Goal: Information Seeking & Learning: Learn about a topic

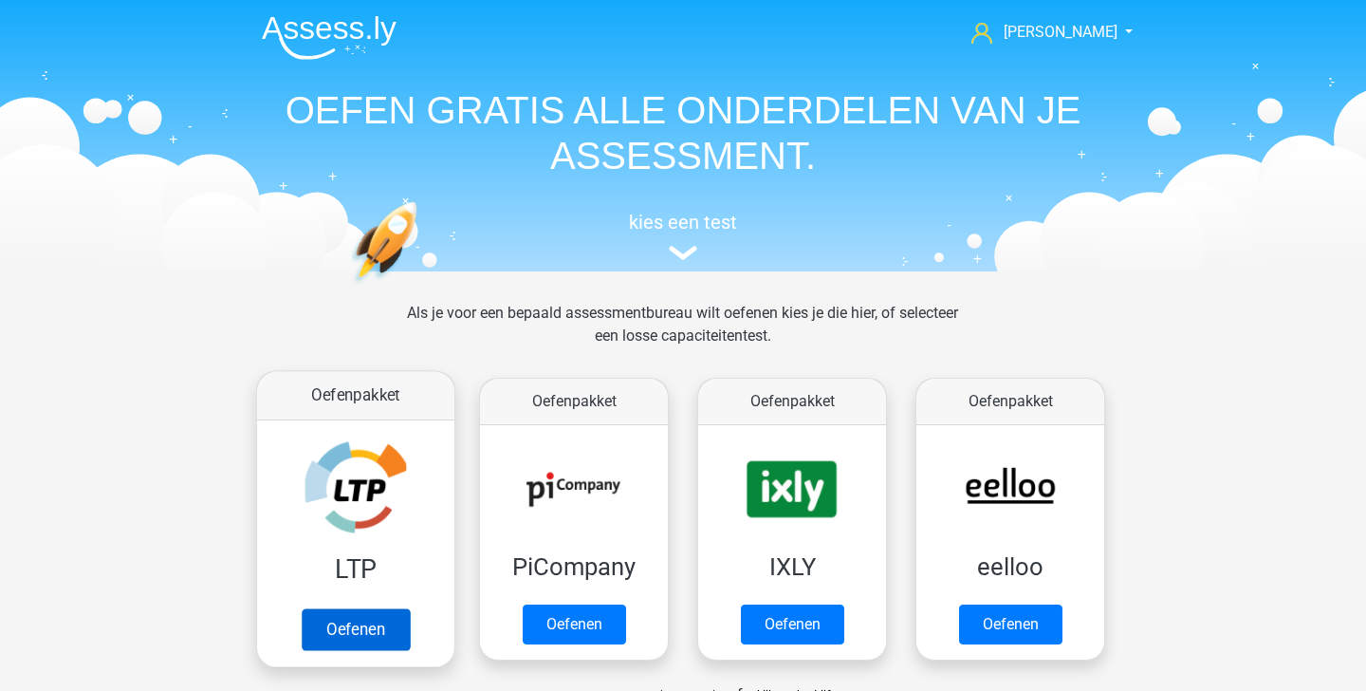
scroll to position [416, 0]
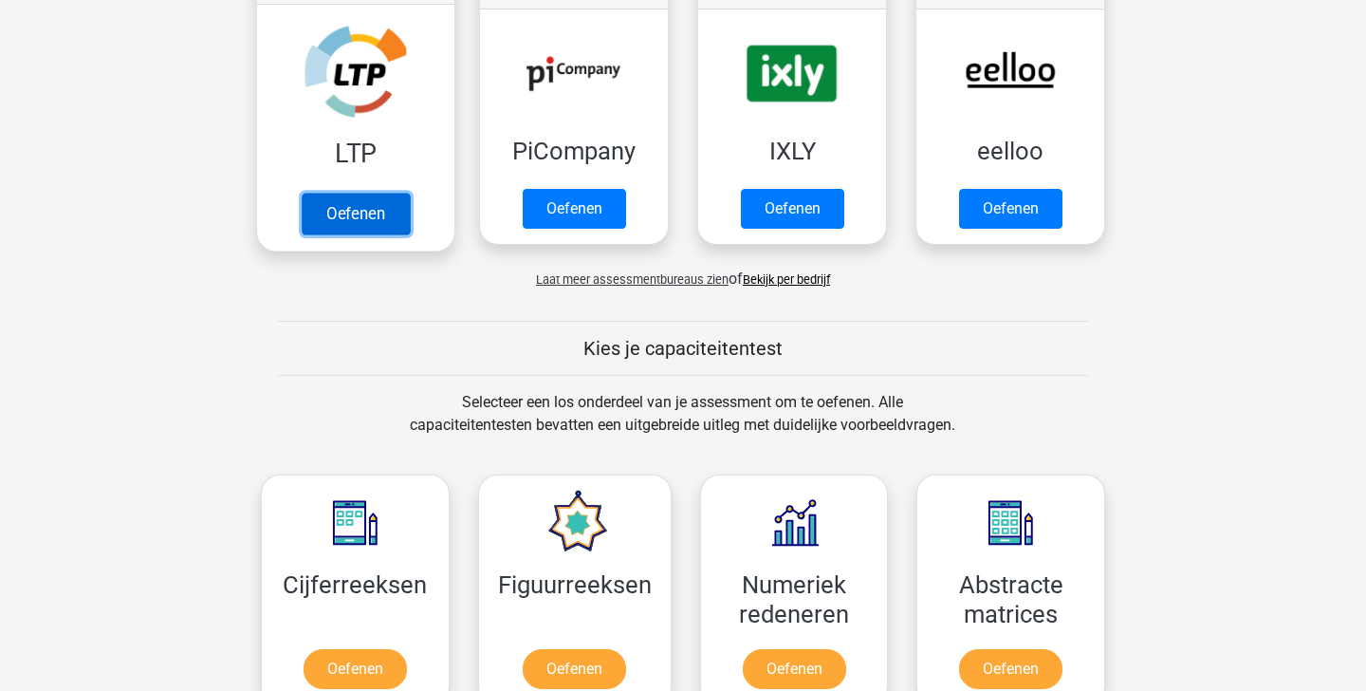
click at [374, 222] on link "Oefenen" at bounding box center [356, 214] width 108 height 42
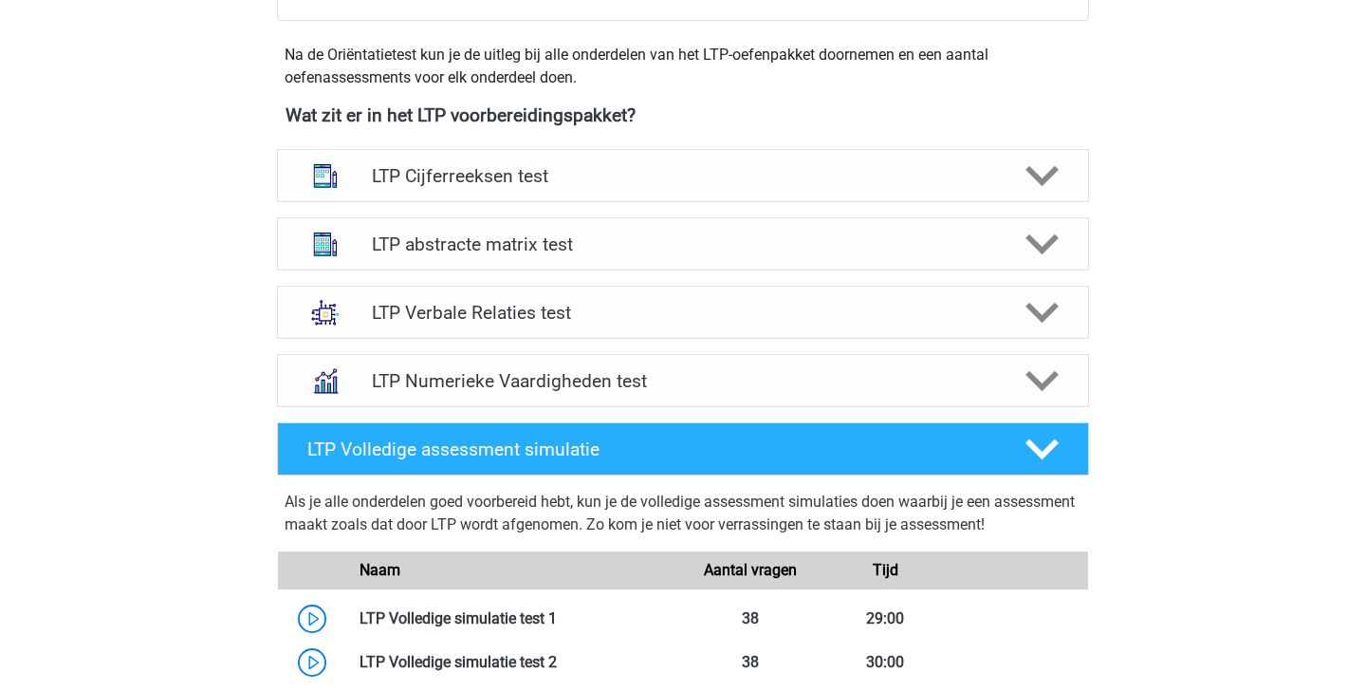
scroll to position [648, 0]
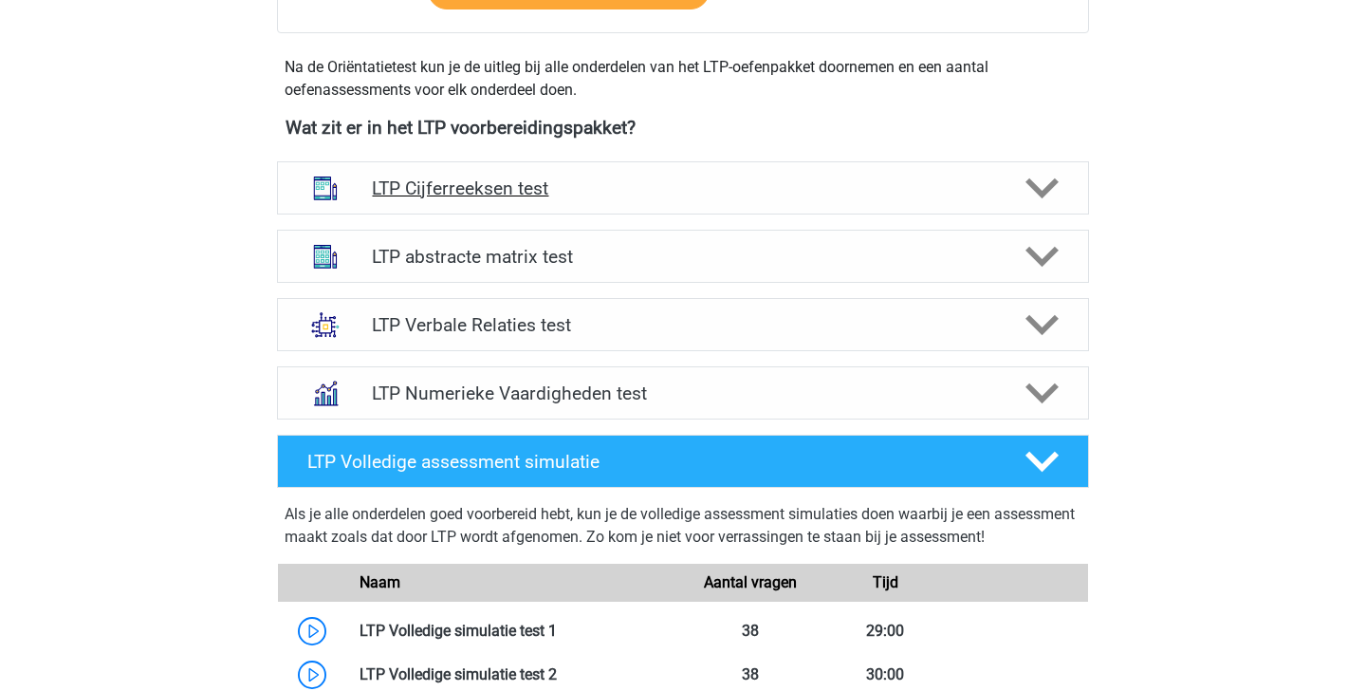
click at [1046, 179] on icon at bounding box center [1042, 188] width 33 height 33
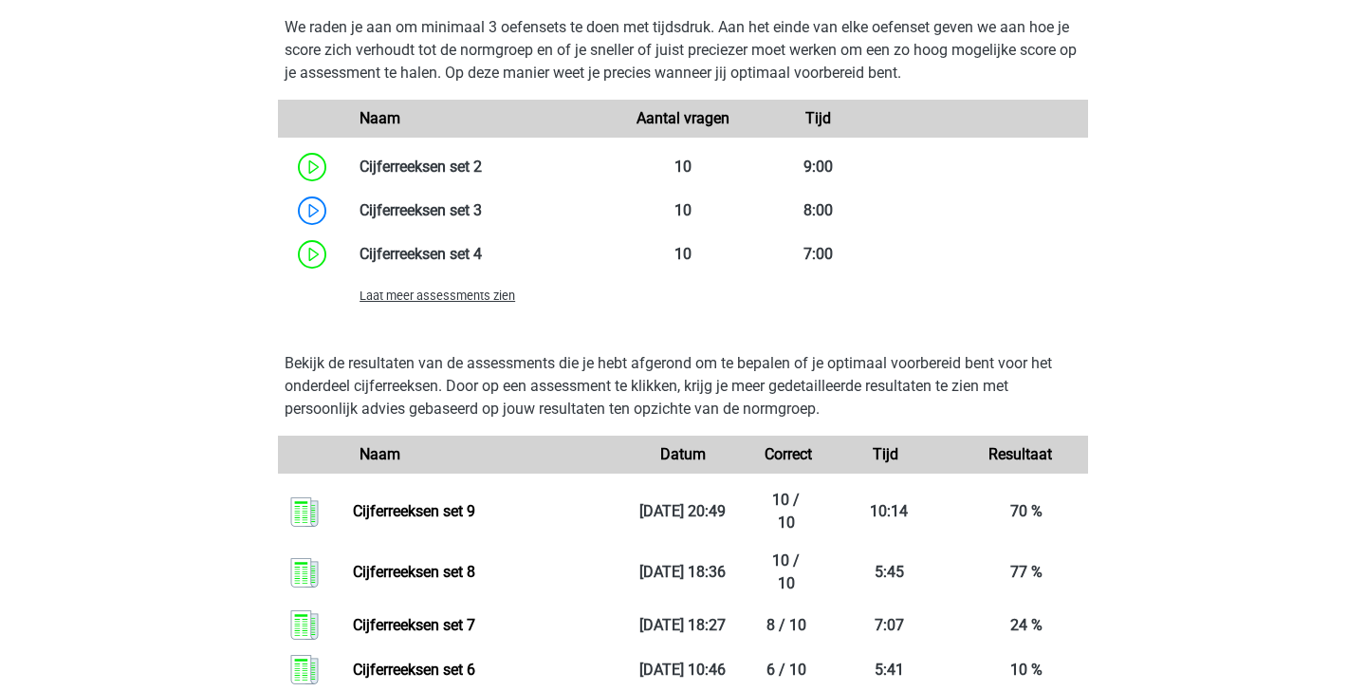
scroll to position [1557, 0]
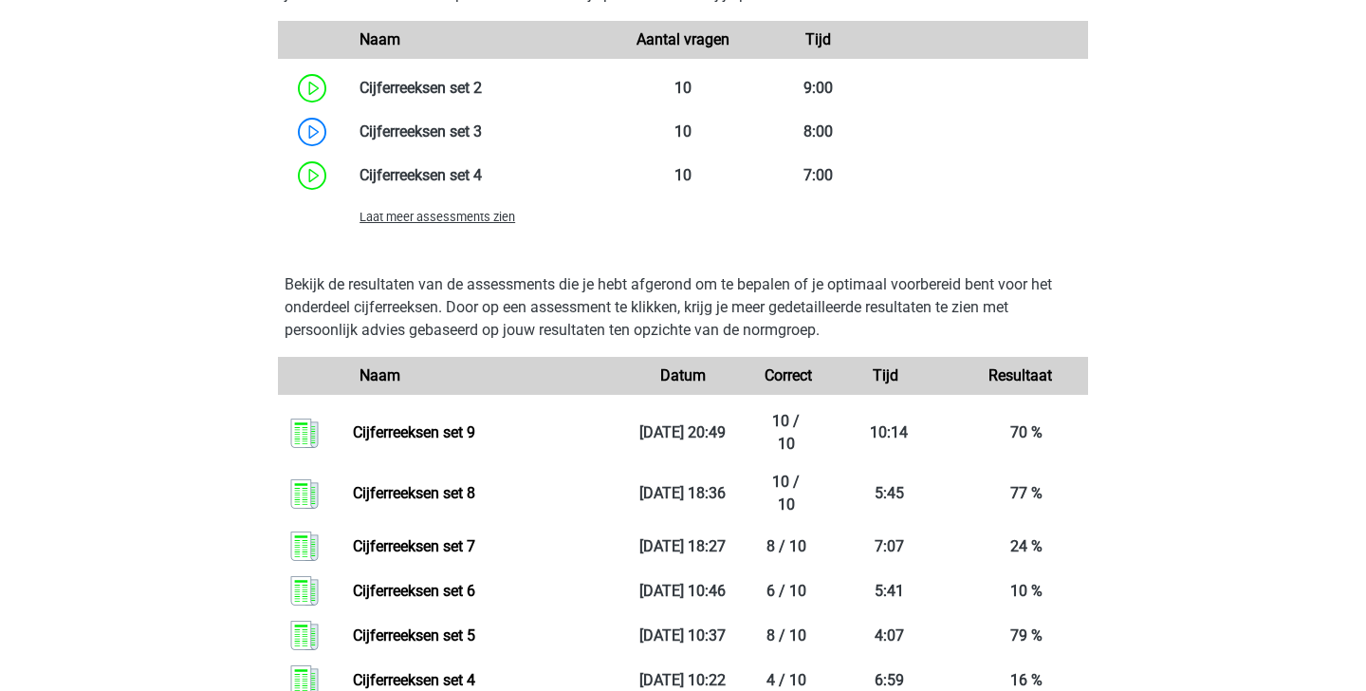
click at [496, 217] on span "Laat meer assessments zien" at bounding box center [438, 217] width 156 height 14
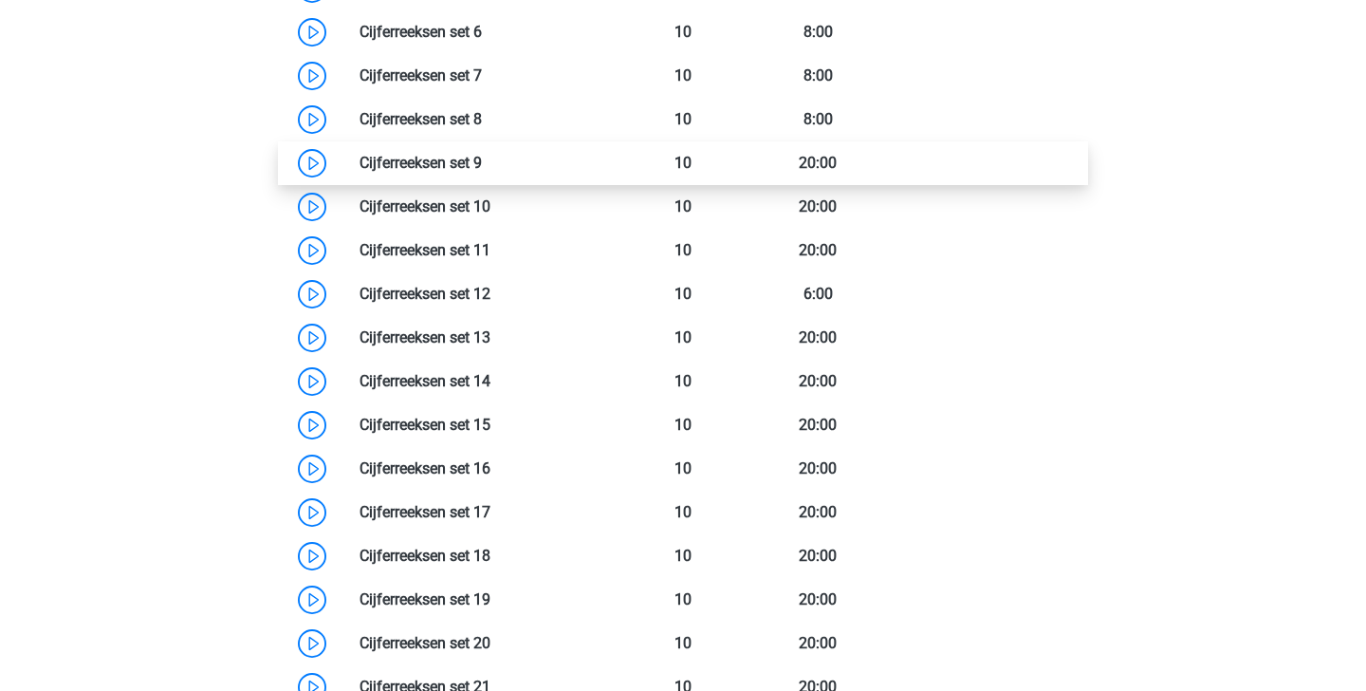
scroll to position [1794, 0]
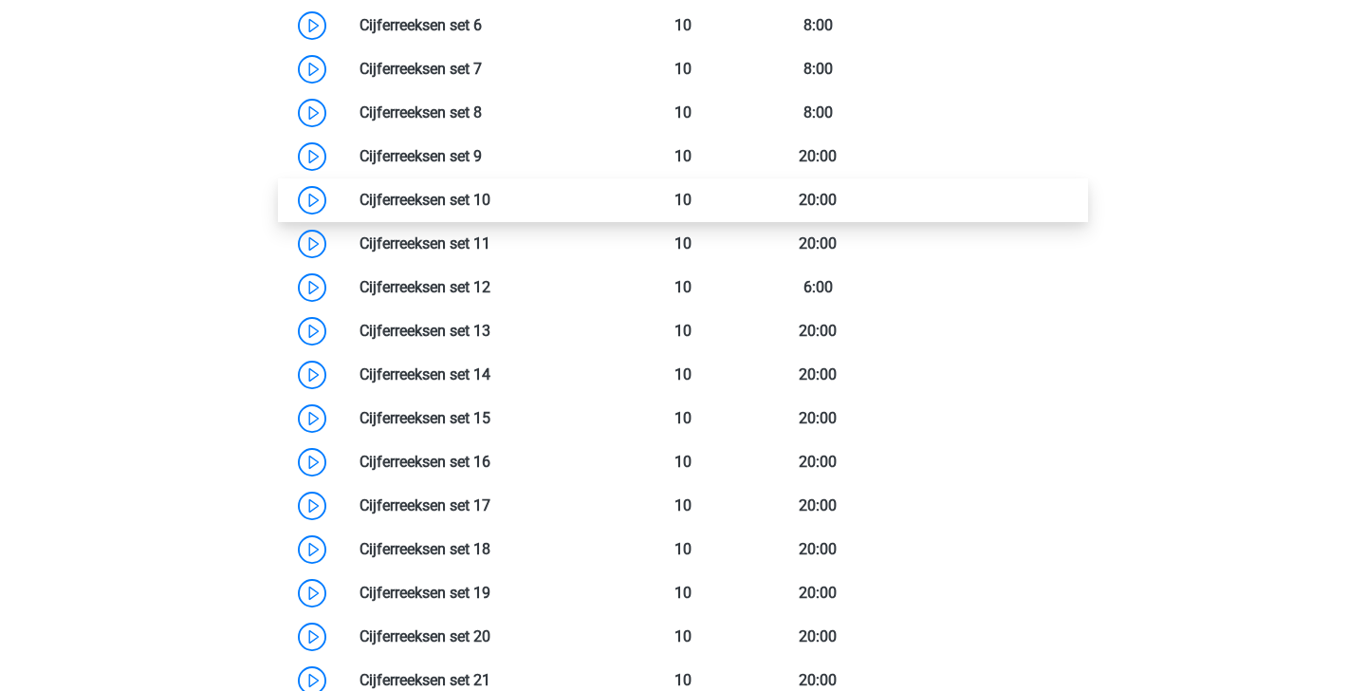
click at [491, 191] on link at bounding box center [491, 200] width 0 height 18
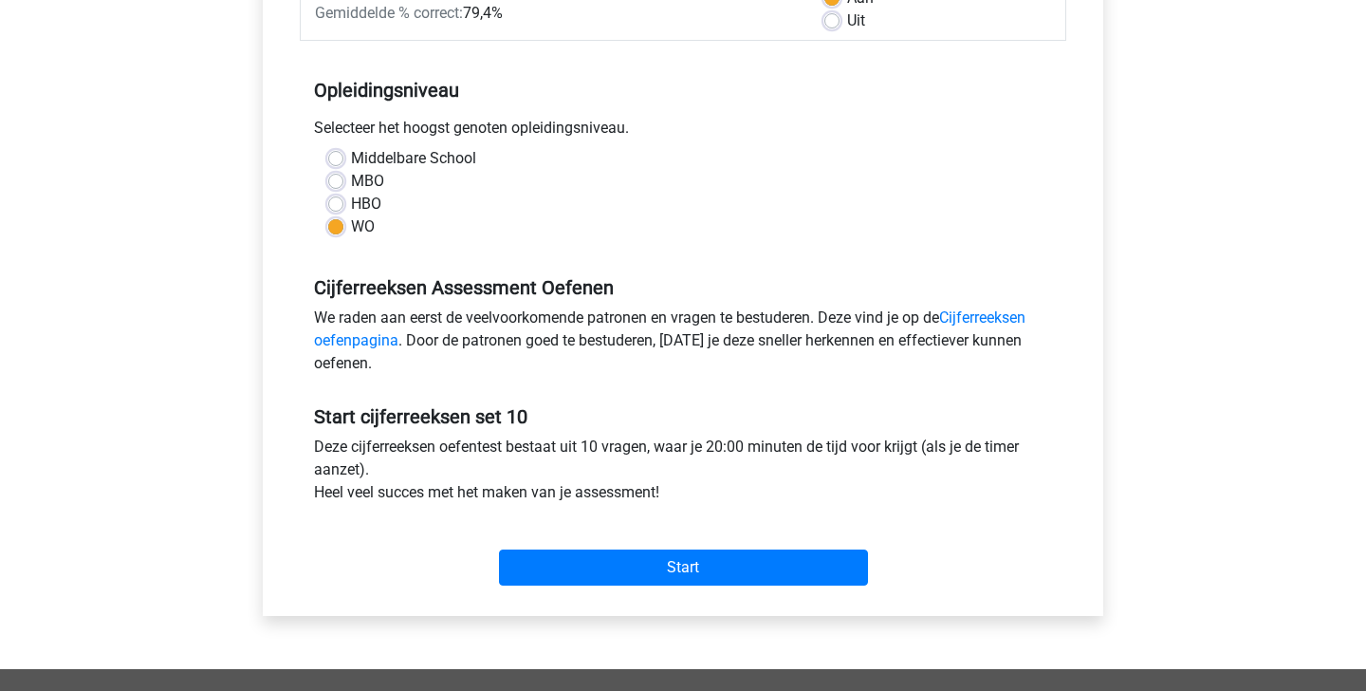
scroll to position [335, 0]
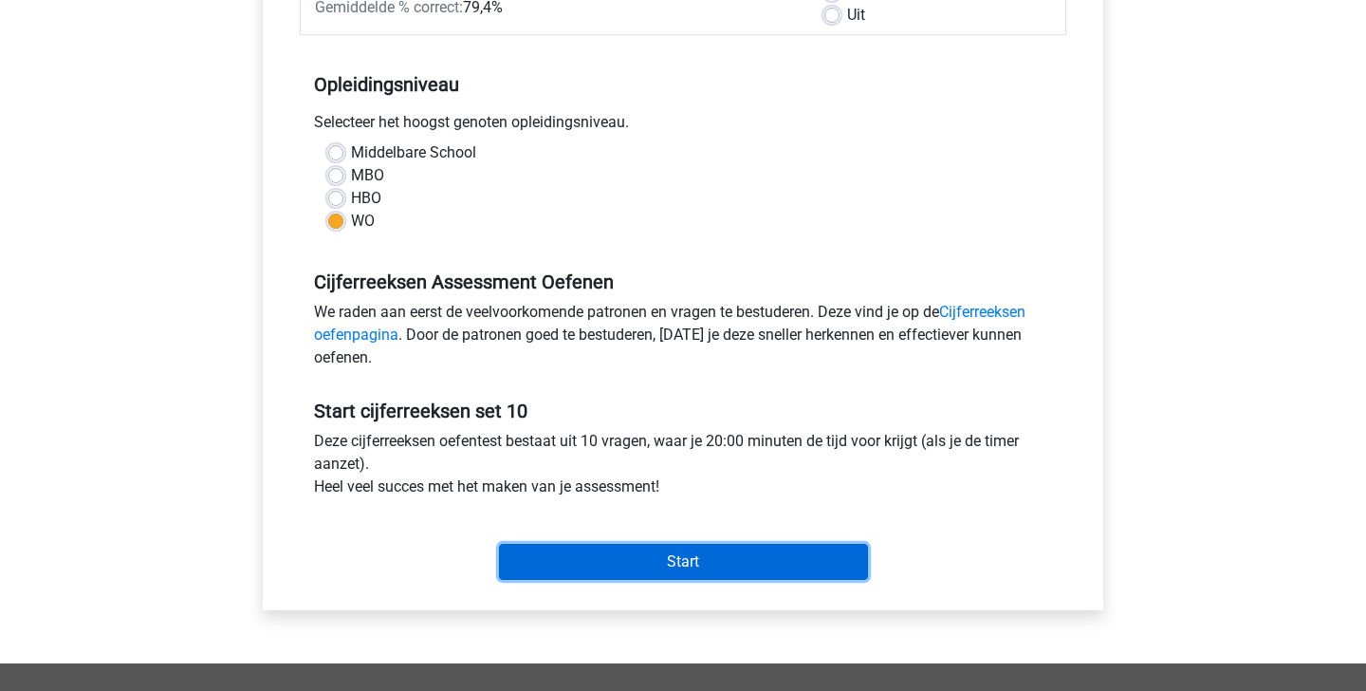
click at [686, 561] on input "Start" at bounding box center [683, 562] width 369 height 36
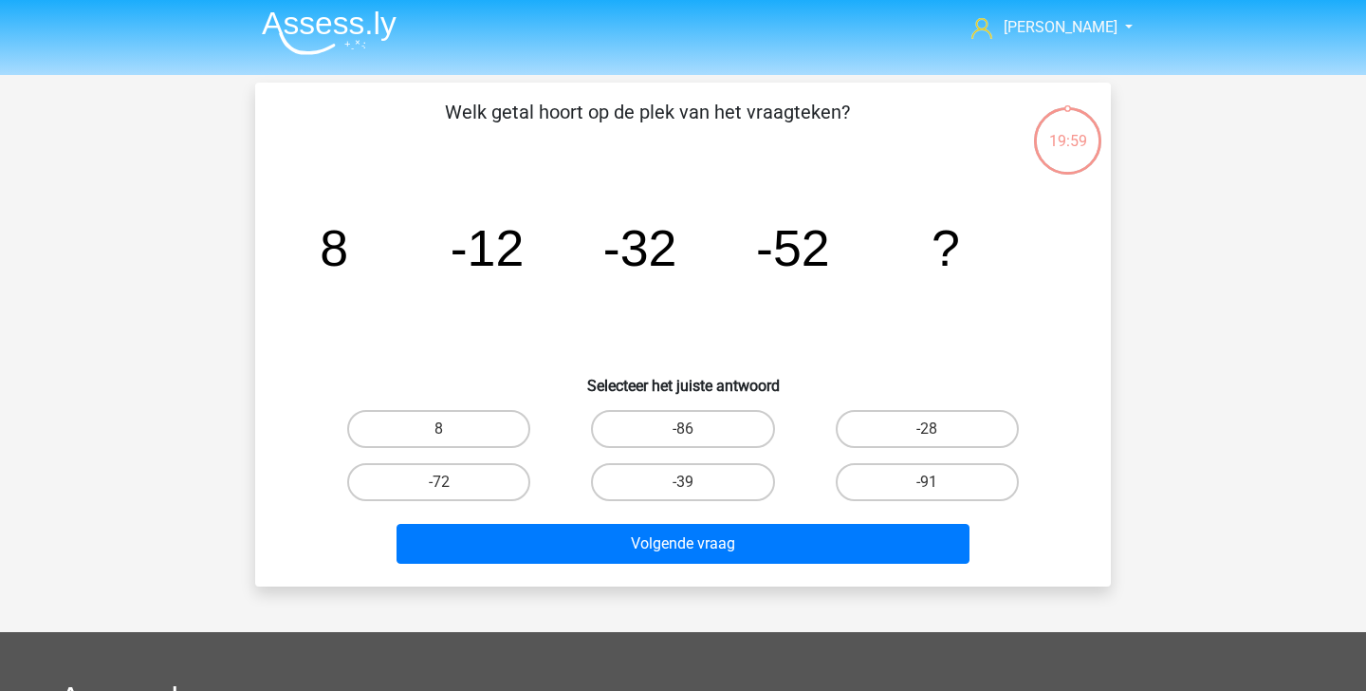
scroll to position [8, 0]
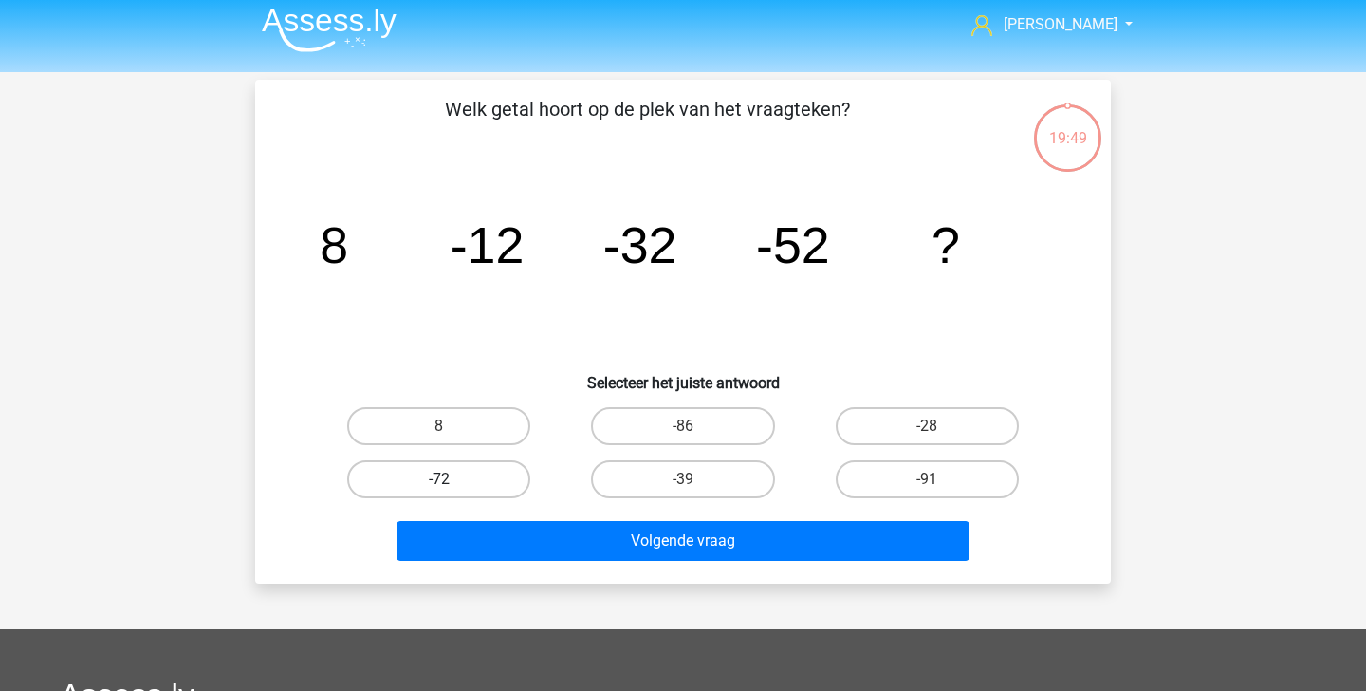
click at [468, 486] on label "-72" at bounding box center [438, 479] width 183 height 38
click at [452, 486] on input "-72" at bounding box center [445, 485] width 12 height 12
radio input "true"
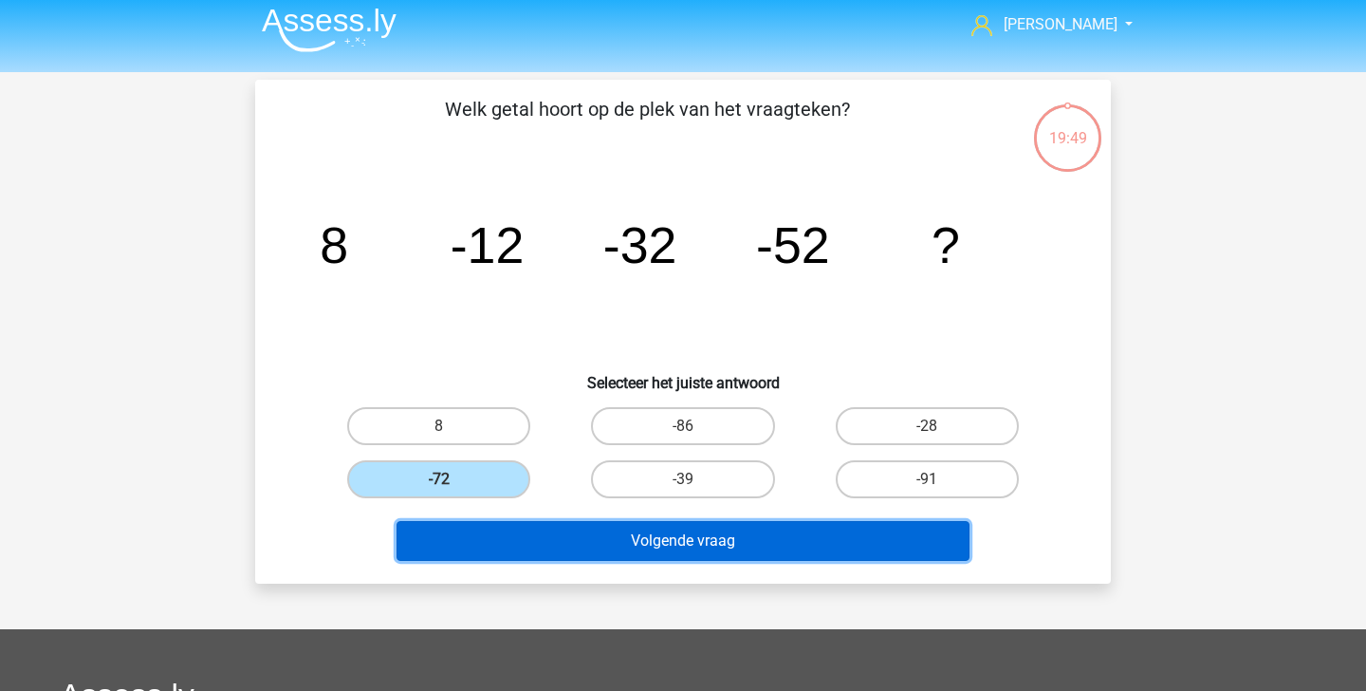
click at [572, 531] on button "Volgende vraag" at bounding box center [684, 541] width 574 height 40
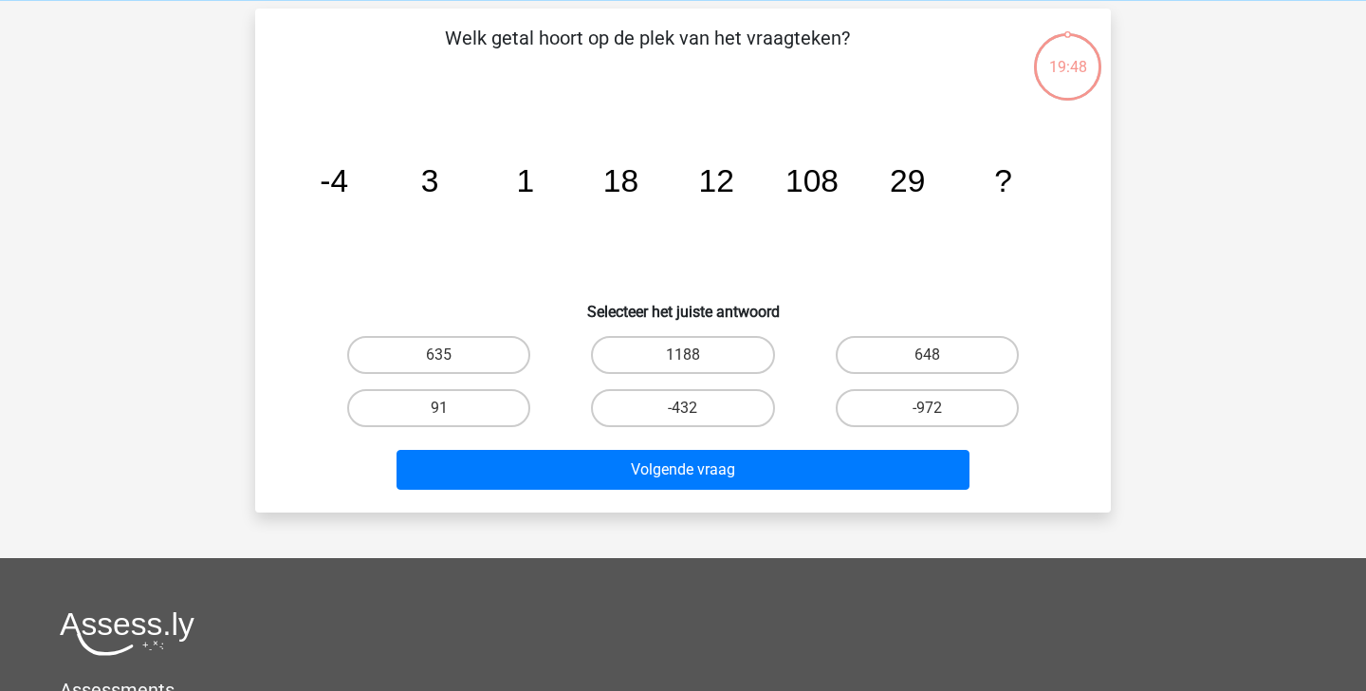
scroll to position [87, 0]
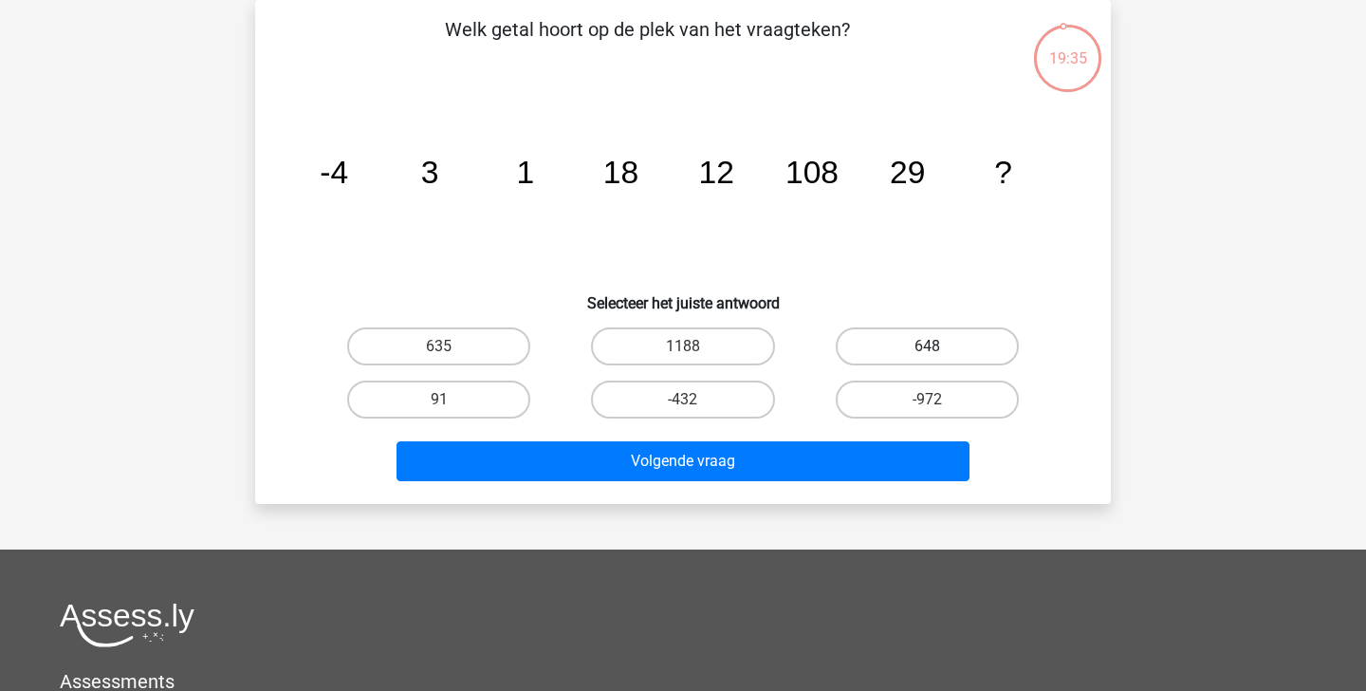
click at [932, 339] on label "648" at bounding box center [927, 346] width 183 height 38
click at [932, 346] on input "648" at bounding box center [933, 352] width 12 height 12
radio input "true"
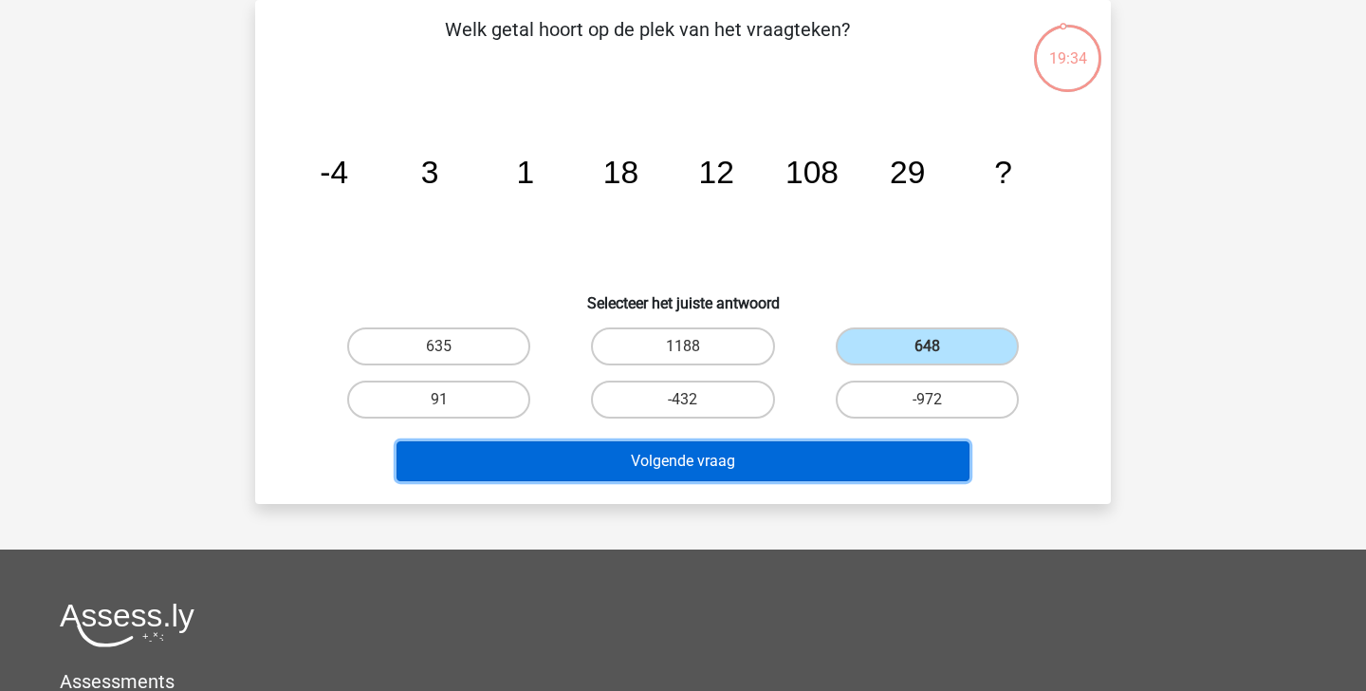
click at [893, 461] on button "Volgende vraag" at bounding box center [684, 461] width 574 height 40
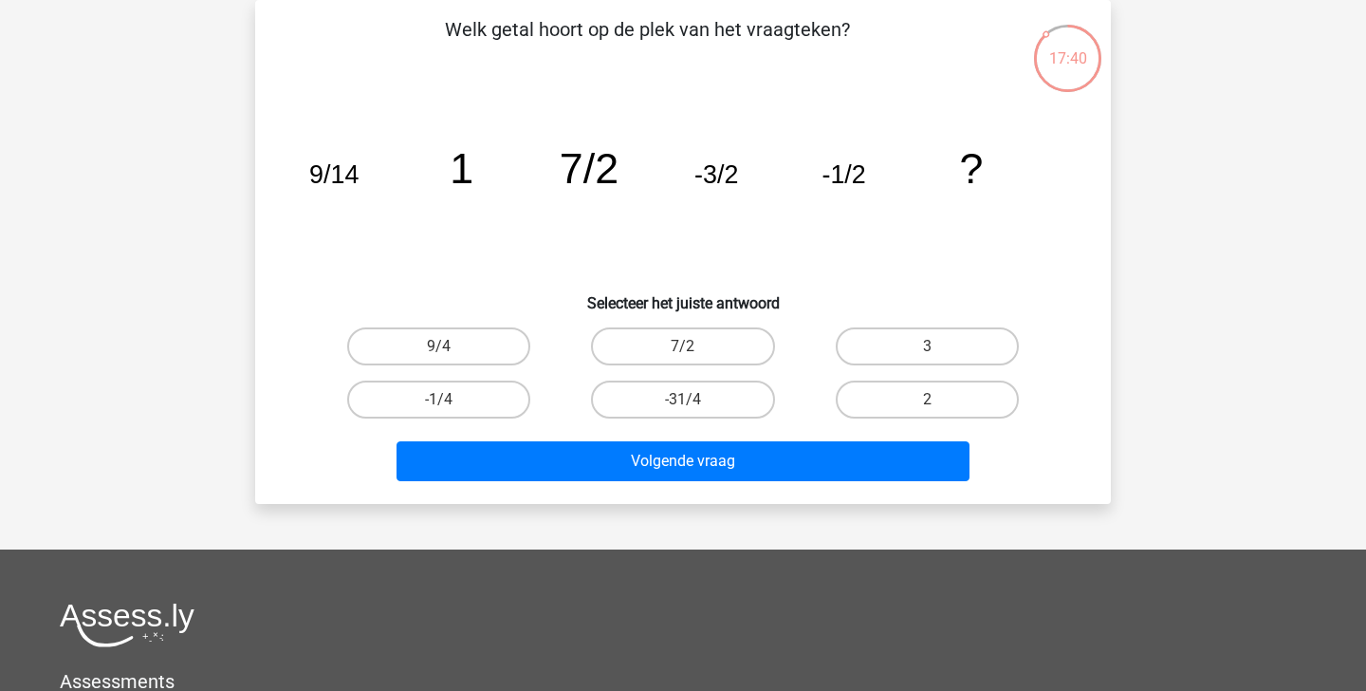
click at [463, 326] on div "9/4" at bounding box center [439, 346] width 244 height 53
click at [751, 355] on label "7/2" at bounding box center [682, 346] width 183 height 38
click at [695, 355] on input "7/2" at bounding box center [689, 352] width 12 height 12
radio input "true"
click at [891, 409] on label "2" at bounding box center [927, 399] width 183 height 38
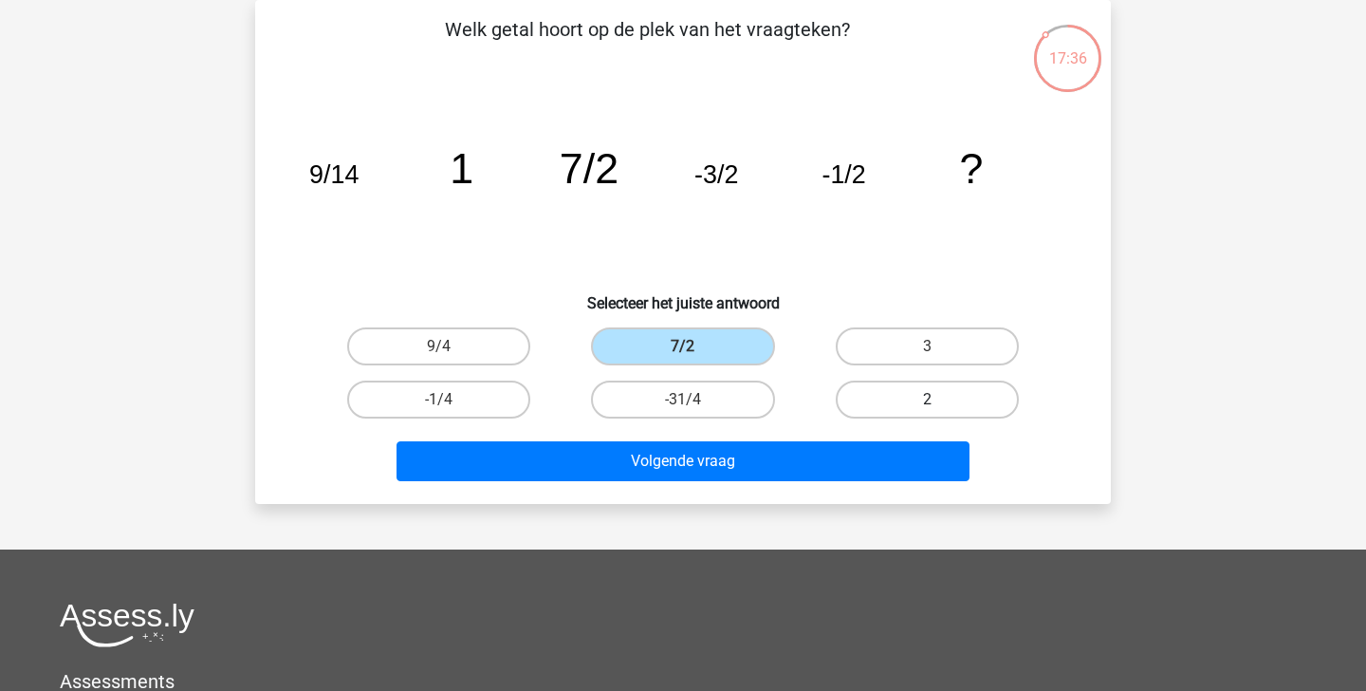
click at [927, 409] on input "2" at bounding box center [933, 405] width 12 height 12
radio input "true"
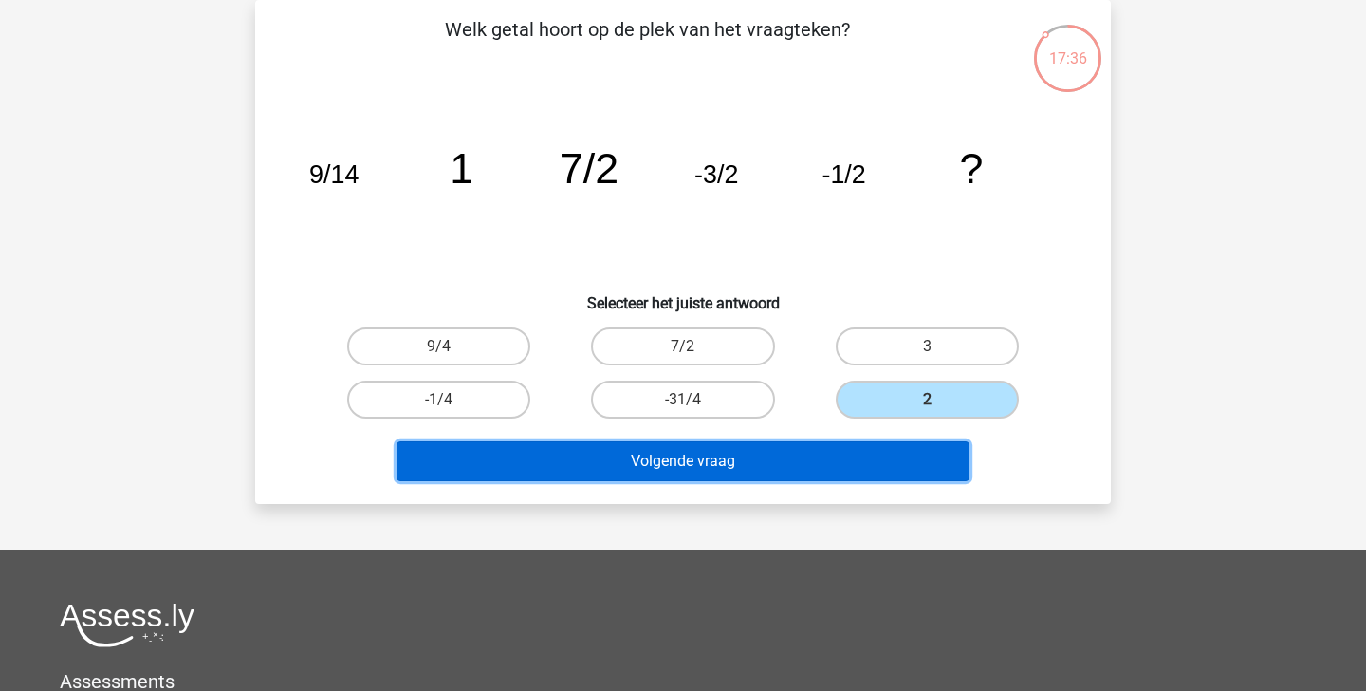
click at [845, 454] on button "Volgende vraag" at bounding box center [684, 461] width 574 height 40
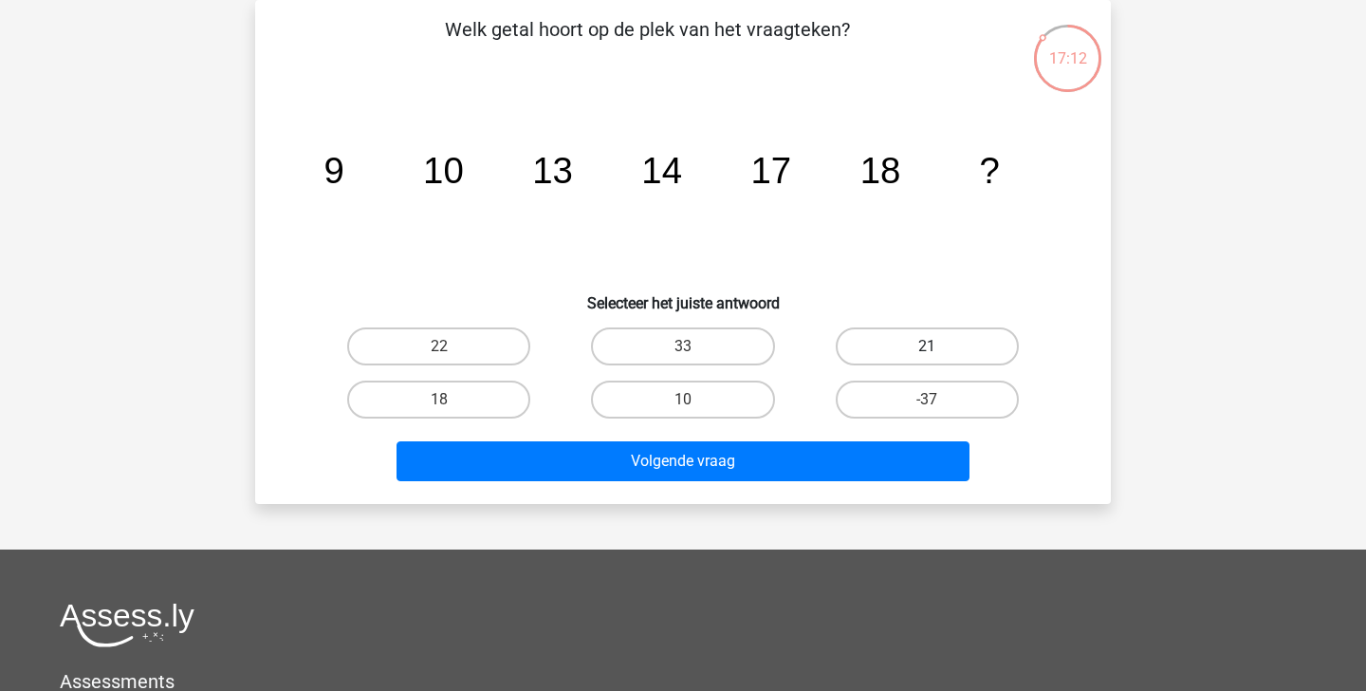
click at [968, 357] on label "21" at bounding box center [927, 346] width 183 height 38
click at [939, 357] on input "21" at bounding box center [933, 352] width 12 height 12
radio input "true"
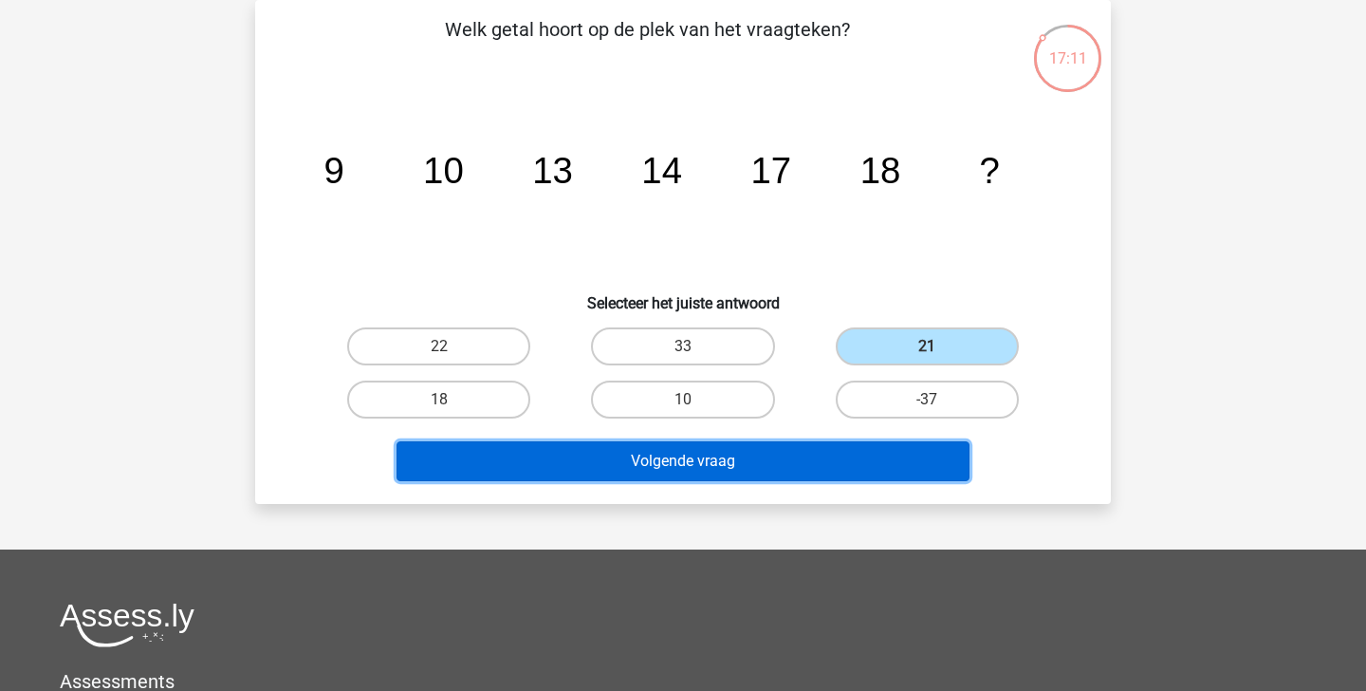
click at [886, 453] on button "Volgende vraag" at bounding box center [684, 461] width 574 height 40
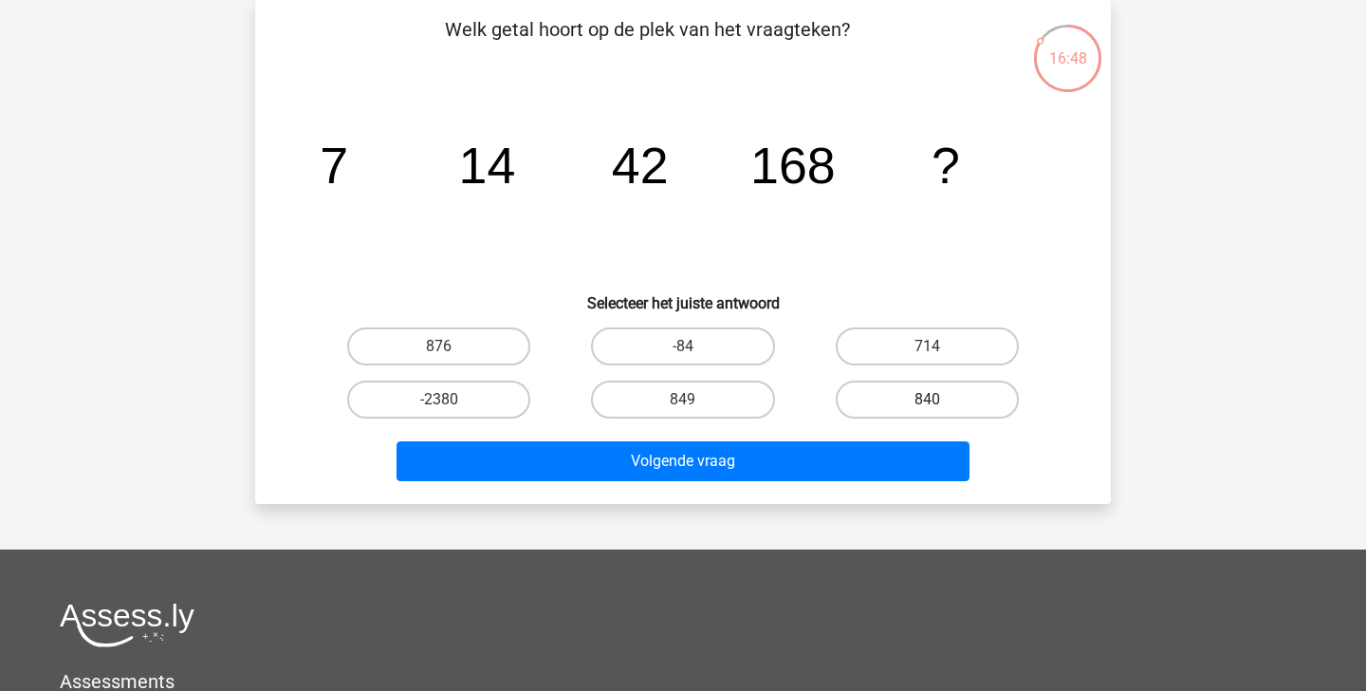
click at [979, 387] on label "840" at bounding box center [927, 399] width 183 height 38
click at [939, 399] on input "840" at bounding box center [933, 405] width 12 height 12
radio input "true"
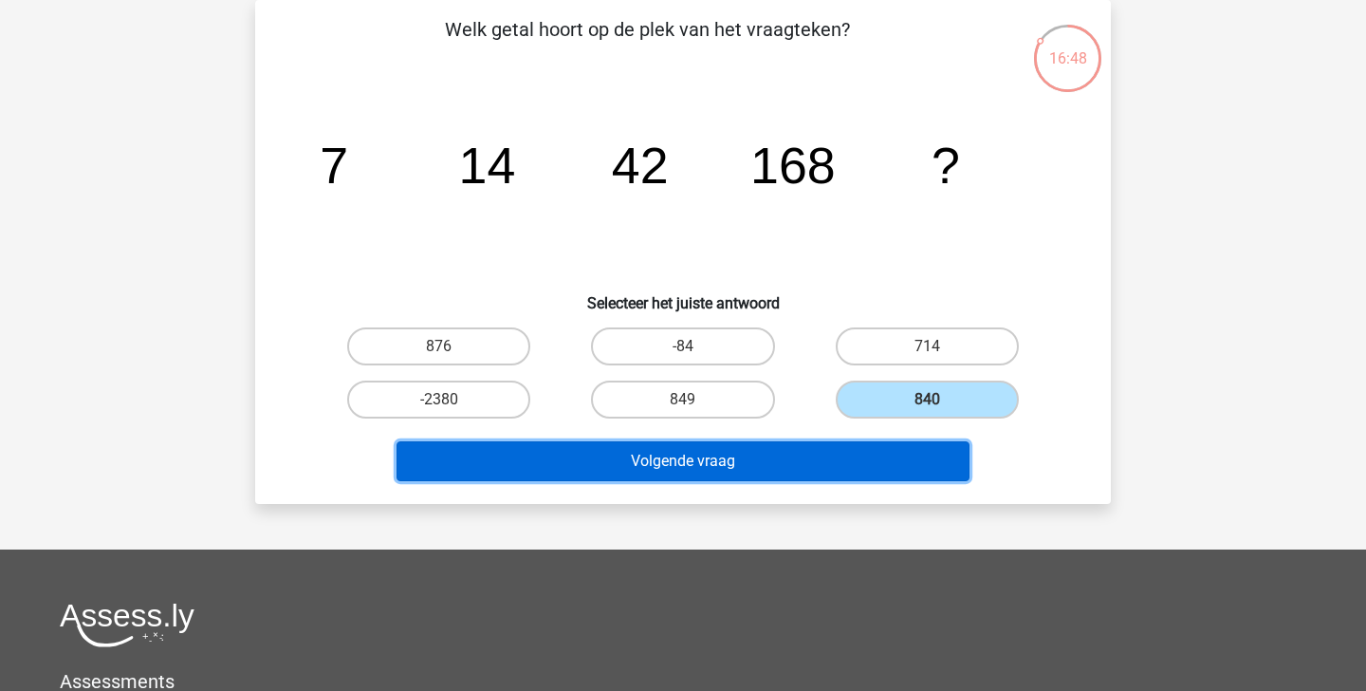
click at [879, 449] on button "Volgende vraag" at bounding box center [684, 461] width 574 height 40
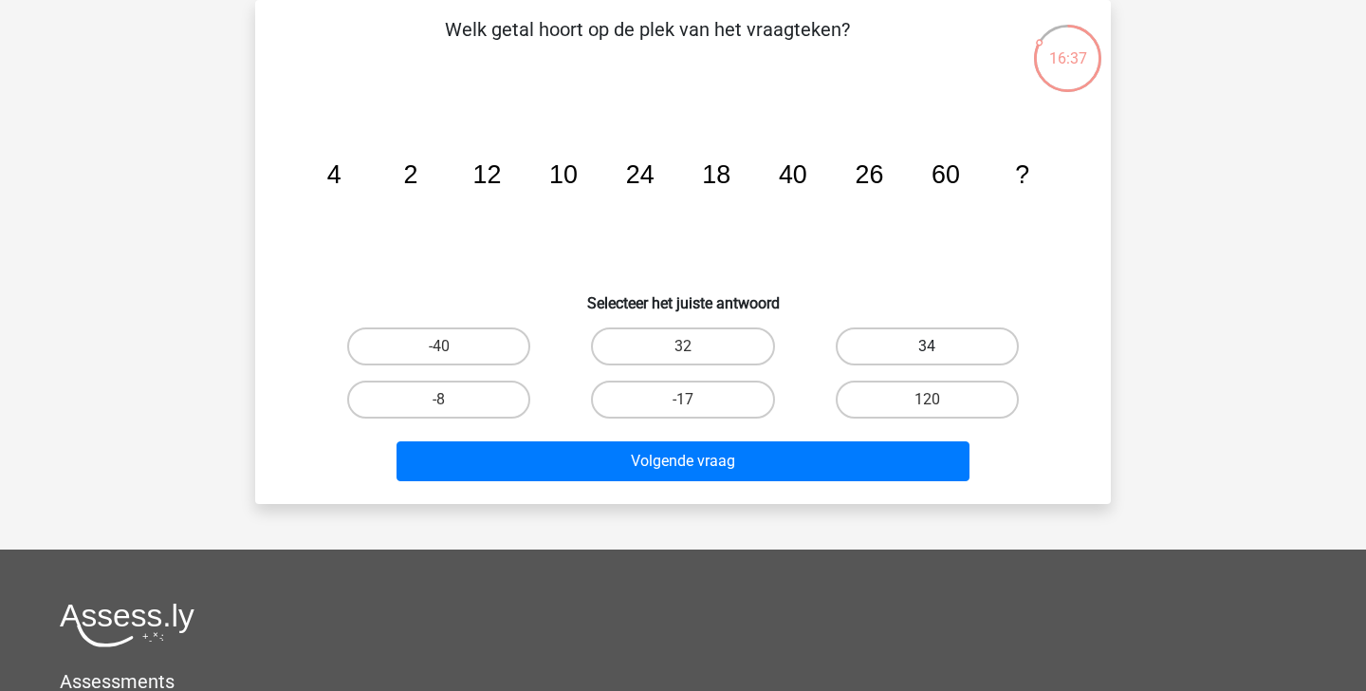
click at [856, 331] on label "34" at bounding box center [927, 346] width 183 height 38
click at [927, 346] on input "34" at bounding box center [933, 352] width 12 height 12
radio input "true"
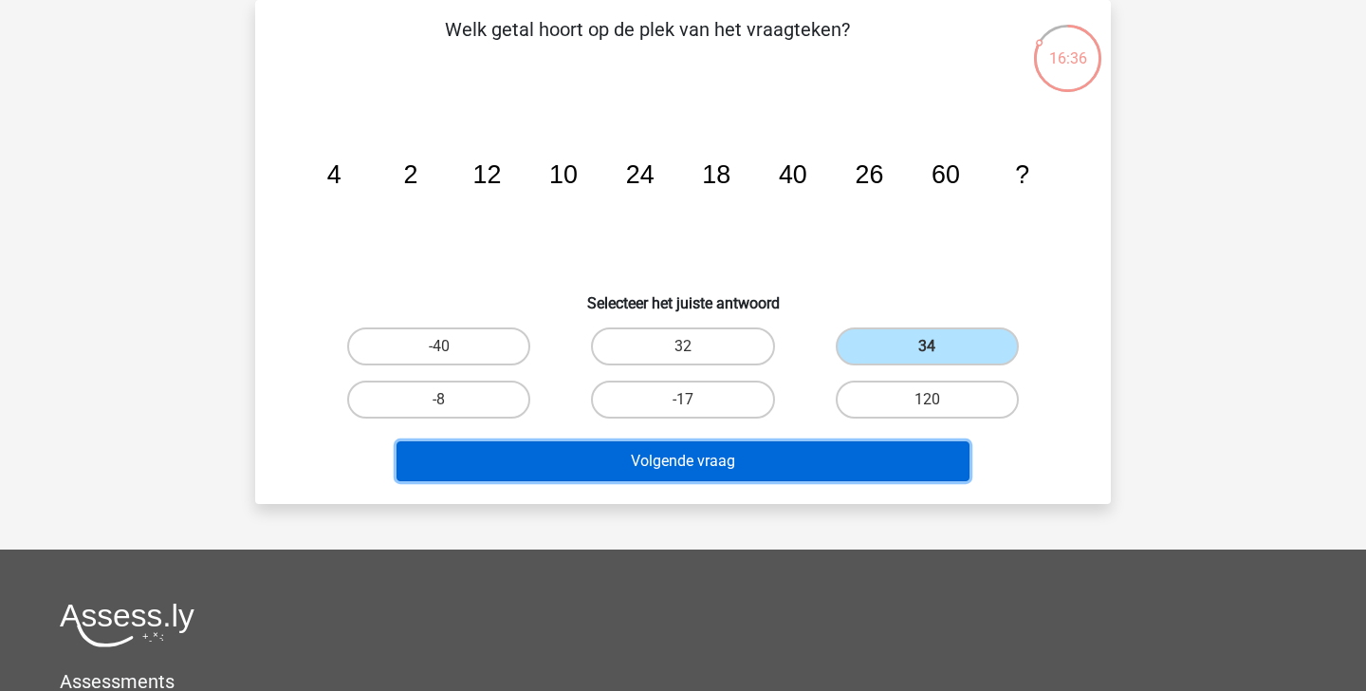
click at [794, 467] on button "Volgende vraag" at bounding box center [684, 461] width 574 height 40
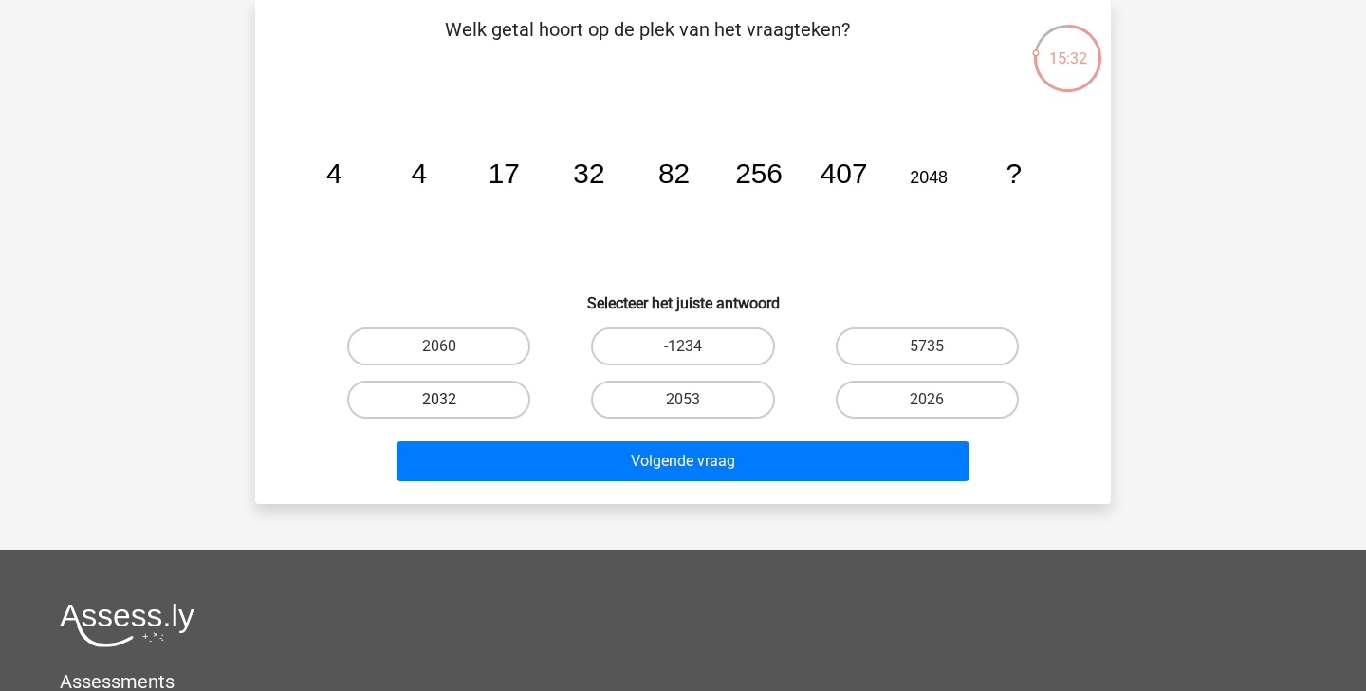
click at [509, 395] on label "2032" at bounding box center [438, 399] width 183 height 38
click at [452, 399] on input "2032" at bounding box center [445, 405] width 12 height 12
radio input "true"
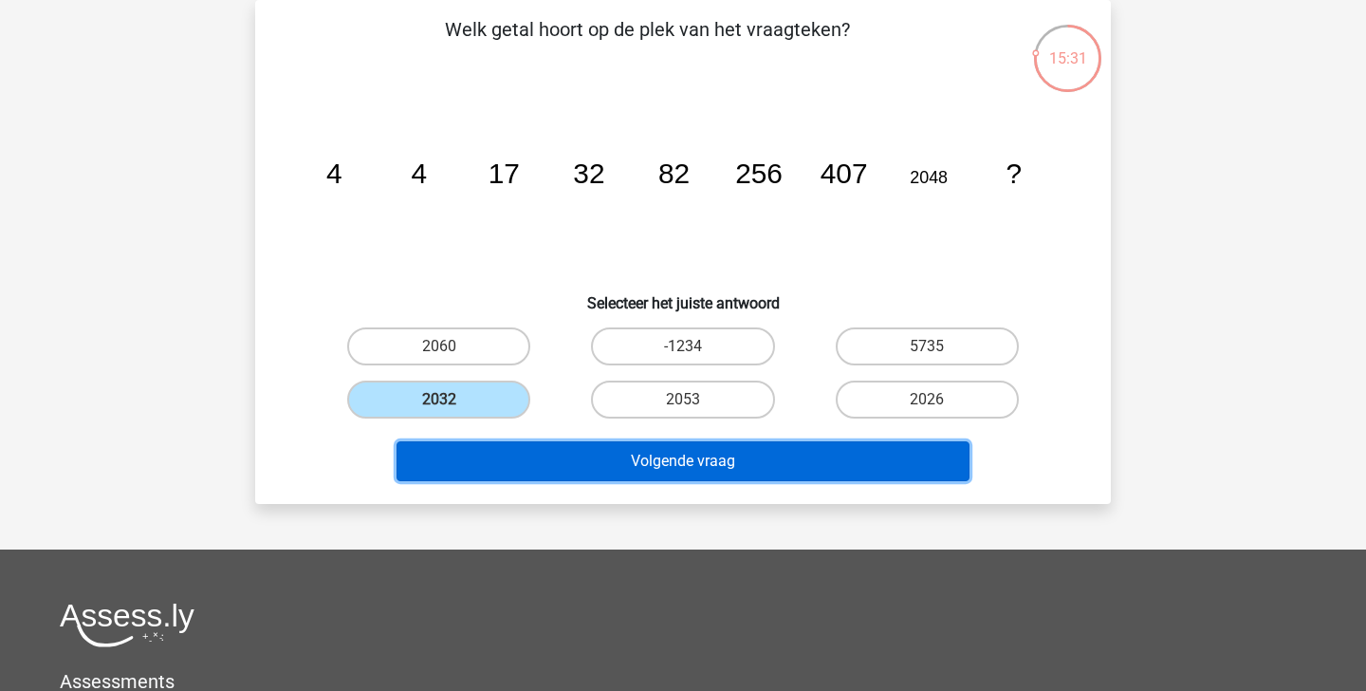
click at [550, 454] on button "Volgende vraag" at bounding box center [684, 461] width 574 height 40
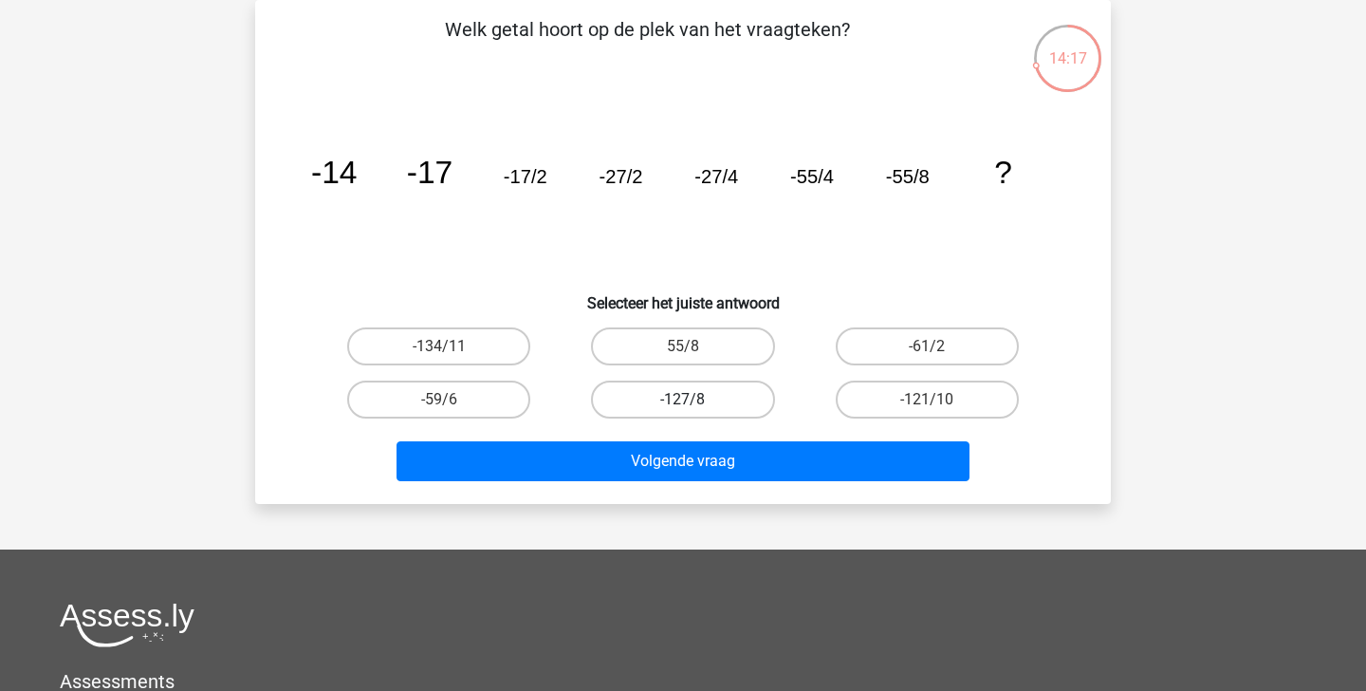
click at [682, 403] on label "-127/8" at bounding box center [682, 399] width 183 height 38
click at [683, 403] on input "-127/8" at bounding box center [689, 405] width 12 height 12
radio input "true"
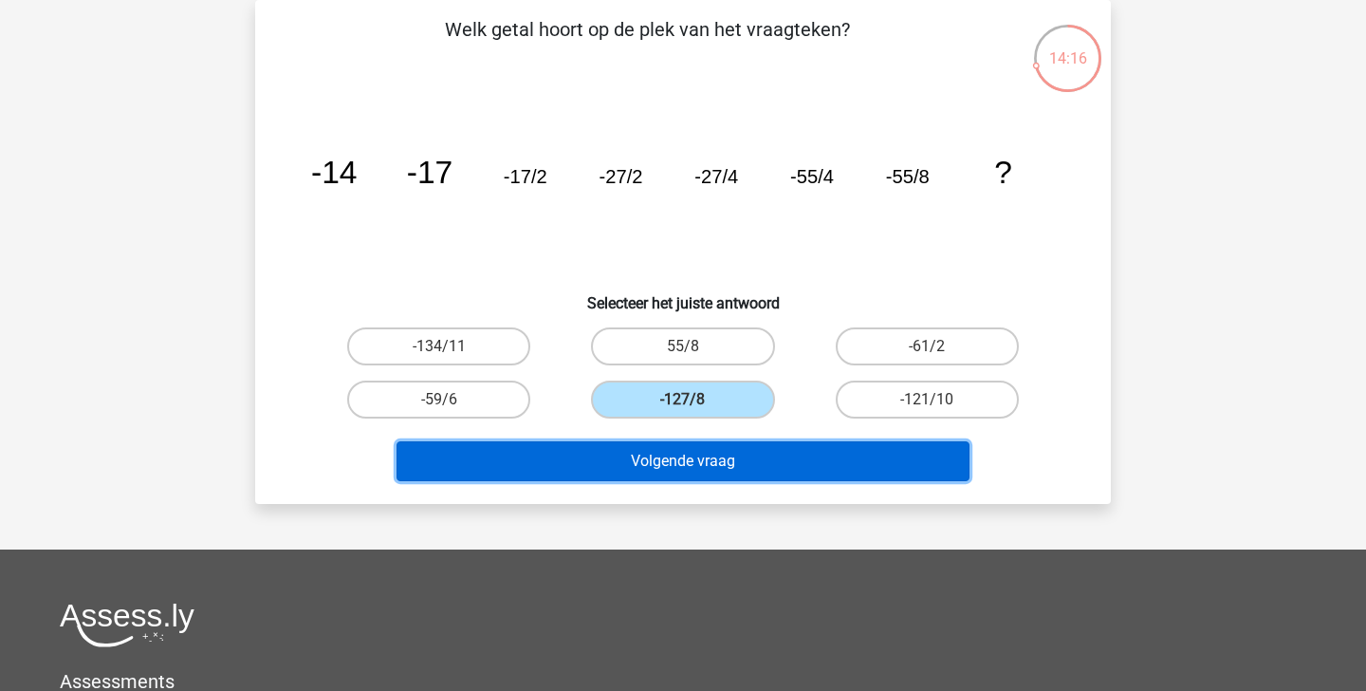
click at [728, 462] on button "Volgende vraag" at bounding box center [684, 461] width 574 height 40
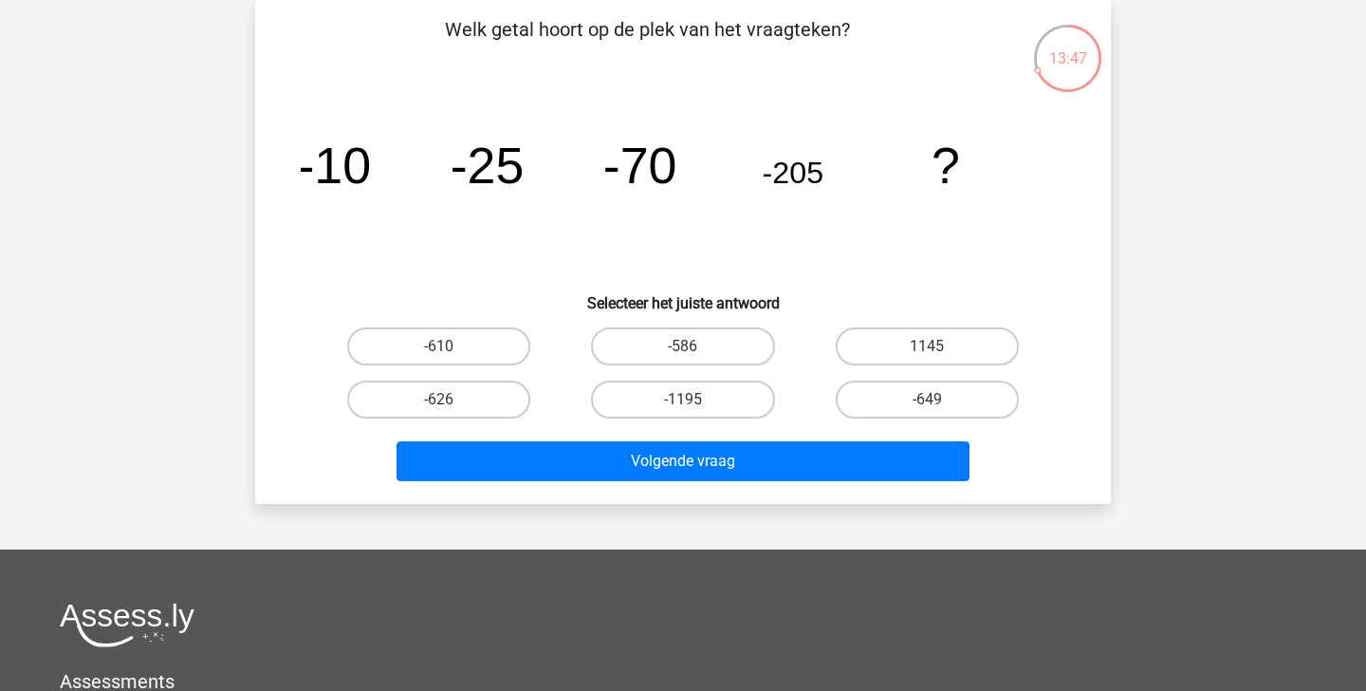
click at [469, 325] on div "-610" at bounding box center [439, 346] width 244 height 53
click at [497, 346] on label "-610" at bounding box center [438, 346] width 183 height 38
click at [452, 346] on input "-610" at bounding box center [445, 352] width 12 height 12
radio input "true"
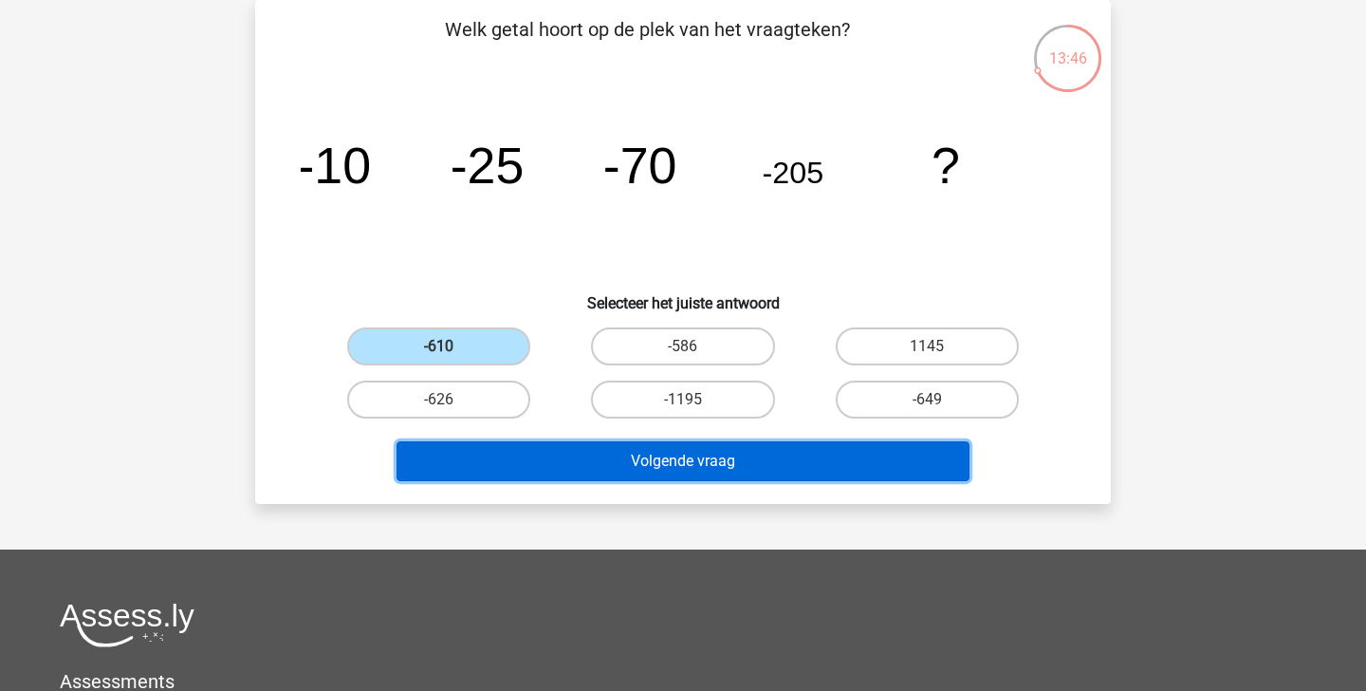
click at [601, 472] on button "Volgende vraag" at bounding box center [684, 461] width 574 height 40
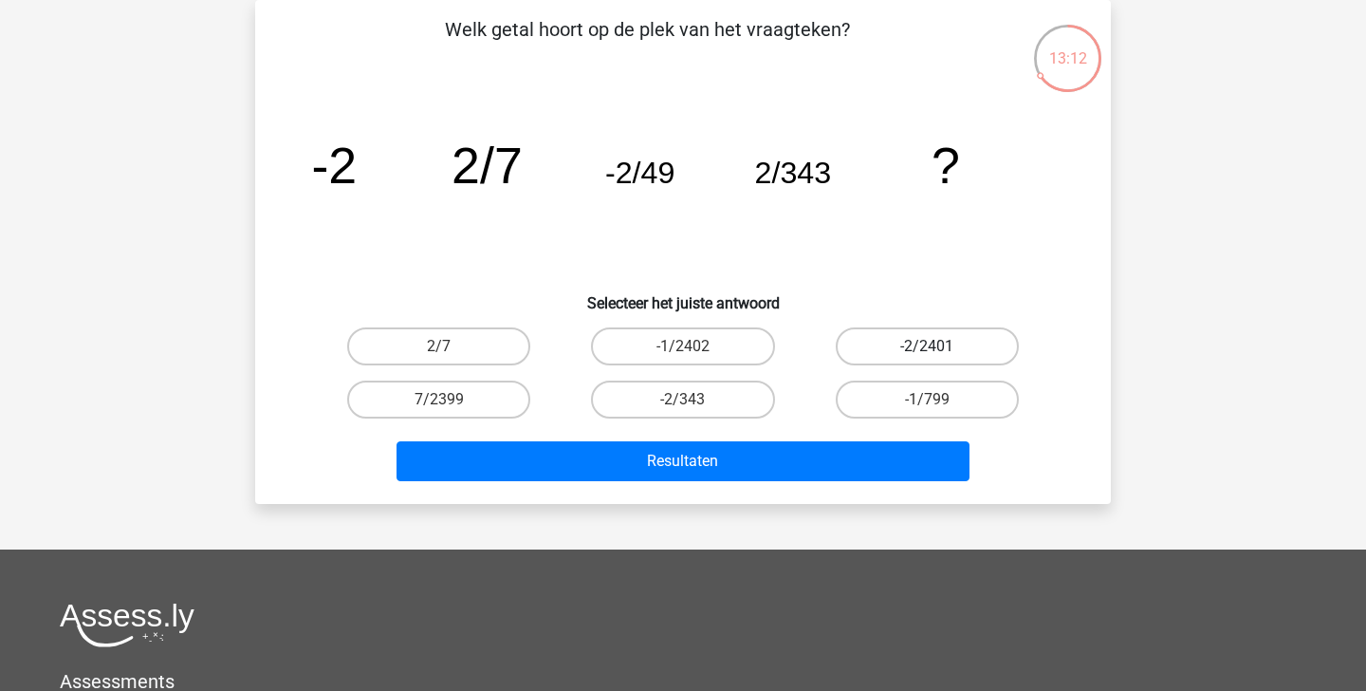
click at [966, 351] on label "-2/2401" at bounding box center [927, 346] width 183 height 38
click at [939, 351] on input "-2/2401" at bounding box center [933, 352] width 12 height 12
radio input "true"
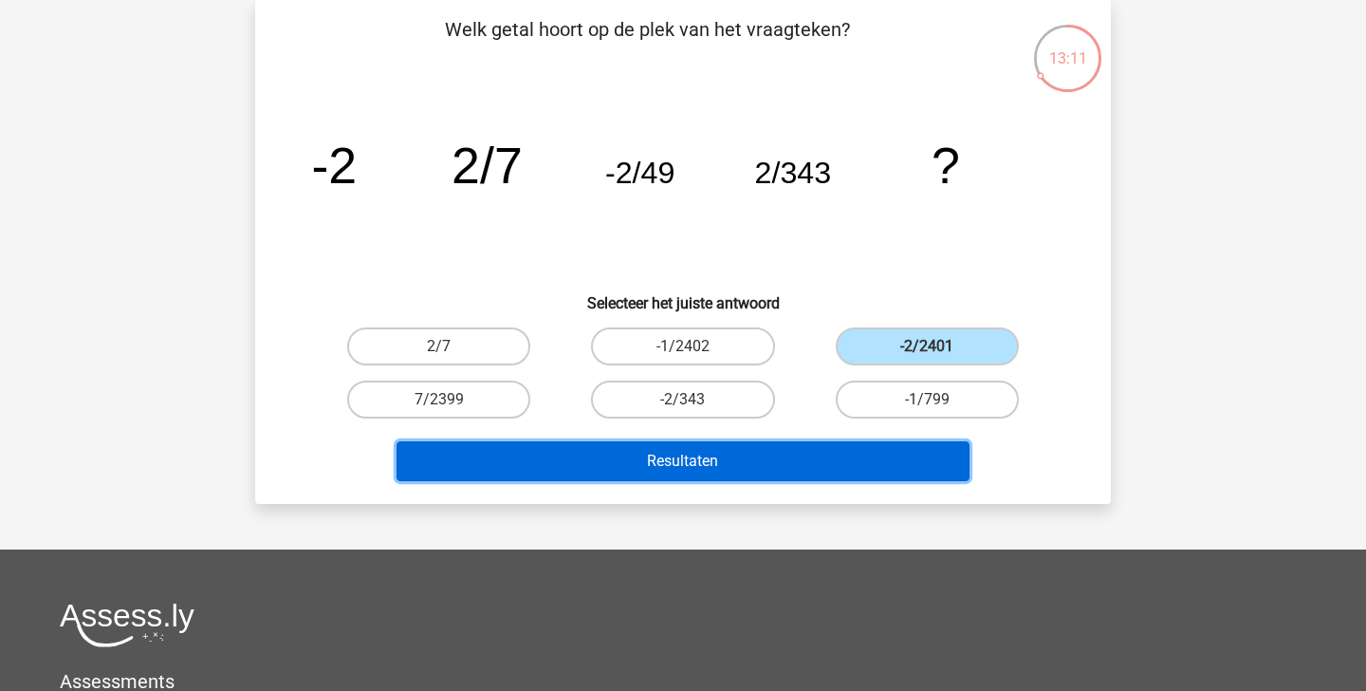
click at [916, 471] on button "Resultaten" at bounding box center [684, 461] width 574 height 40
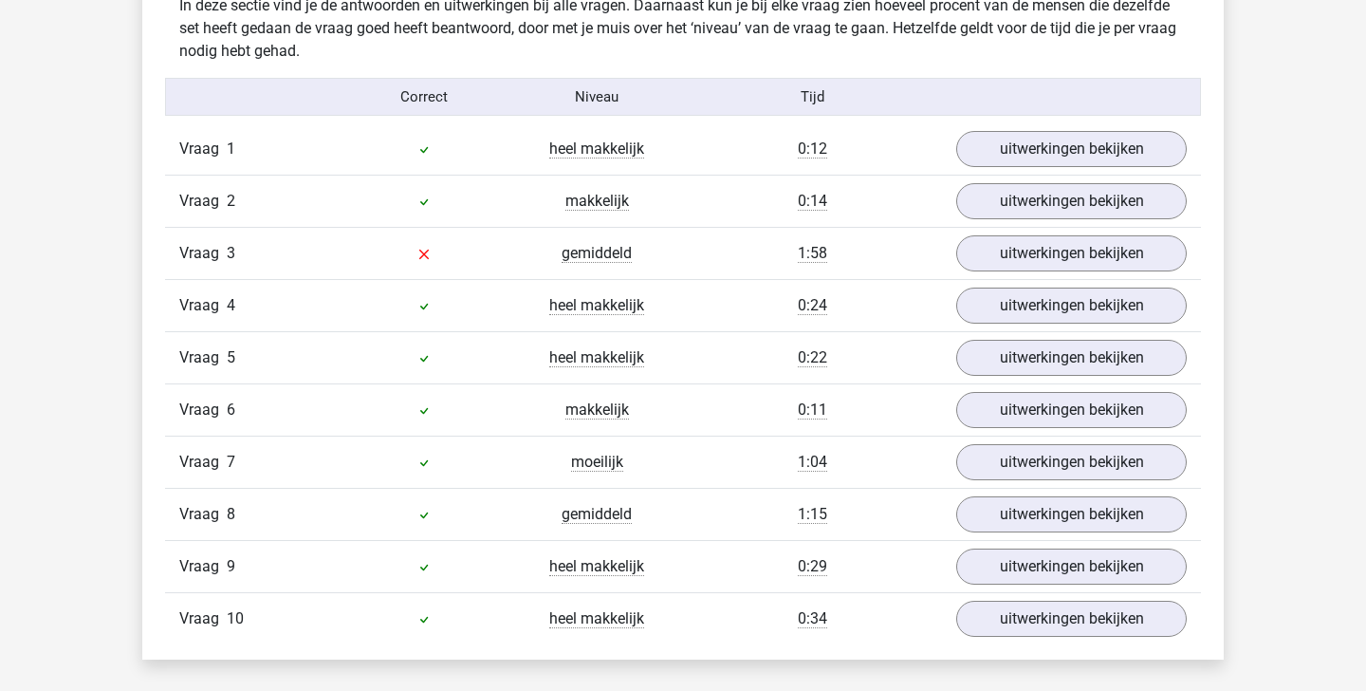
scroll to position [1182, 0]
click at [1070, 267] on link "uitwerkingen bekijken" at bounding box center [1071, 254] width 265 height 42
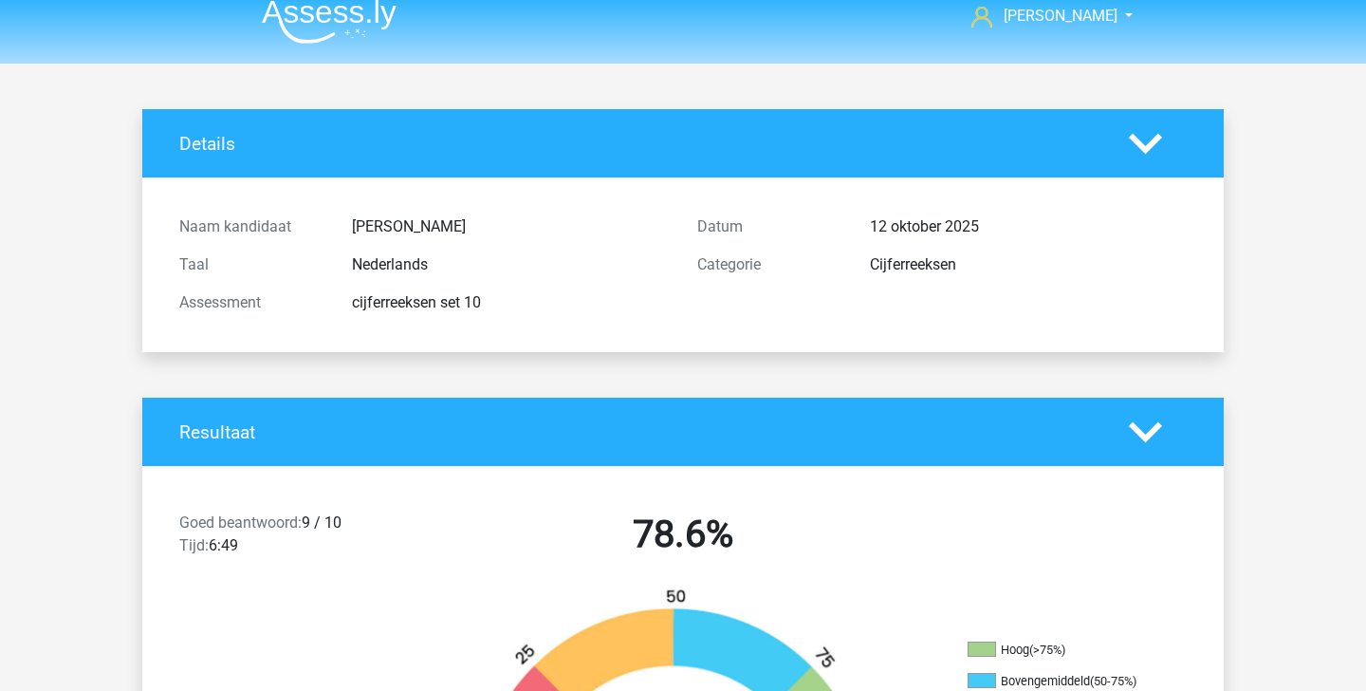
scroll to position [0, 0]
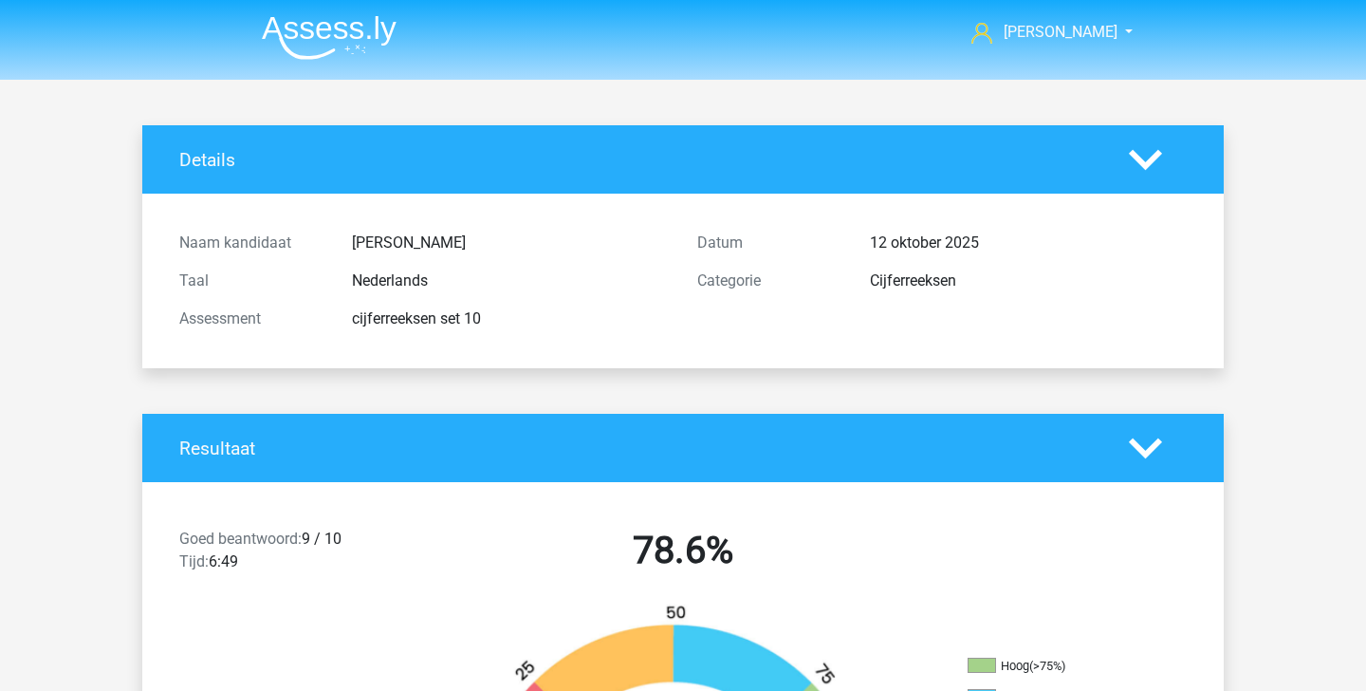
click at [325, 21] on img at bounding box center [329, 37] width 135 height 45
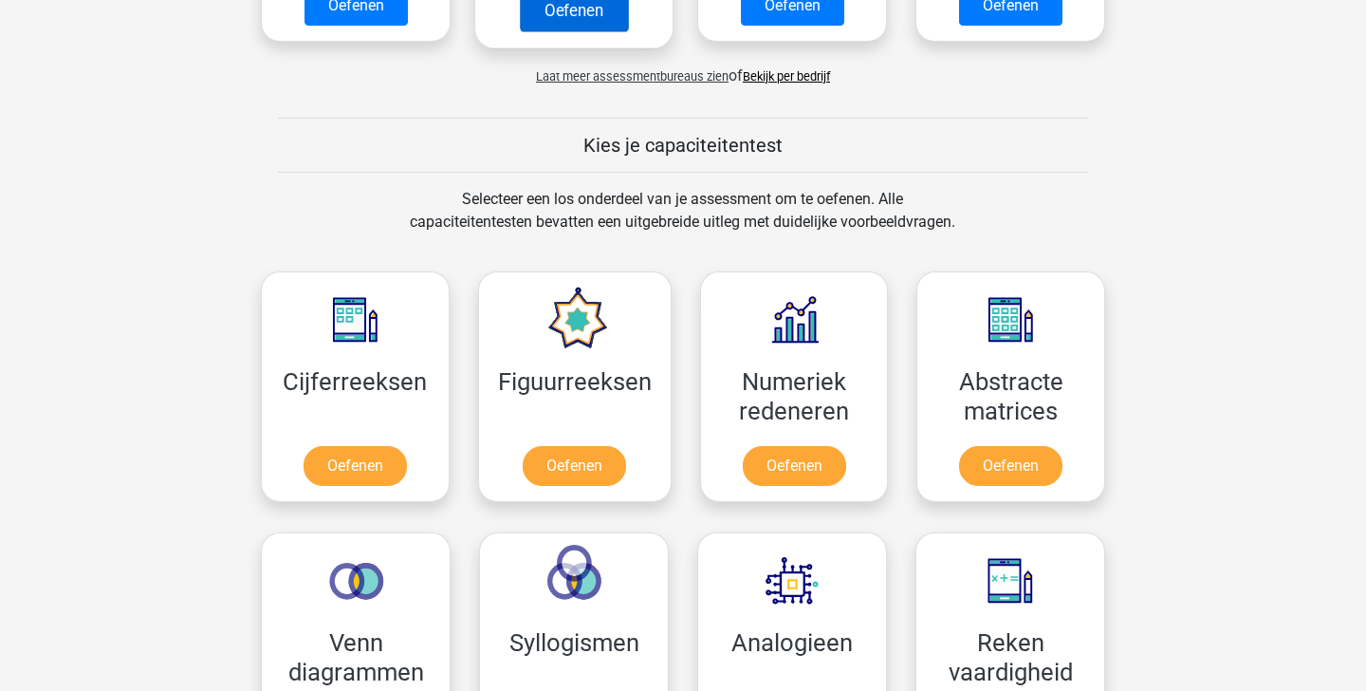
scroll to position [666, 0]
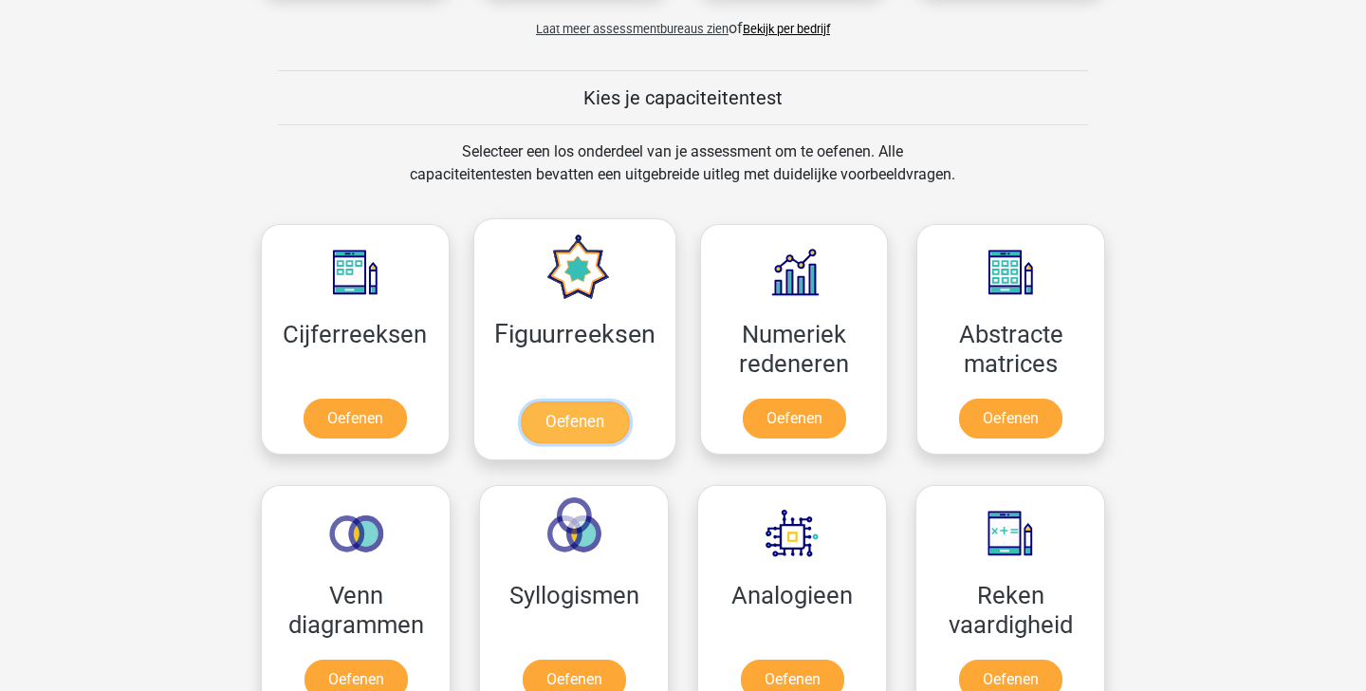
click at [595, 422] on link "Oefenen" at bounding box center [574, 422] width 108 height 42
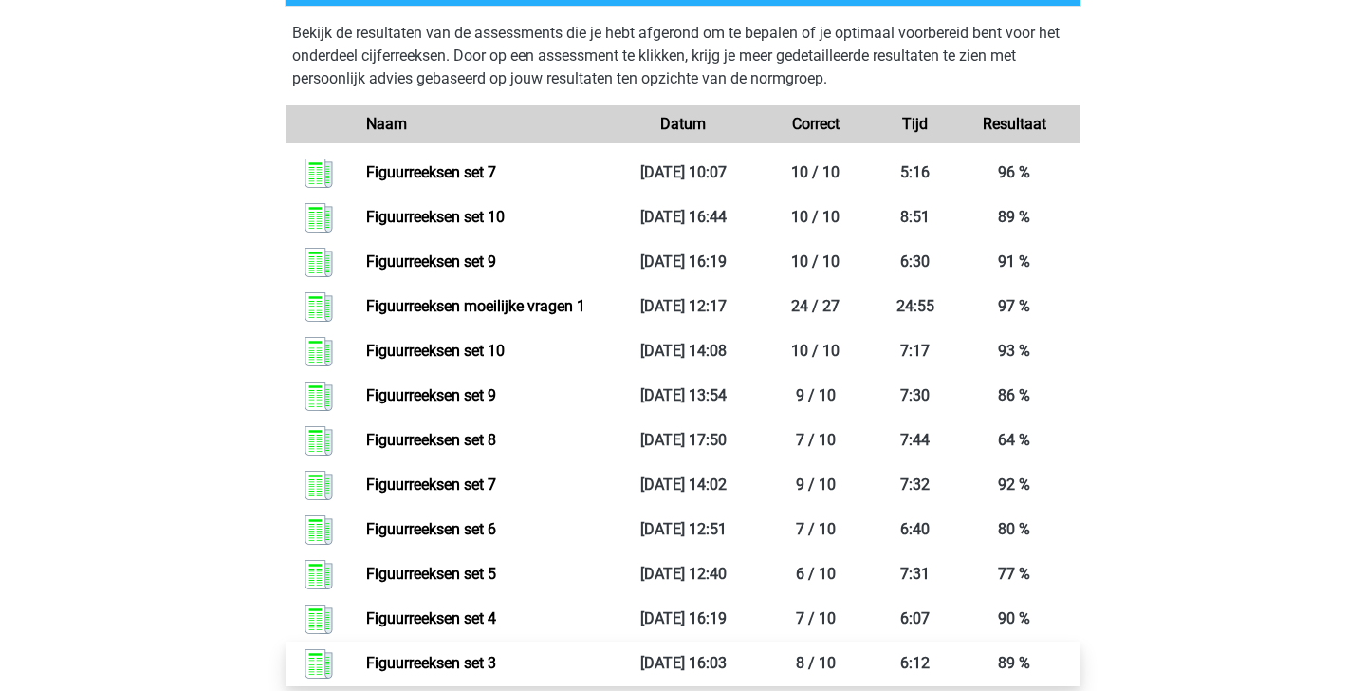
scroll to position [622, 0]
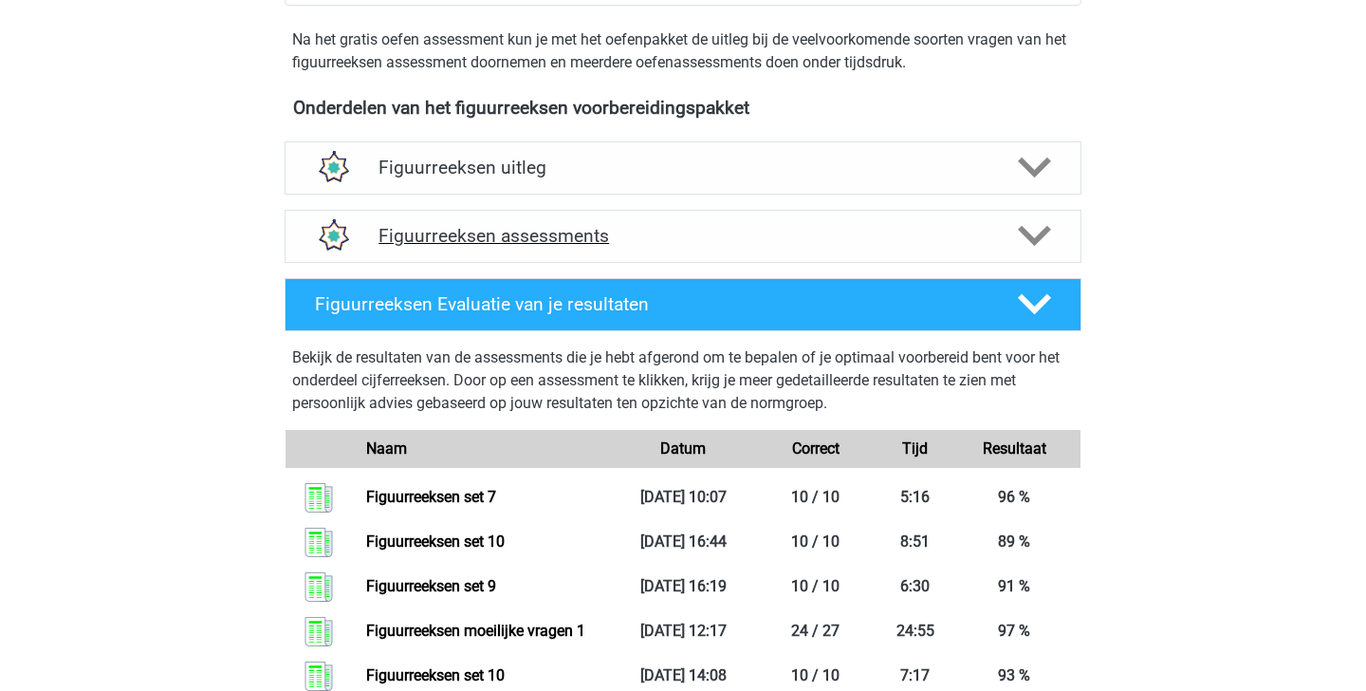
click at [1043, 240] on icon at bounding box center [1034, 235] width 33 height 33
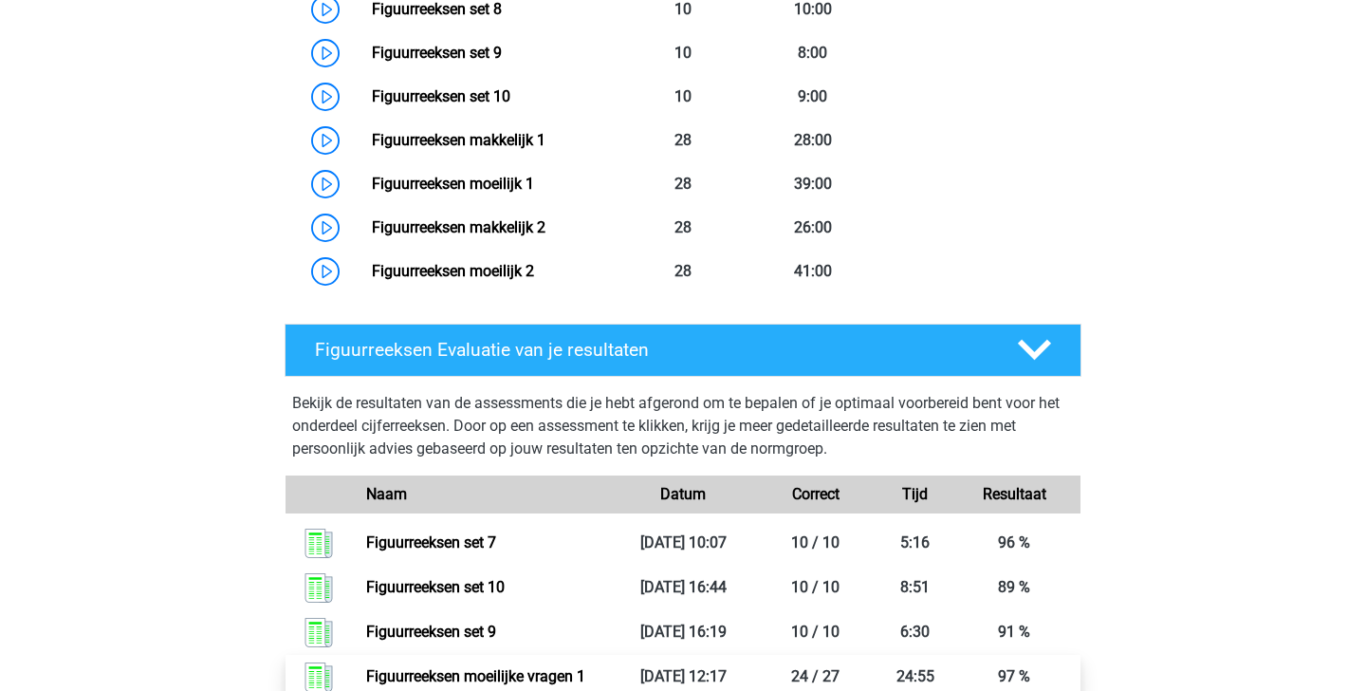
scroll to position [1323, 0]
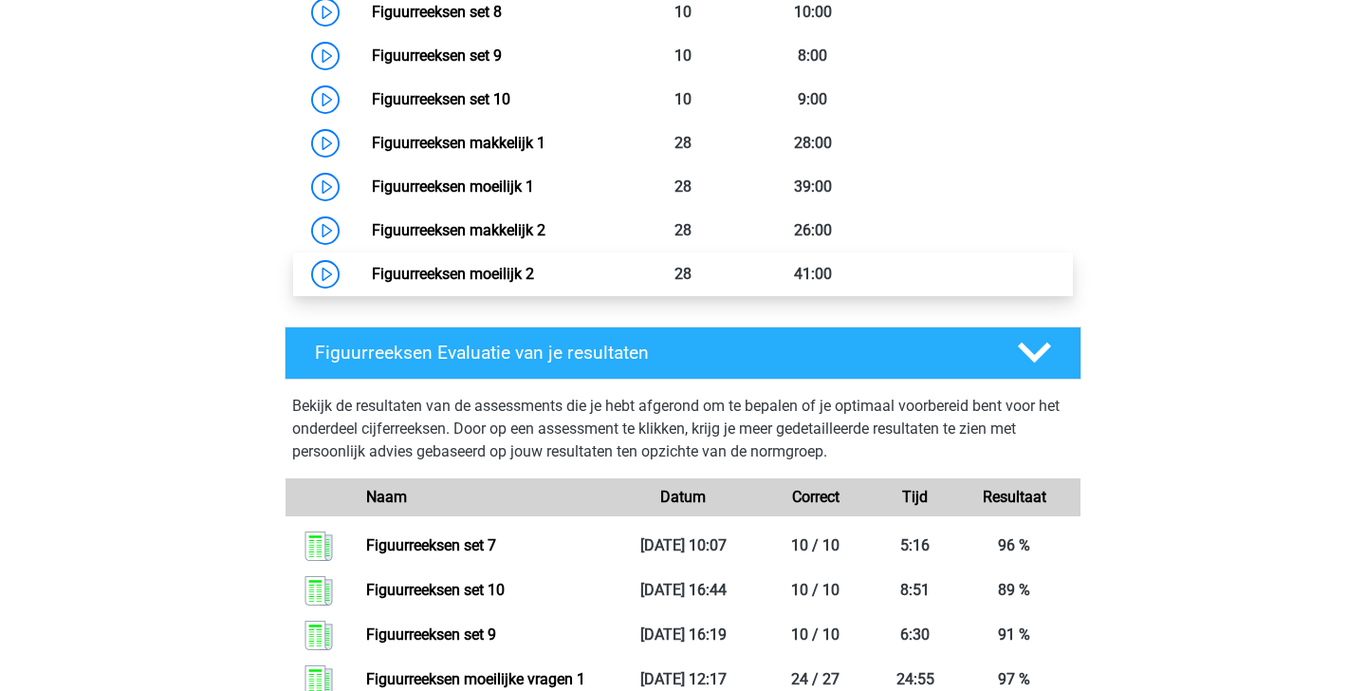
click at [534, 265] on link "Figuurreeksen moeilijk 2" at bounding box center [453, 274] width 162 height 18
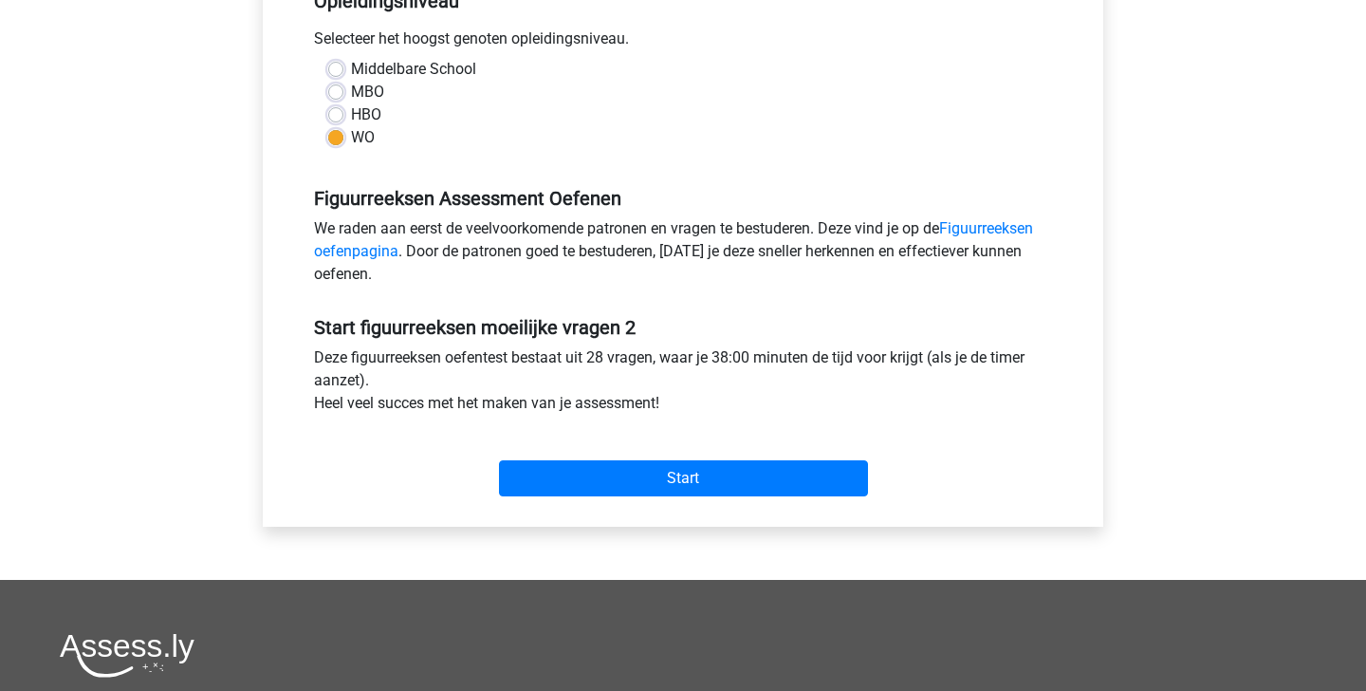
scroll to position [422, 0]
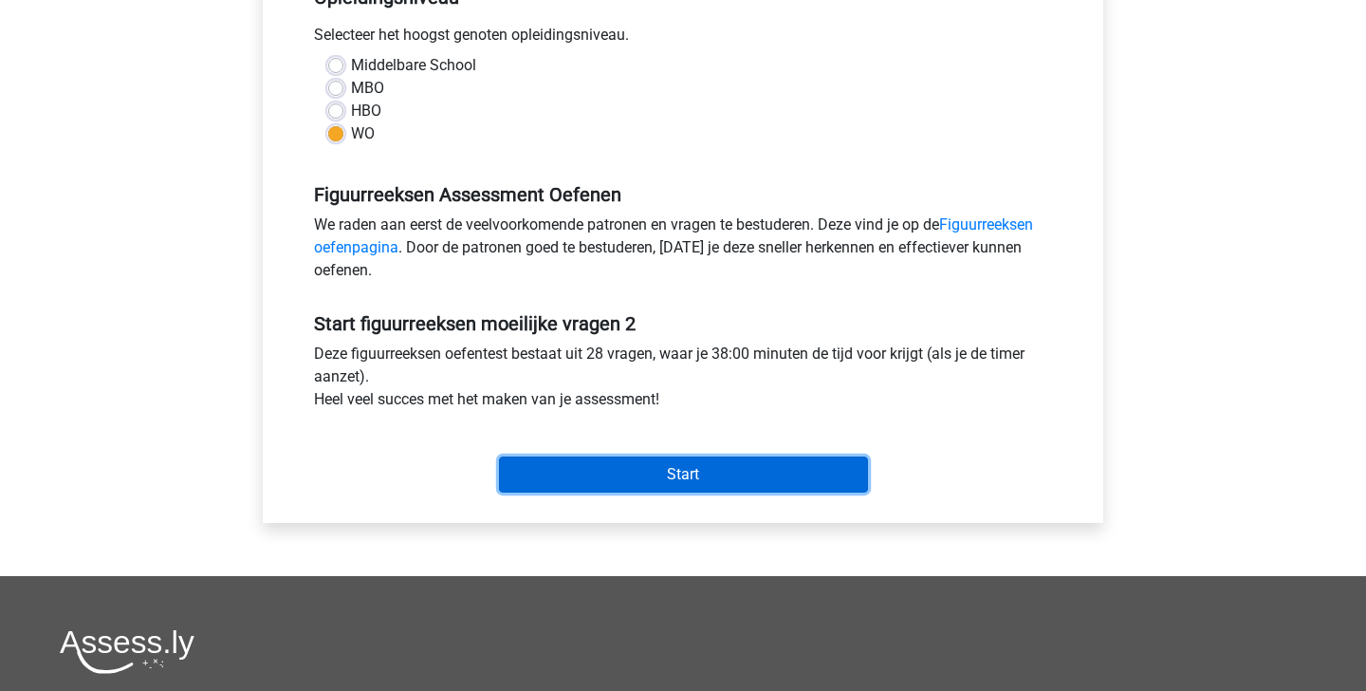
click at [662, 468] on input "Start" at bounding box center [683, 474] width 369 height 36
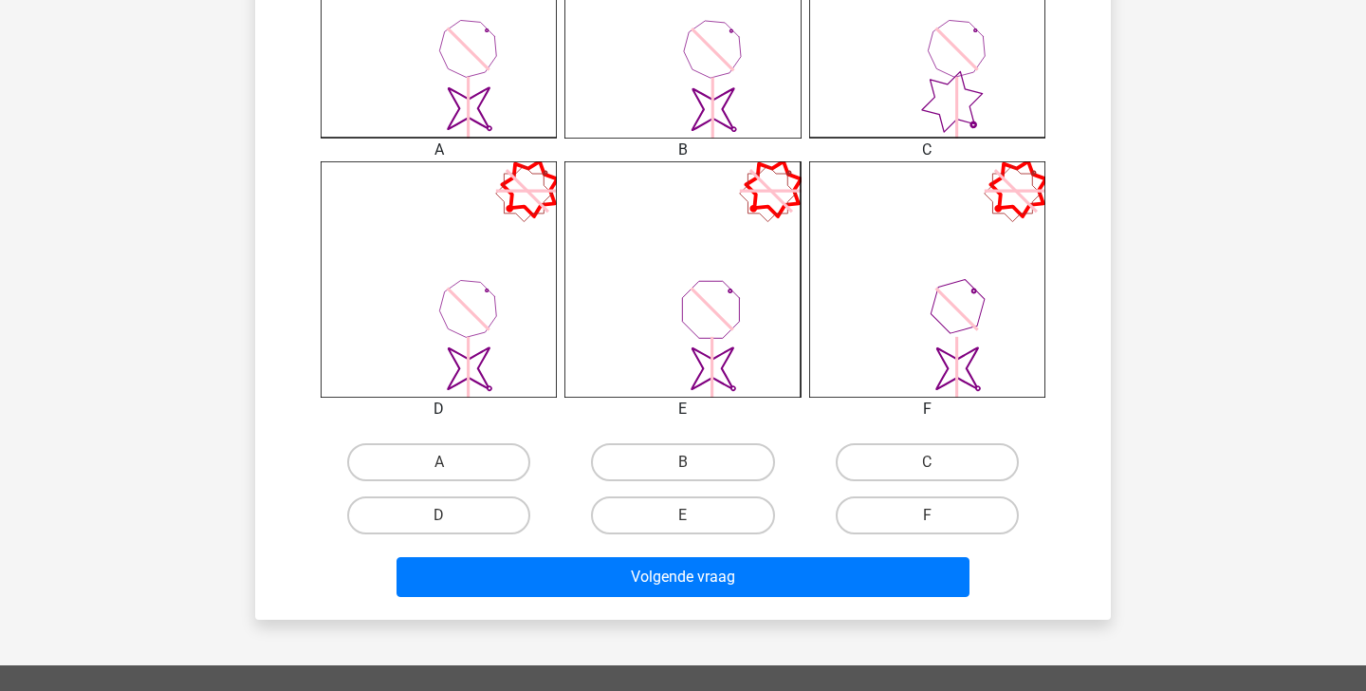
scroll to position [641, 0]
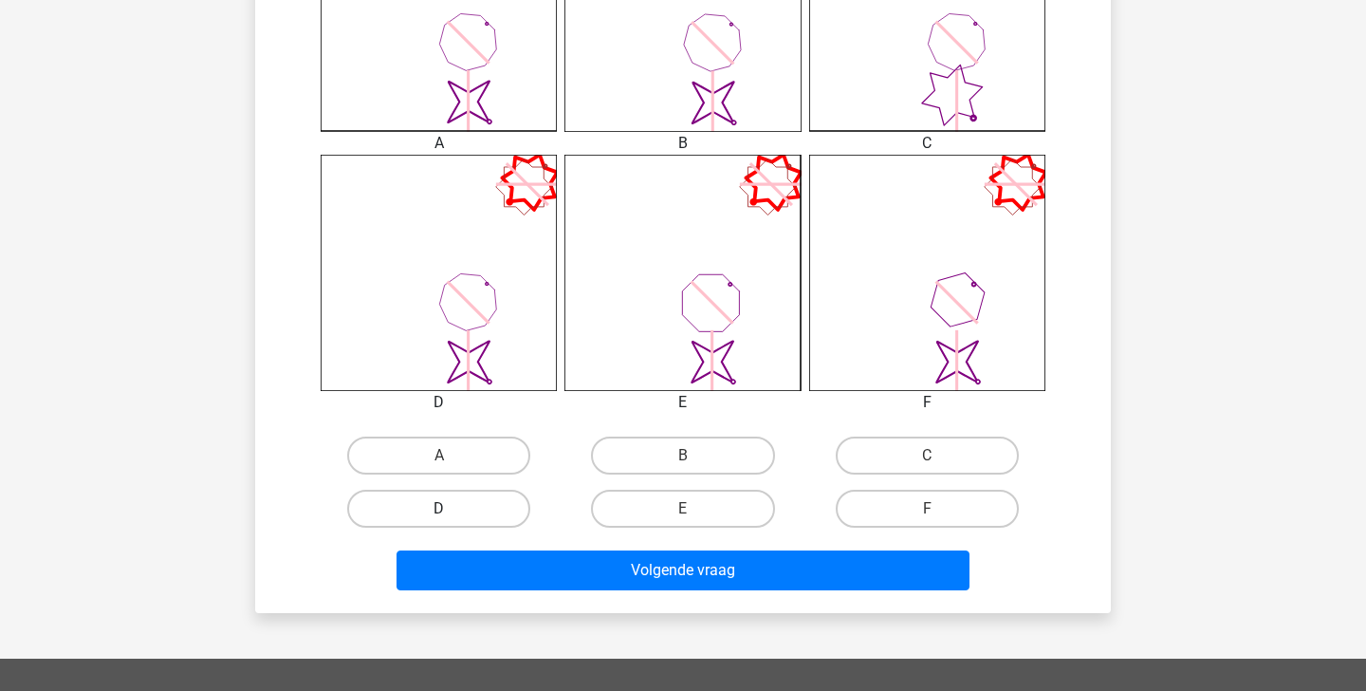
click at [478, 508] on label "D" at bounding box center [438, 509] width 183 height 38
click at [452, 509] on input "D" at bounding box center [445, 515] width 12 height 12
radio input "true"
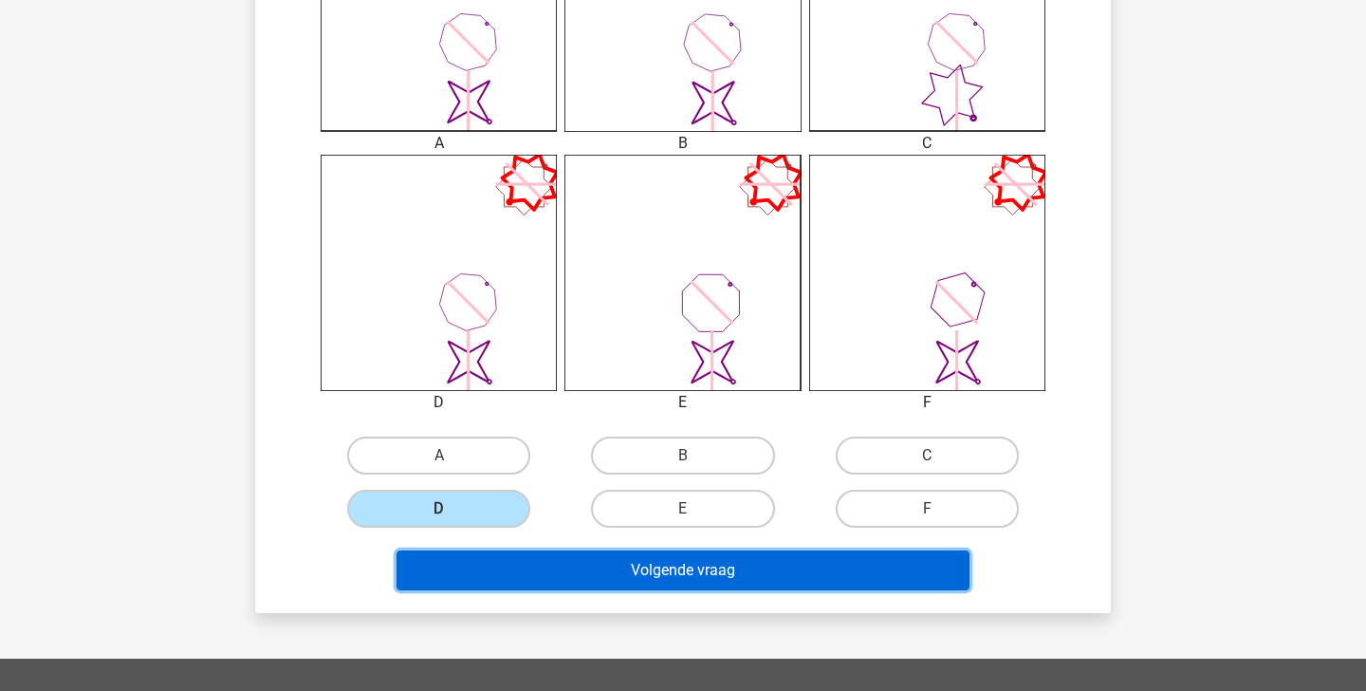
click at [535, 575] on button "Volgende vraag" at bounding box center [684, 570] width 574 height 40
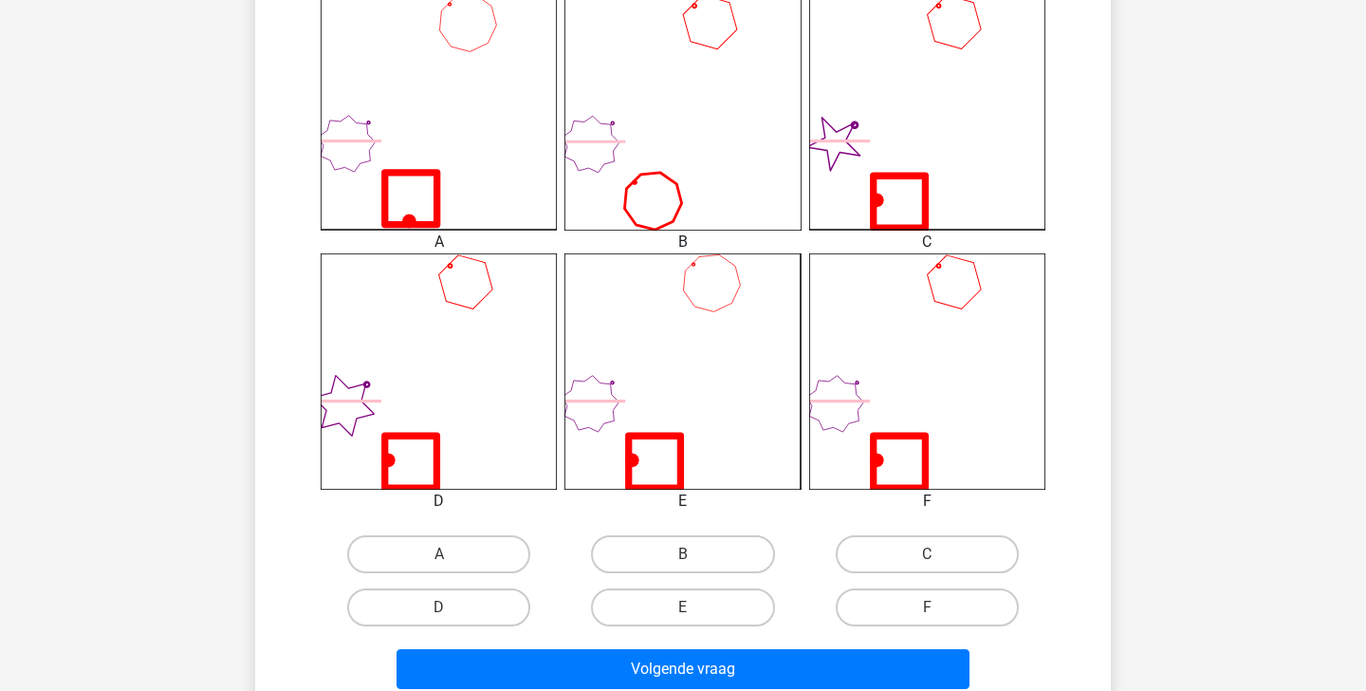
scroll to position [639, 0]
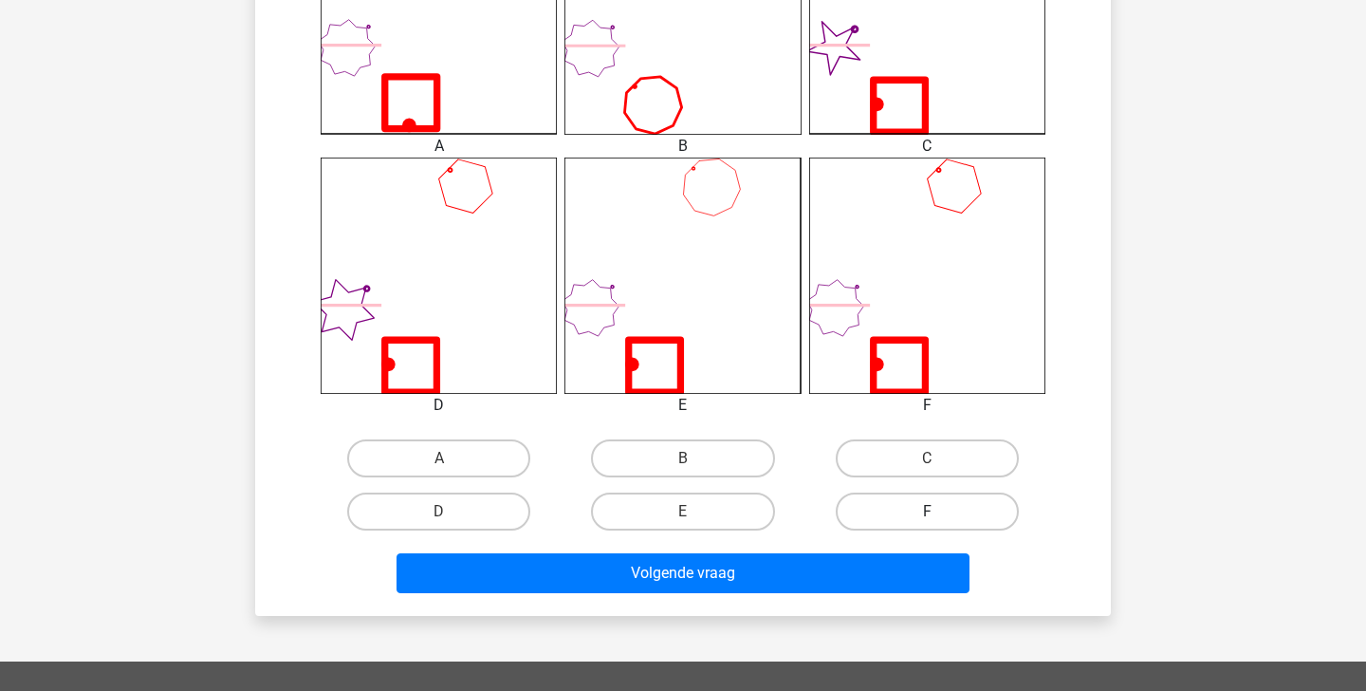
click at [879, 509] on label "F" at bounding box center [927, 511] width 183 height 38
click at [927, 511] on input "F" at bounding box center [933, 517] width 12 height 12
radio input "true"
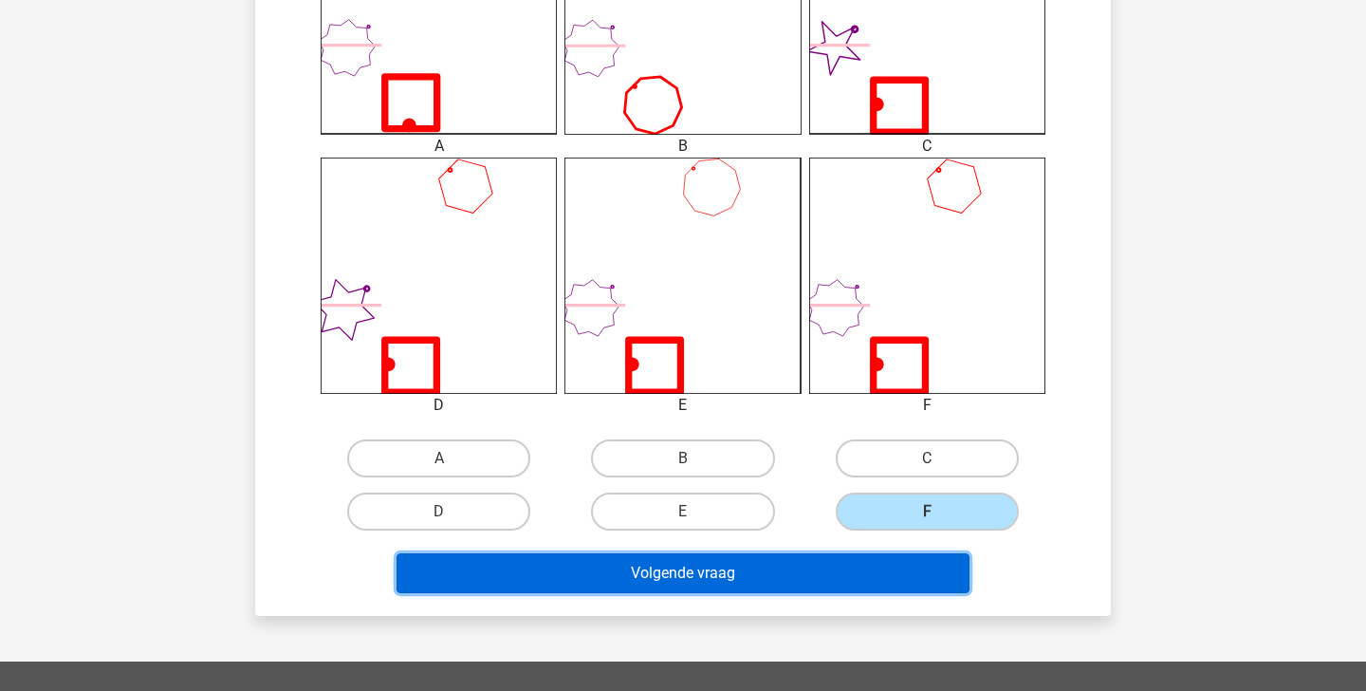
click at [834, 592] on button "Volgende vraag" at bounding box center [684, 573] width 574 height 40
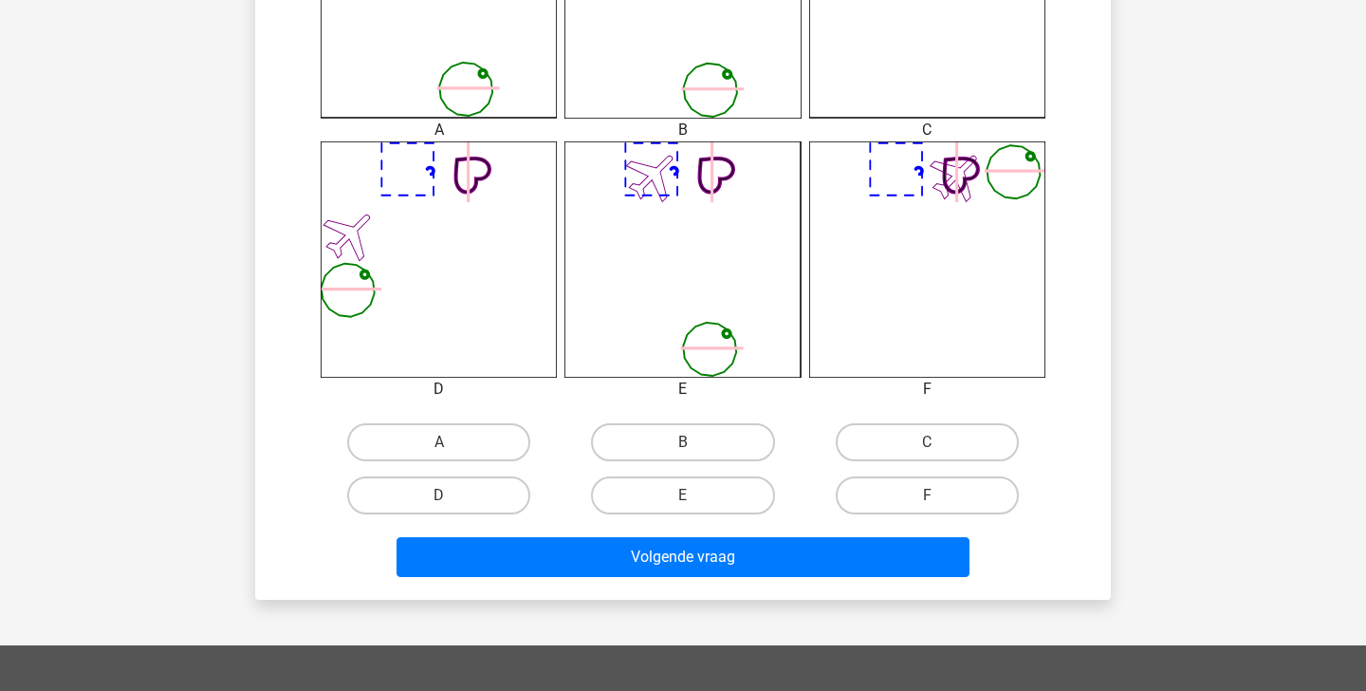
scroll to position [727, 0]
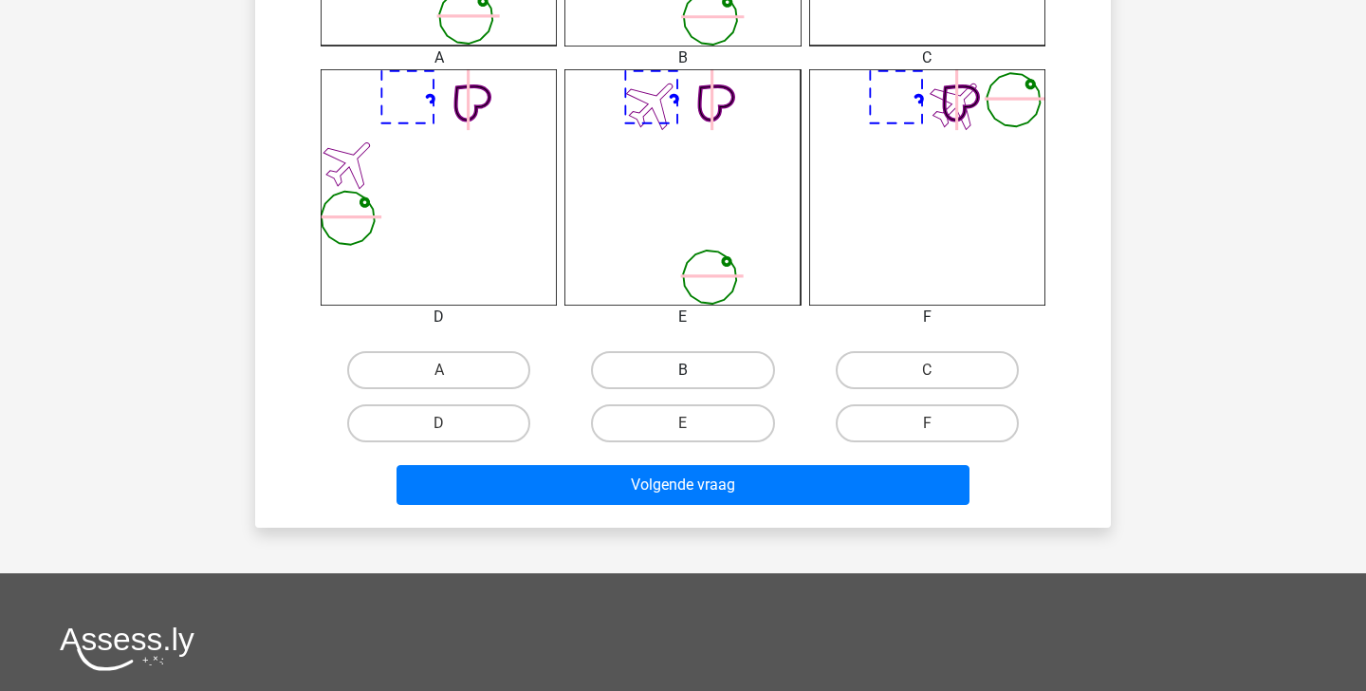
click at [669, 384] on label "B" at bounding box center [682, 370] width 183 height 38
click at [683, 382] on input "B" at bounding box center [689, 376] width 12 height 12
radio input "true"
click at [673, 509] on div "Volgende vraag" at bounding box center [683, 488] width 732 height 47
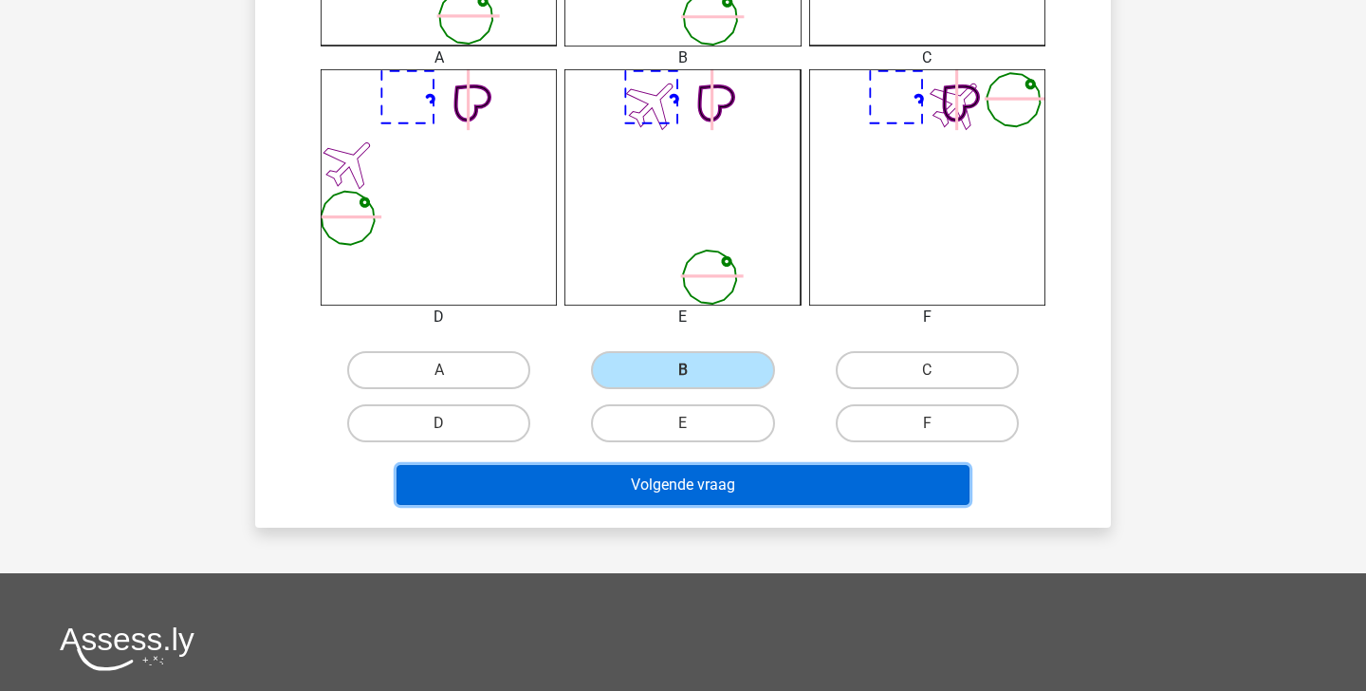
click at [657, 479] on button "Volgende vraag" at bounding box center [684, 485] width 574 height 40
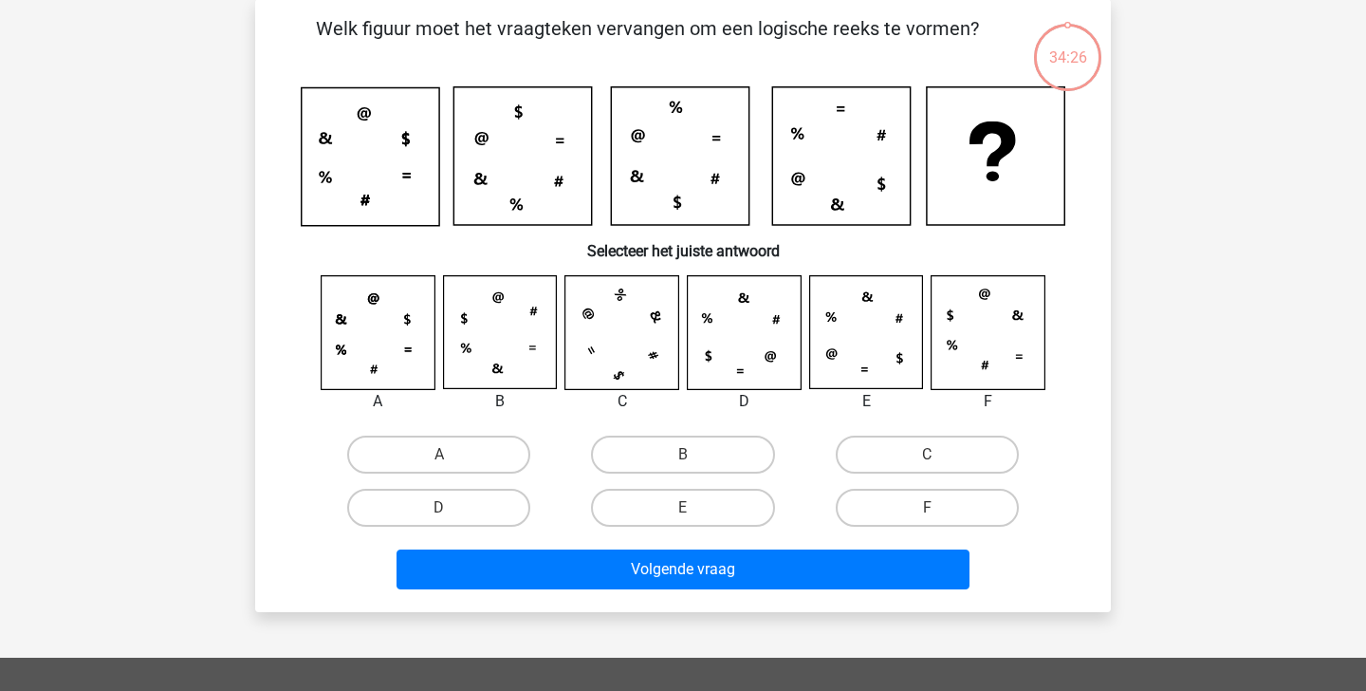
scroll to position [87, 0]
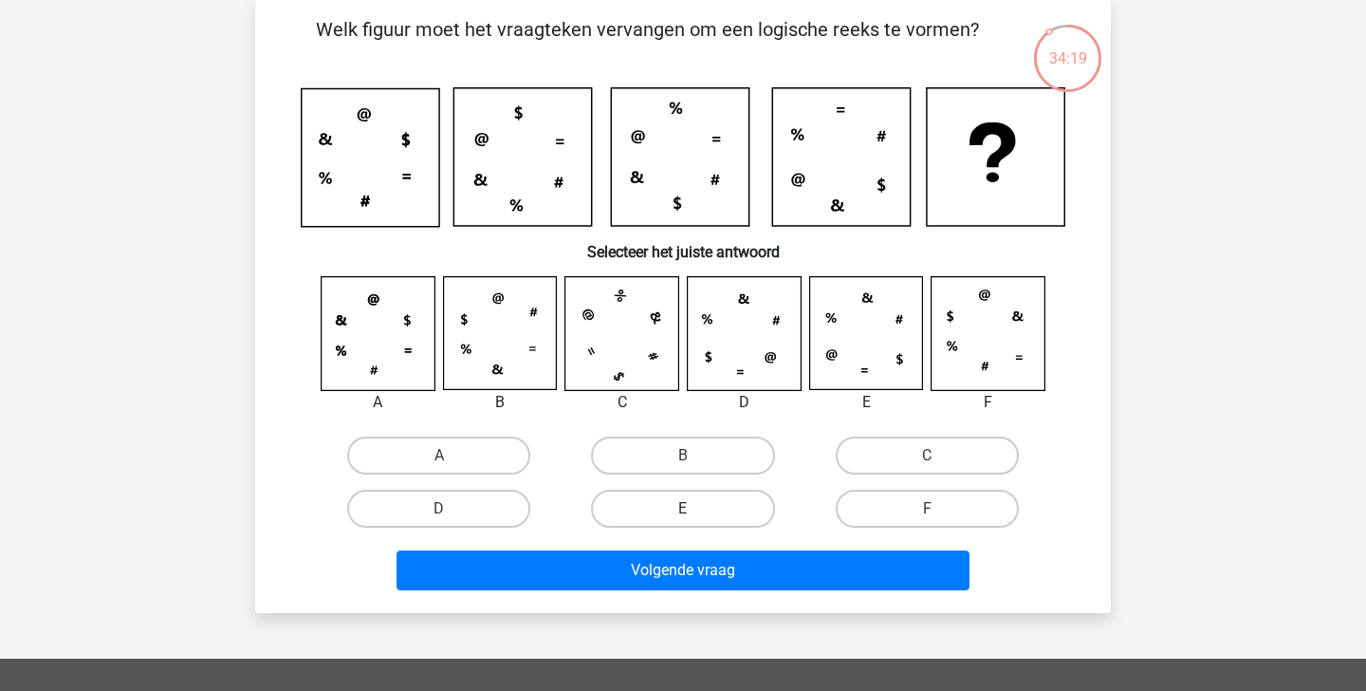
click at [675, 515] on label "E" at bounding box center [682, 509] width 183 height 38
click at [683, 515] on input "E" at bounding box center [689, 515] width 12 height 12
radio input "true"
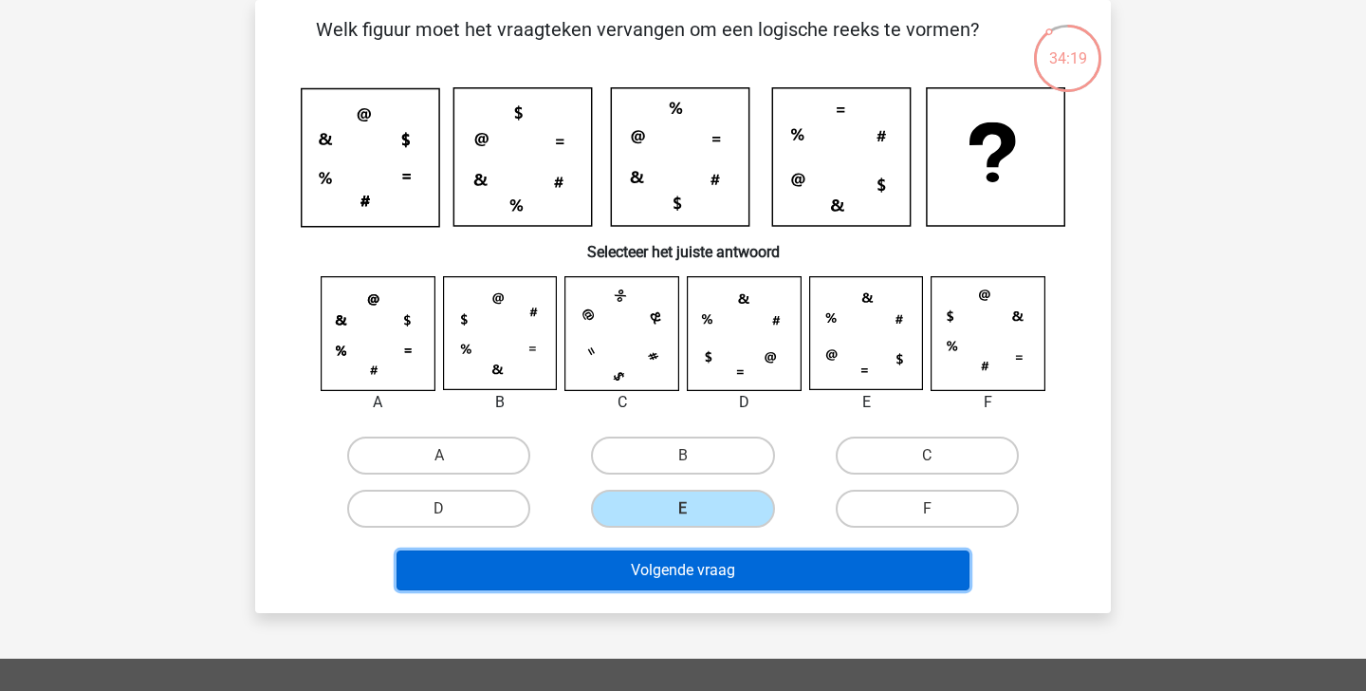
click at [697, 580] on button "Volgende vraag" at bounding box center [684, 570] width 574 height 40
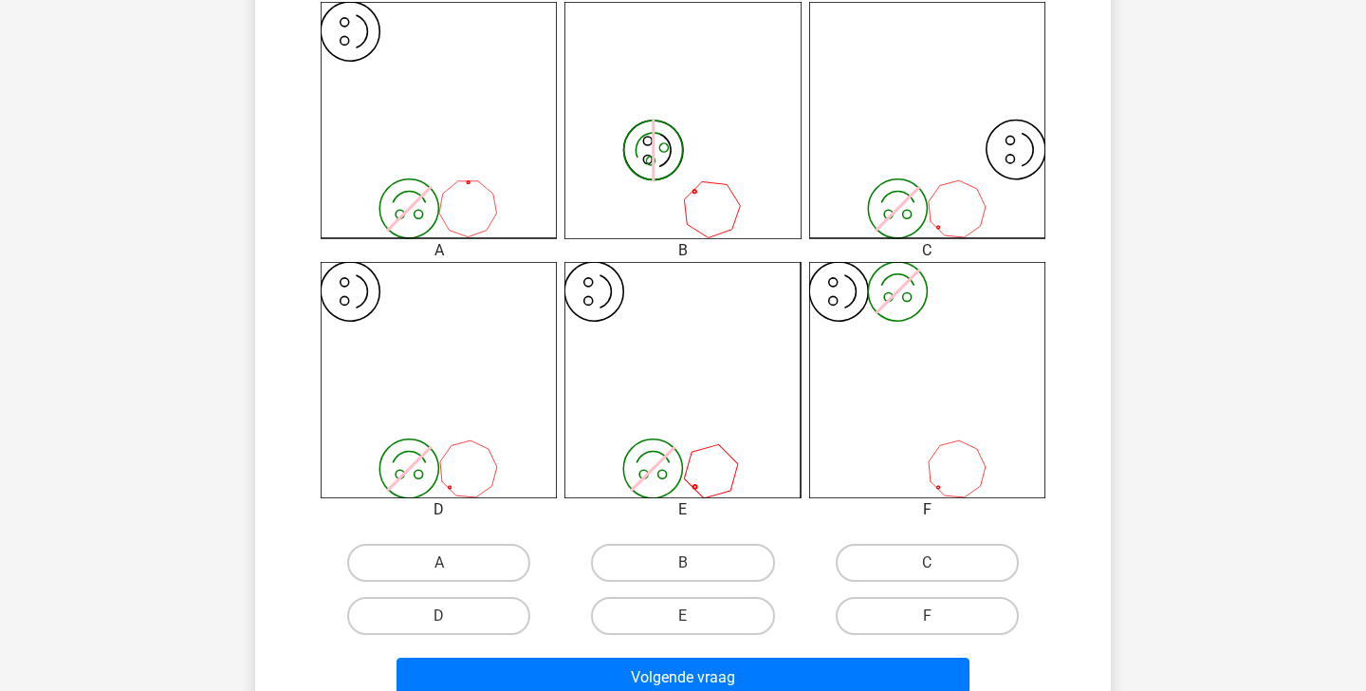
scroll to position [539, 0]
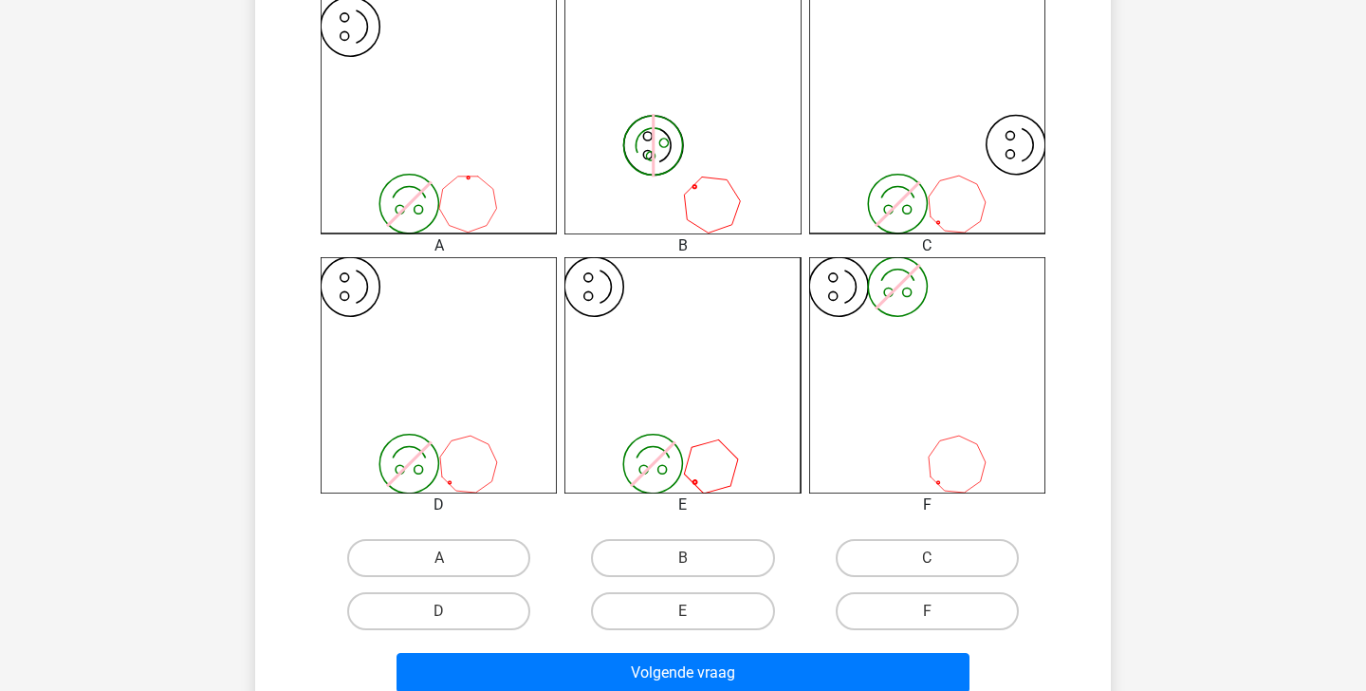
click at [445, 619] on input "D" at bounding box center [445, 617] width 12 height 12
radio input "true"
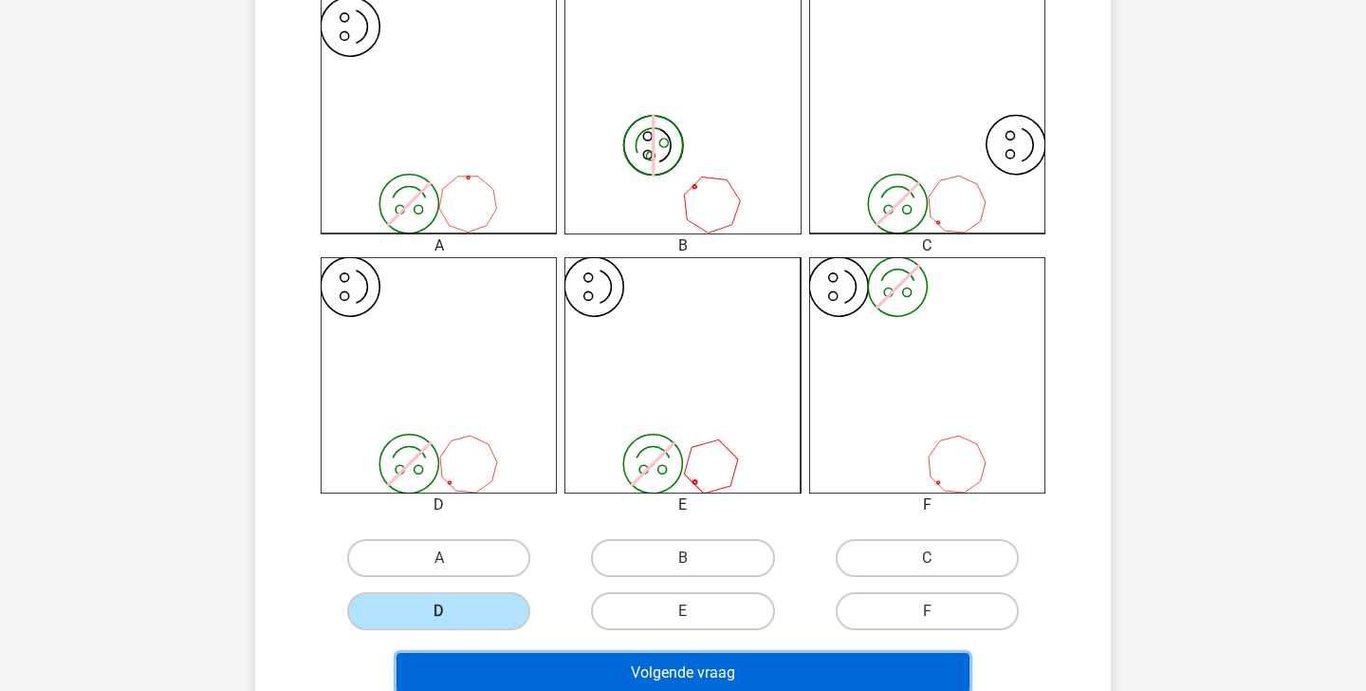
click at [491, 655] on button "Volgende vraag" at bounding box center [684, 673] width 574 height 40
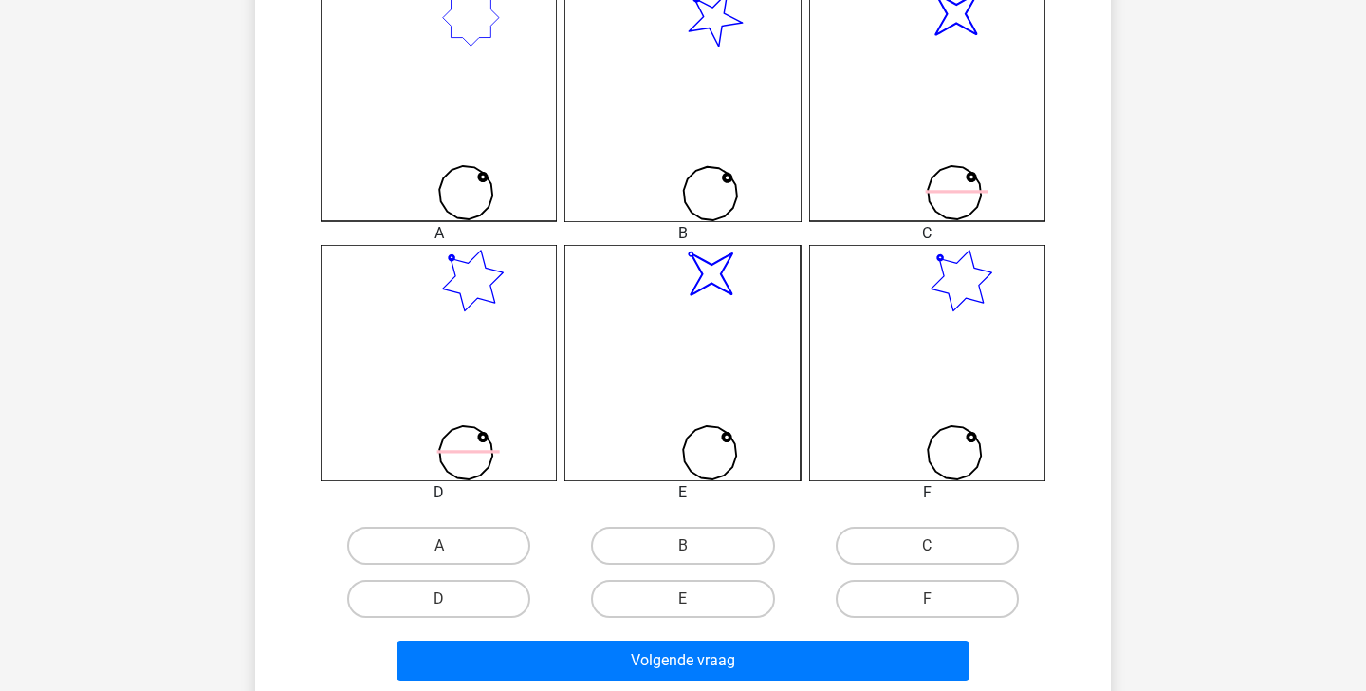
scroll to position [559, 0]
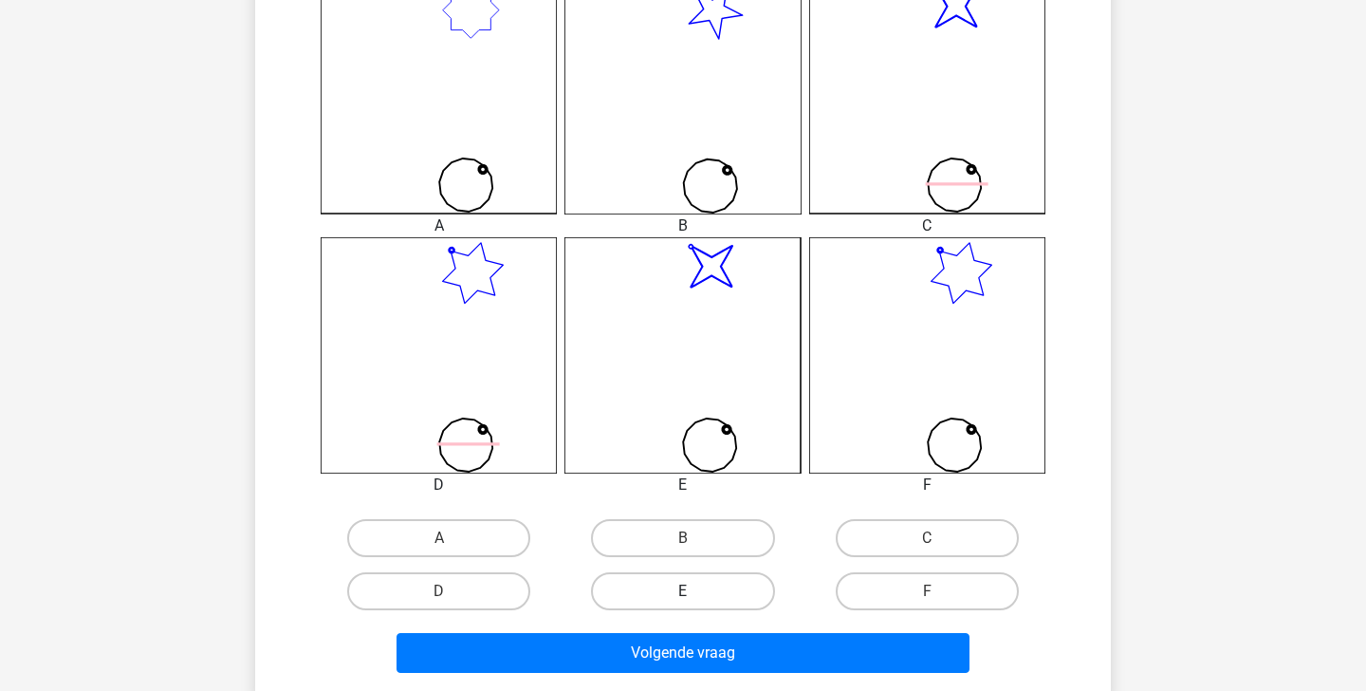
click at [719, 586] on label "E" at bounding box center [682, 591] width 183 height 38
click at [695, 591] on input "E" at bounding box center [689, 597] width 12 height 12
radio input "true"
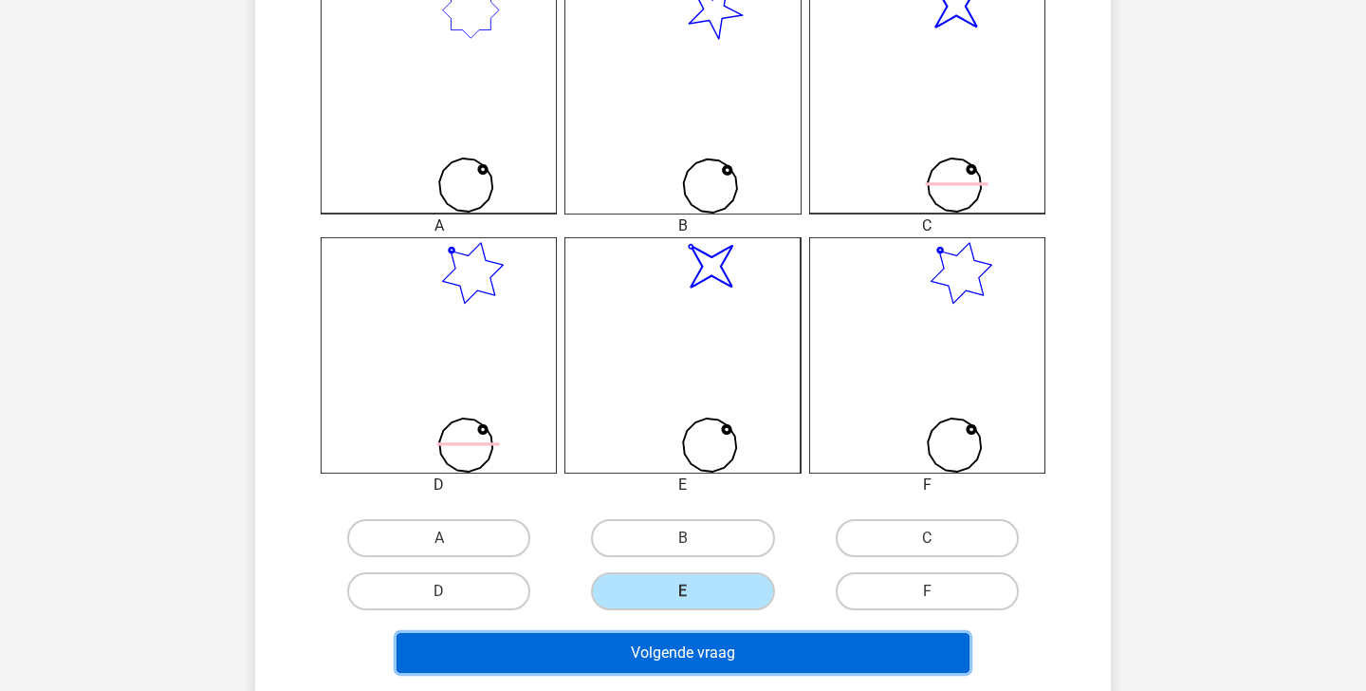
click at [753, 669] on button "Volgende vraag" at bounding box center [684, 653] width 574 height 40
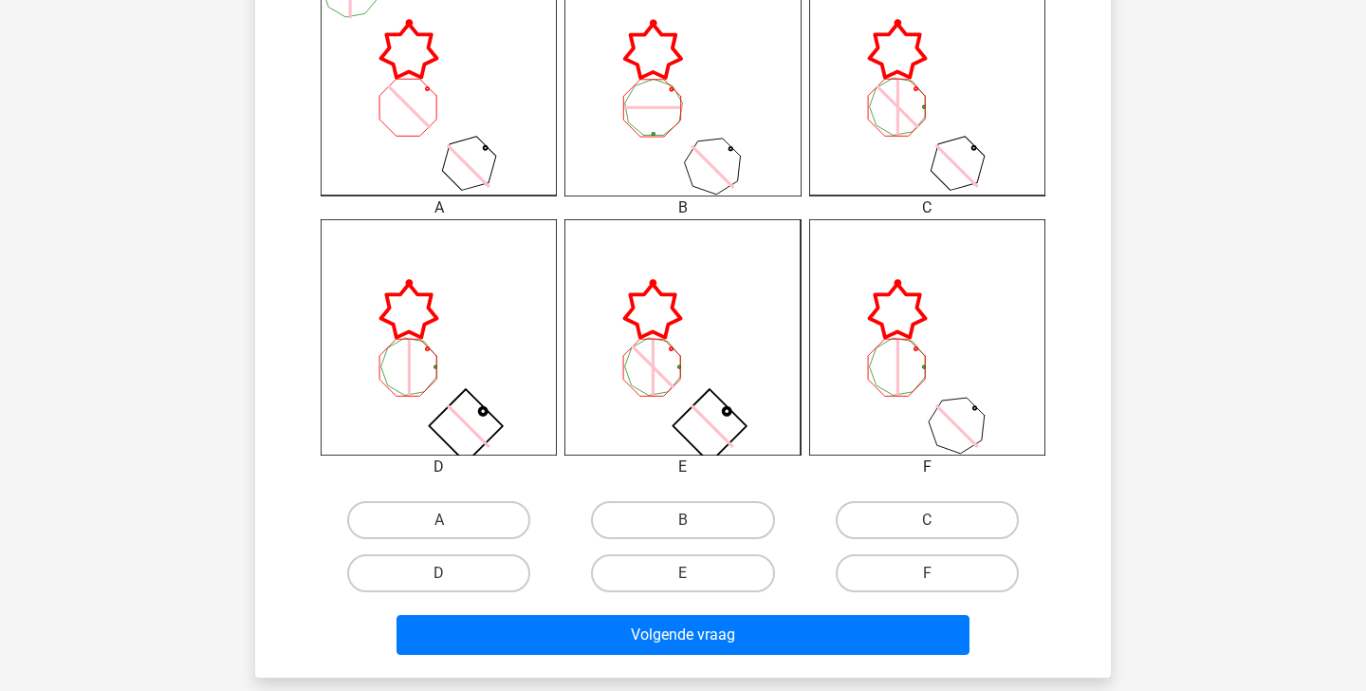
scroll to position [588, 0]
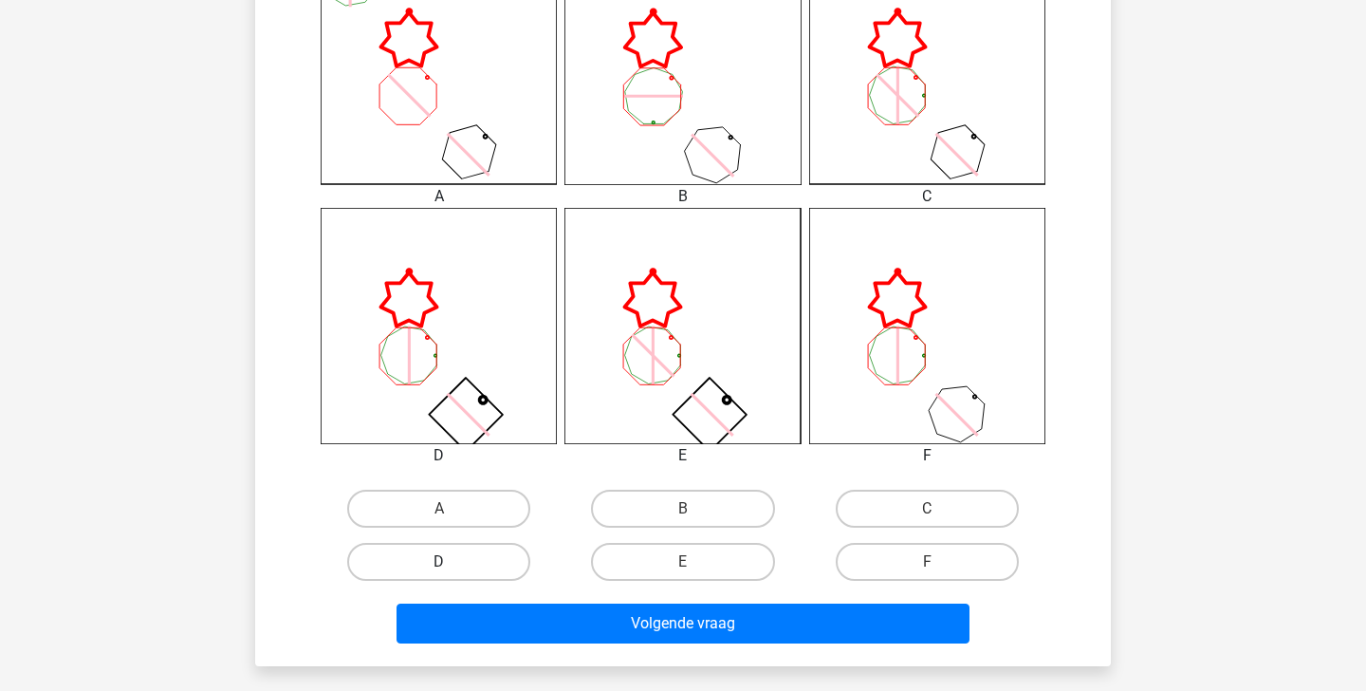
click at [491, 561] on label "D" at bounding box center [438, 562] width 183 height 38
click at [452, 562] on input "D" at bounding box center [445, 568] width 12 height 12
radio input "true"
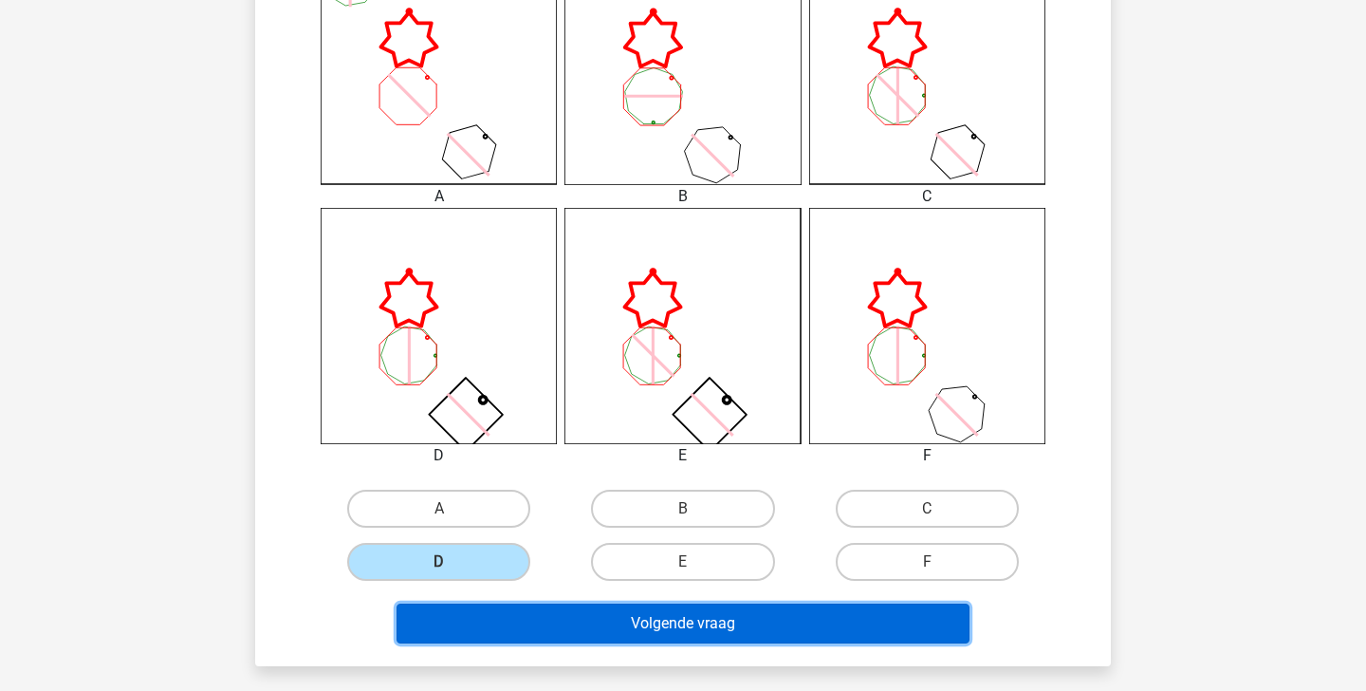
click at [515, 618] on button "Volgende vraag" at bounding box center [684, 623] width 574 height 40
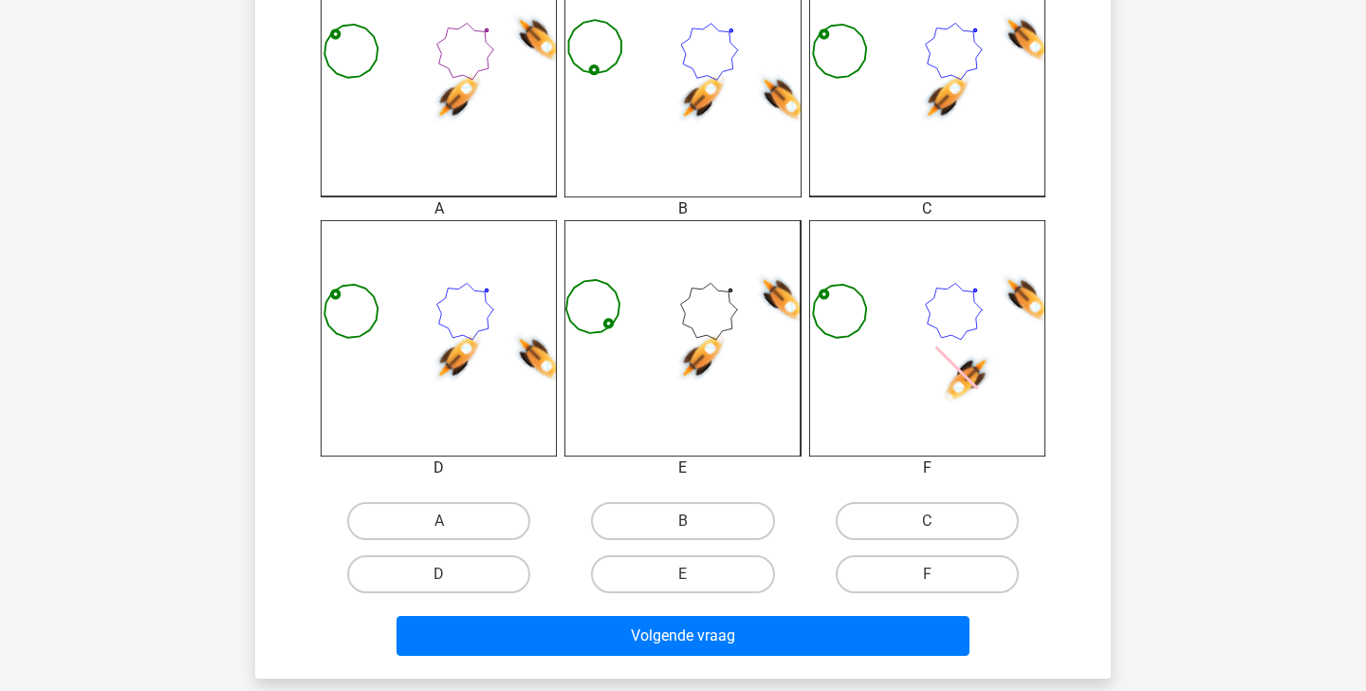
scroll to position [620, 0]
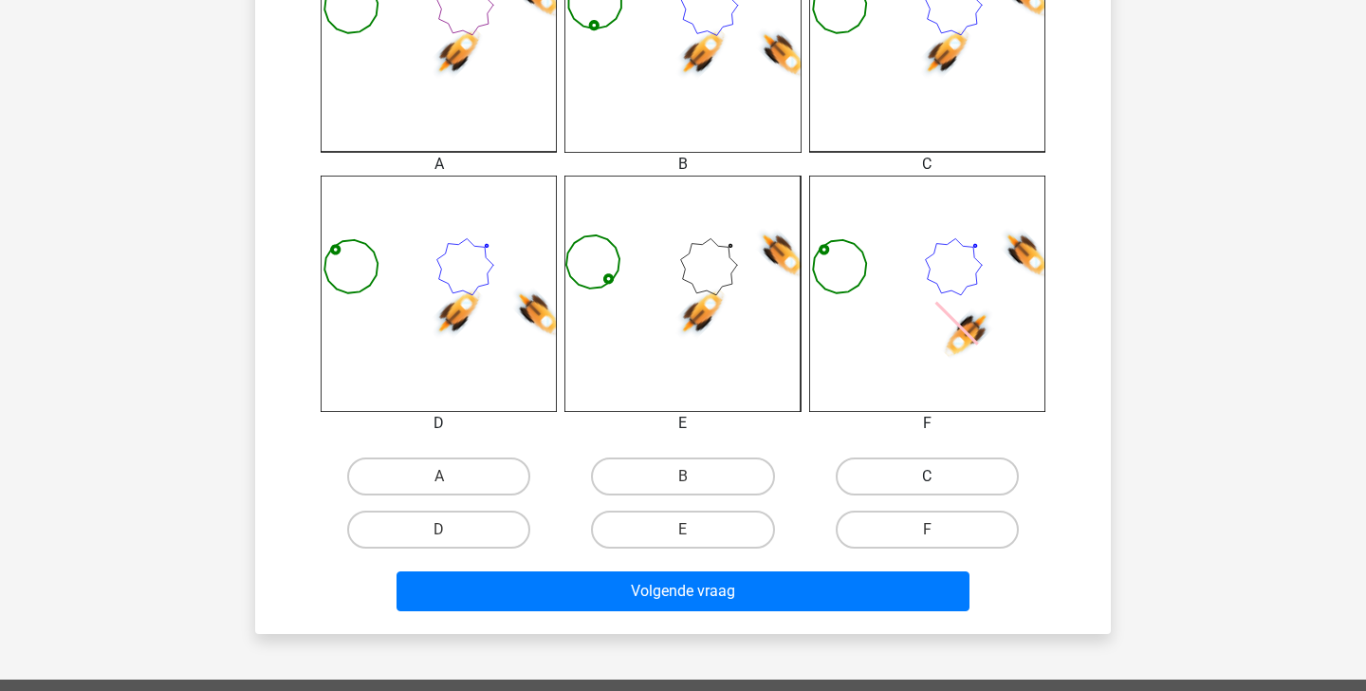
click at [925, 478] on label "C" at bounding box center [927, 476] width 183 height 38
click at [927, 478] on input "C" at bounding box center [933, 482] width 12 height 12
radio input "true"
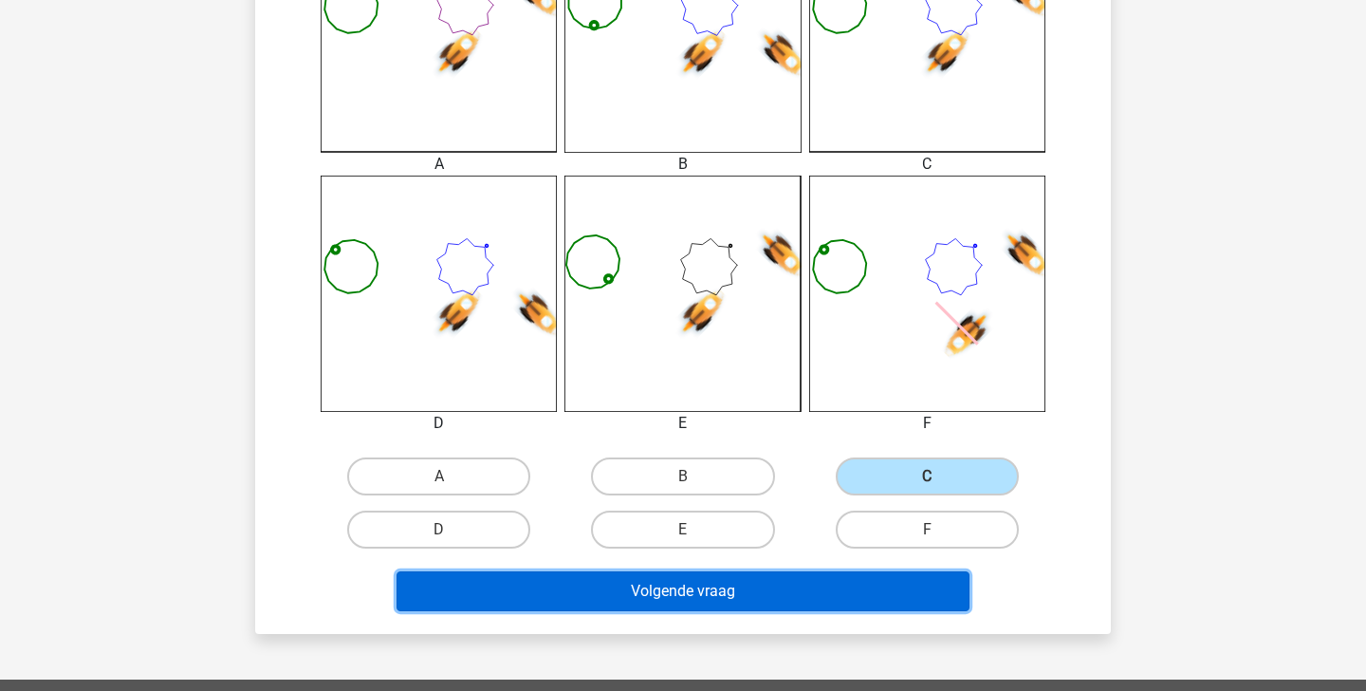
click at [888, 588] on button "Volgende vraag" at bounding box center [684, 591] width 574 height 40
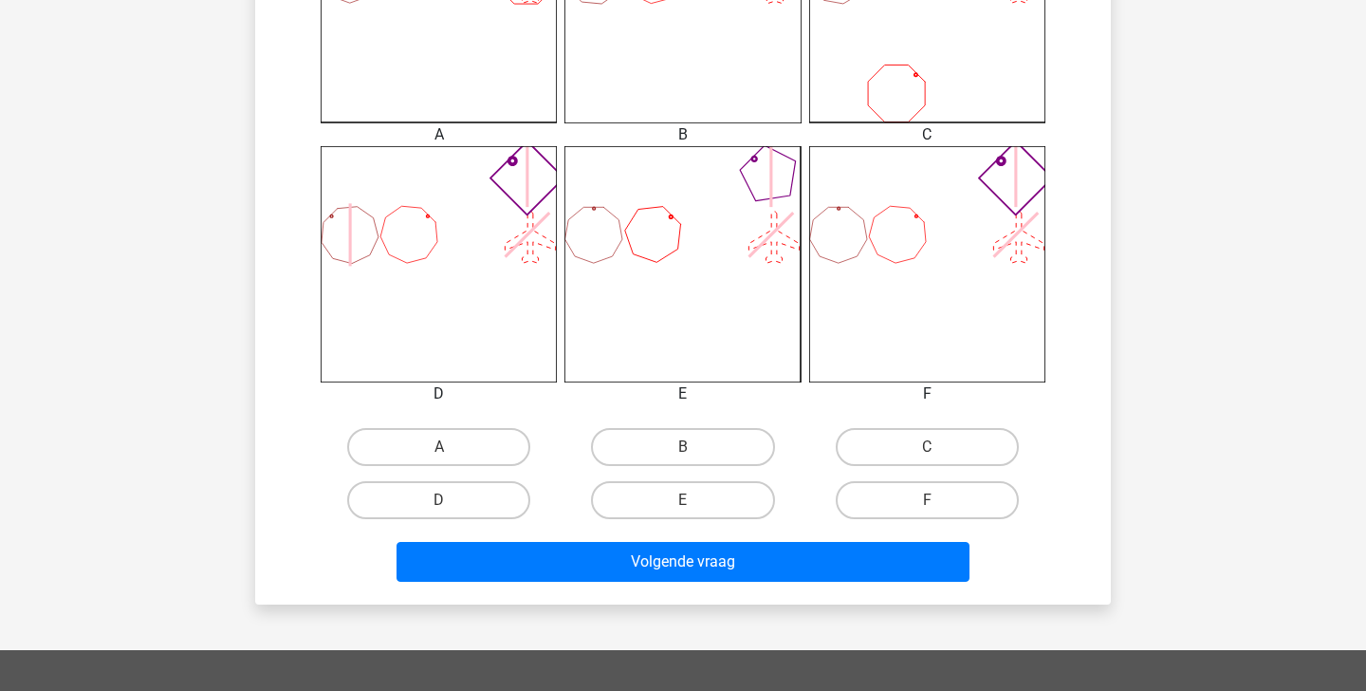
scroll to position [651, 0]
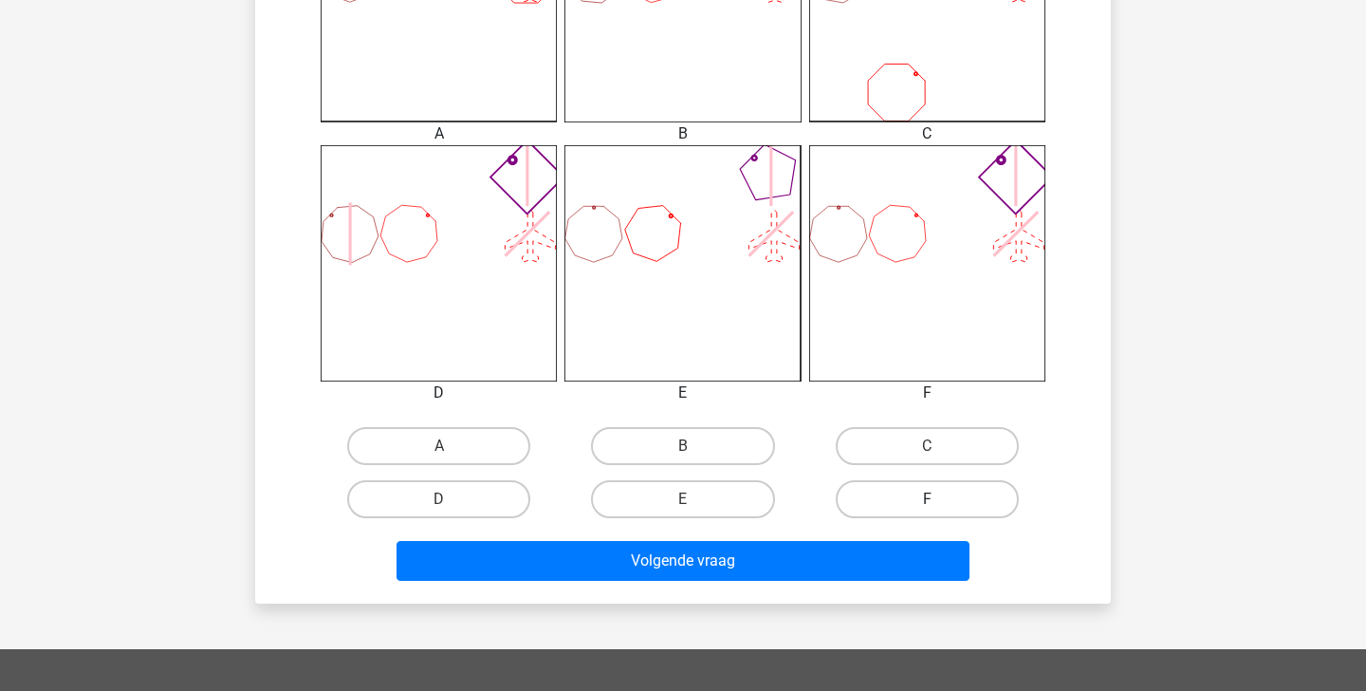
click at [927, 495] on label "F" at bounding box center [927, 499] width 183 height 38
click at [927, 499] on input "F" at bounding box center [933, 505] width 12 height 12
radio input "true"
click at [843, 585] on div "Volgende vraag" at bounding box center [683, 564] width 732 height 47
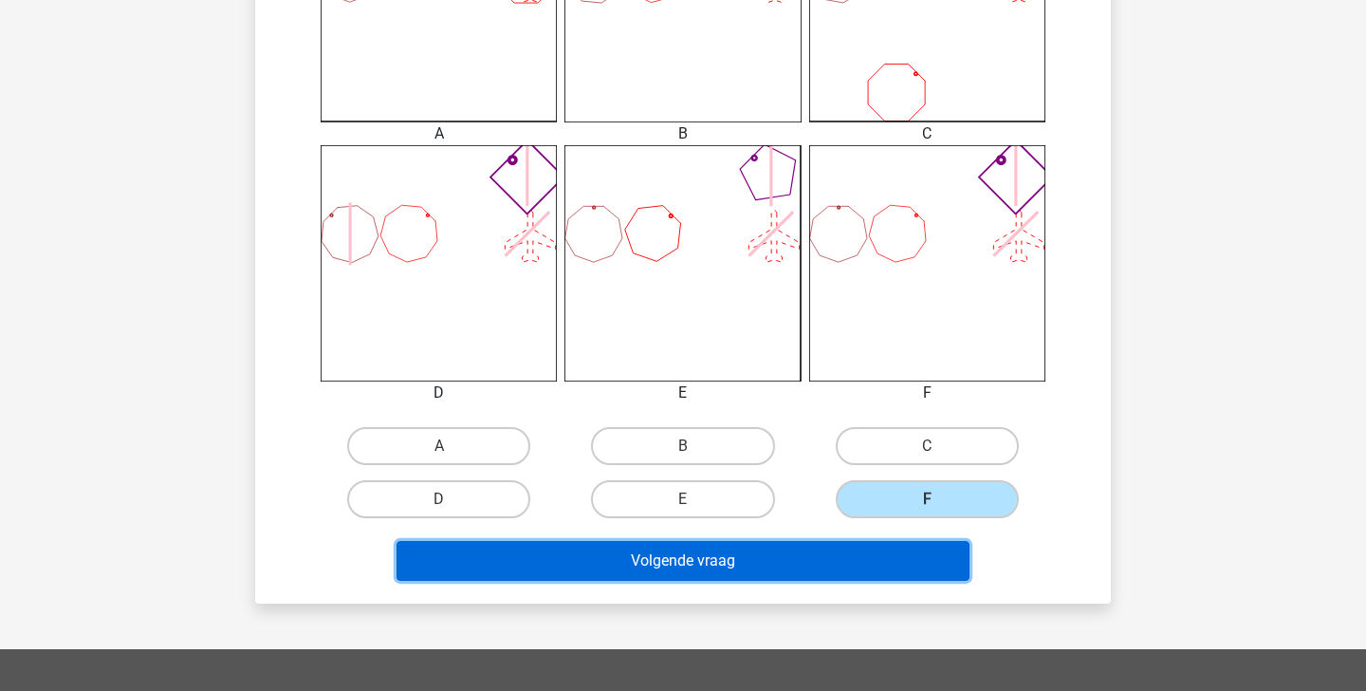
click at [828, 567] on button "Volgende vraag" at bounding box center [684, 561] width 574 height 40
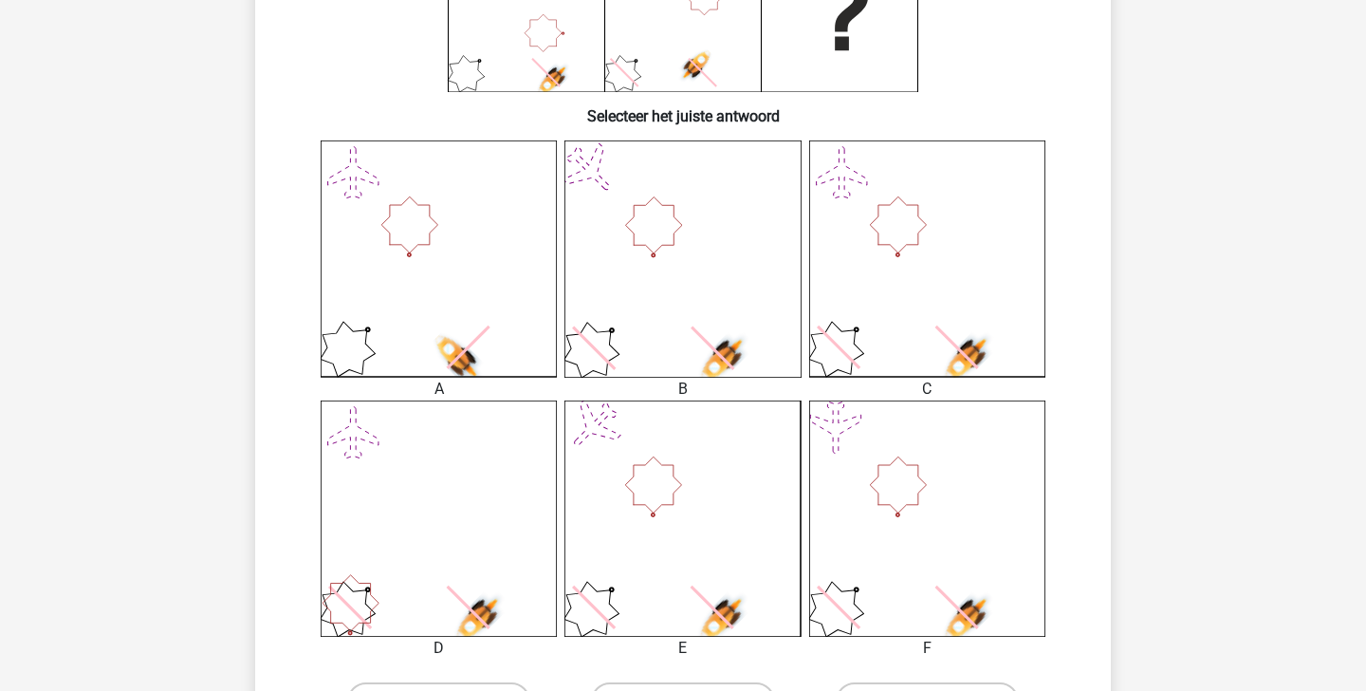
scroll to position [533, 0]
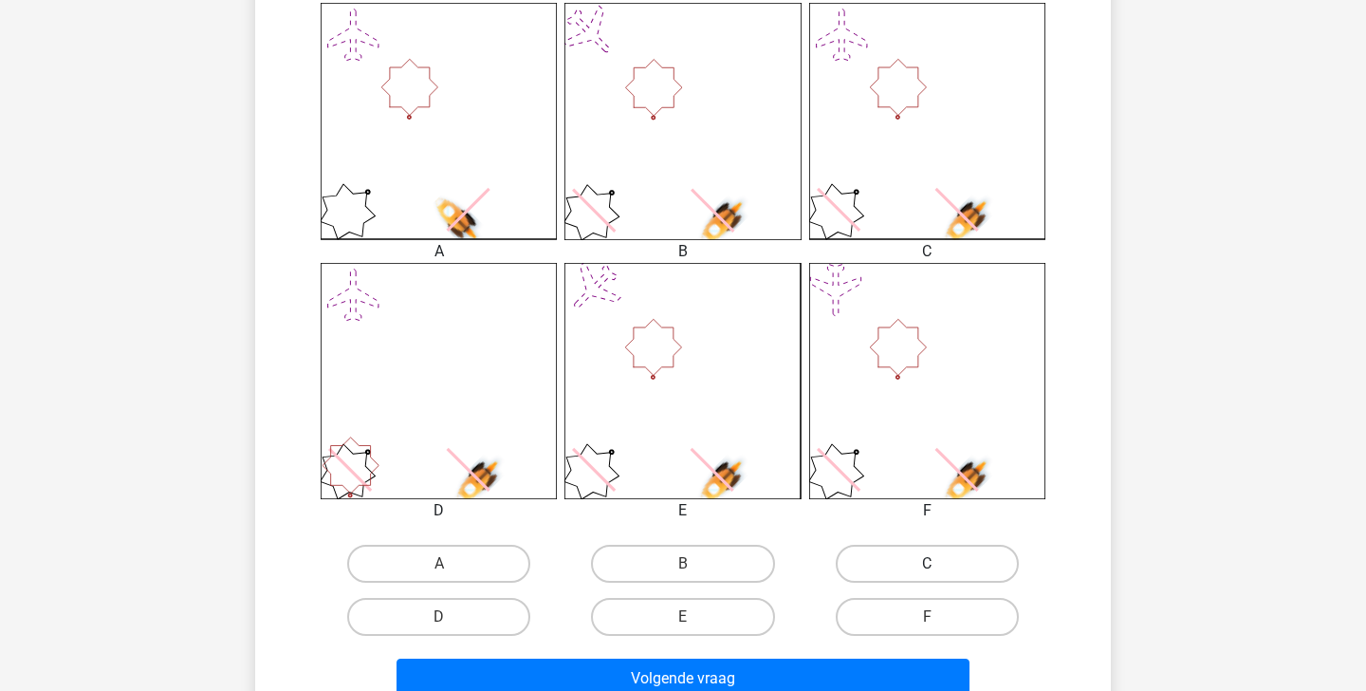
click at [886, 562] on label "C" at bounding box center [927, 564] width 183 height 38
click at [927, 564] on input "C" at bounding box center [933, 570] width 12 height 12
radio input "true"
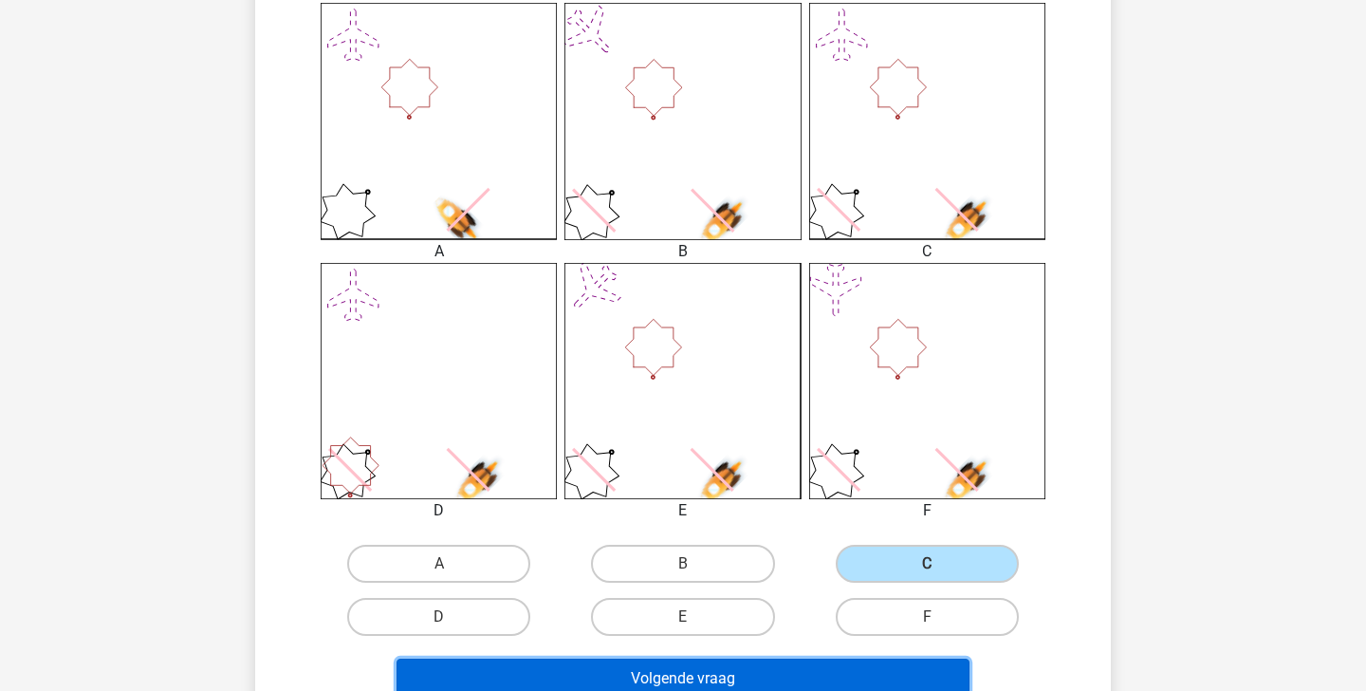
click at [862, 662] on button "Volgende vraag" at bounding box center [684, 678] width 574 height 40
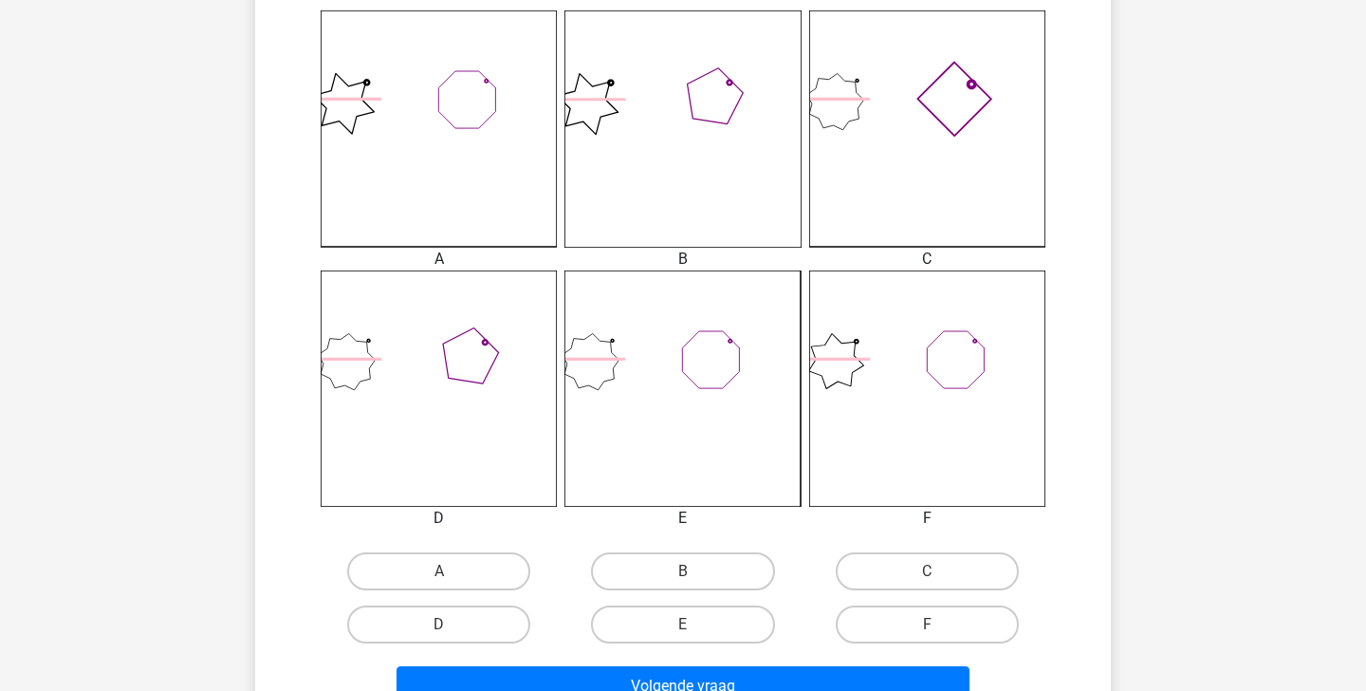
scroll to position [543, 0]
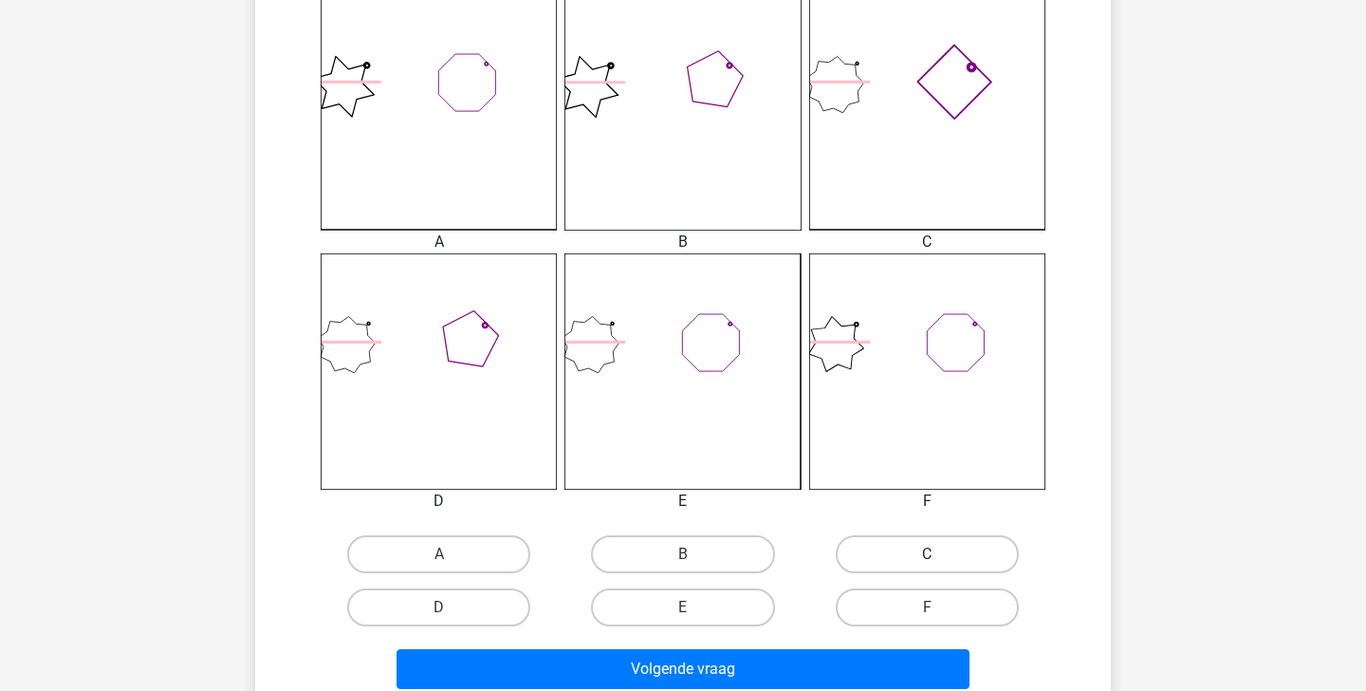
click at [904, 556] on label "C" at bounding box center [927, 554] width 183 height 38
click at [927, 556] on input "C" at bounding box center [933, 560] width 12 height 12
radio input "true"
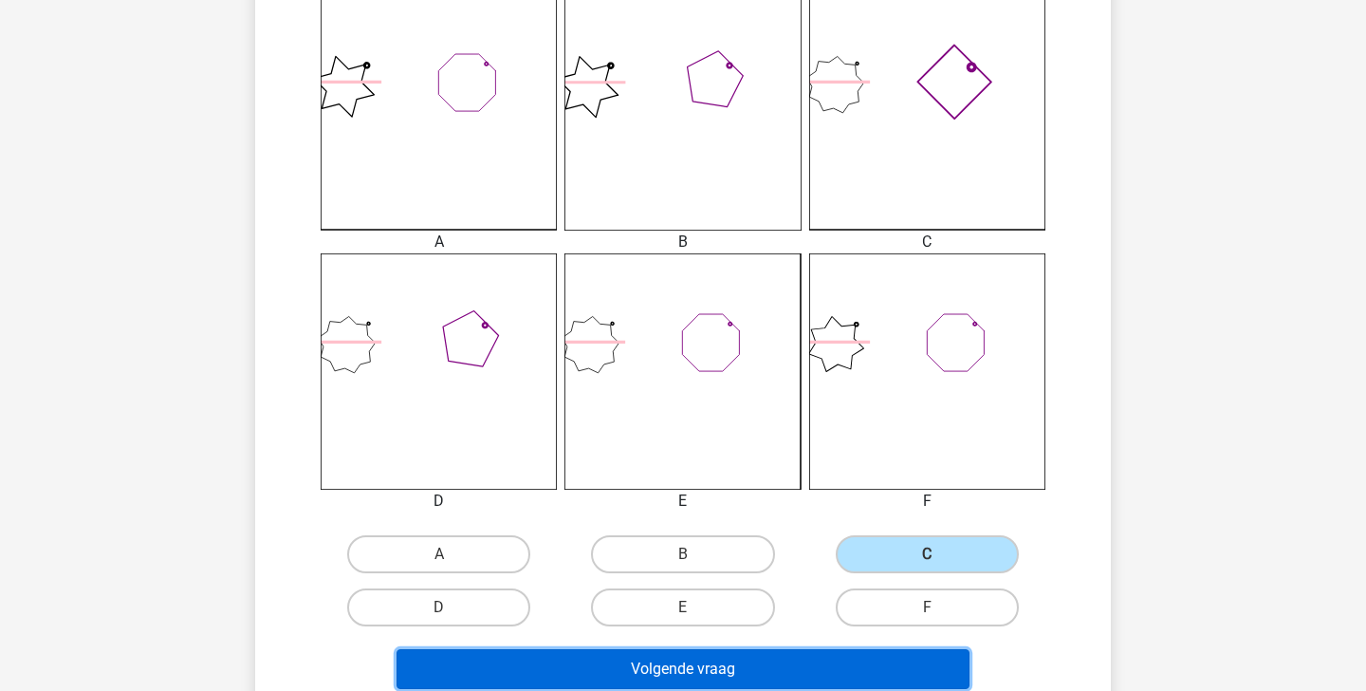
click at [807, 654] on button "Volgende vraag" at bounding box center [684, 669] width 574 height 40
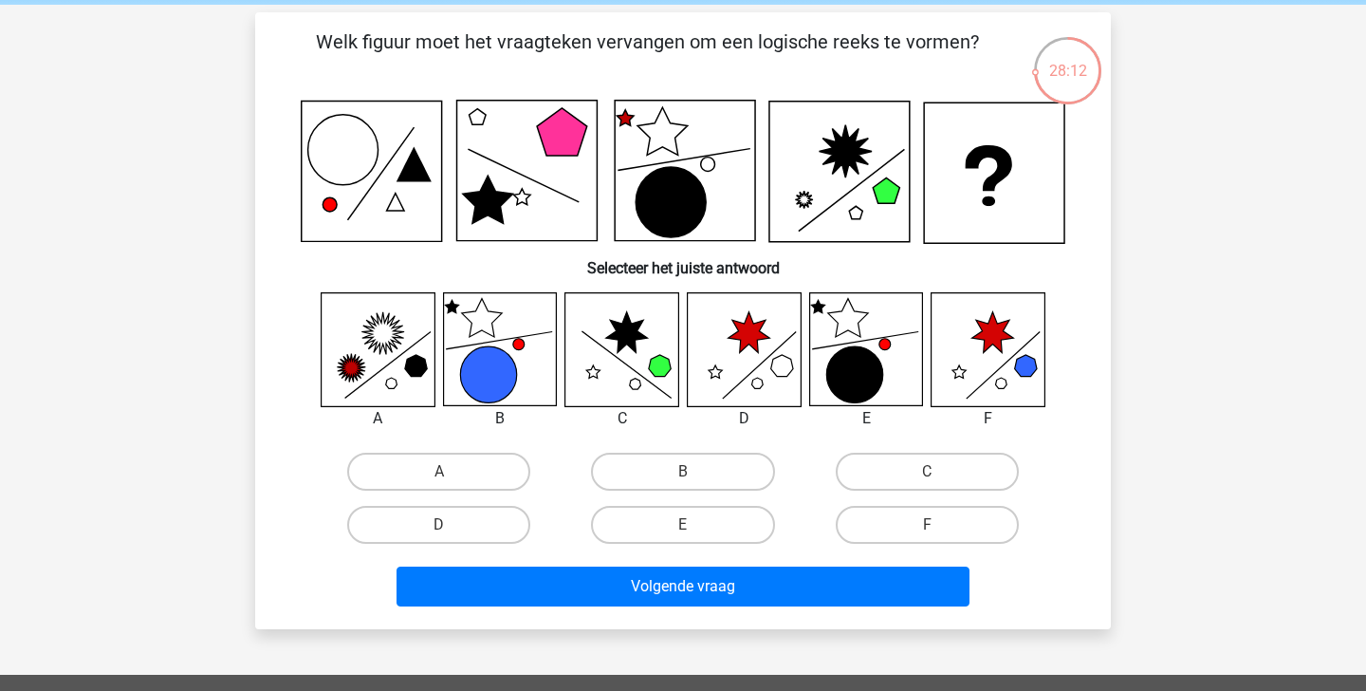
scroll to position [73, 0]
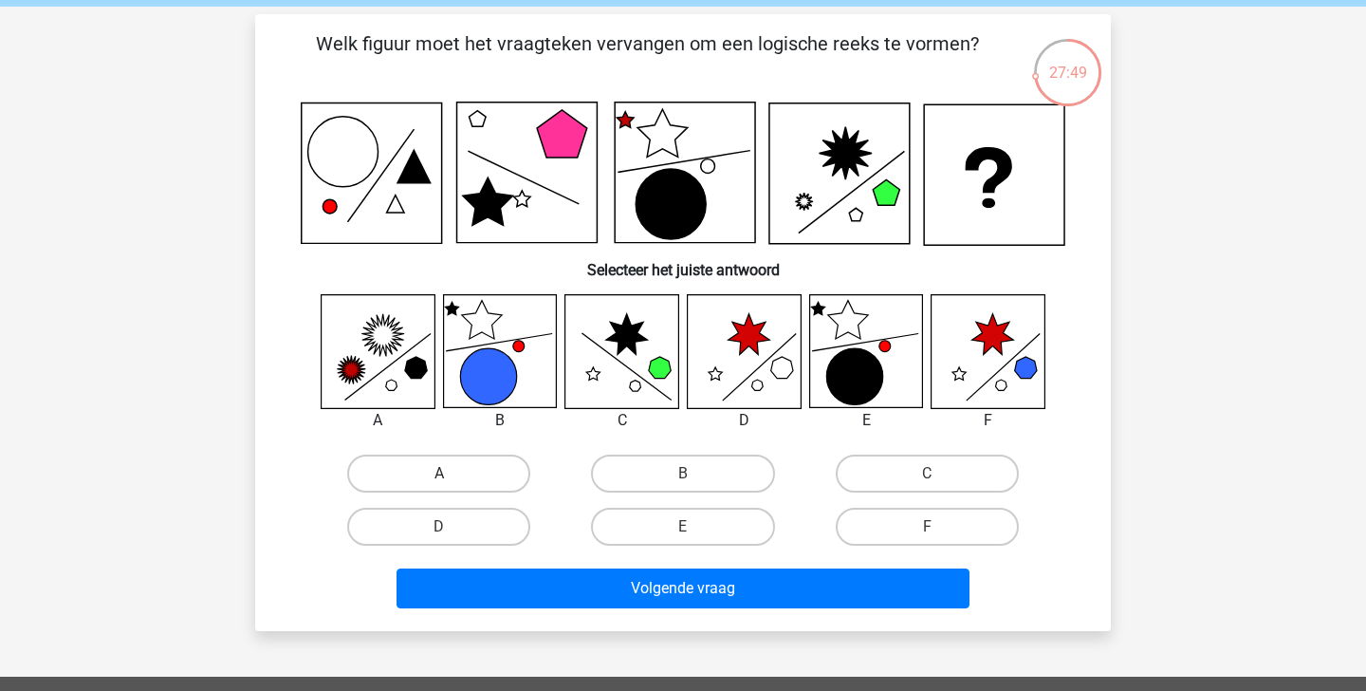
click at [428, 466] on label "A" at bounding box center [438, 473] width 183 height 38
click at [439, 473] on input "A" at bounding box center [445, 479] width 12 height 12
radio input "true"
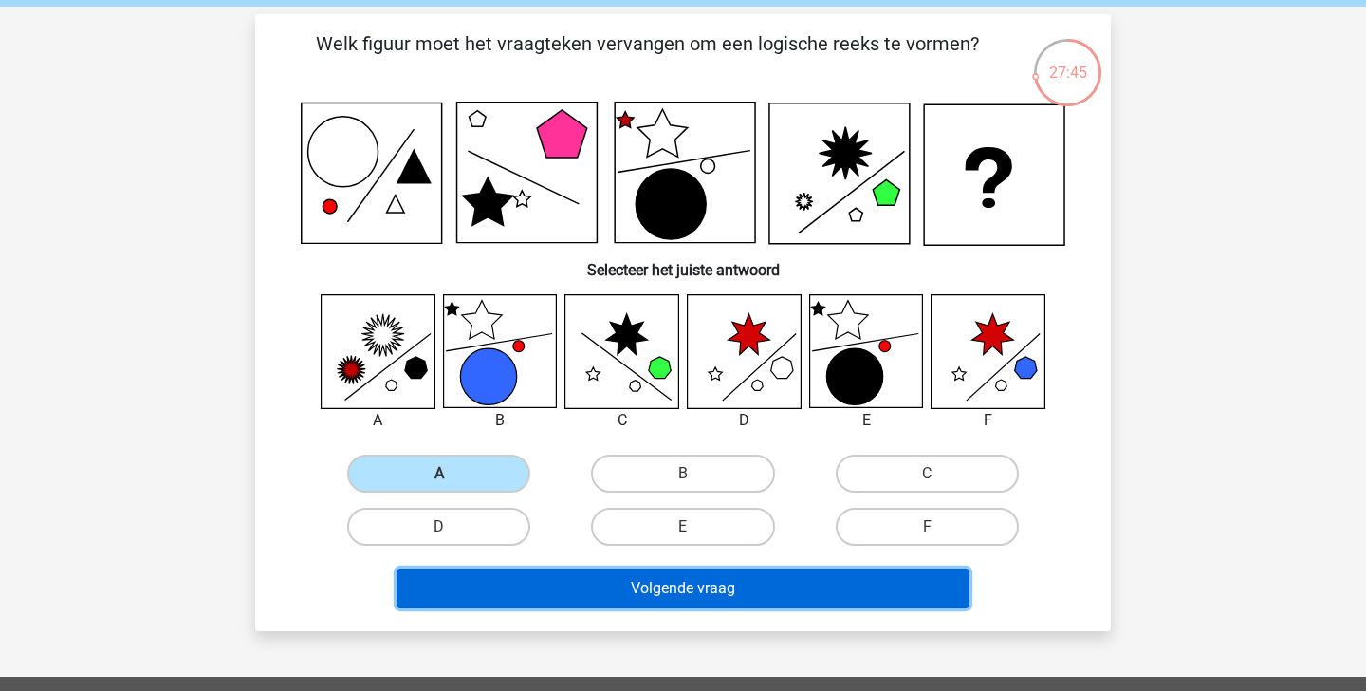
click at [763, 595] on button "Volgende vraag" at bounding box center [684, 588] width 574 height 40
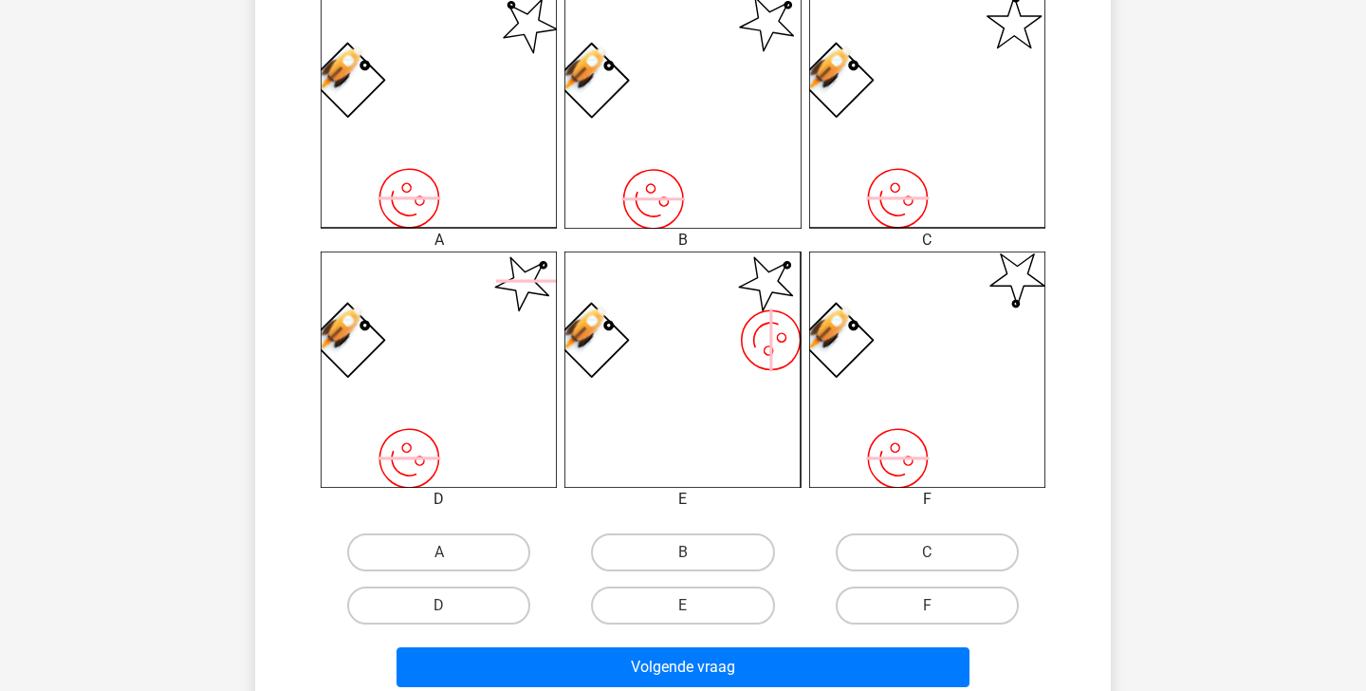
scroll to position [550, 0]
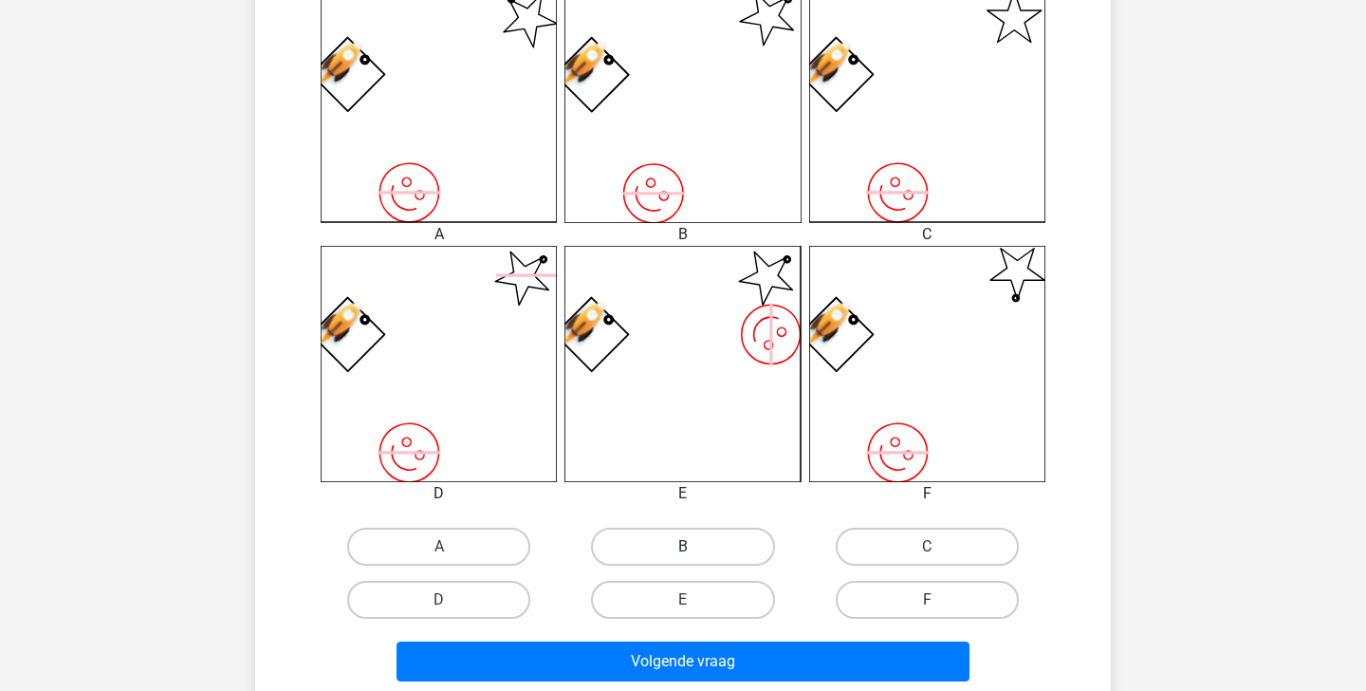
click at [687, 540] on label "B" at bounding box center [682, 547] width 183 height 38
click at [687, 546] on input "B" at bounding box center [689, 552] width 12 height 12
radio input "true"
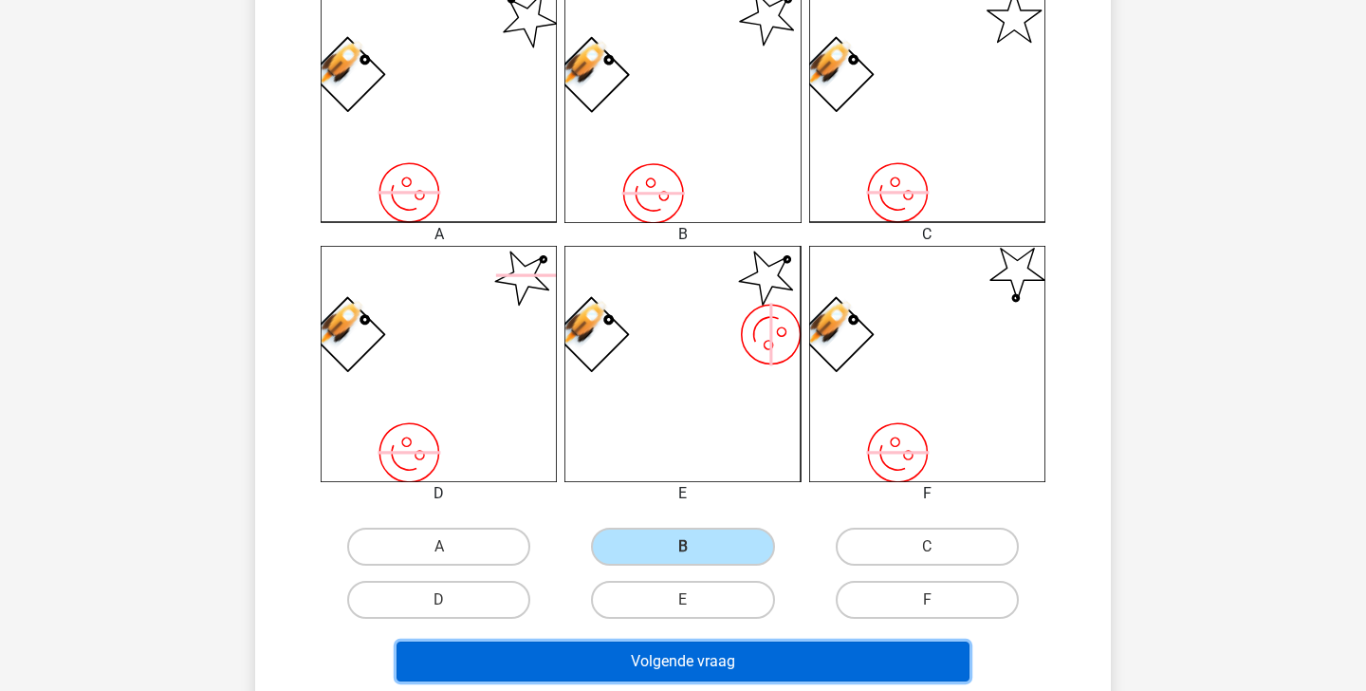
click at [664, 658] on button "Volgende vraag" at bounding box center [684, 661] width 574 height 40
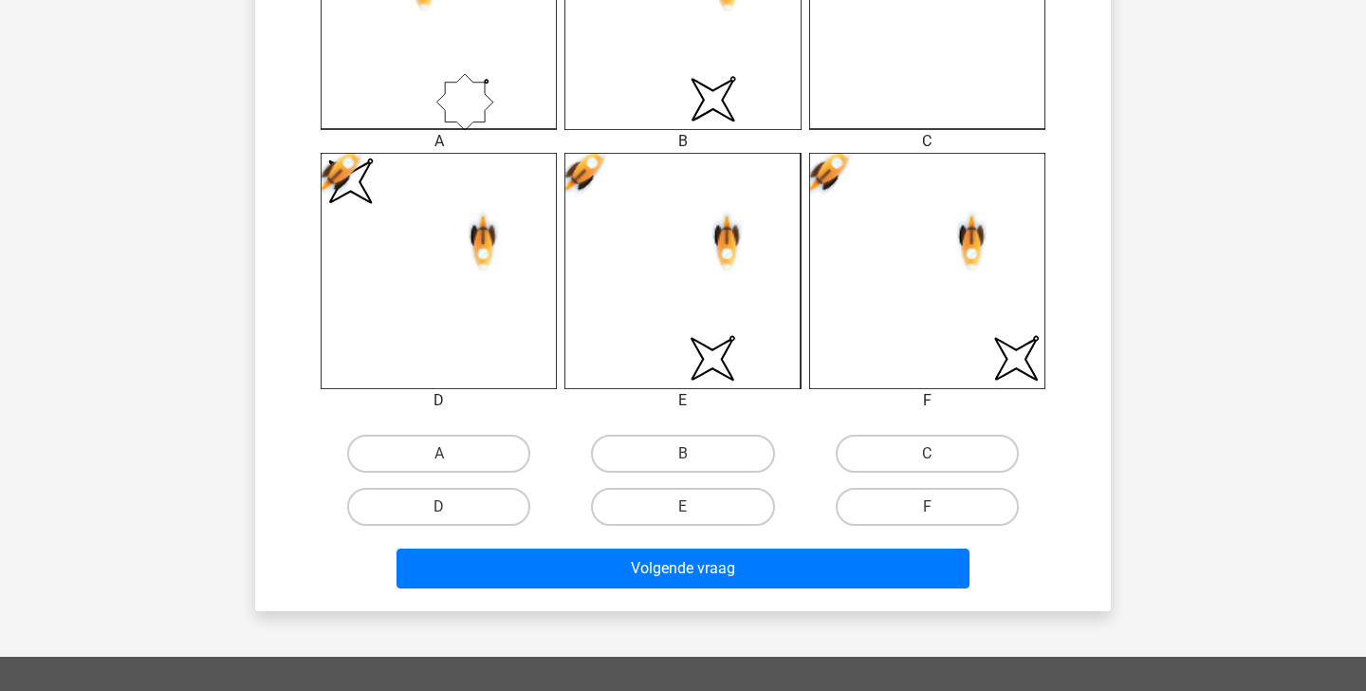
scroll to position [629, 0]
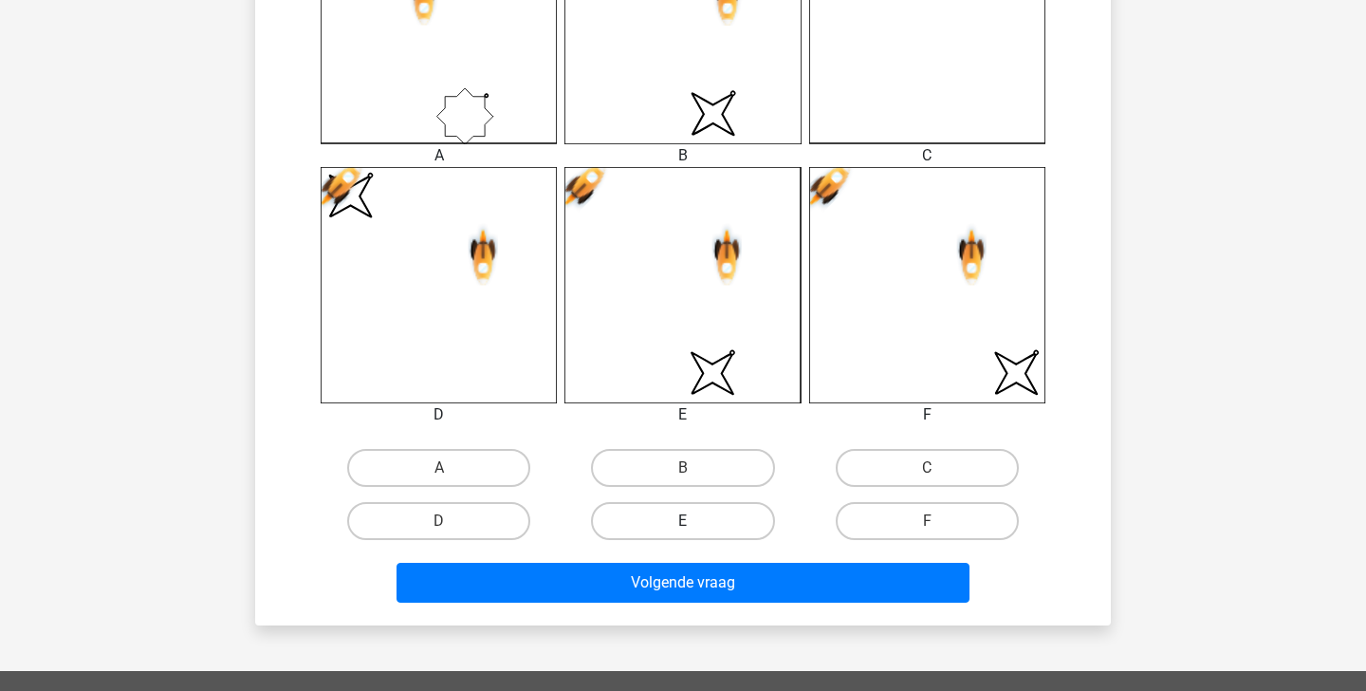
click at [707, 521] on label "E" at bounding box center [682, 521] width 183 height 38
click at [695, 521] on input "E" at bounding box center [689, 527] width 12 height 12
radio input "true"
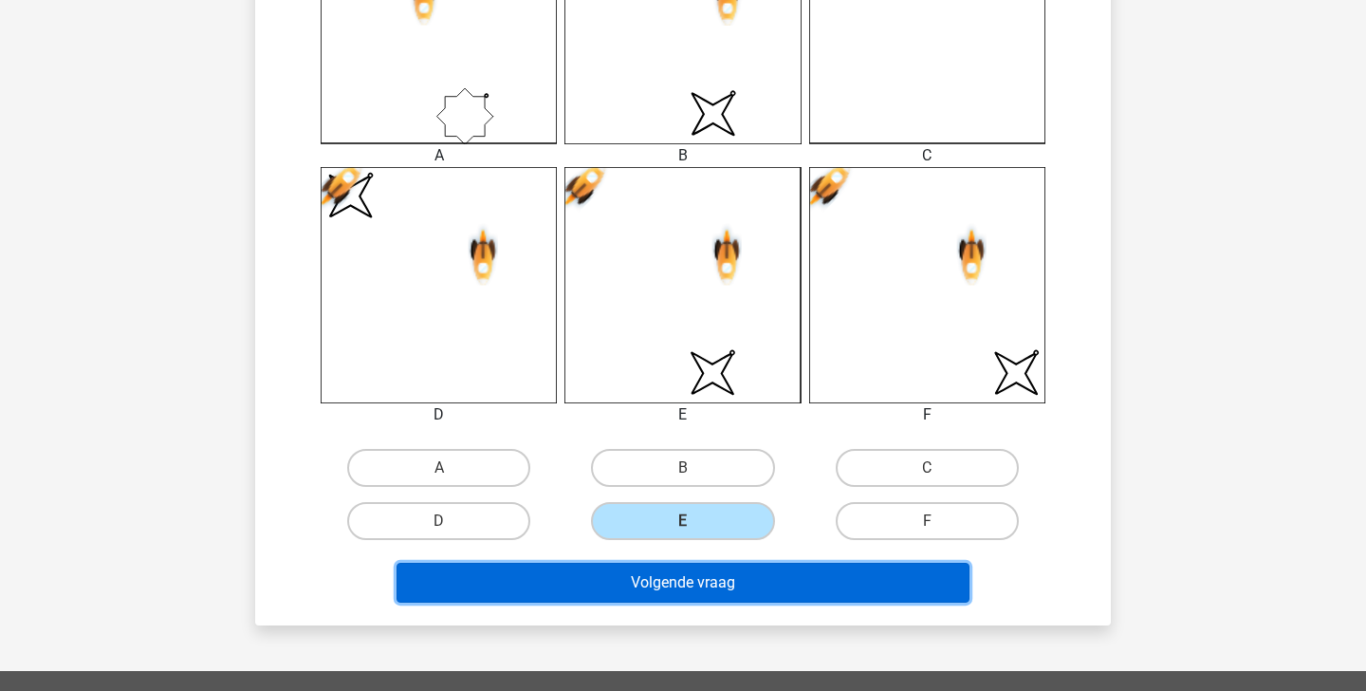
click at [718, 600] on button "Volgende vraag" at bounding box center [684, 583] width 574 height 40
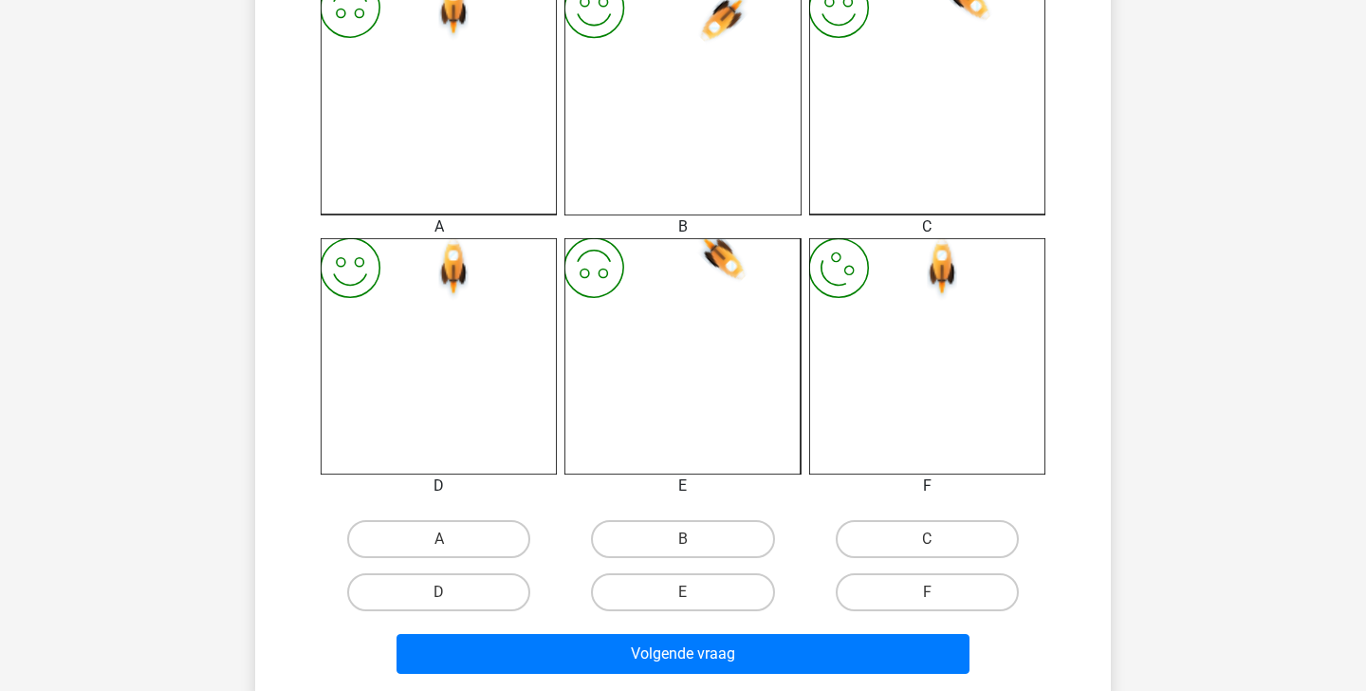
scroll to position [559, 0]
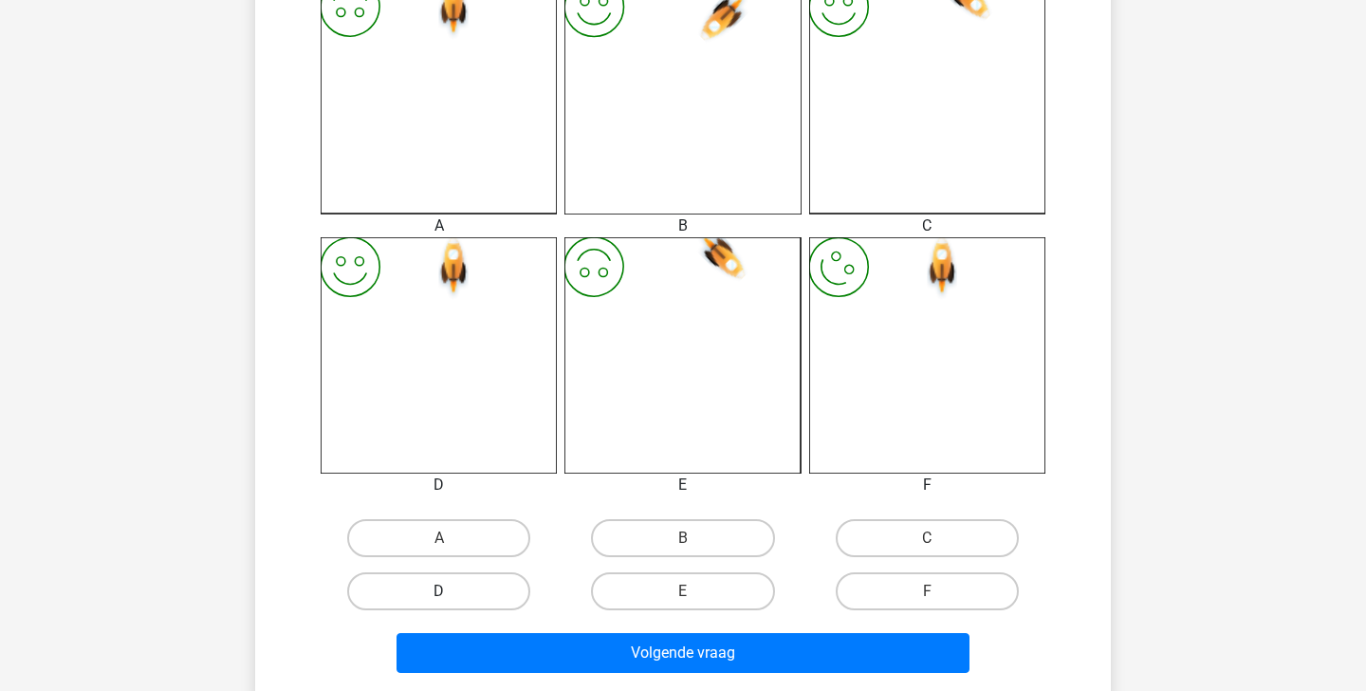
click at [498, 587] on label "D" at bounding box center [438, 591] width 183 height 38
click at [452, 591] on input "D" at bounding box center [445, 597] width 12 height 12
radio input "true"
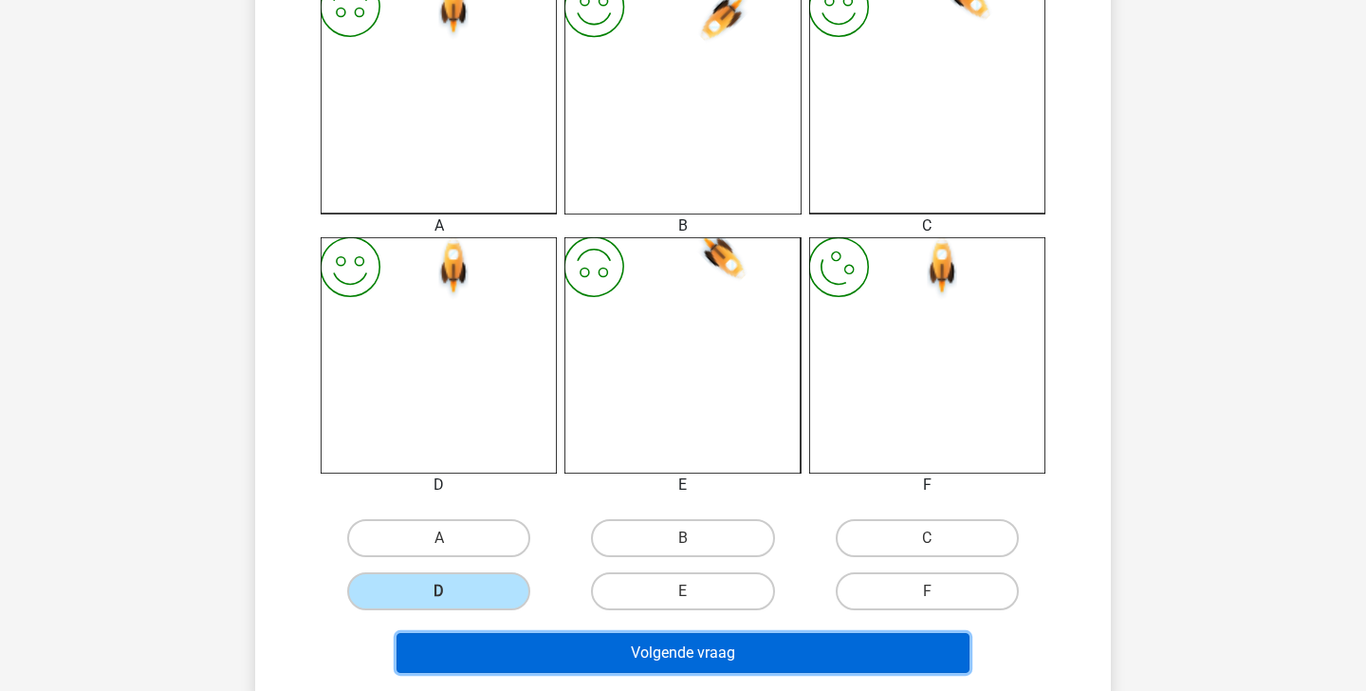
click at [581, 667] on button "Volgende vraag" at bounding box center [684, 653] width 574 height 40
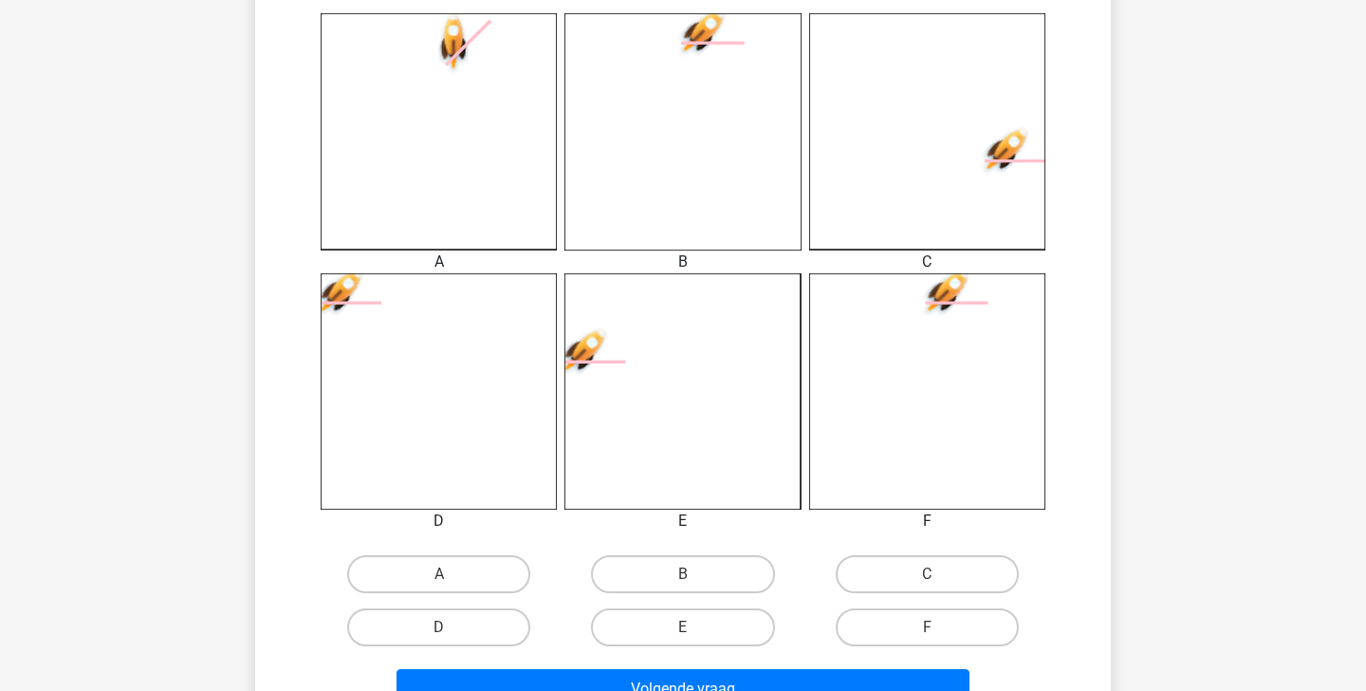
scroll to position [564, 0]
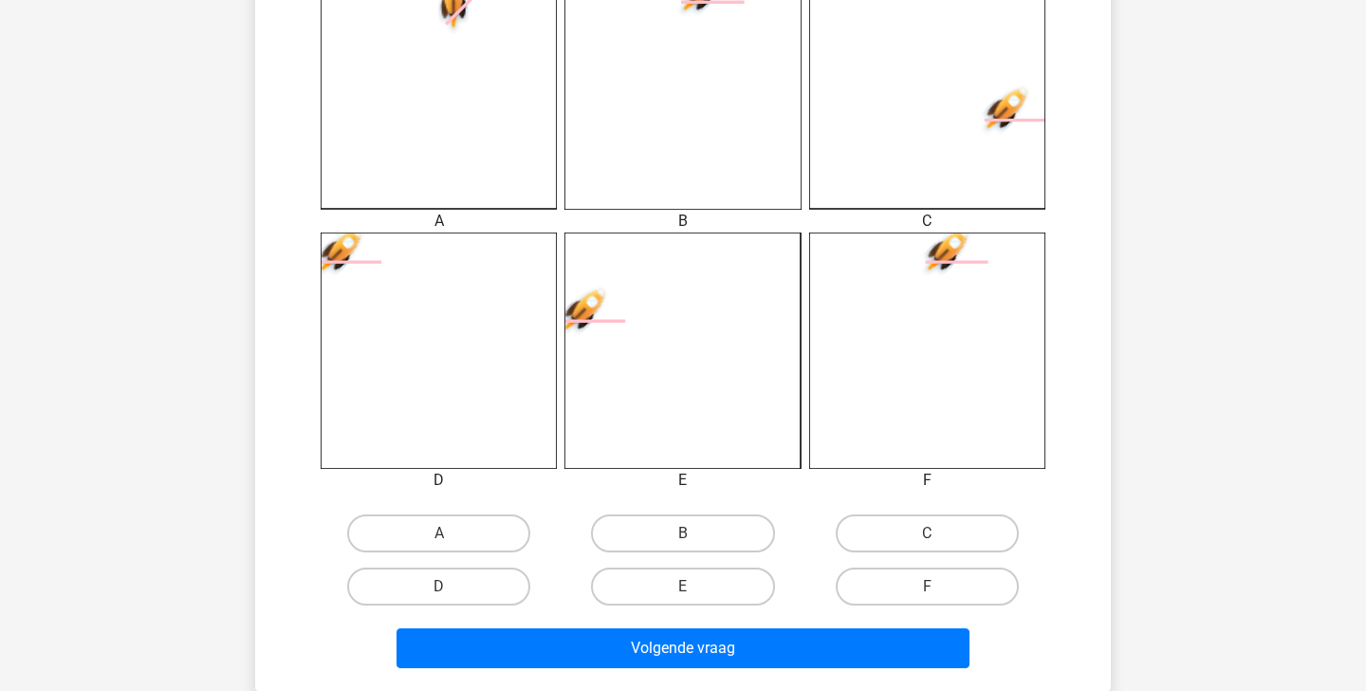
click at [696, 563] on div "E" at bounding box center [683, 586] width 244 height 53
click at [696, 535] on label "B" at bounding box center [682, 533] width 183 height 38
click at [695, 535] on input "B" at bounding box center [689, 539] width 12 height 12
radio input "true"
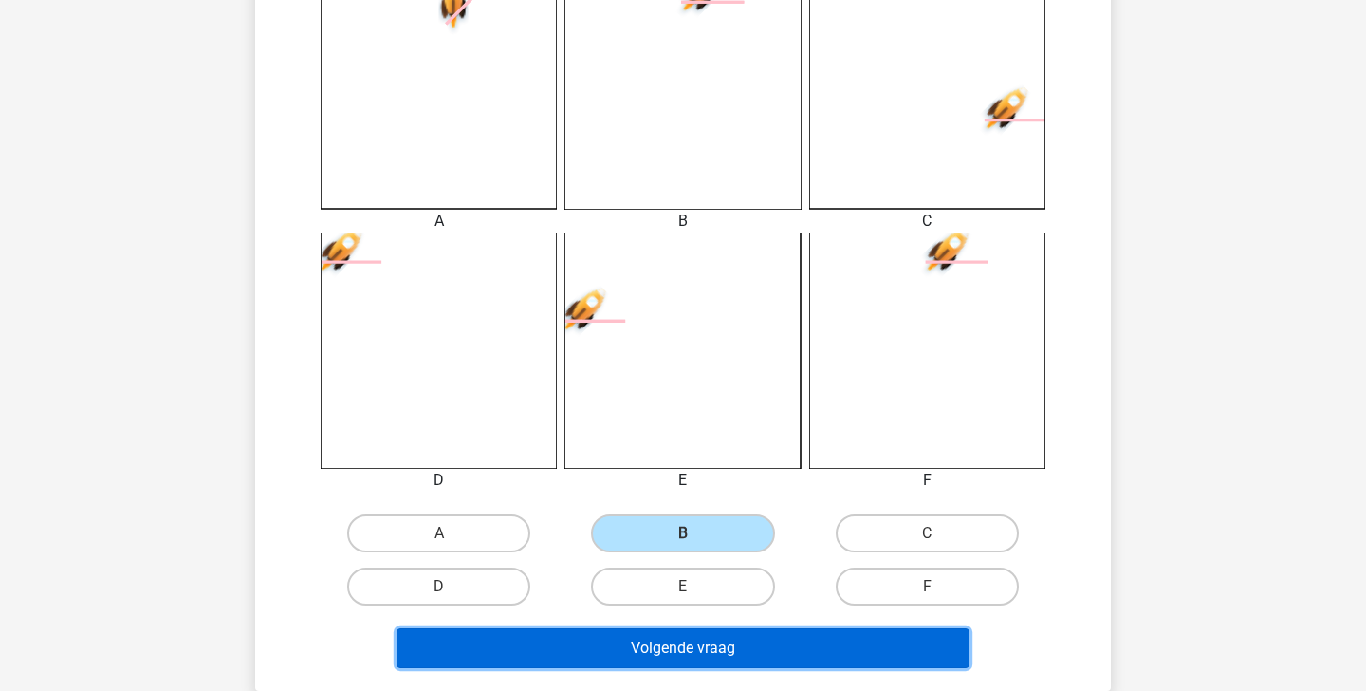
click at [710, 648] on button "Volgende vraag" at bounding box center [684, 648] width 574 height 40
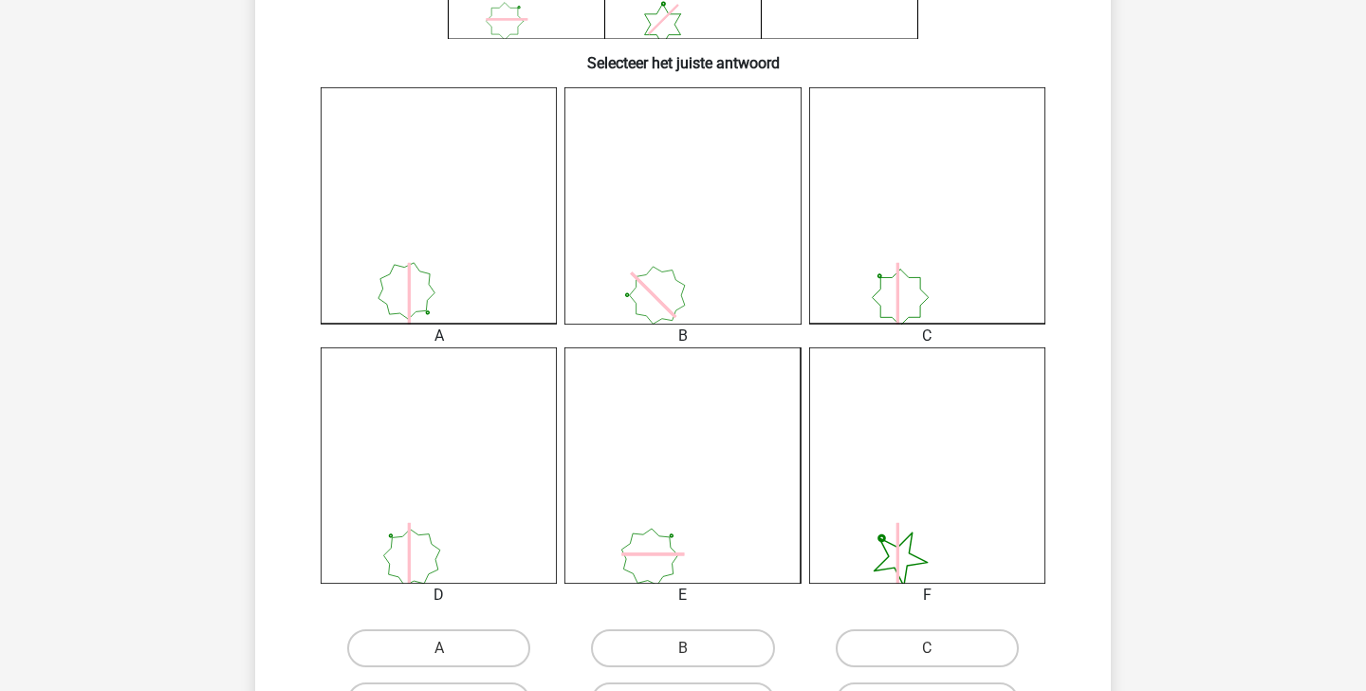
scroll to position [514, 0]
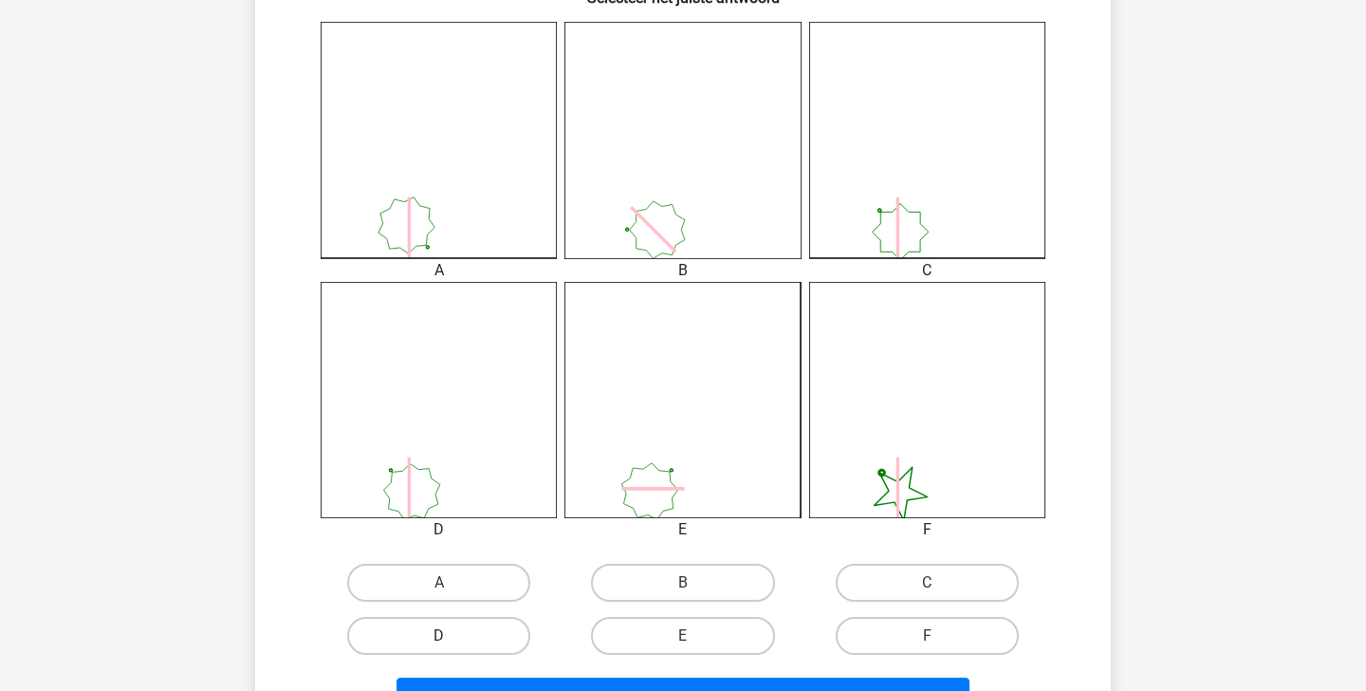
click at [484, 633] on label "D" at bounding box center [438, 636] width 183 height 38
click at [452, 636] on input "D" at bounding box center [445, 642] width 12 height 12
radio input "true"
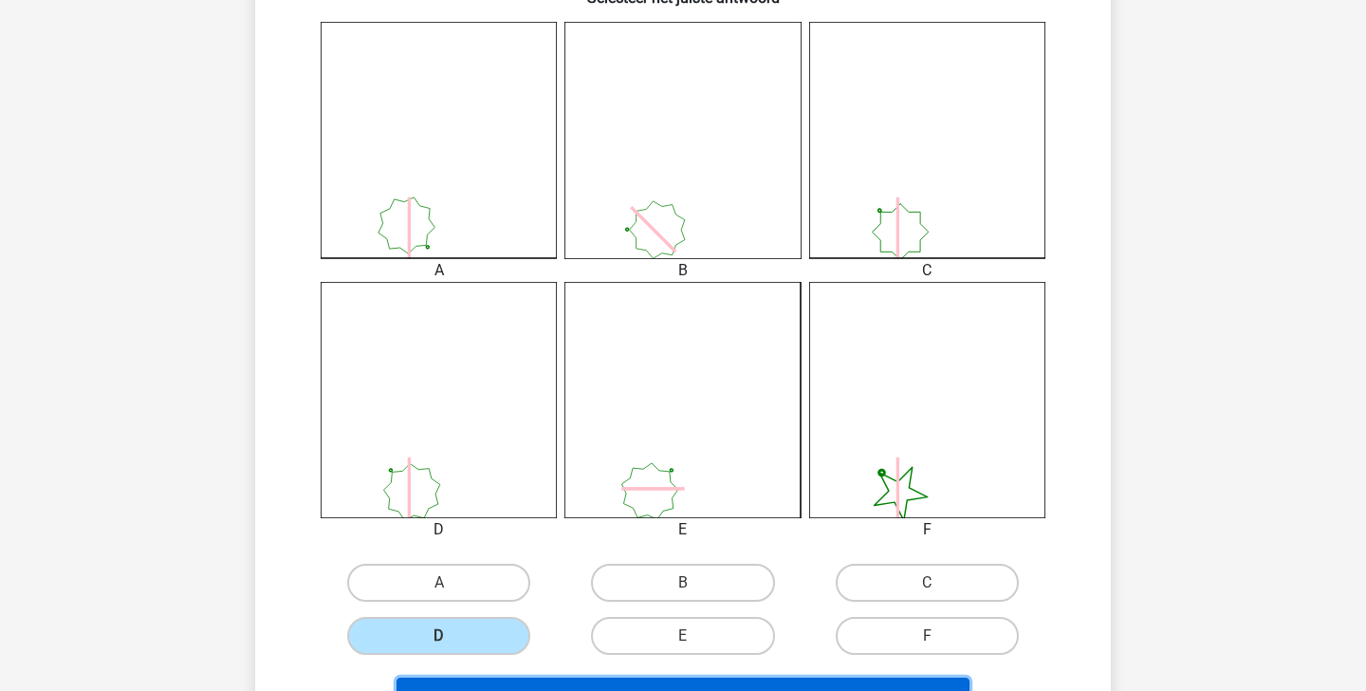
click at [571, 683] on button "Volgende vraag" at bounding box center [684, 697] width 574 height 40
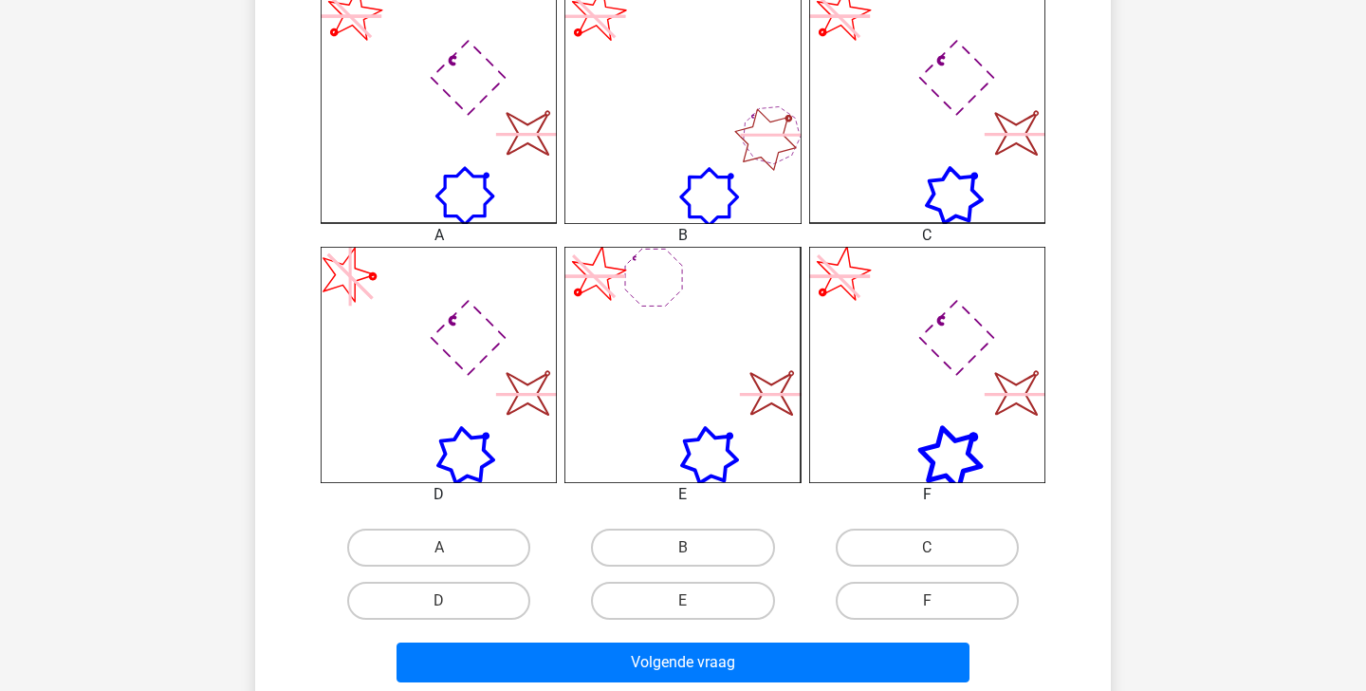
scroll to position [580, 0]
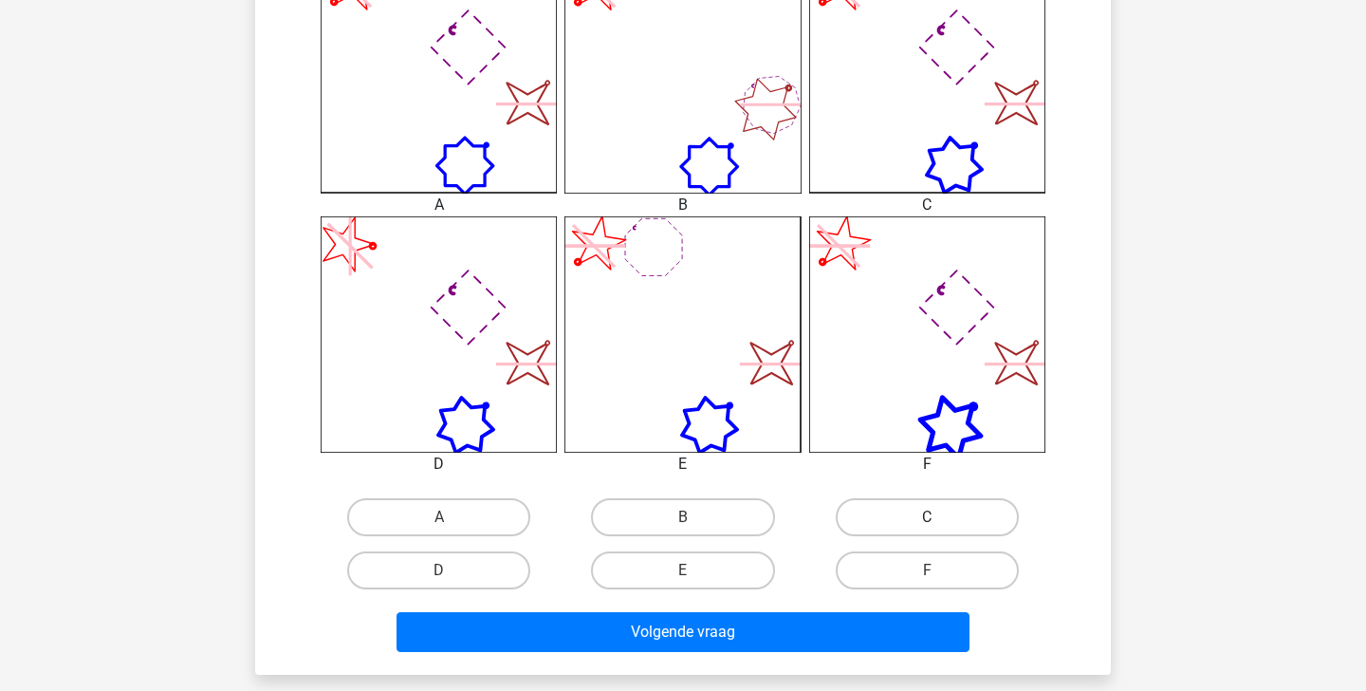
click at [885, 531] on label "C" at bounding box center [927, 517] width 183 height 38
click at [927, 529] on input "C" at bounding box center [933, 523] width 12 height 12
radio input "true"
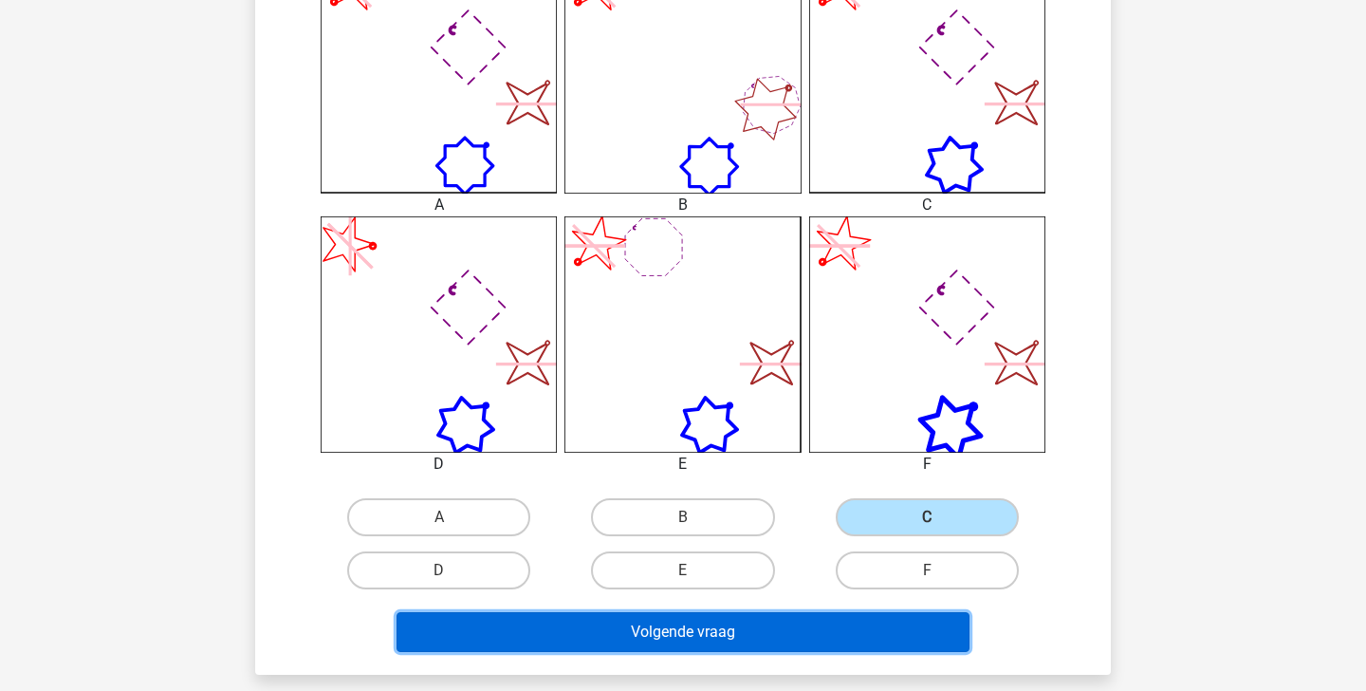
click at [818, 640] on button "Volgende vraag" at bounding box center [684, 632] width 574 height 40
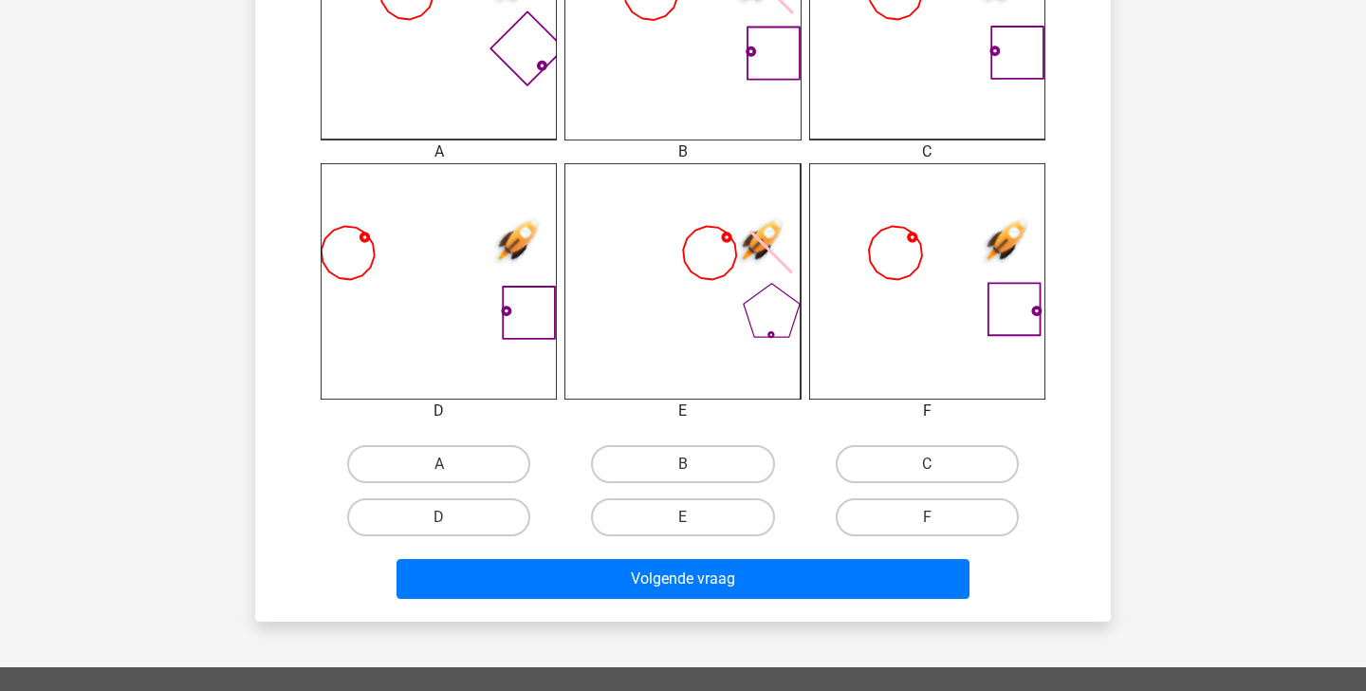
scroll to position [635, 0]
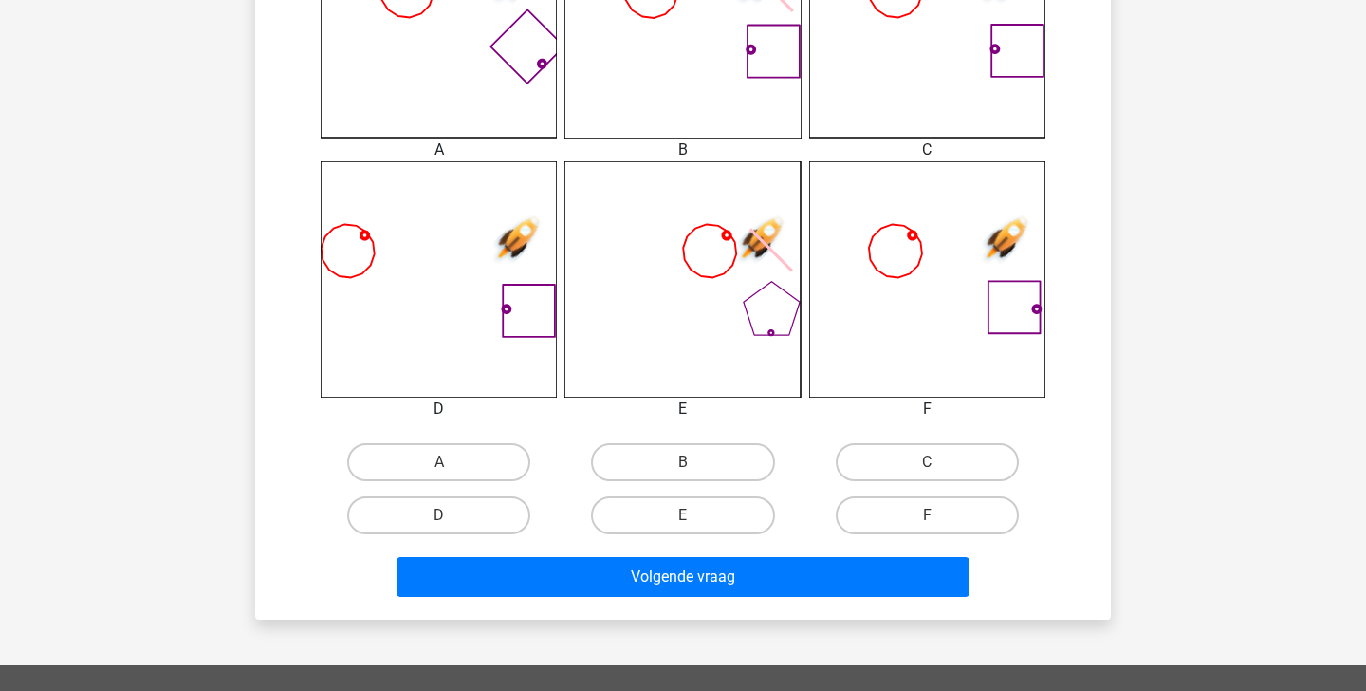
click at [929, 468] on input "C" at bounding box center [933, 468] width 12 height 12
radio input "true"
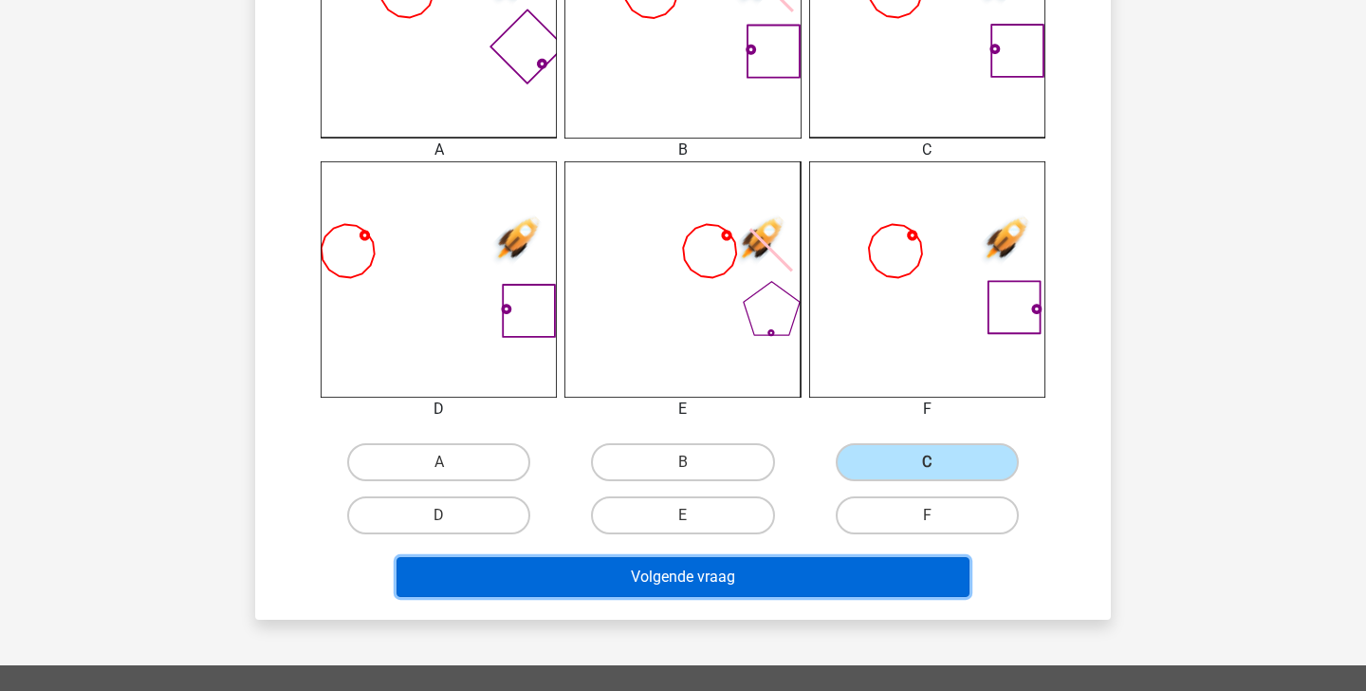
click at [873, 568] on button "Volgende vraag" at bounding box center [684, 577] width 574 height 40
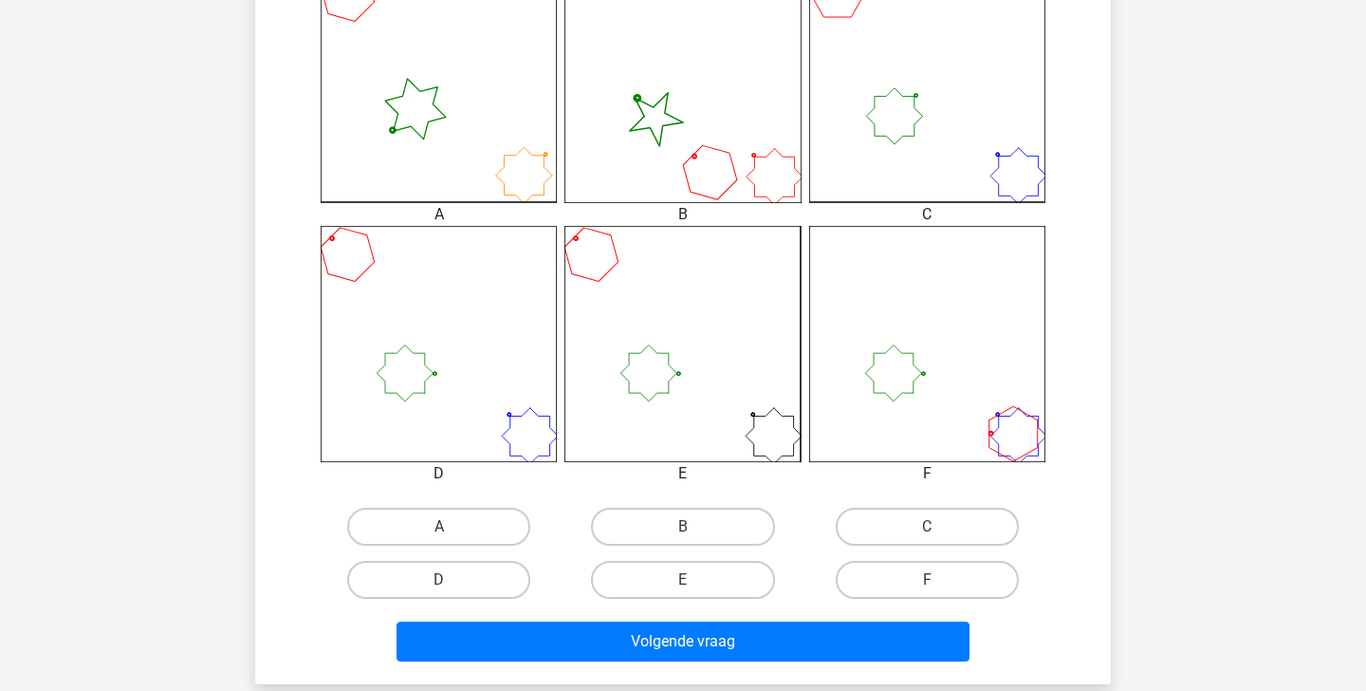
scroll to position [534, 0]
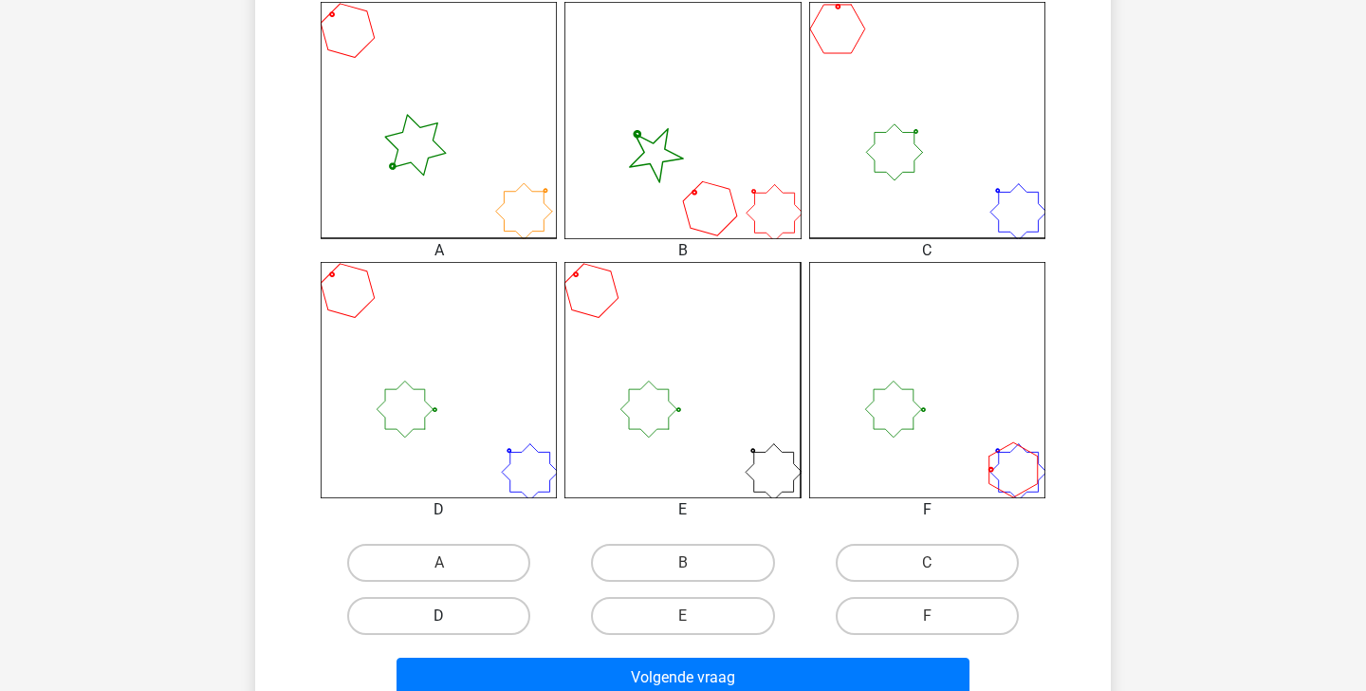
click at [483, 624] on label "D" at bounding box center [438, 616] width 183 height 38
click at [452, 624] on input "D" at bounding box center [445, 622] width 12 height 12
radio input "true"
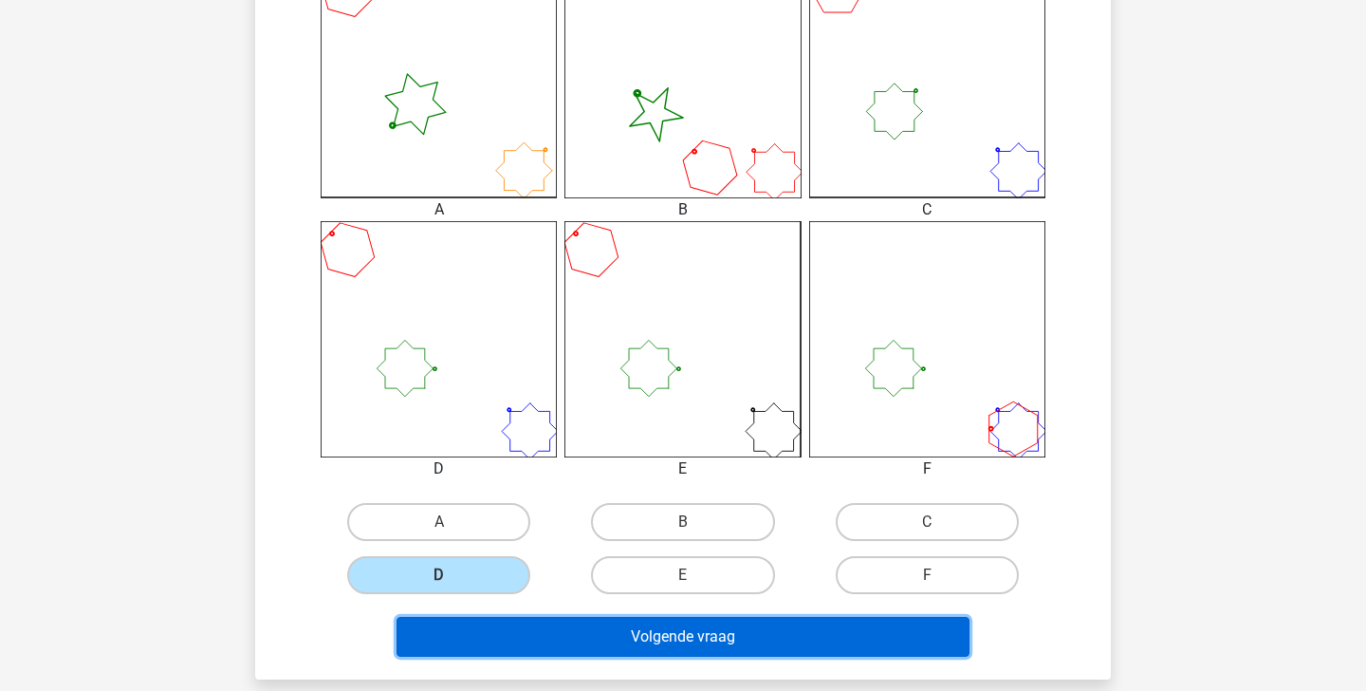
click at [677, 638] on button "Volgende vraag" at bounding box center [684, 637] width 574 height 40
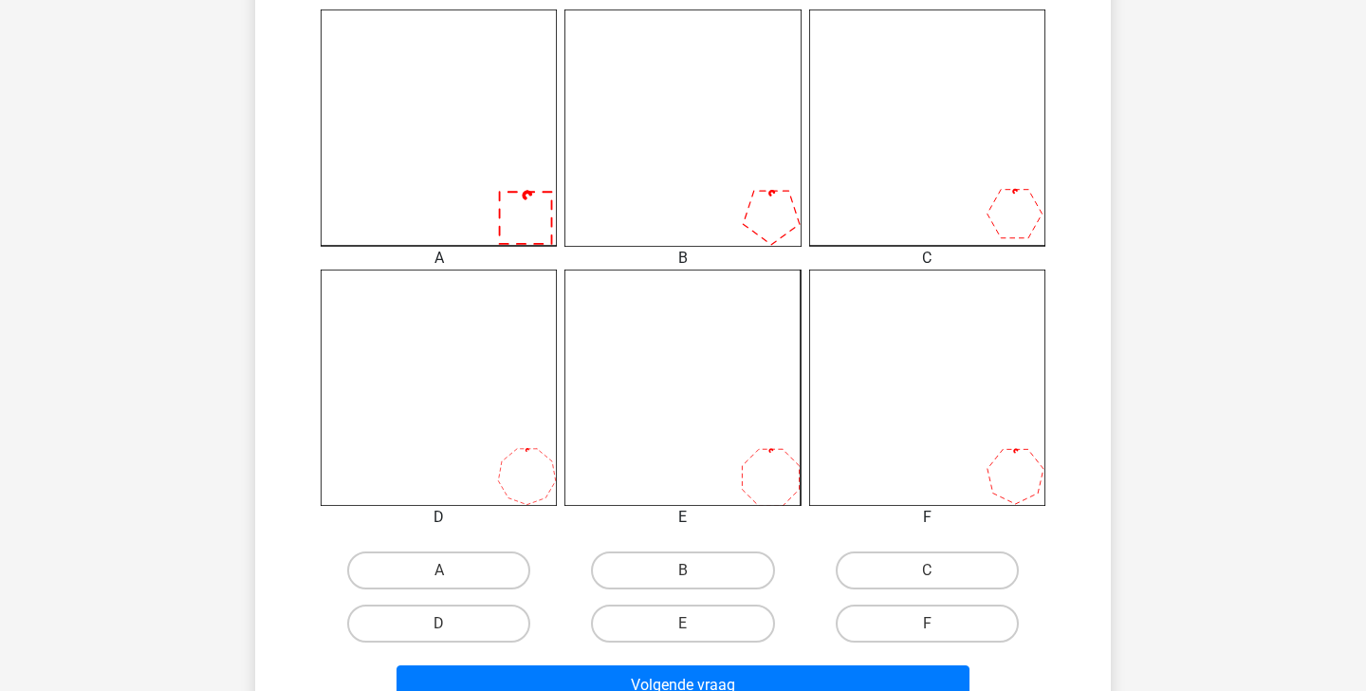
scroll to position [528, 0]
click at [478, 563] on label "A" at bounding box center [438, 569] width 183 height 38
click at [452, 569] on input "A" at bounding box center [445, 575] width 12 height 12
radio input "true"
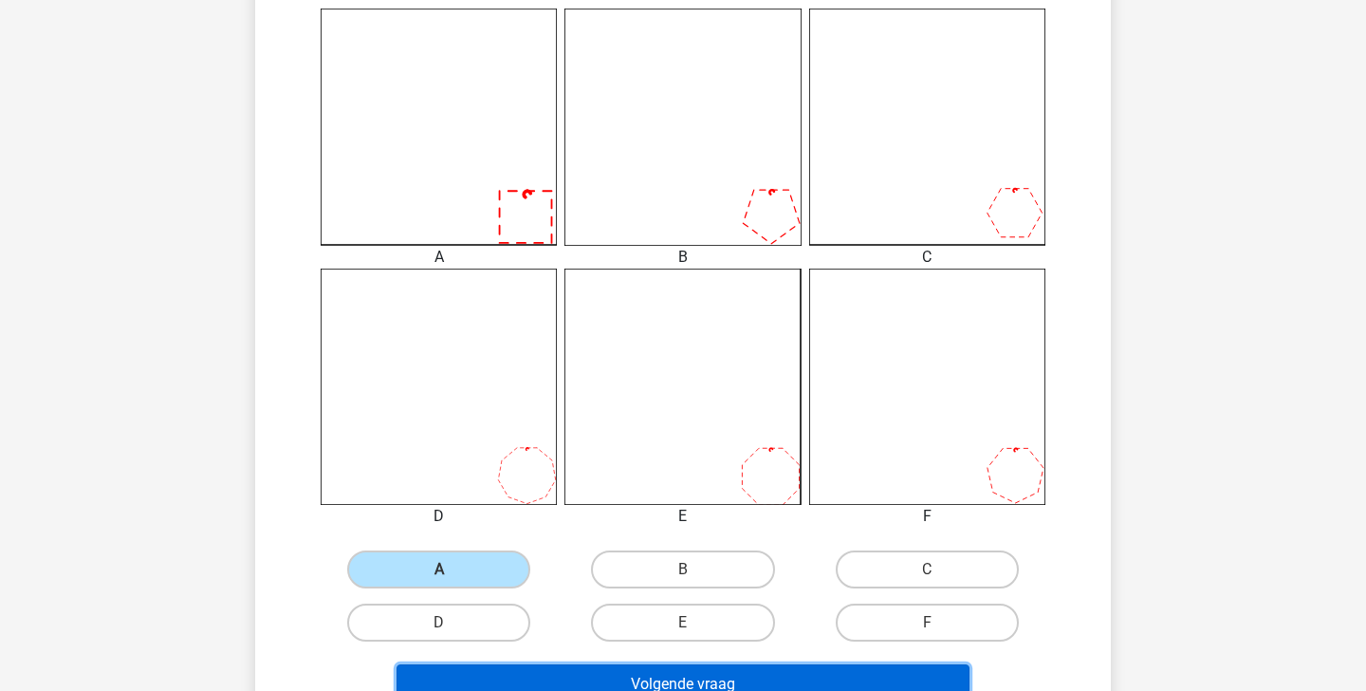
click at [568, 672] on button "Volgende vraag" at bounding box center [684, 684] width 574 height 40
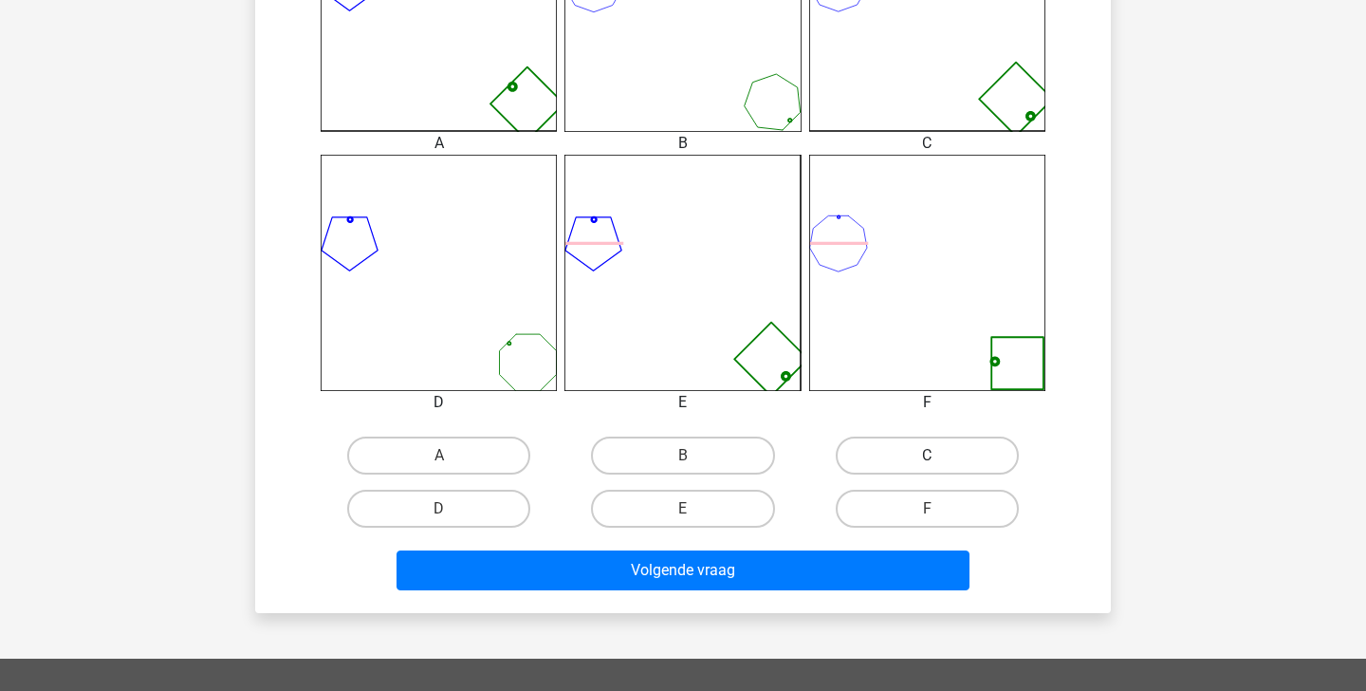
scroll to position [644, 0]
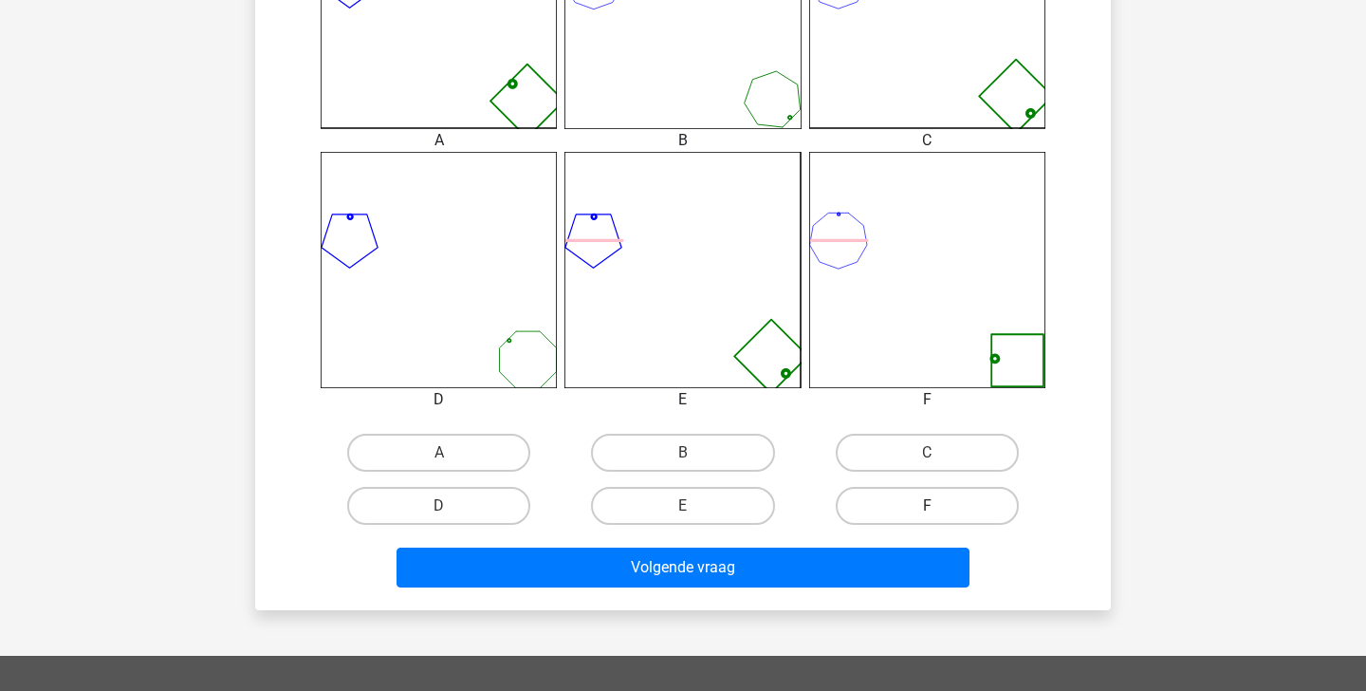
click at [897, 509] on label "F" at bounding box center [927, 506] width 183 height 38
click at [927, 509] on input "F" at bounding box center [933, 512] width 12 height 12
radio input "true"
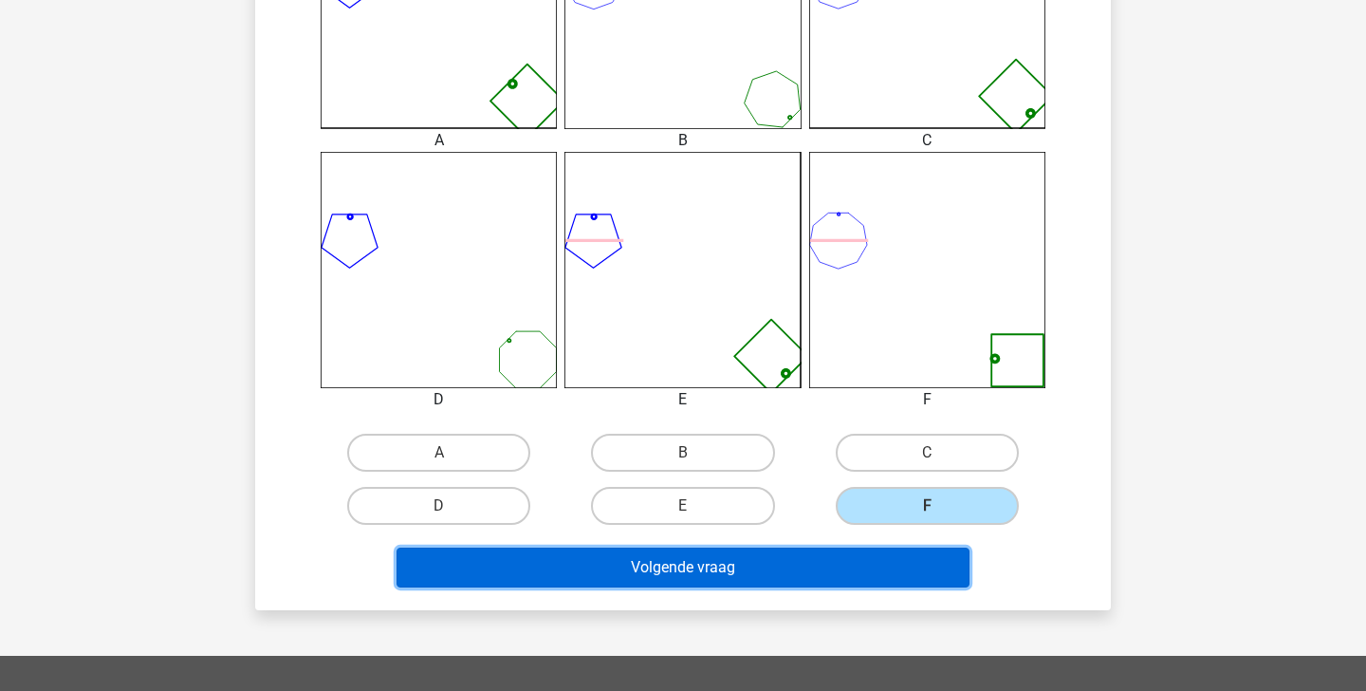
click at [885, 575] on button "Volgende vraag" at bounding box center [684, 567] width 574 height 40
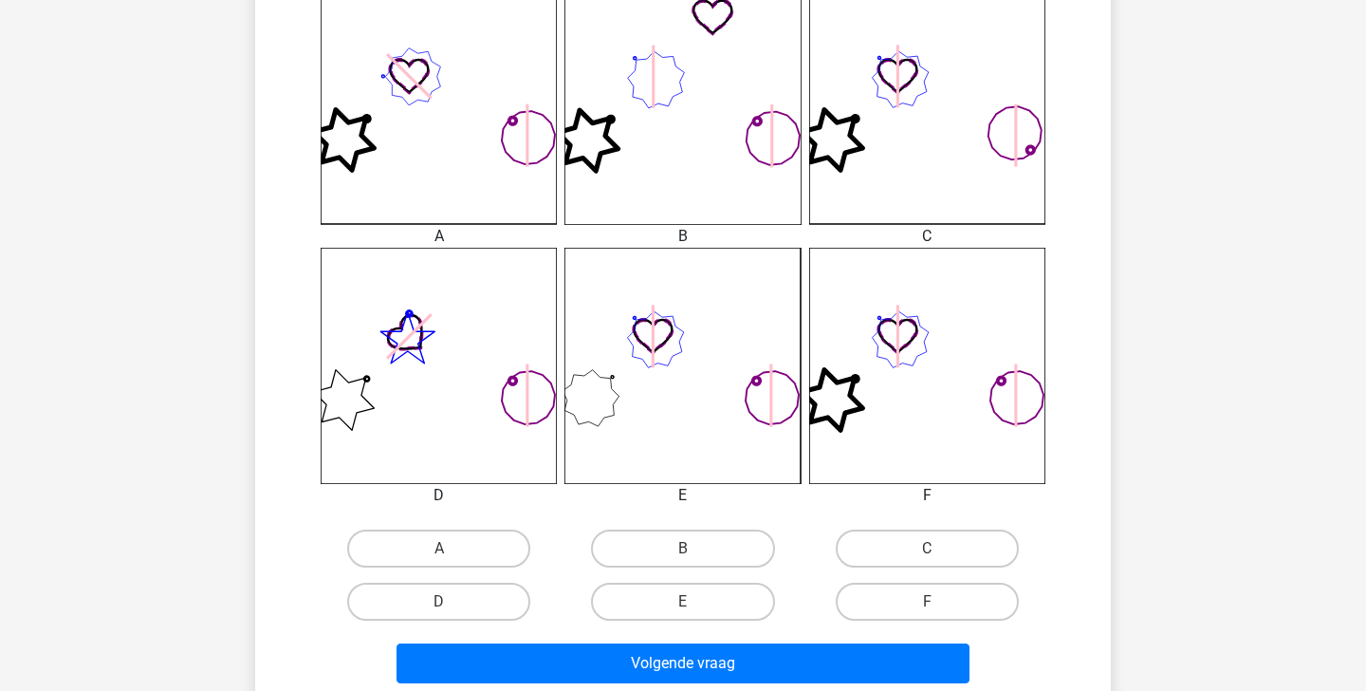
scroll to position [633, 0]
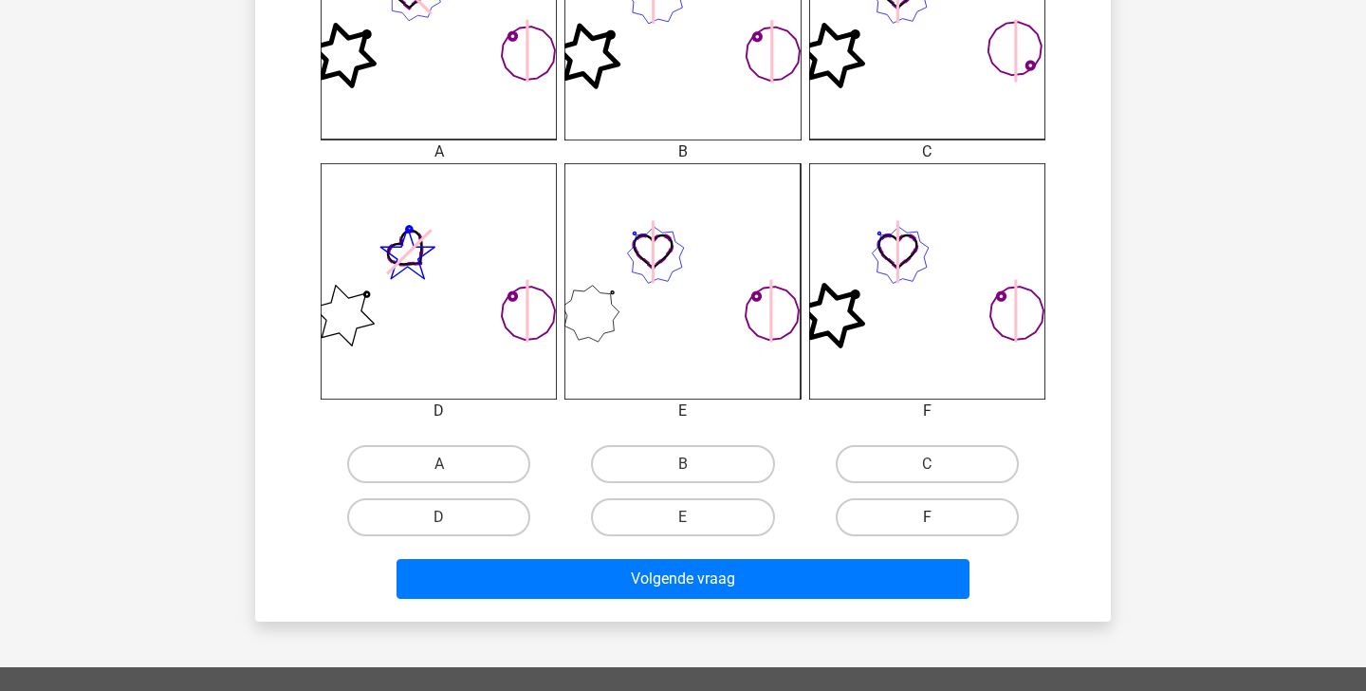
click at [909, 523] on label "F" at bounding box center [927, 517] width 183 height 38
click at [927, 523] on input "F" at bounding box center [933, 523] width 12 height 12
radio input "true"
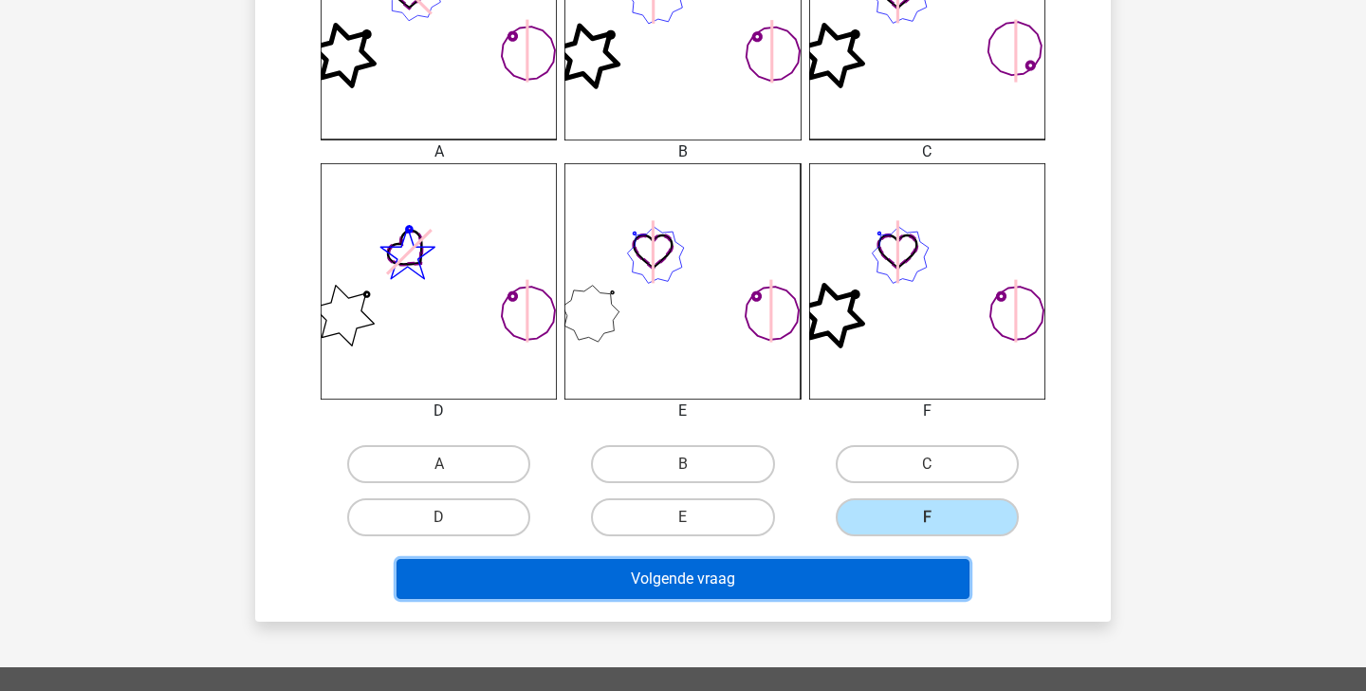
click at [885, 566] on button "Volgende vraag" at bounding box center [684, 579] width 574 height 40
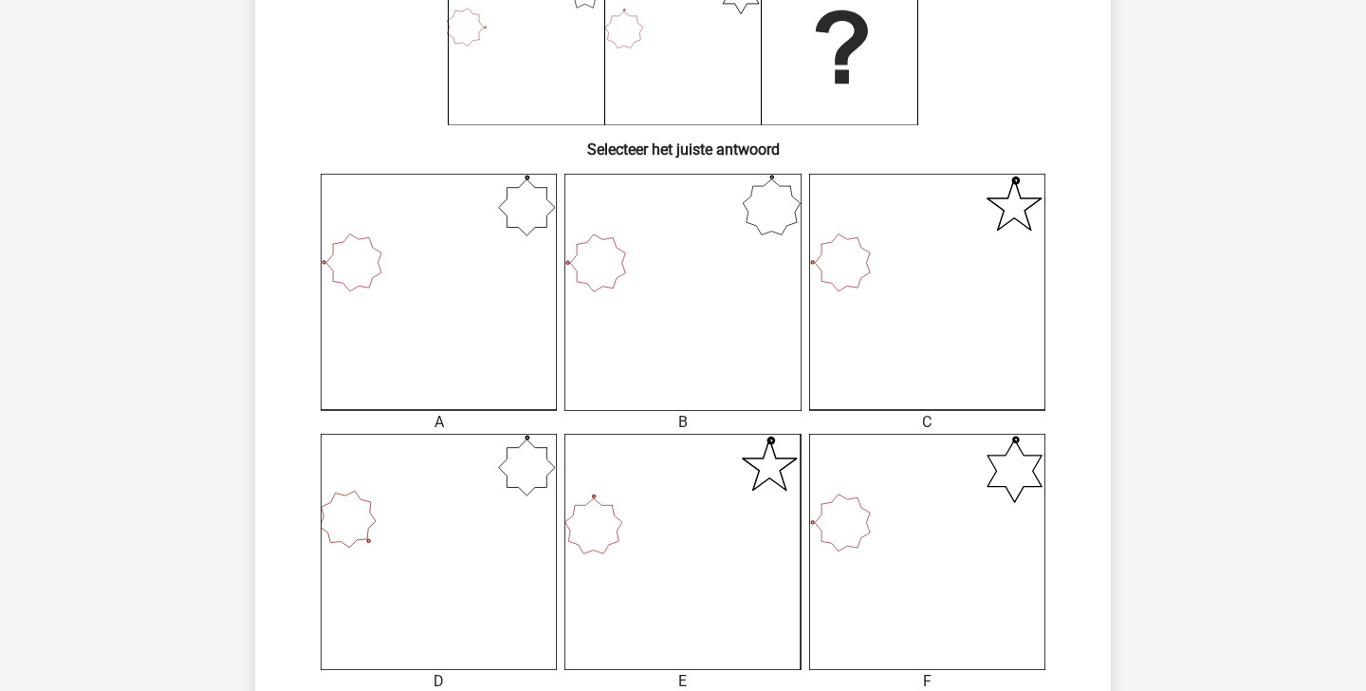
scroll to position [483, 0]
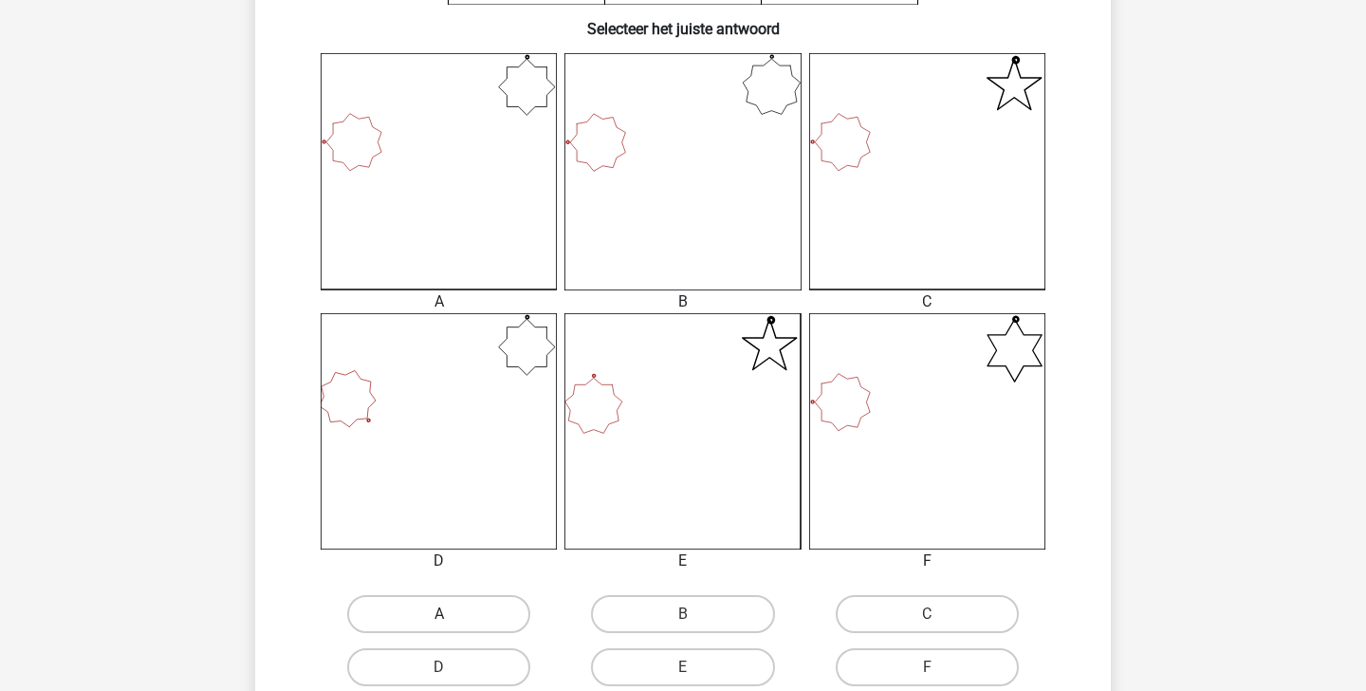
click at [468, 601] on label "A" at bounding box center [438, 614] width 183 height 38
click at [452, 614] on input "A" at bounding box center [445, 620] width 12 height 12
radio input "true"
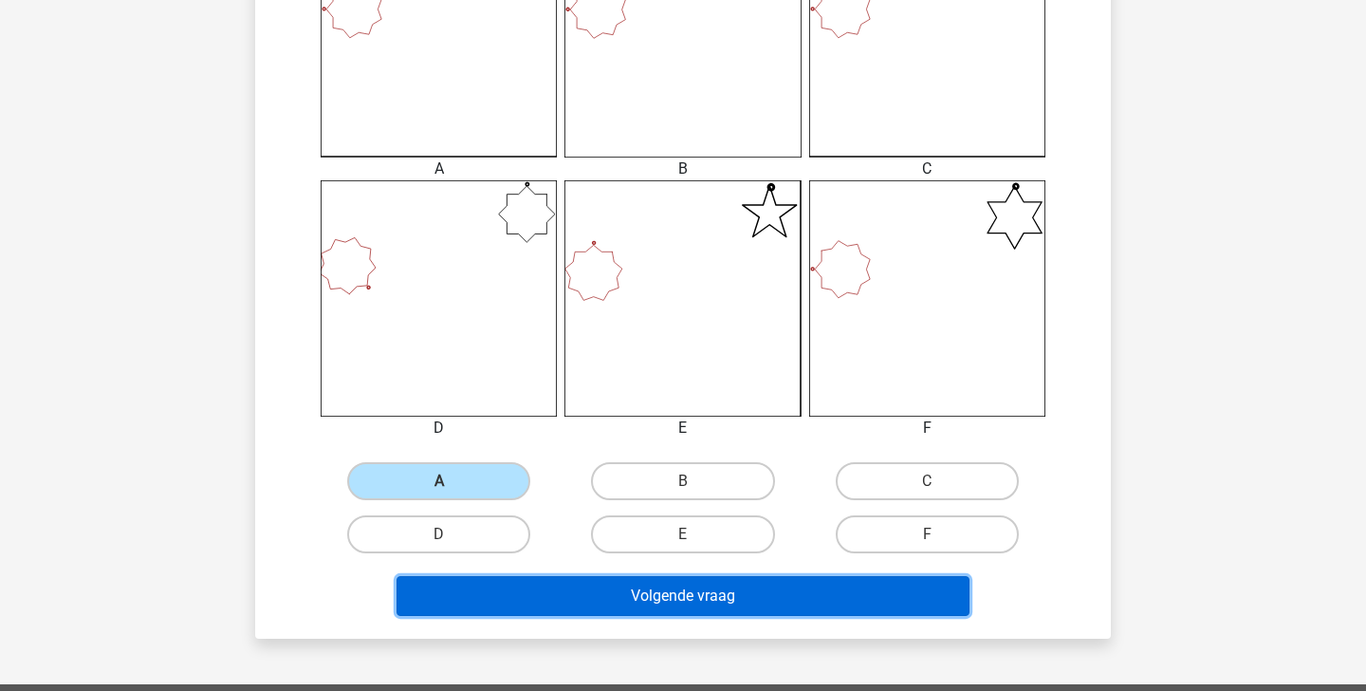
click at [577, 587] on button "Volgende vraag" at bounding box center [684, 596] width 574 height 40
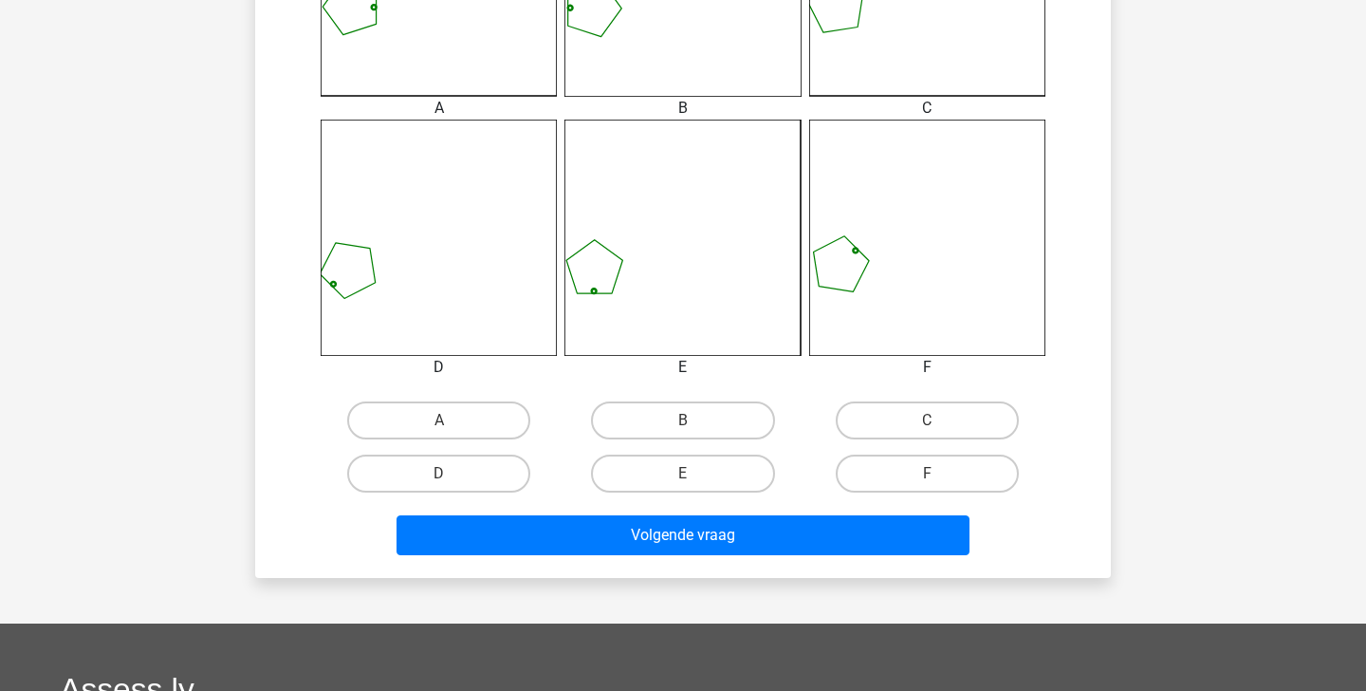
scroll to position [684, 0]
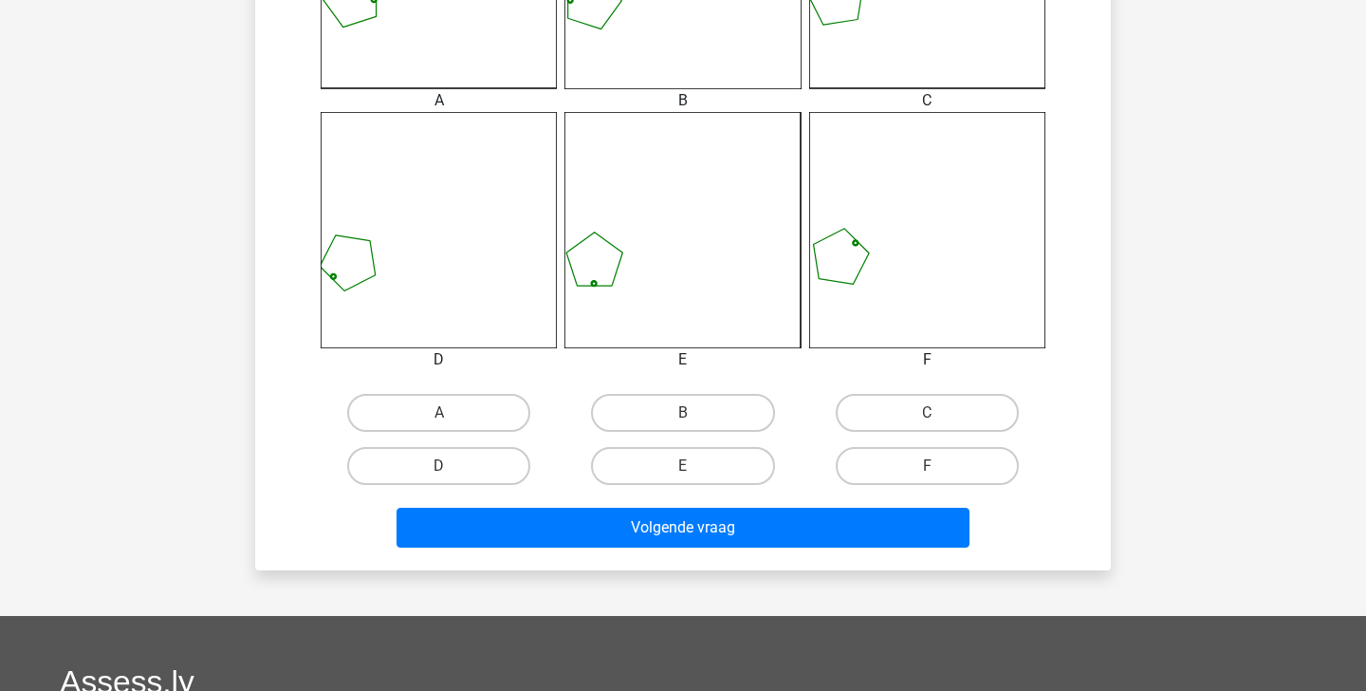
click at [694, 472] on input "E" at bounding box center [689, 472] width 12 height 12
radio input "true"
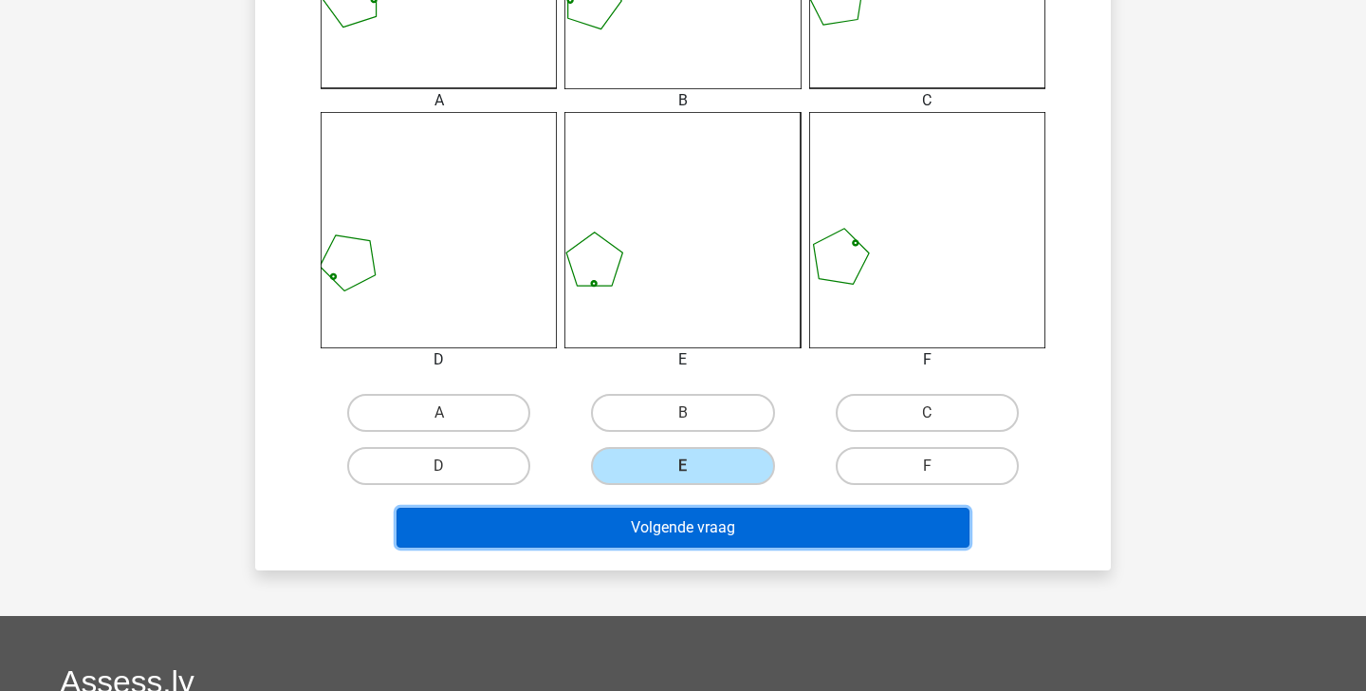
click at [692, 516] on button "Volgende vraag" at bounding box center [684, 528] width 574 height 40
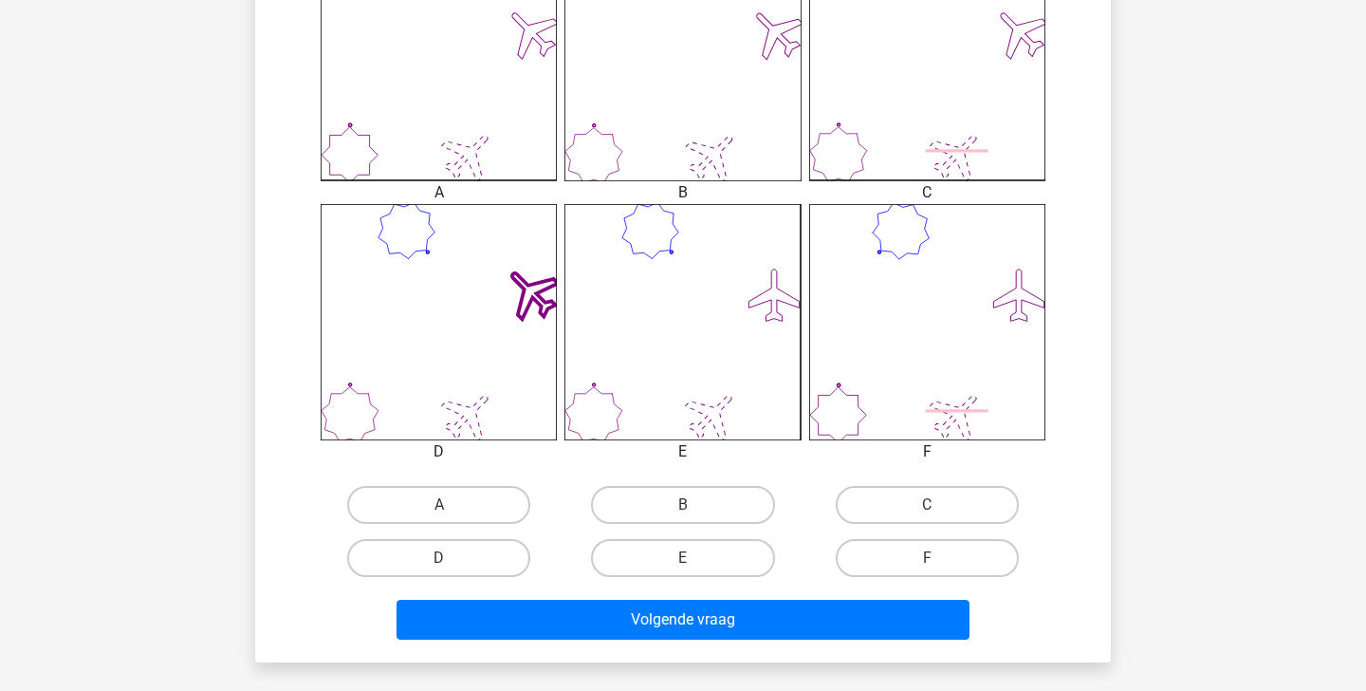
scroll to position [639, 0]
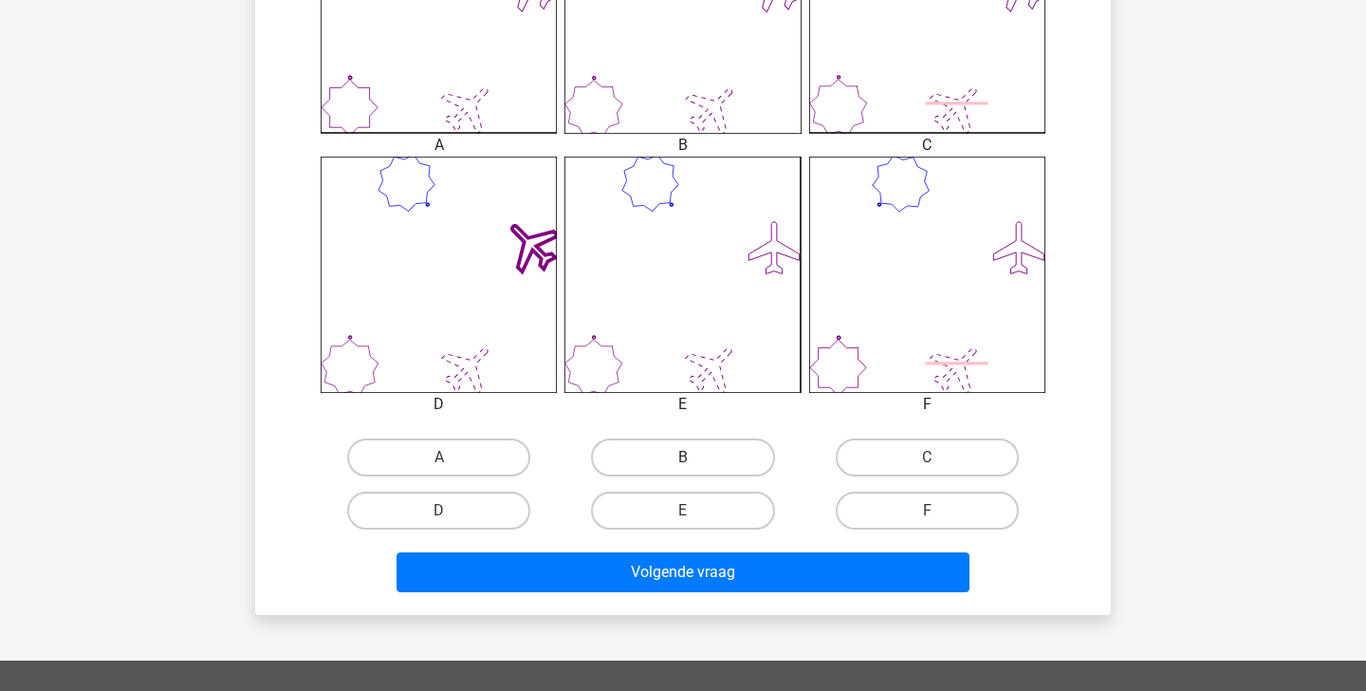
click at [700, 451] on label "B" at bounding box center [682, 457] width 183 height 38
click at [695, 457] on input "B" at bounding box center [689, 463] width 12 height 12
radio input "true"
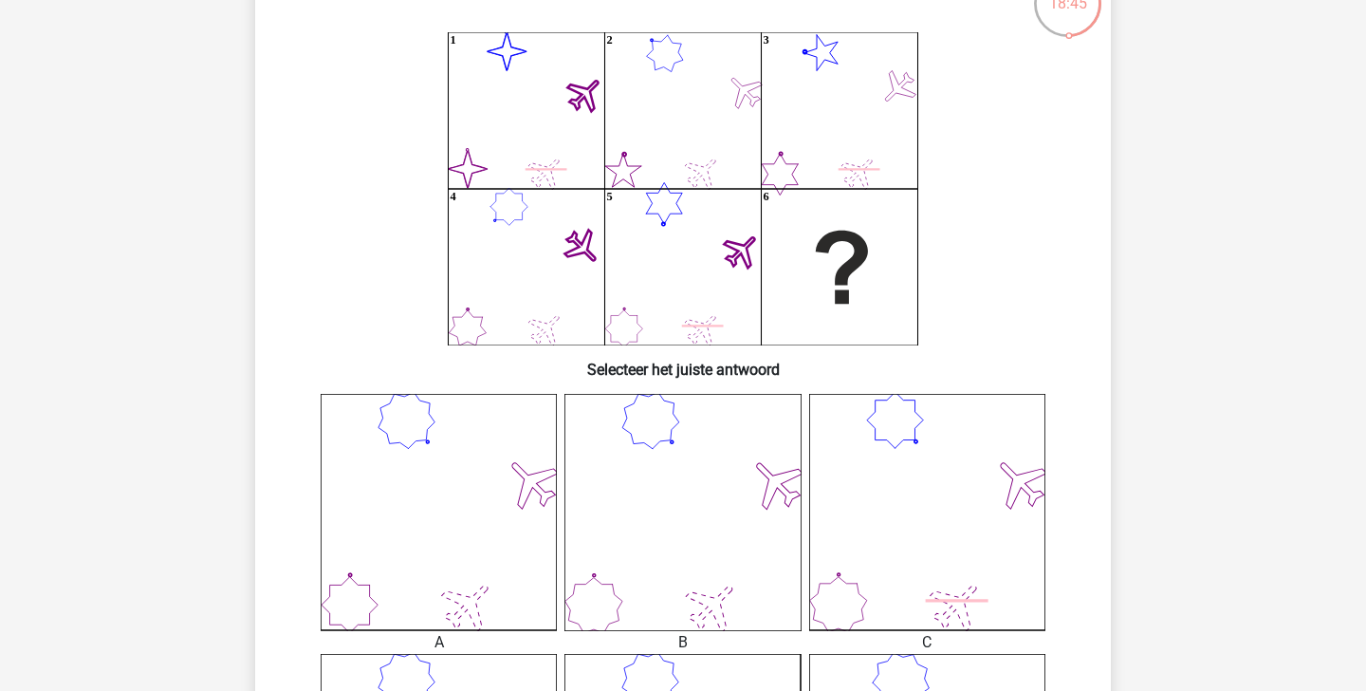
scroll to position [139, 0]
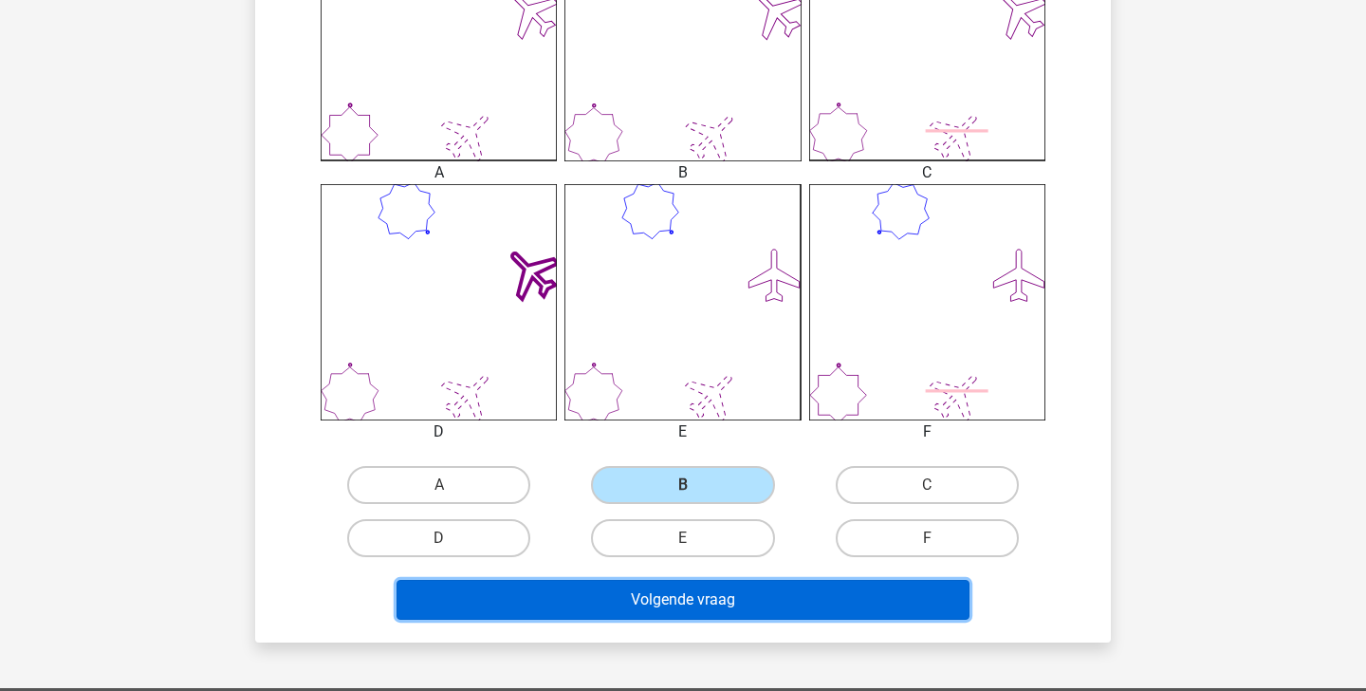
click at [776, 596] on button "Volgende vraag" at bounding box center [684, 600] width 574 height 40
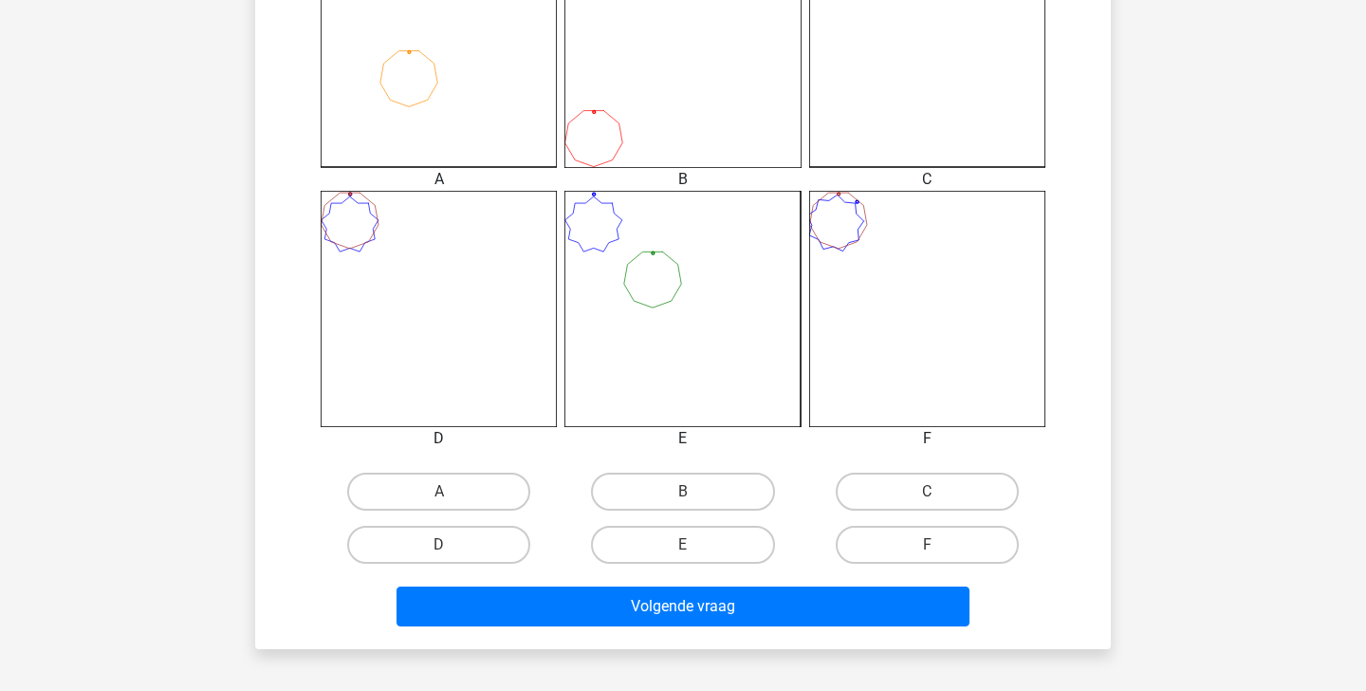
scroll to position [619, 0]
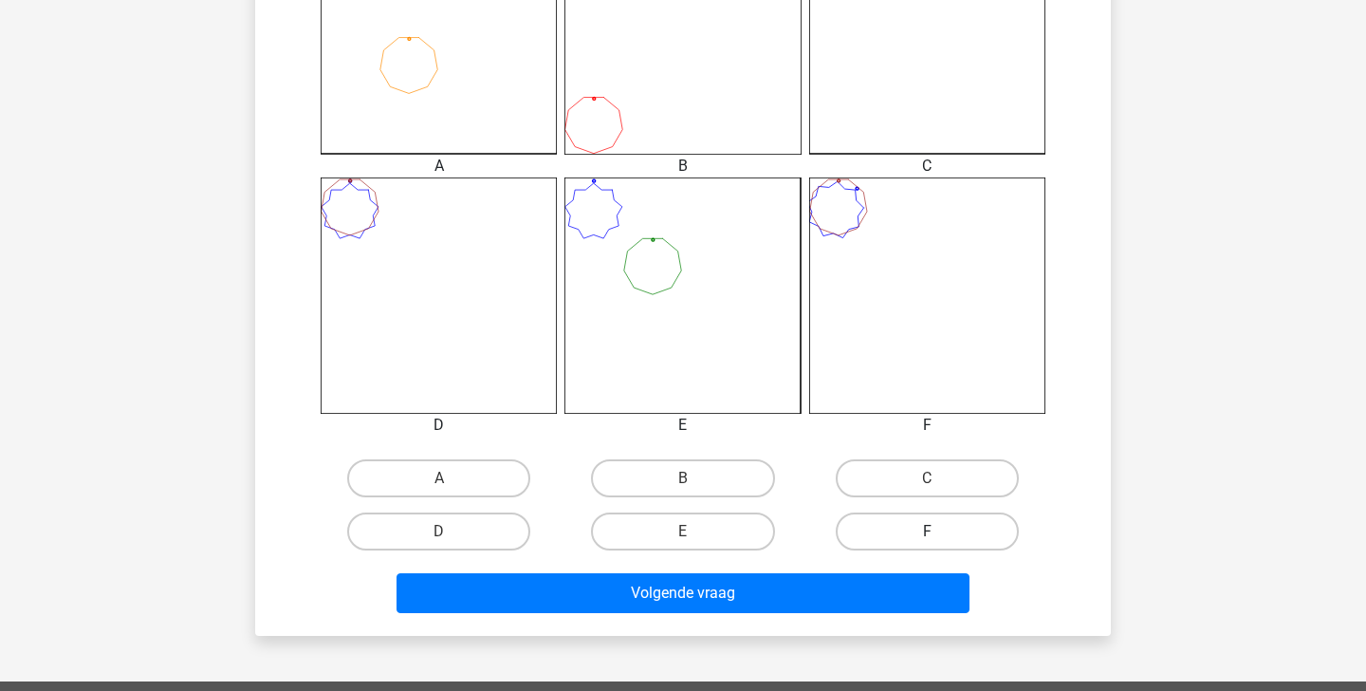
click at [885, 538] on label "F" at bounding box center [927, 531] width 183 height 38
click at [927, 538] on input "F" at bounding box center [933, 537] width 12 height 12
radio input "true"
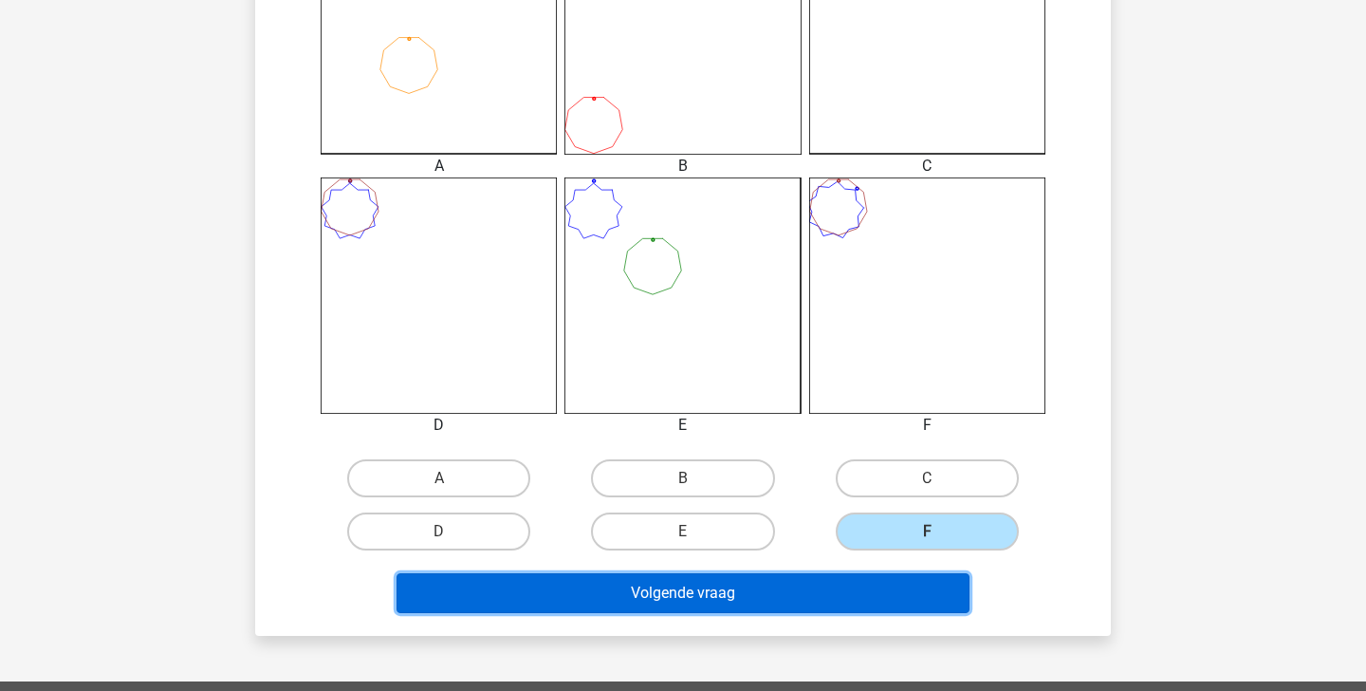
click at [878, 602] on button "Volgende vraag" at bounding box center [684, 593] width 574 height 40
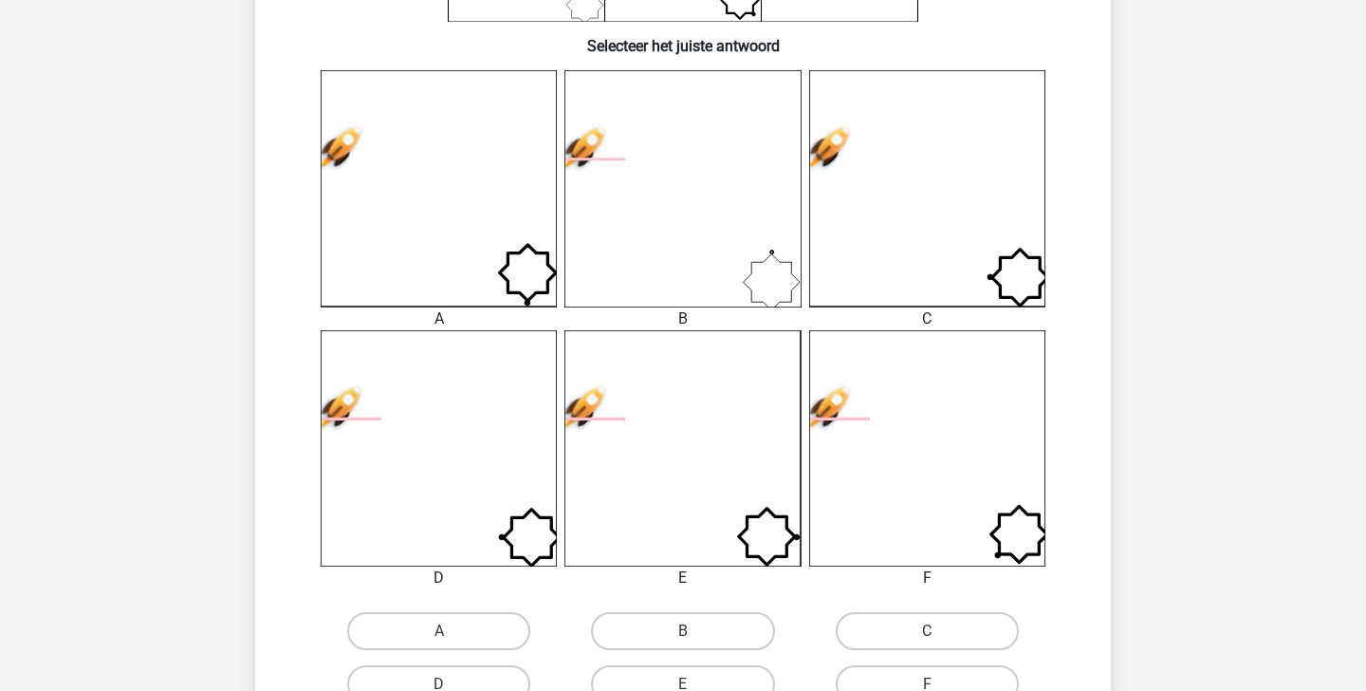
scroll to position [520, 0]
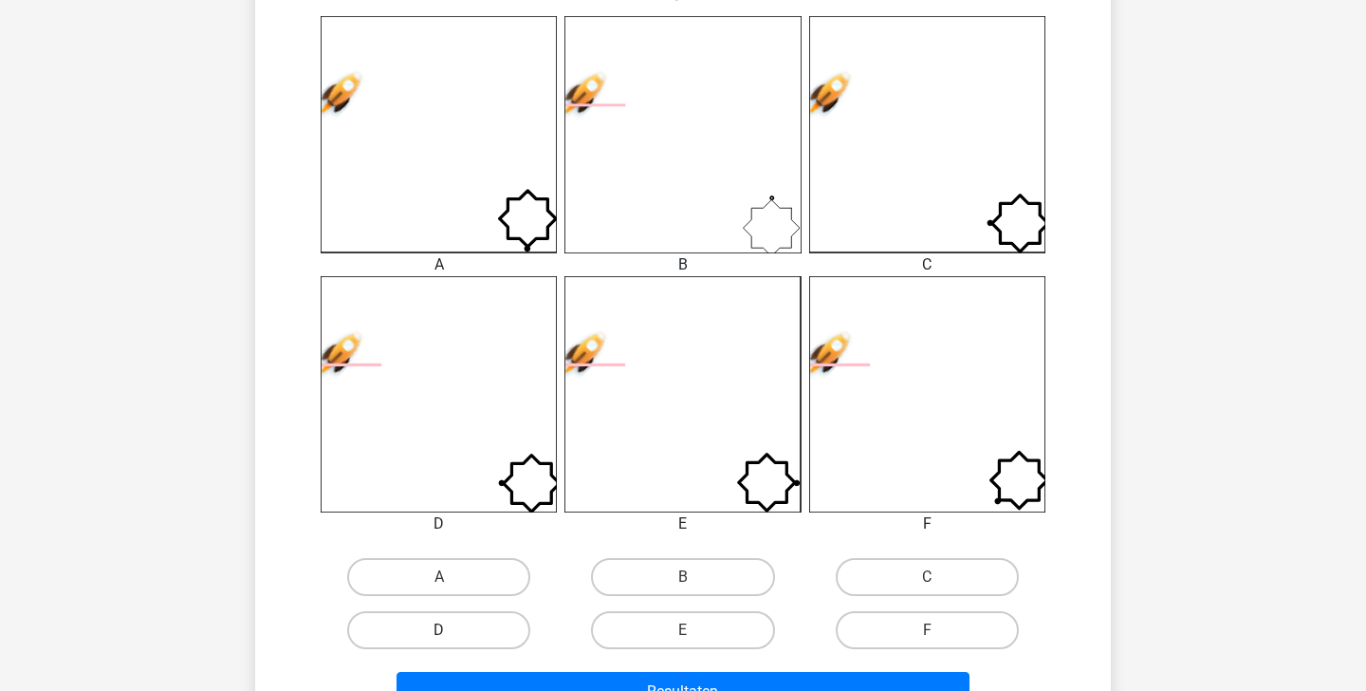
click at [501, 634] on label "D" at bounding box center [438, 630] width 183 height 38
click at [452, 634] on input "D" at bounding box center [445, 636] width 12 height 12
radio input "true"
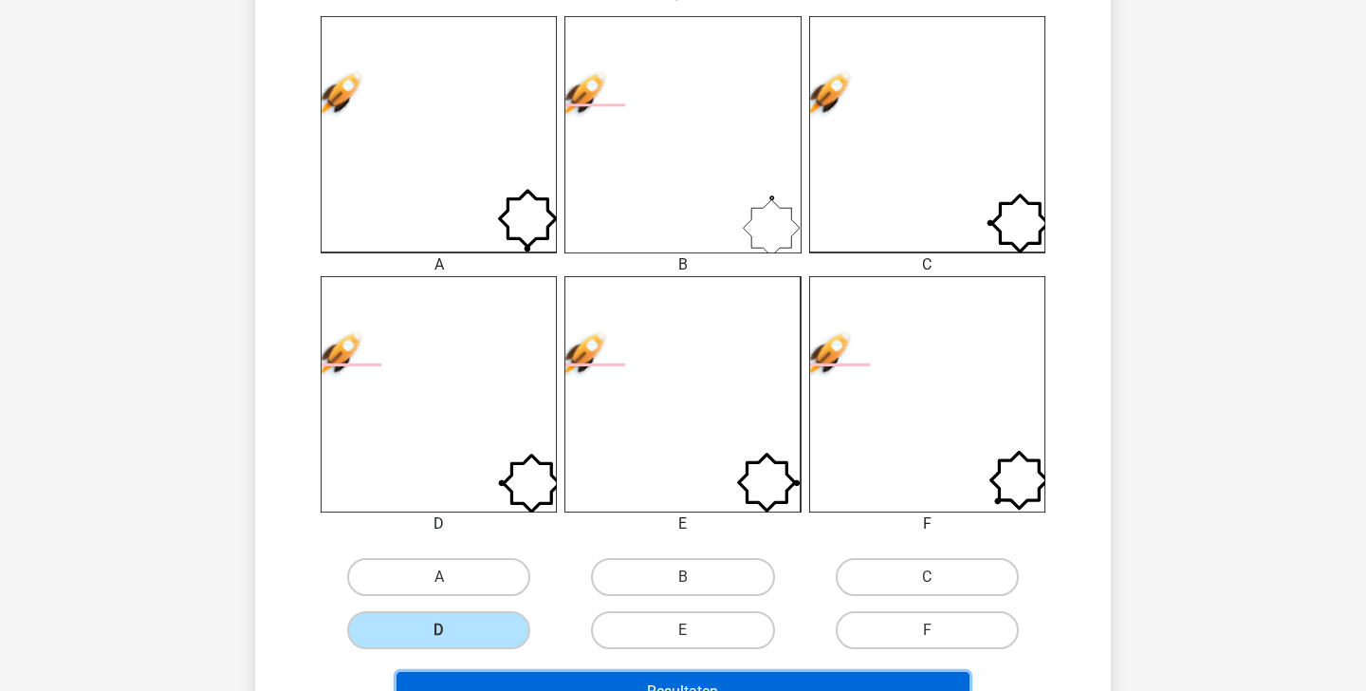
click at [544, 675] on button "Resultaten" at bounding box center [684, 692] width 574 height 40
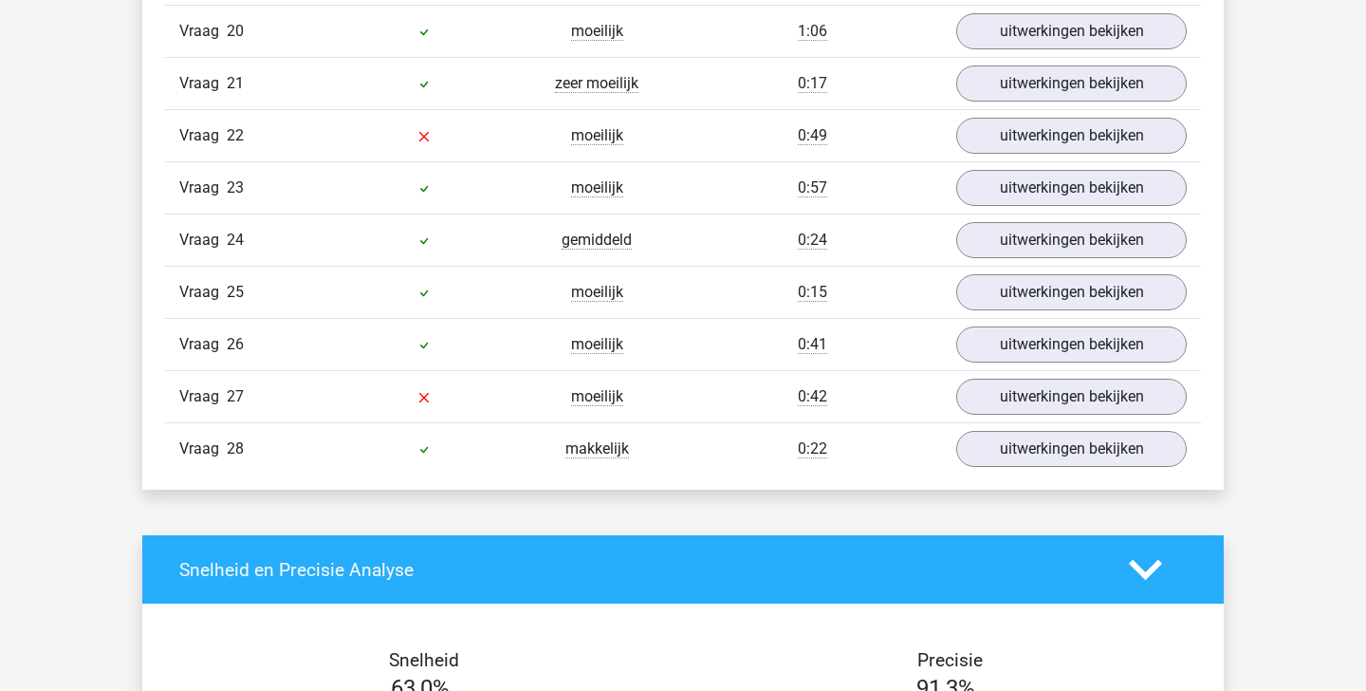
scroll to position [2291, 0]
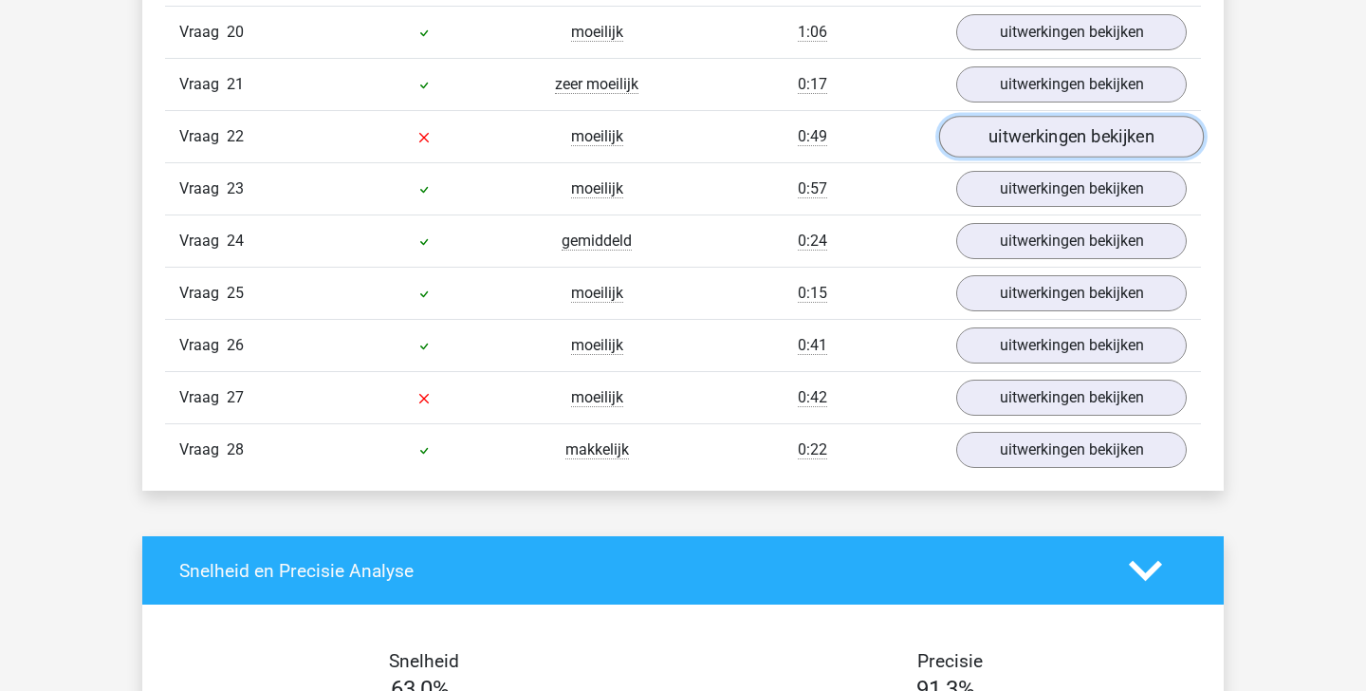
click at [1033, 151] on link "uitwerkingen bekijken" at bounding box center [1071, 137] width 265 height 42
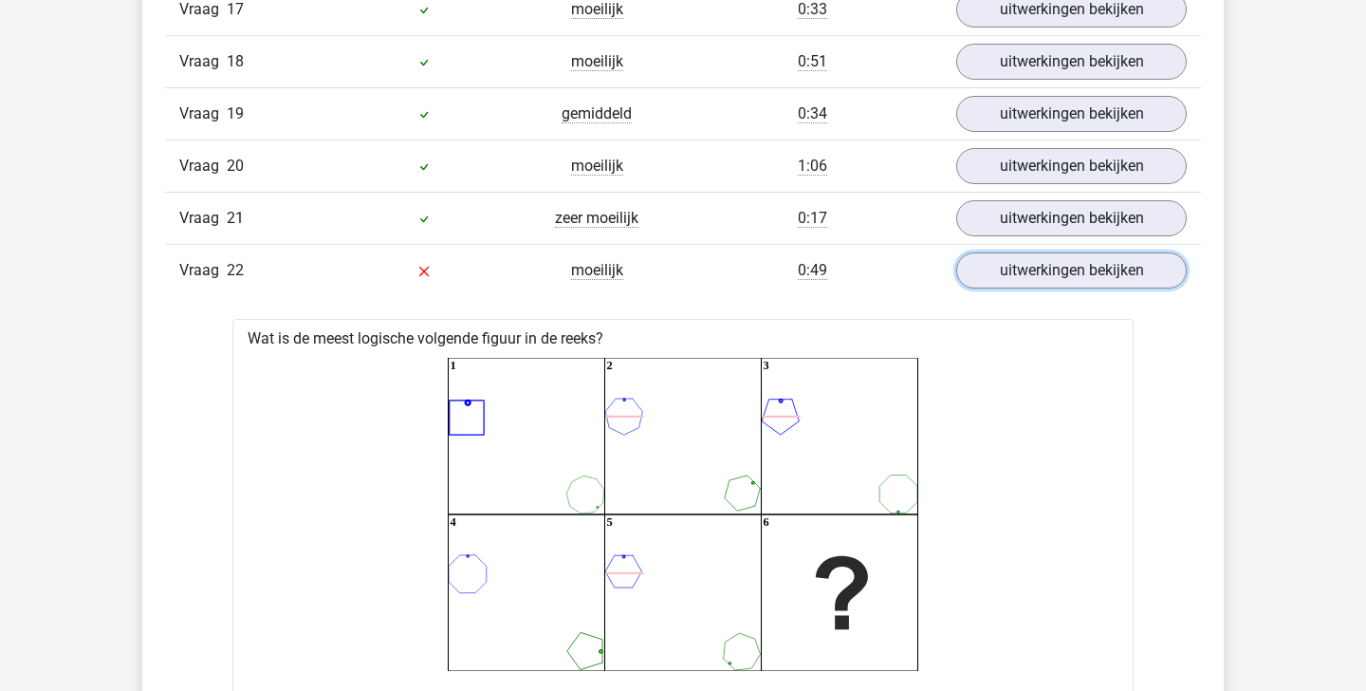
scroll to position [2118, 0]
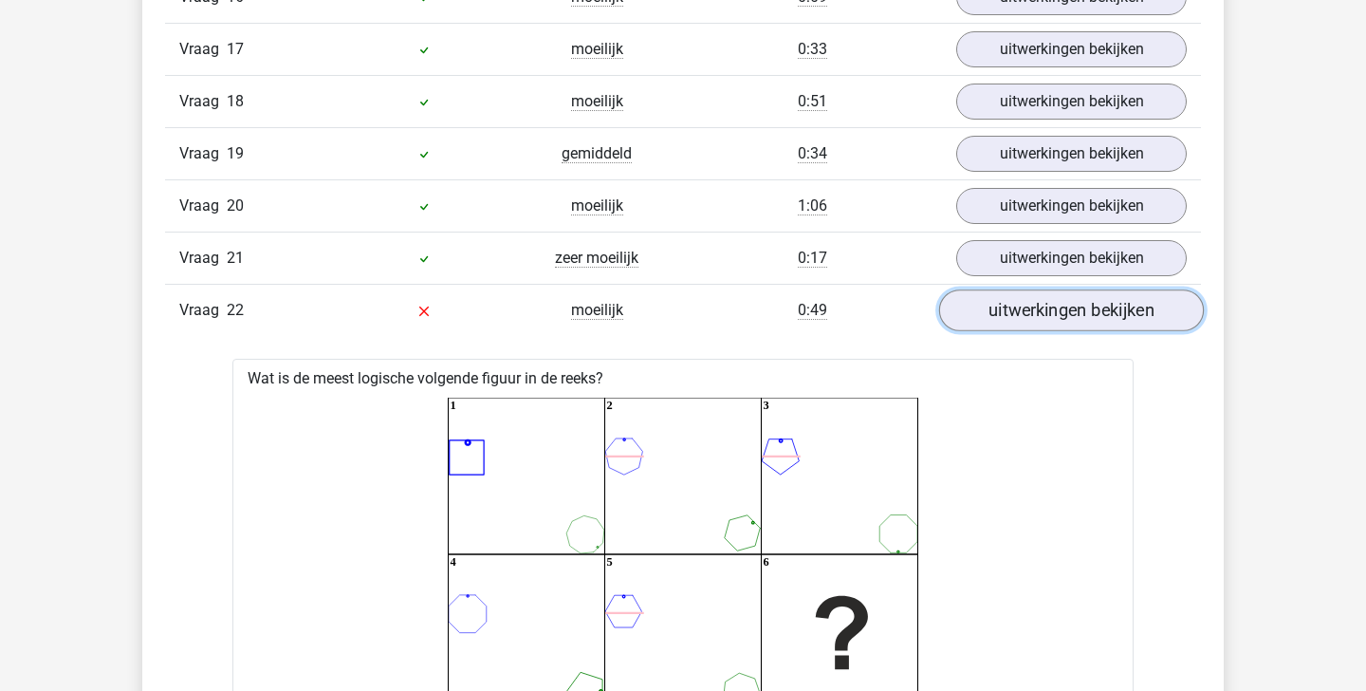
click at [1029, 304] on link "uitwerkingen bekijken" at bounding box center [1071, 310] width 265 height 42
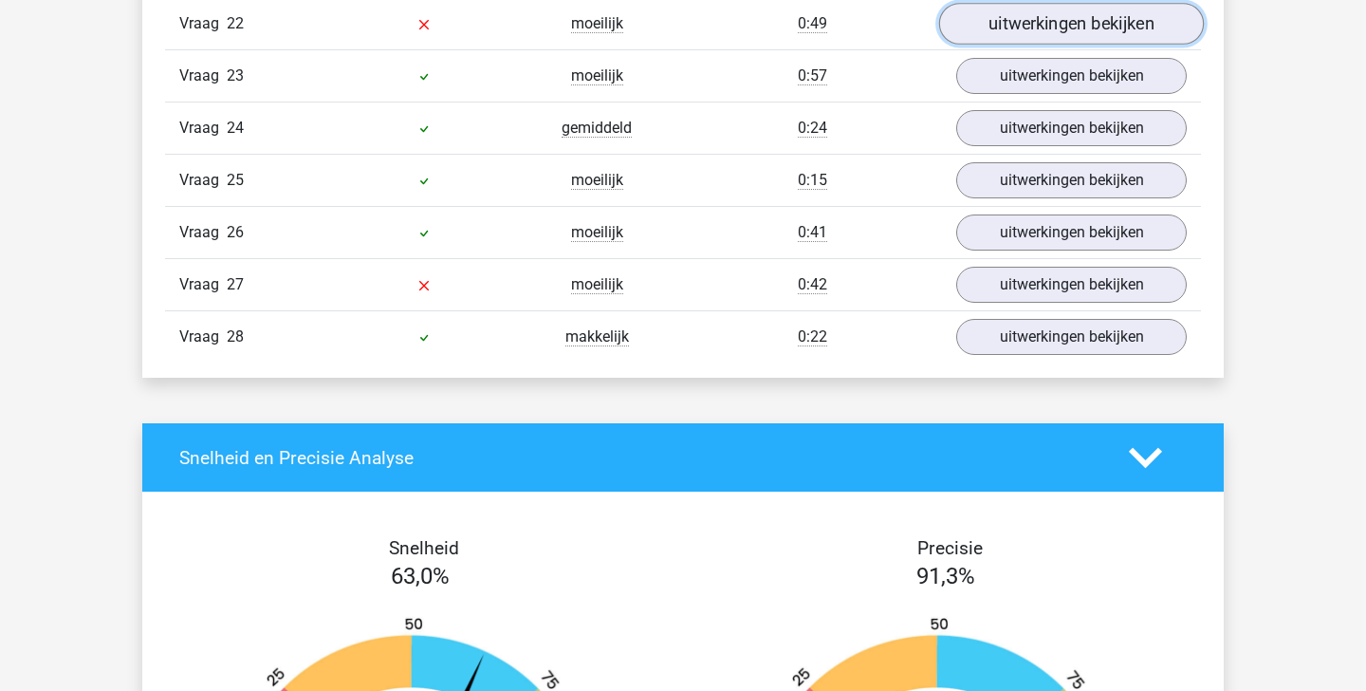
scroll to position [2425, 0]
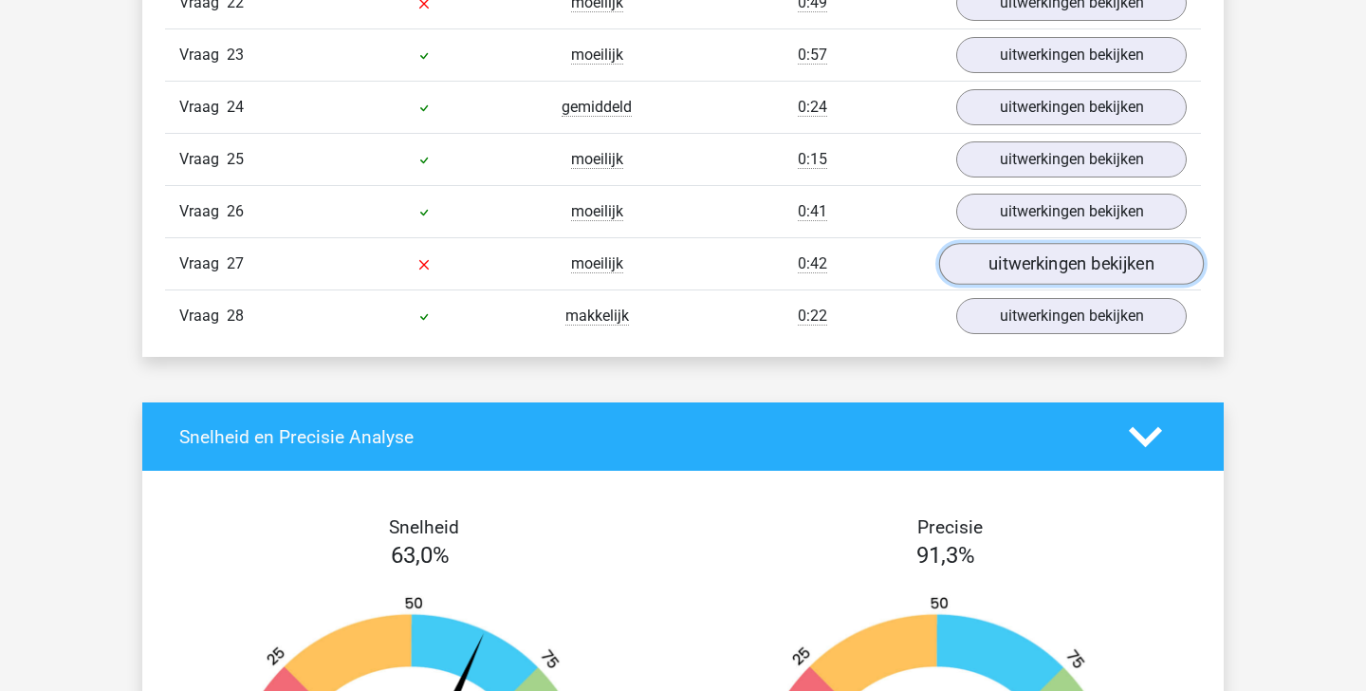
click at [1048, 262] on link "uitwerkingen bekijken" at bounding box center [1071, 264] width 265 height 42
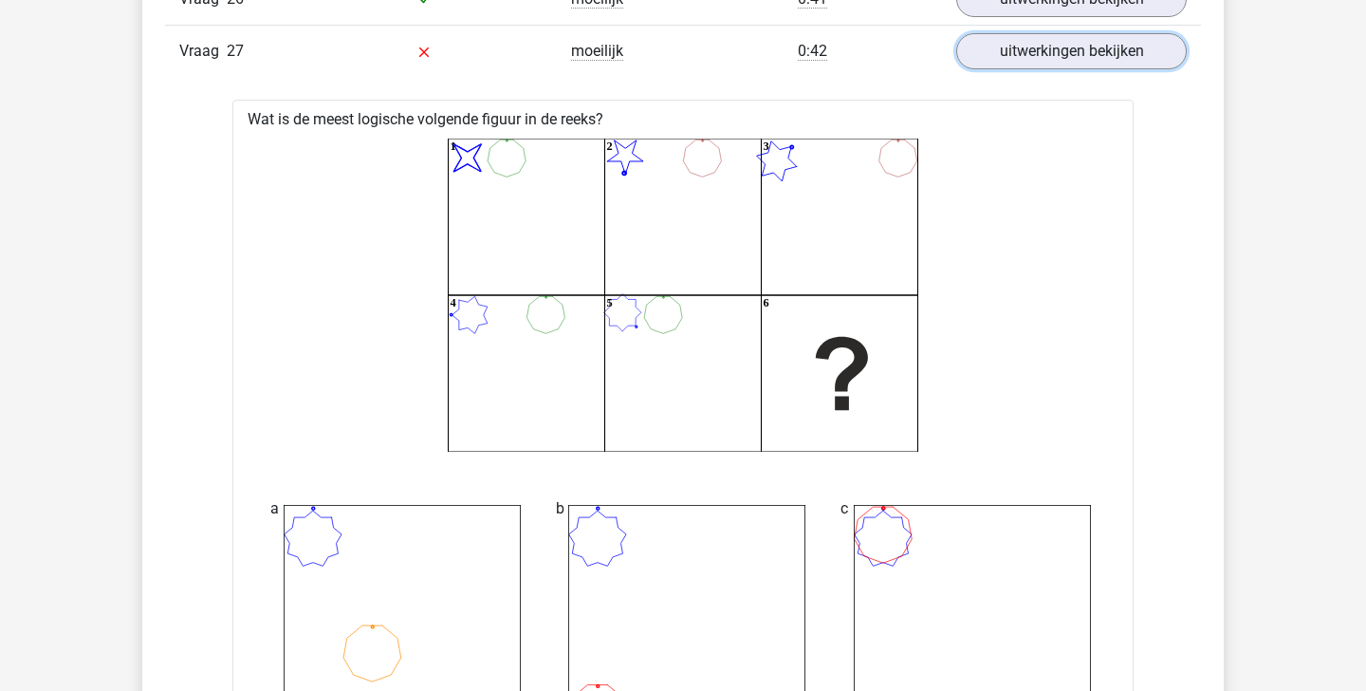
scroll to position [2629, 0]
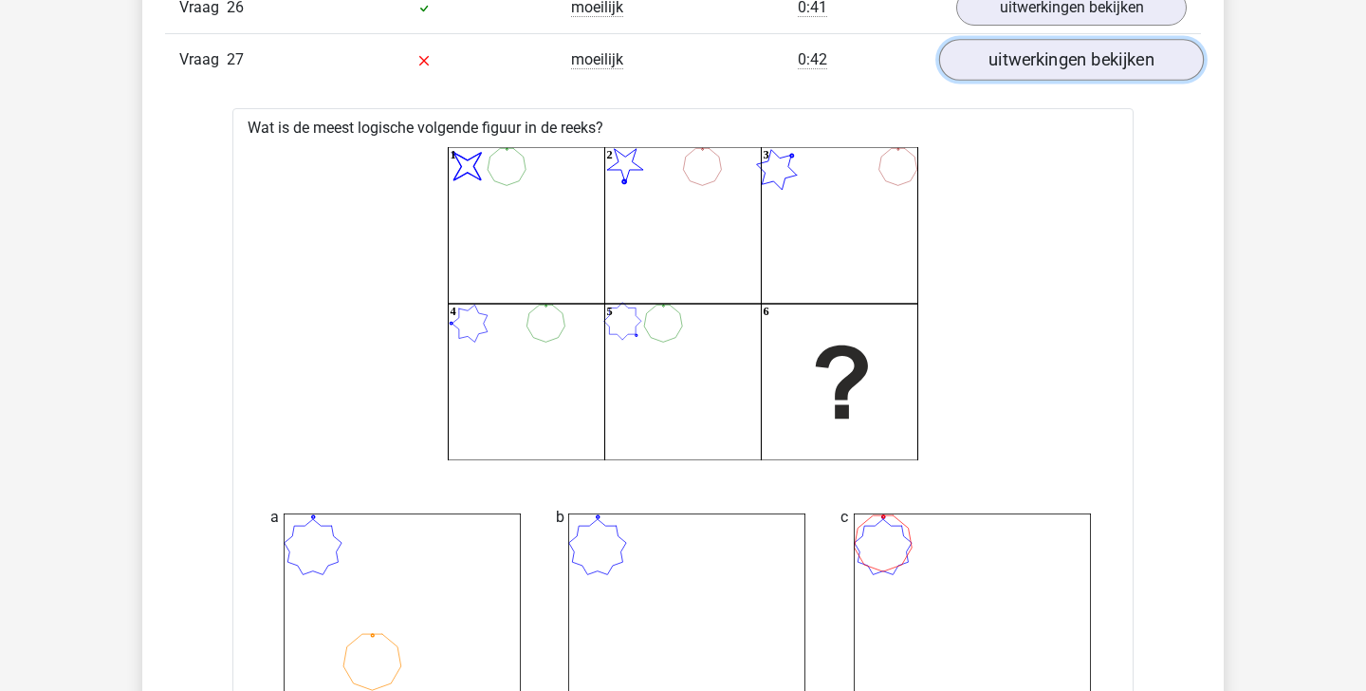
click at [1045, 63] on link "uitwerkingen bekijken" at bounding box center [1071, 60] width 265 height 42
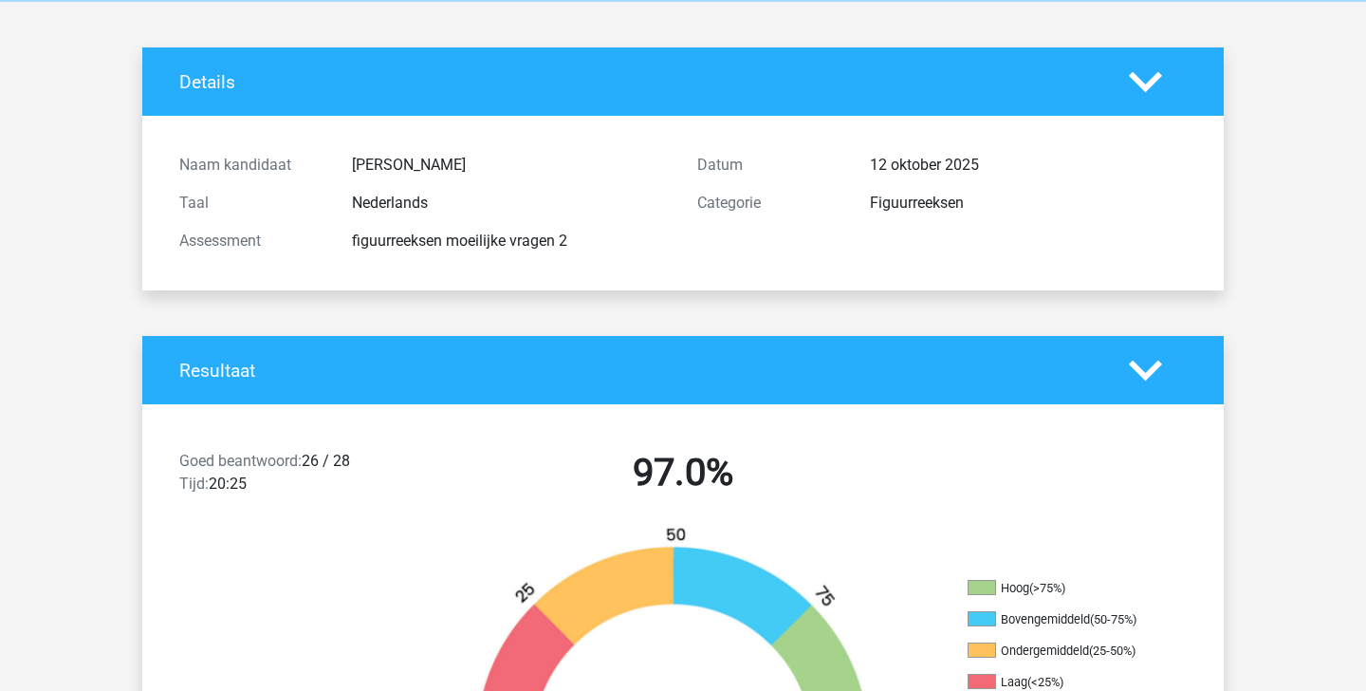
scroll to position [0, 0]
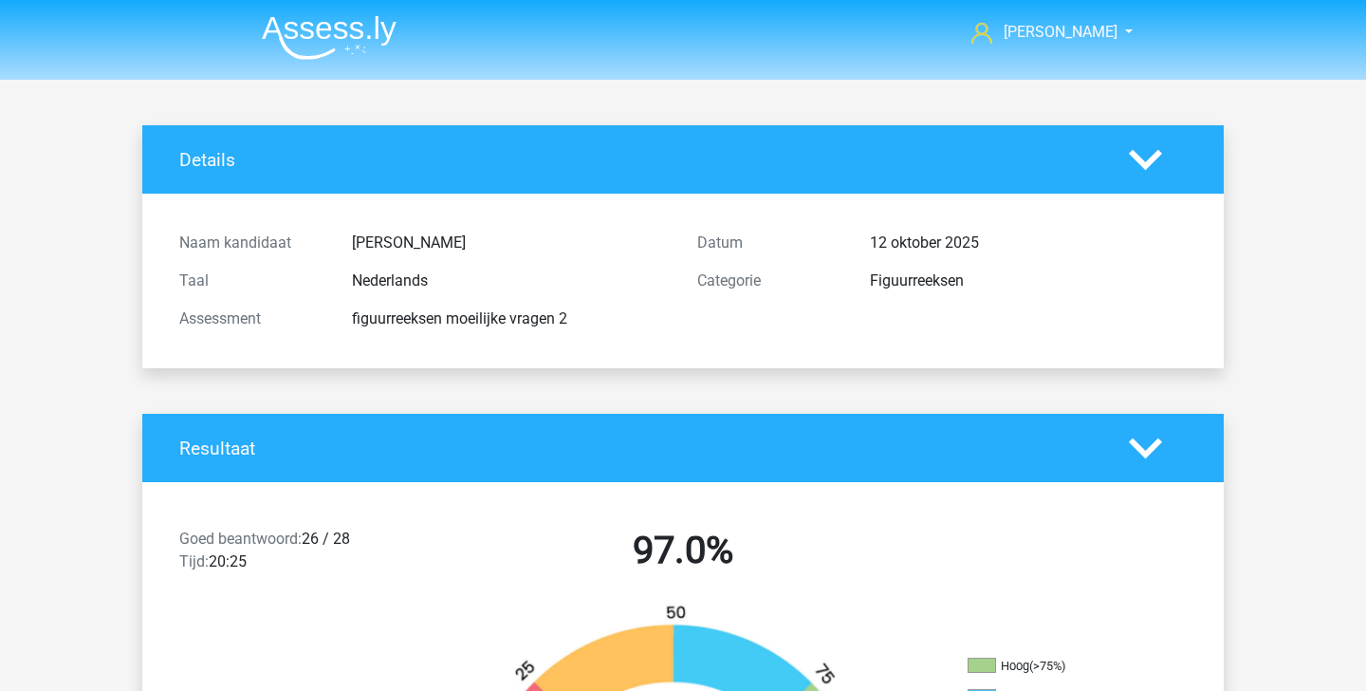
click at [345, 38] on img at bounding box center [329, 37] width 135 height 45
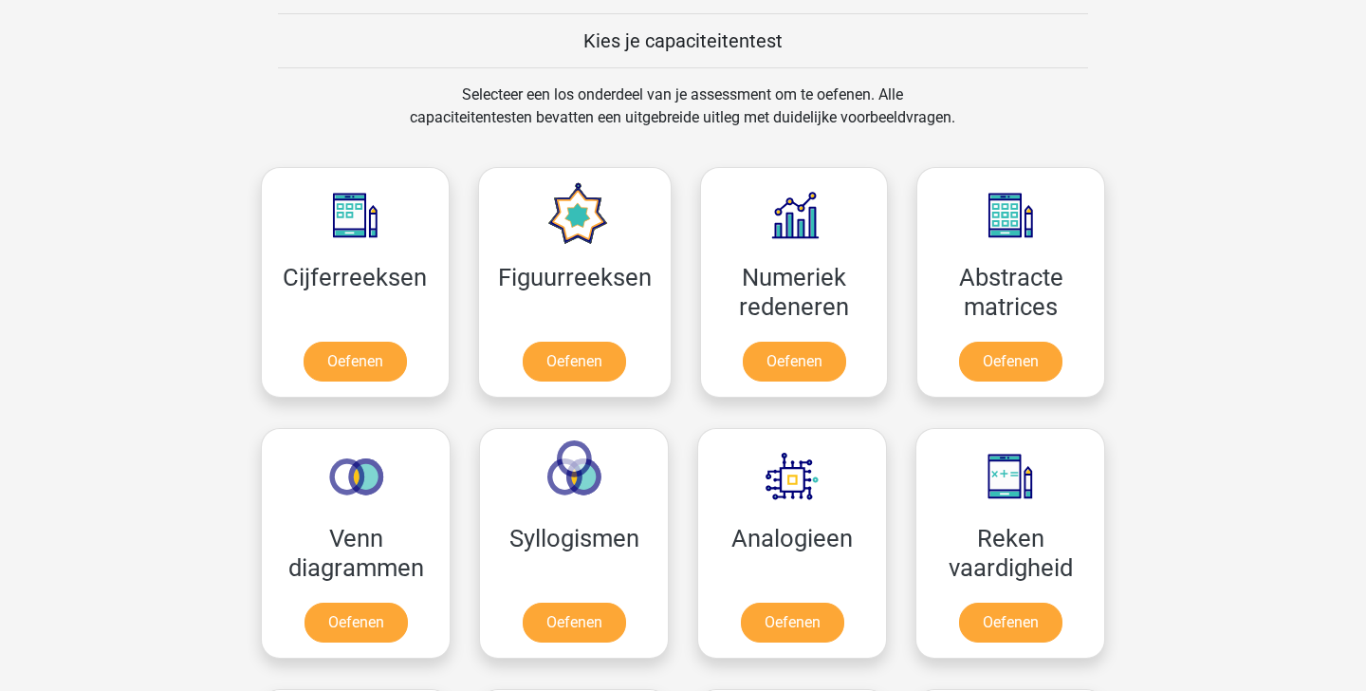
scroll to position [729, 0]
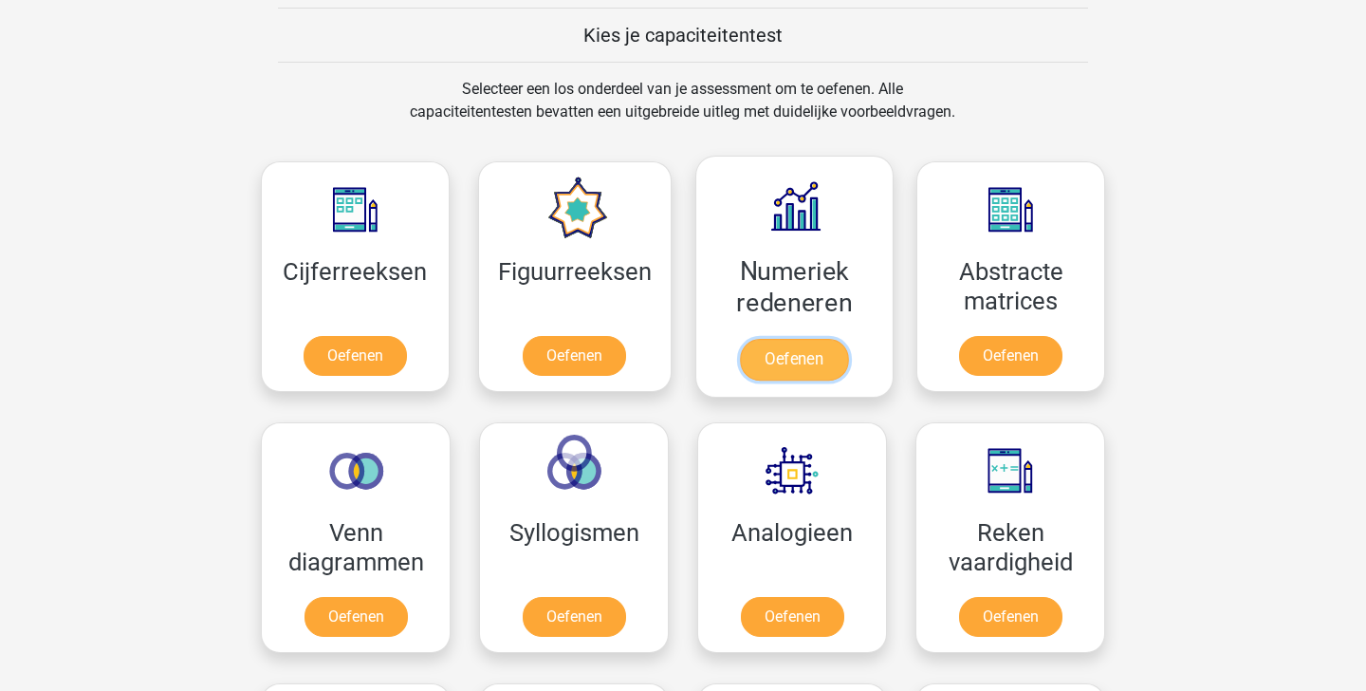
click at [807, 361] on link "Oefenen" at bounding box center [794, 360] width 108 height 42
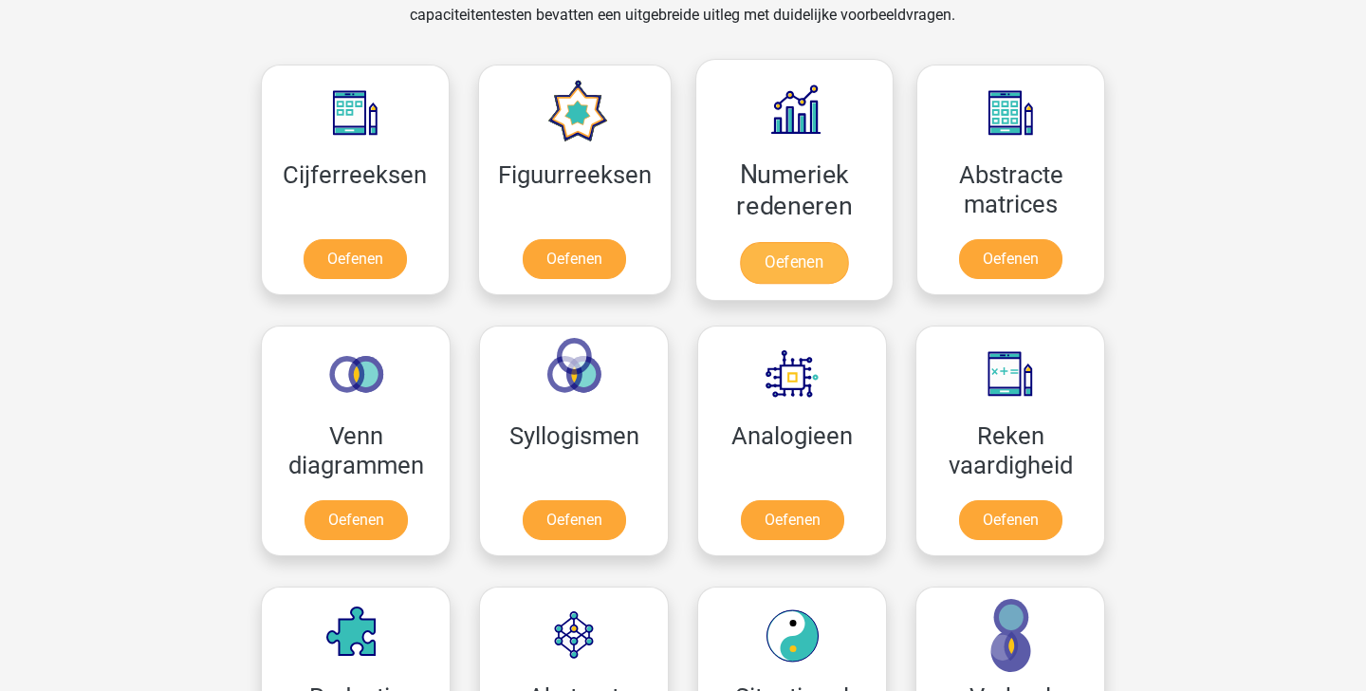
scroll to position [832, 0]
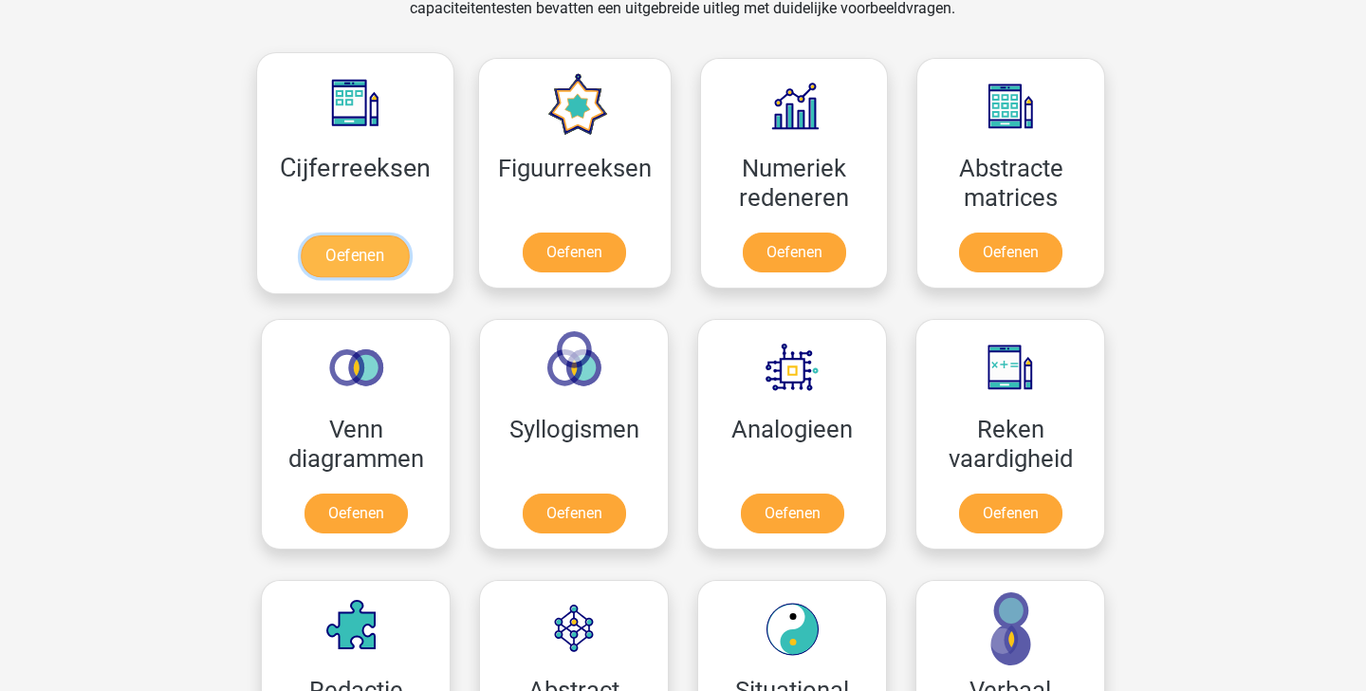
click at [383, 237] on link "Oefenen" at bounding box center [355, 256] width 108 height 42
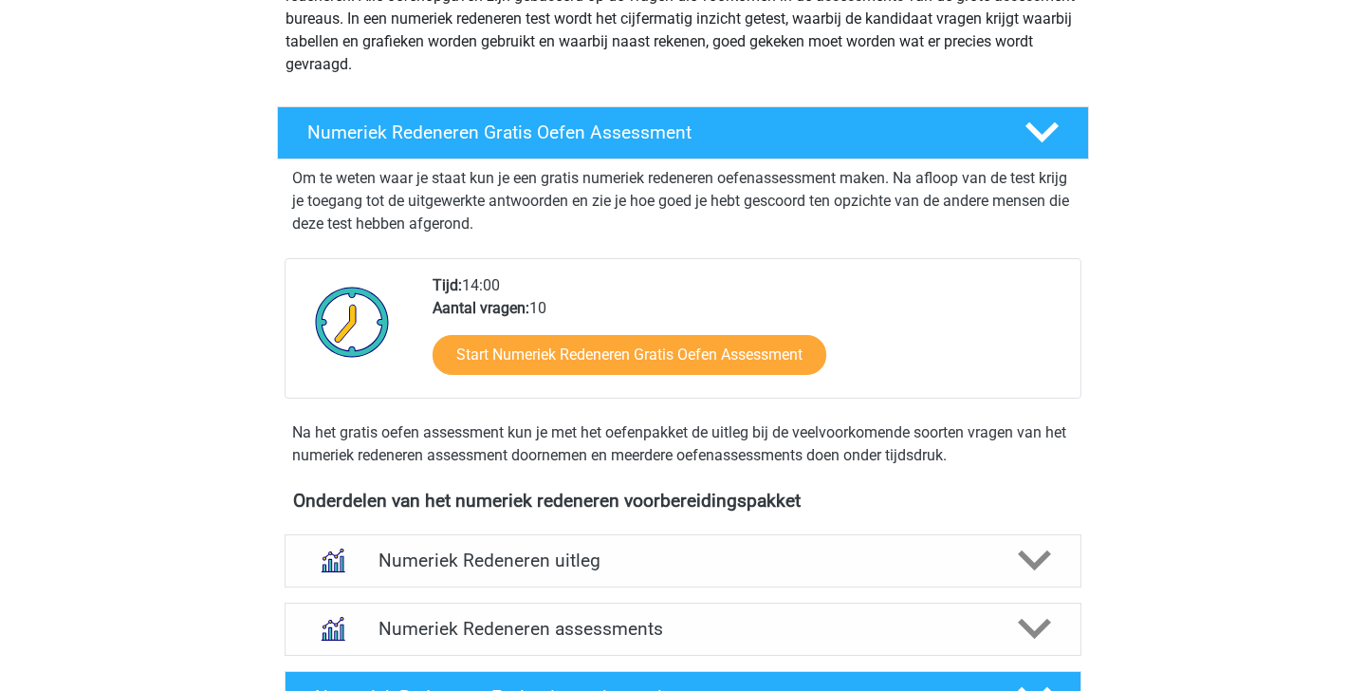
scroll to position [269, 0]
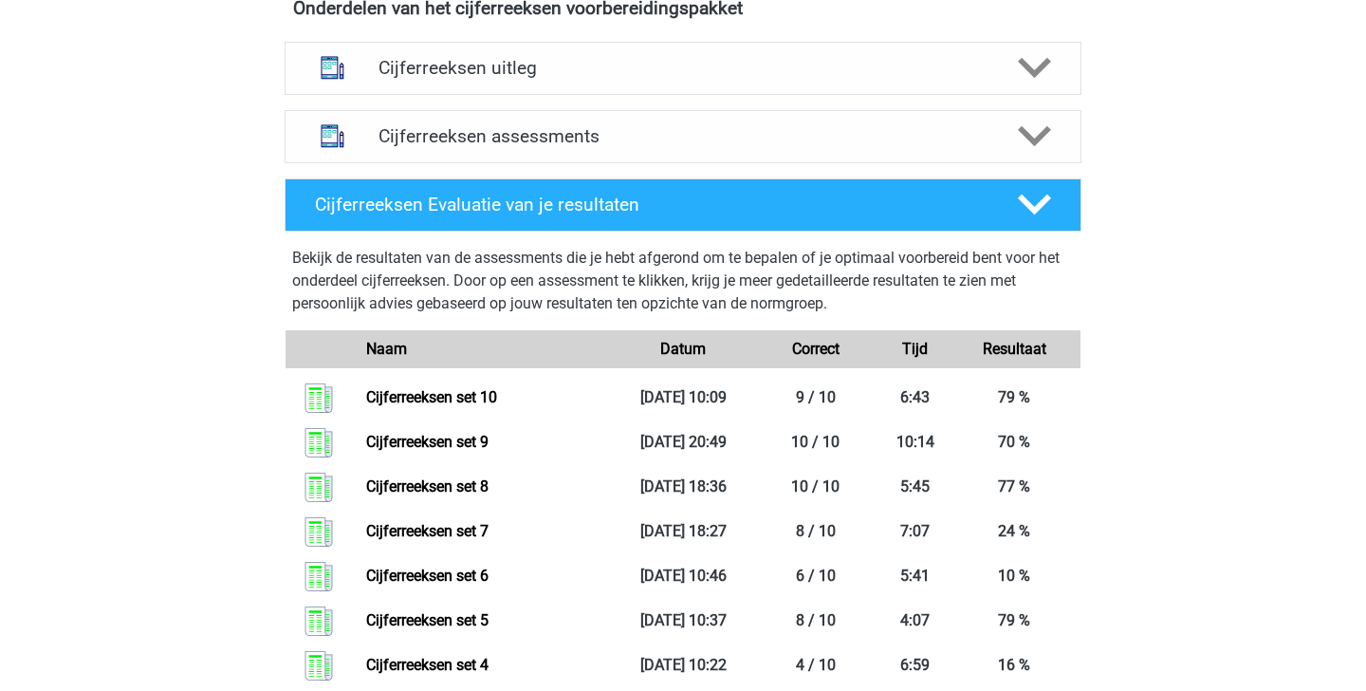
scroll to position [770, 0]
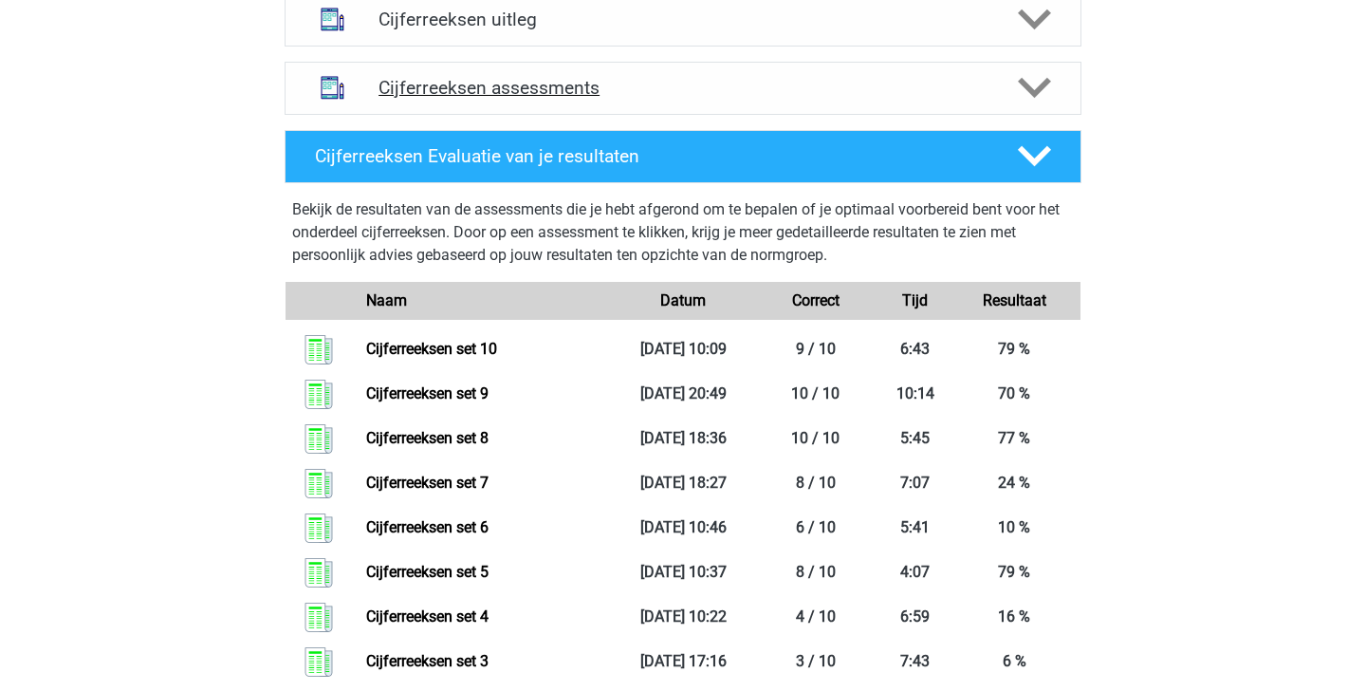
click at [1040, 104] on icon at bounding box center [1034, 87] width 33 height 33
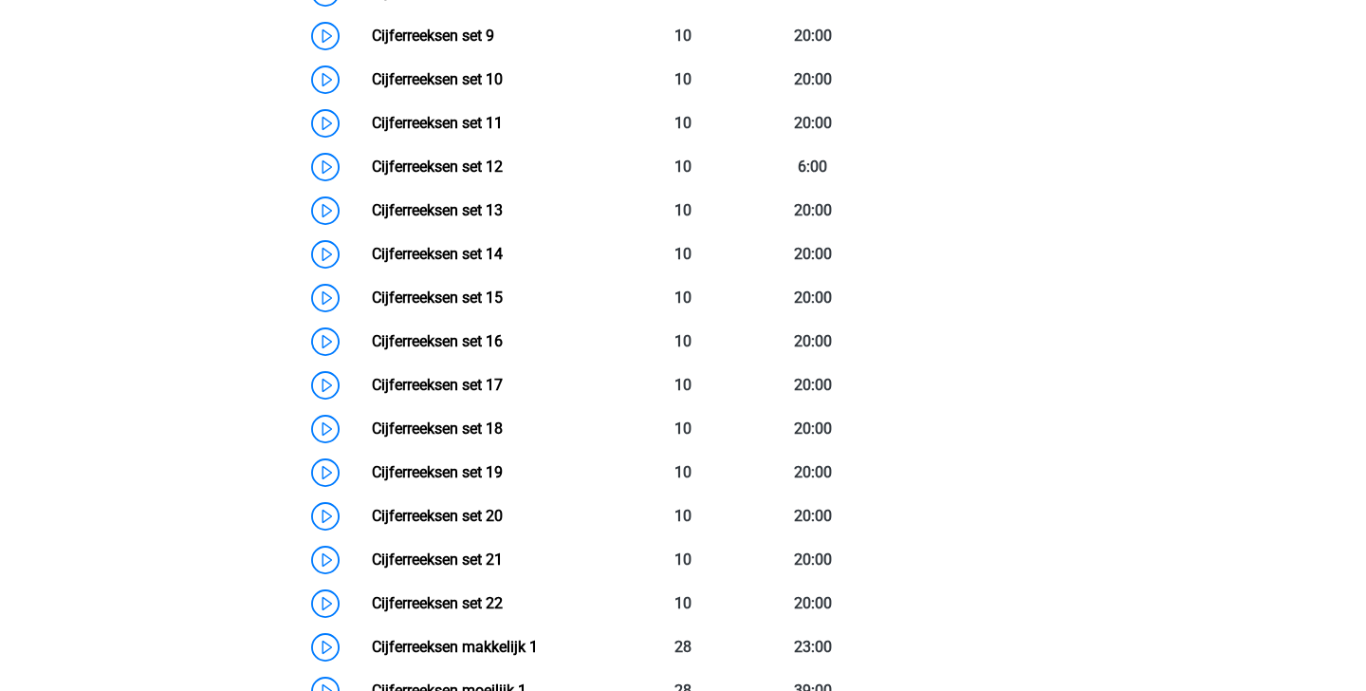
scroll to position [1352, 0]
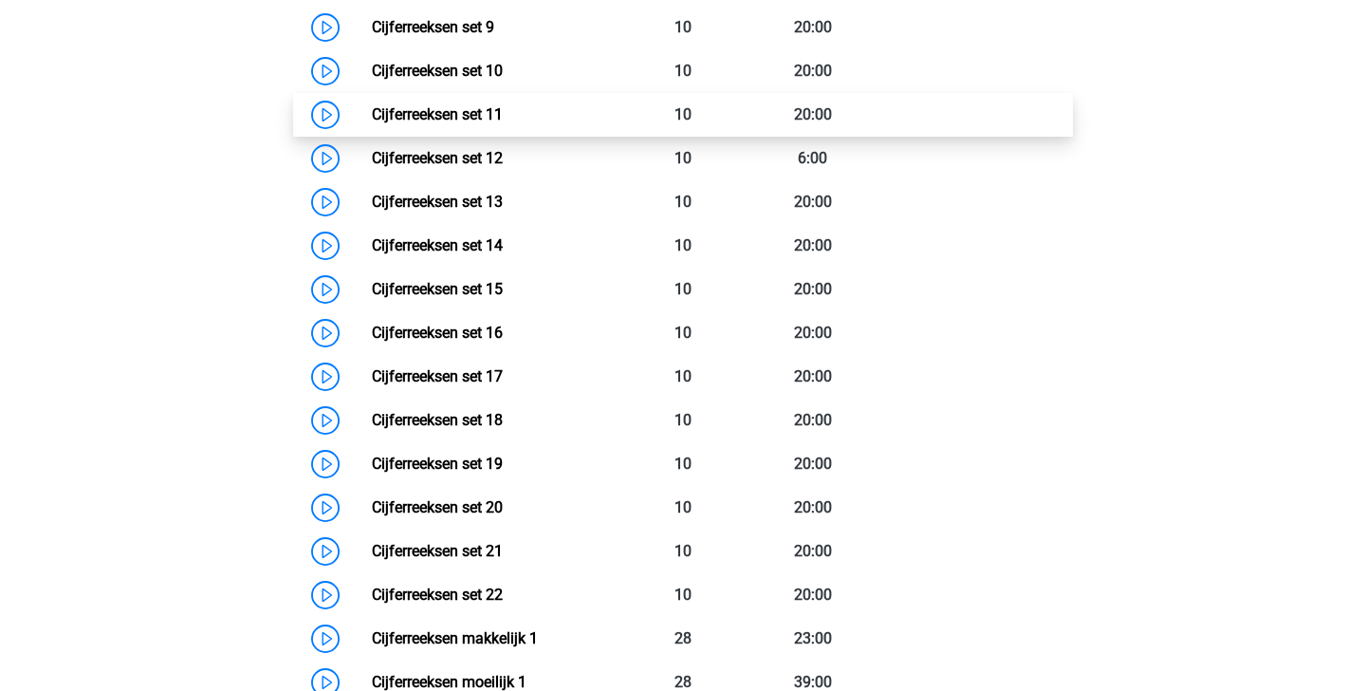
click at [503, 123] on link "Cijferreeksen set 11" at bounding box center [437, 114] width 131 height 18
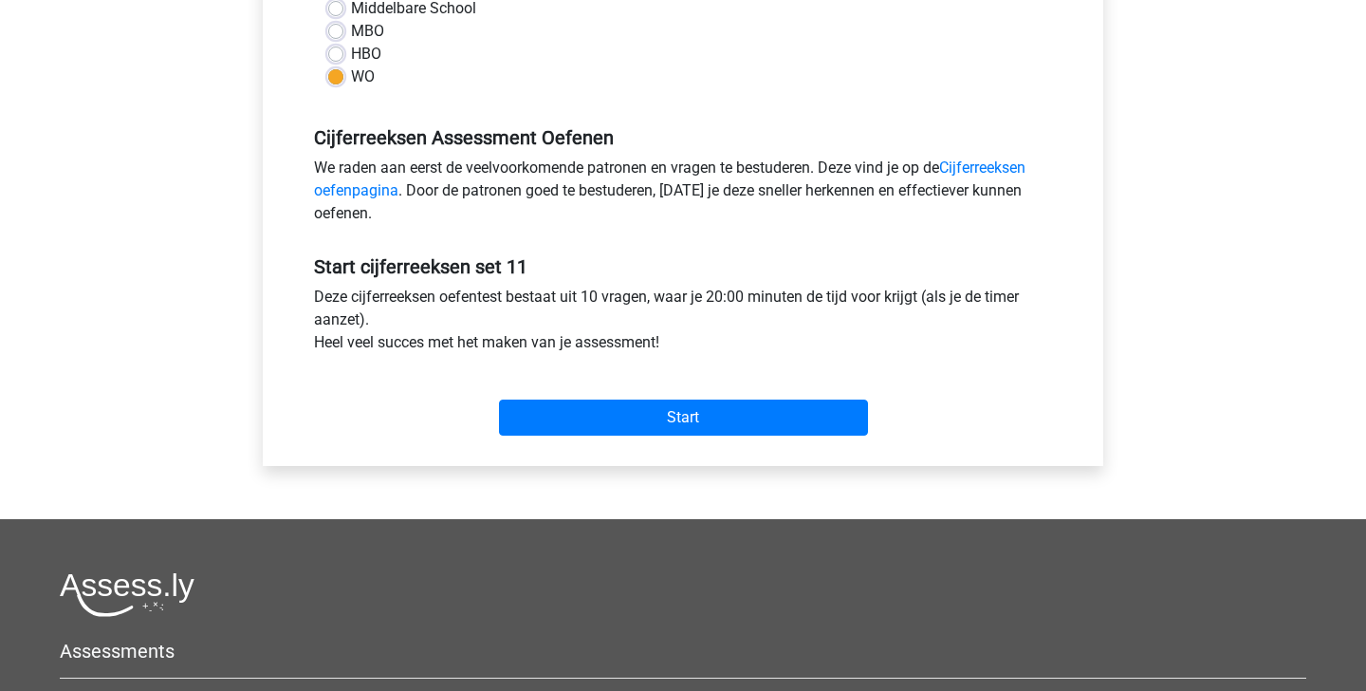
scroll to position [475, 0]
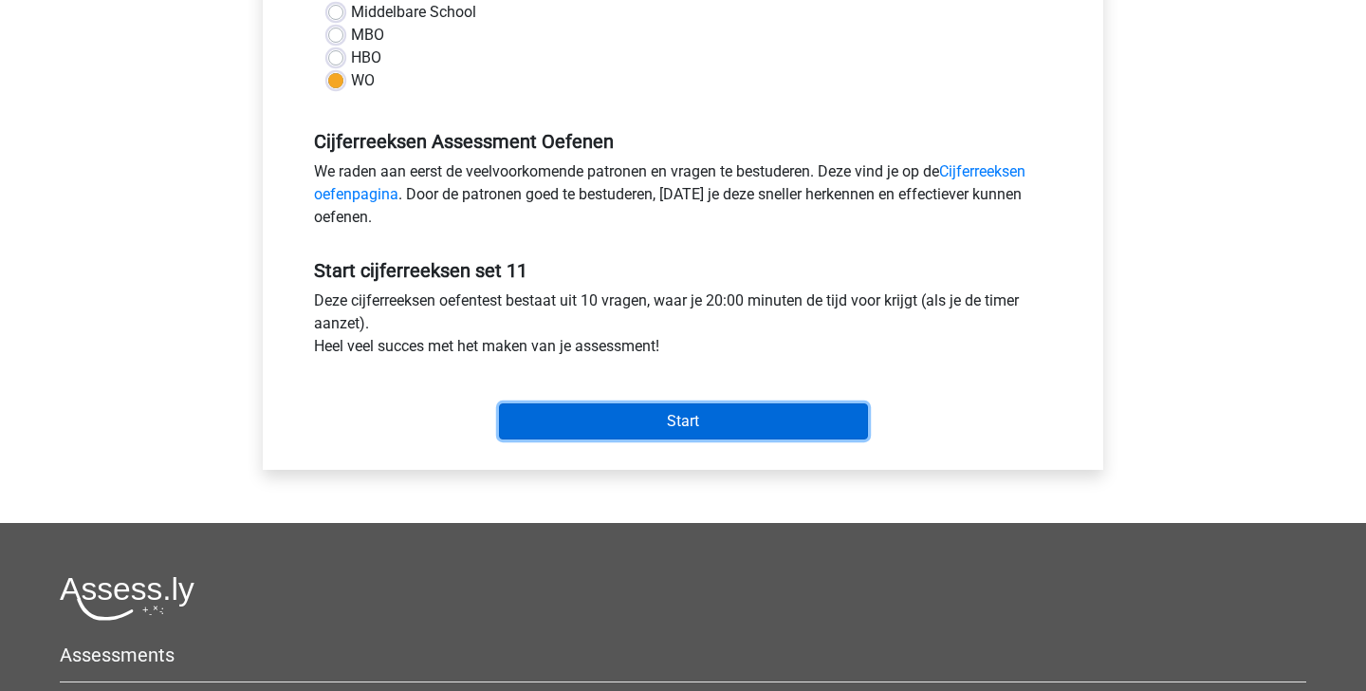
click at [590, 421] on input "Start" at bounding box center [683, 421] width 369 height 36
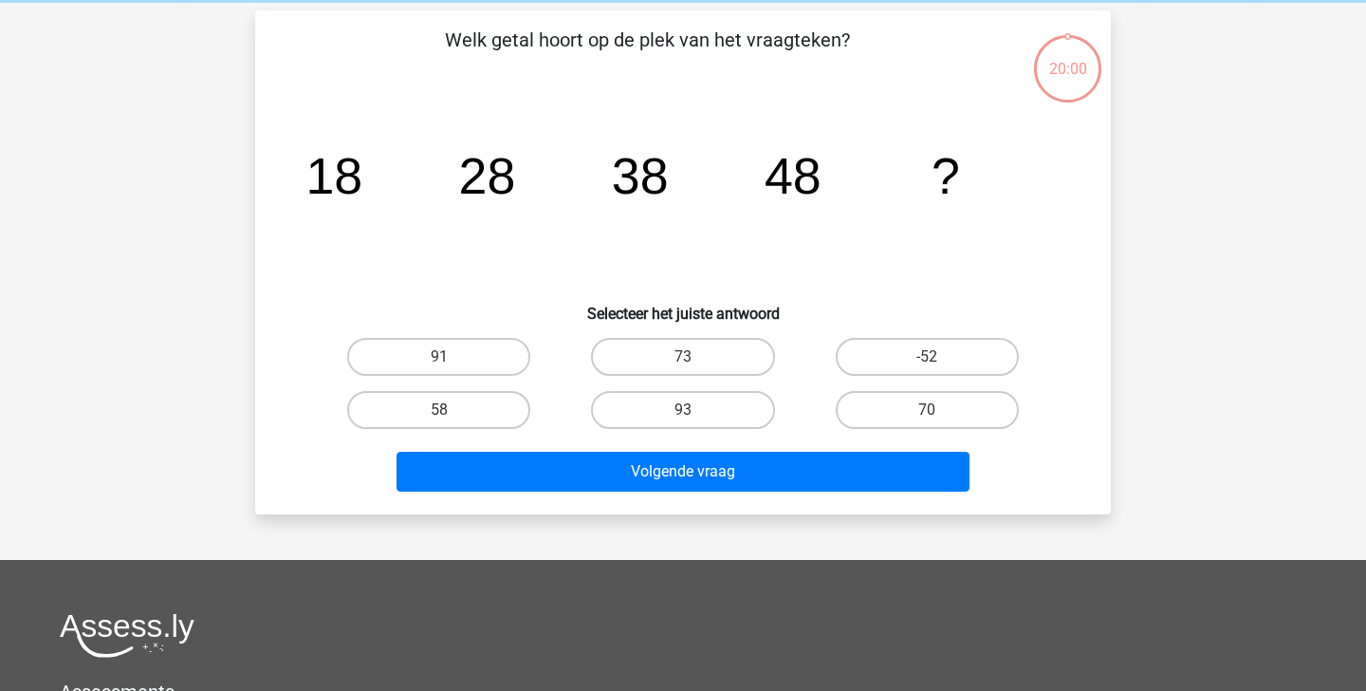
scroll to position [76, 0]
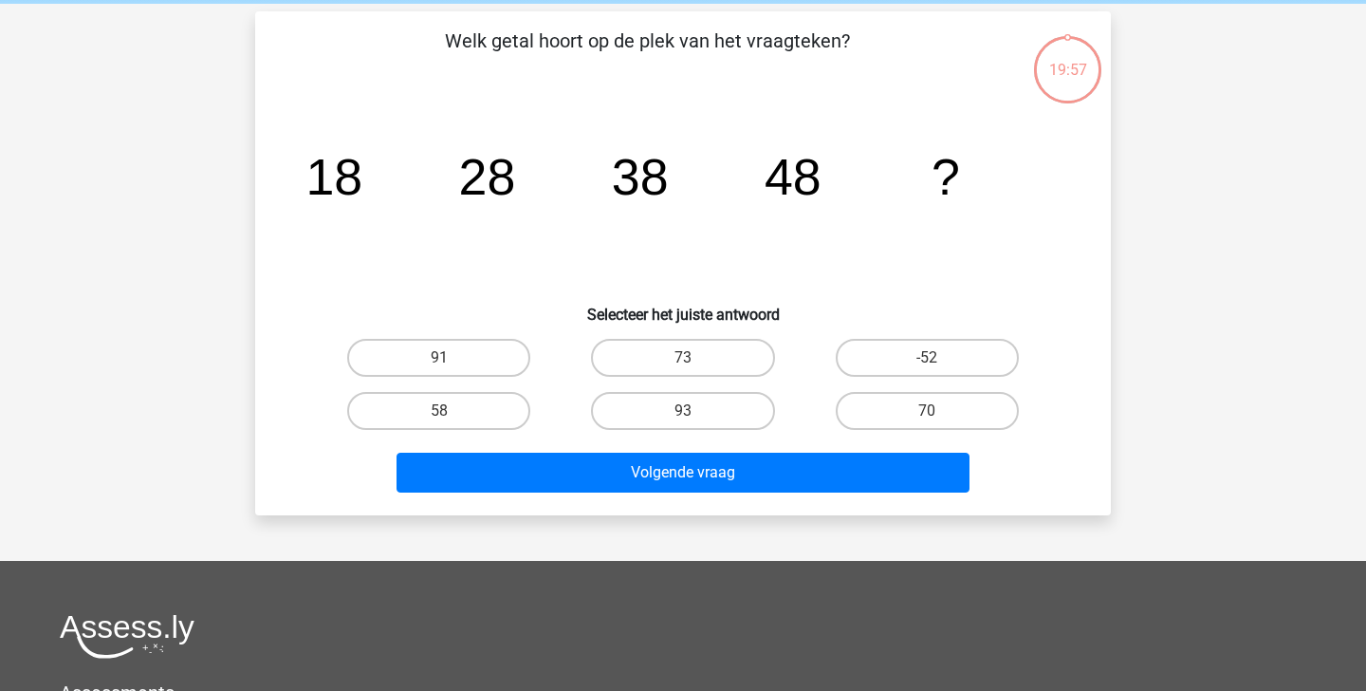
click at [445, 411] on input "58" at bounding box center [445, 417] width 12 height 12
radio input "true"
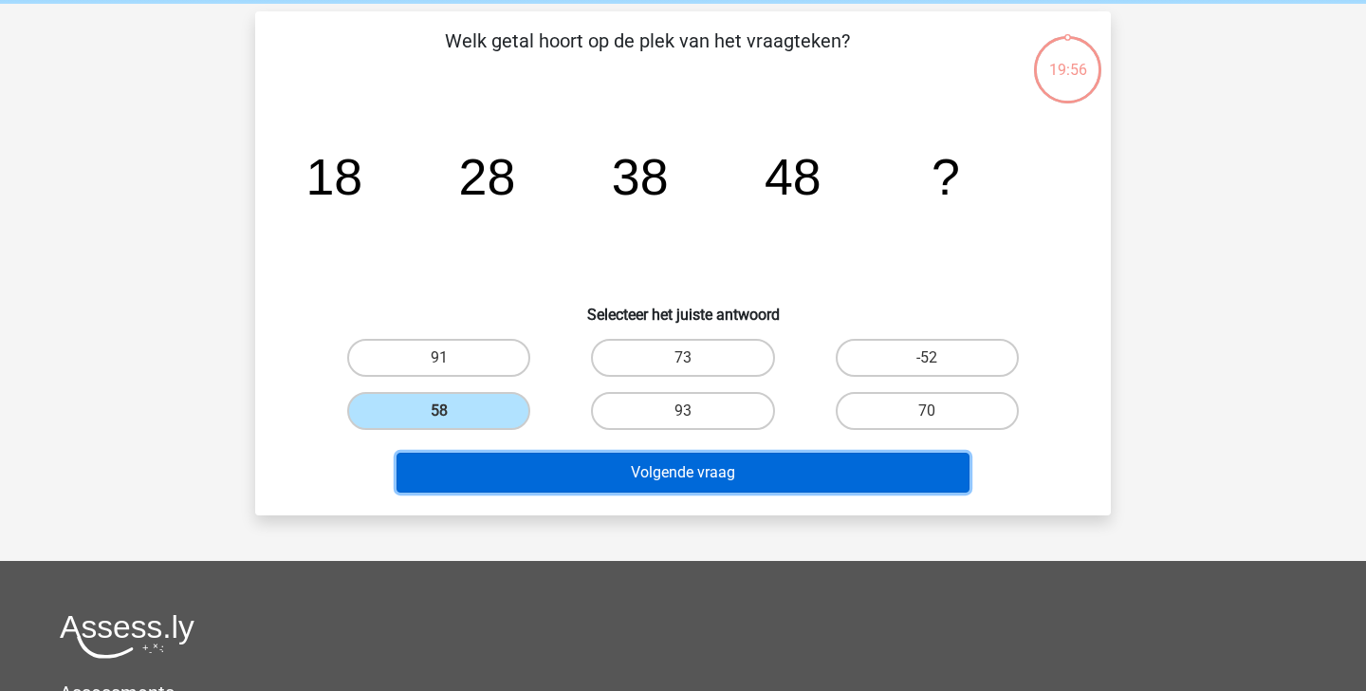
click at [525, 471] on button "Volgende vraag" at bounding box center [684, 473] width 574 height 40
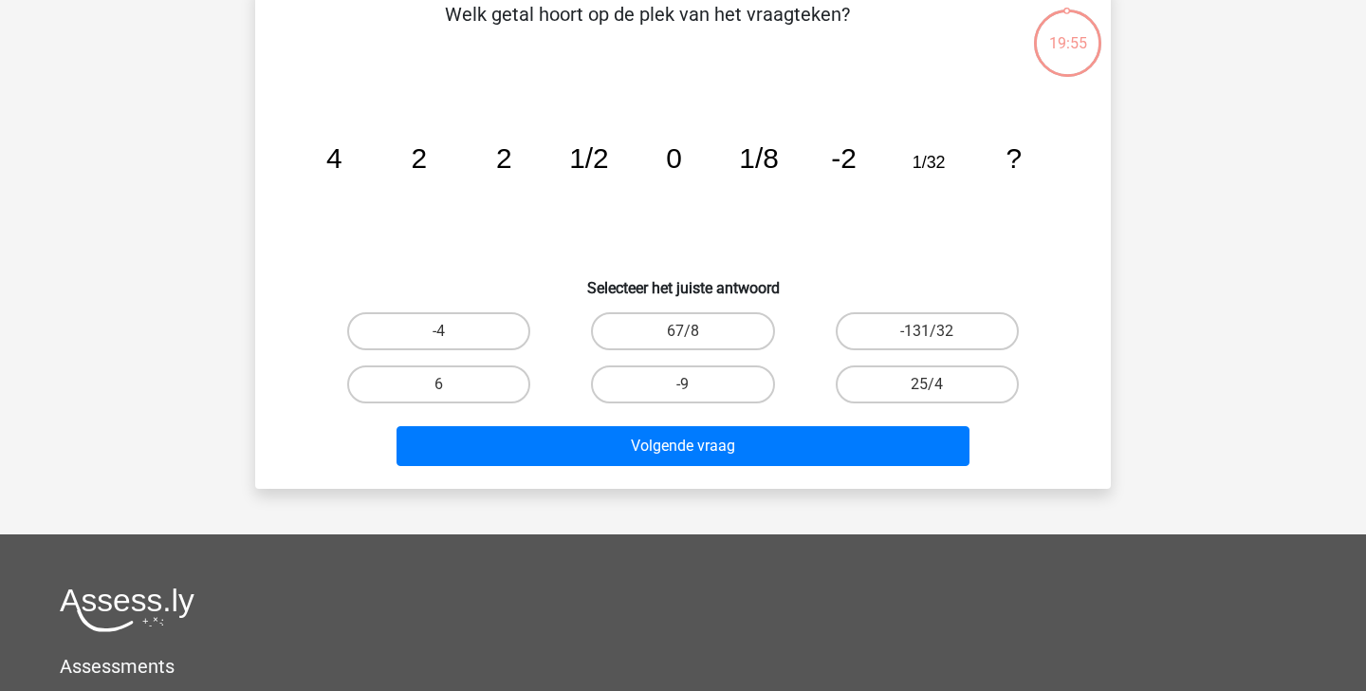
scroll to position [102, 0]
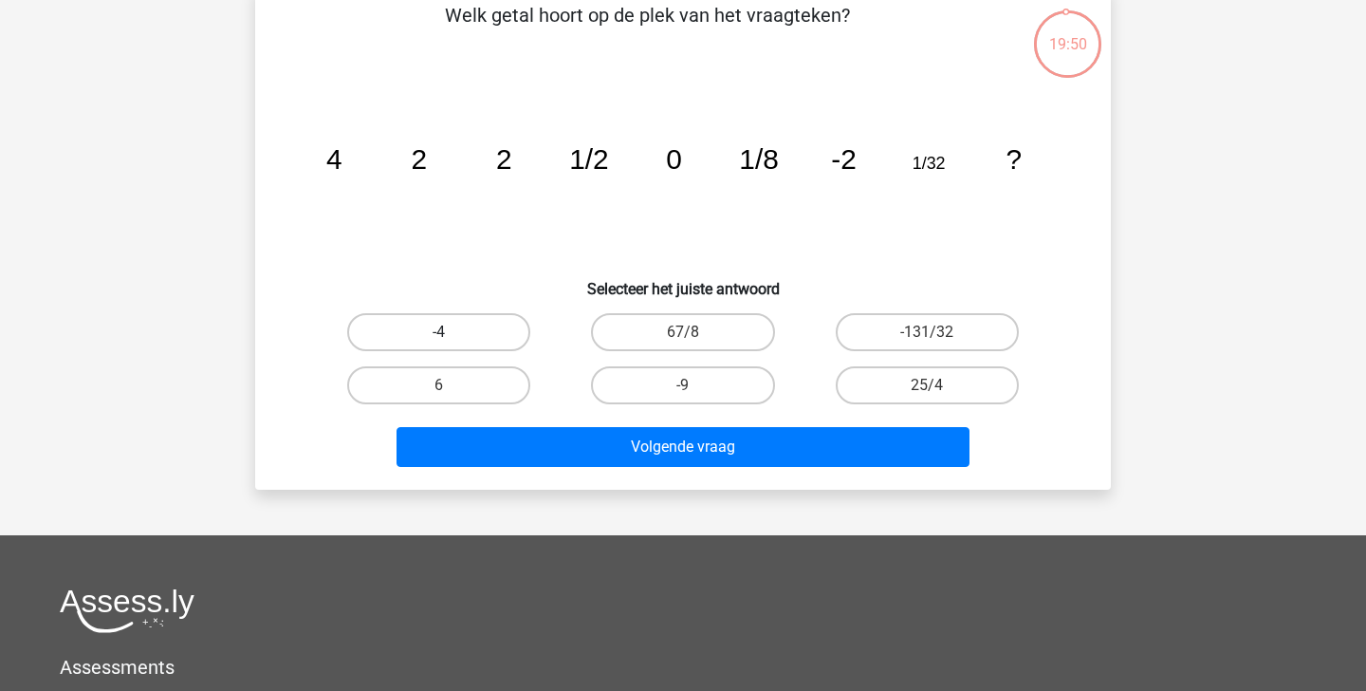
click at [472, 338] on label "-4" at bounding box center [438, 332] width 183 height 38
click at [452, 338] on input "-4" at bounding box center [445, 338] width 12 height 12
radio input "true"
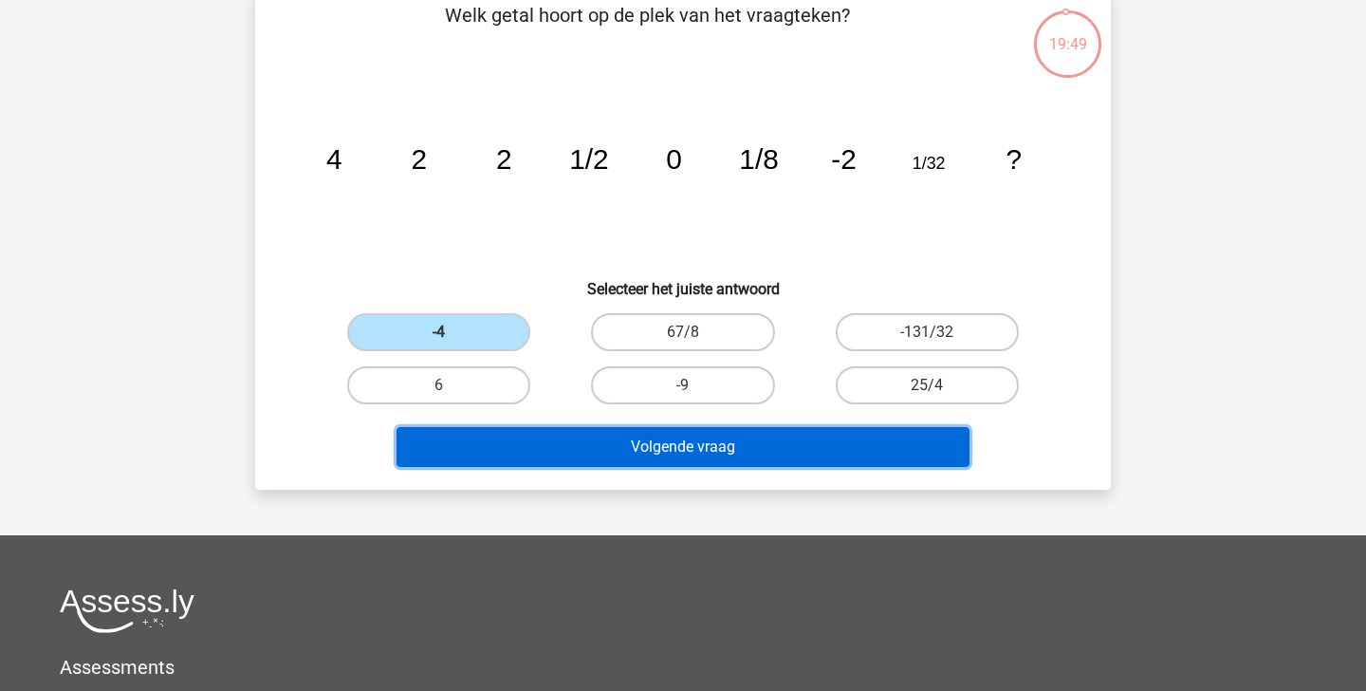
click at [580, 456] on button "Volgende vraag" at bounding box center [684, 447] width 574 height 40
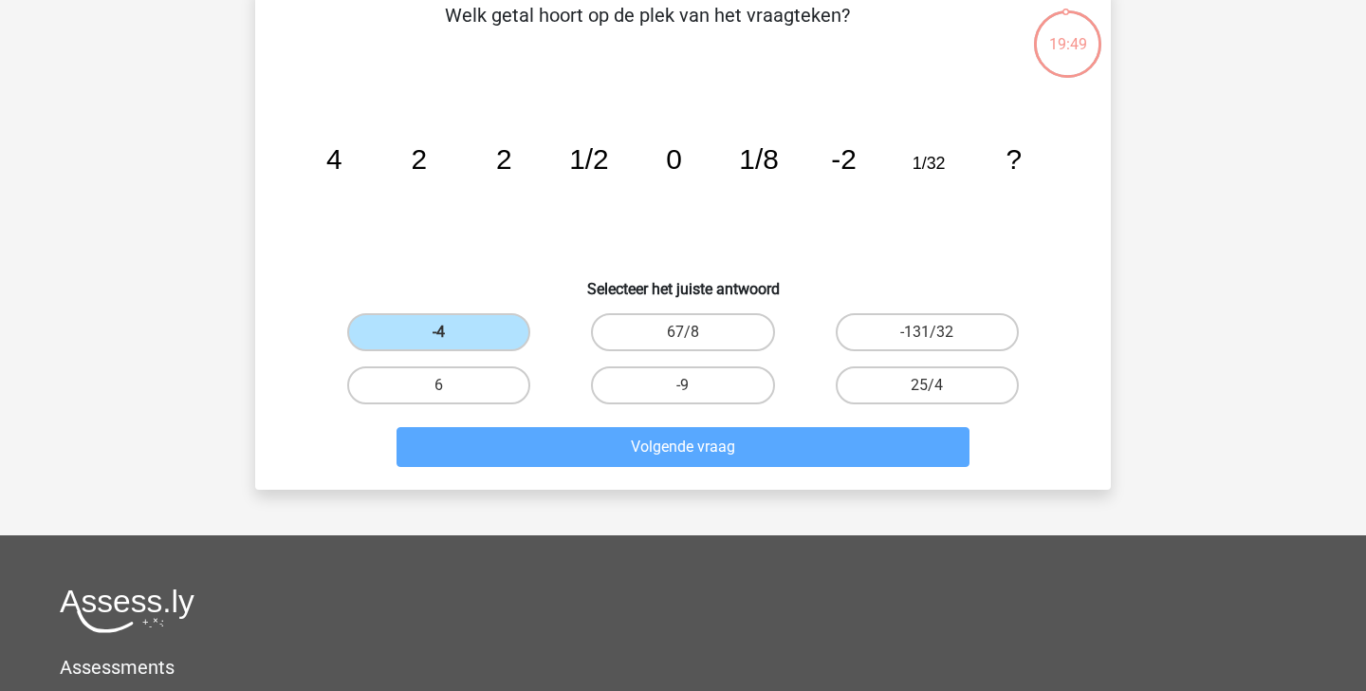
scroll to position [87, 0]
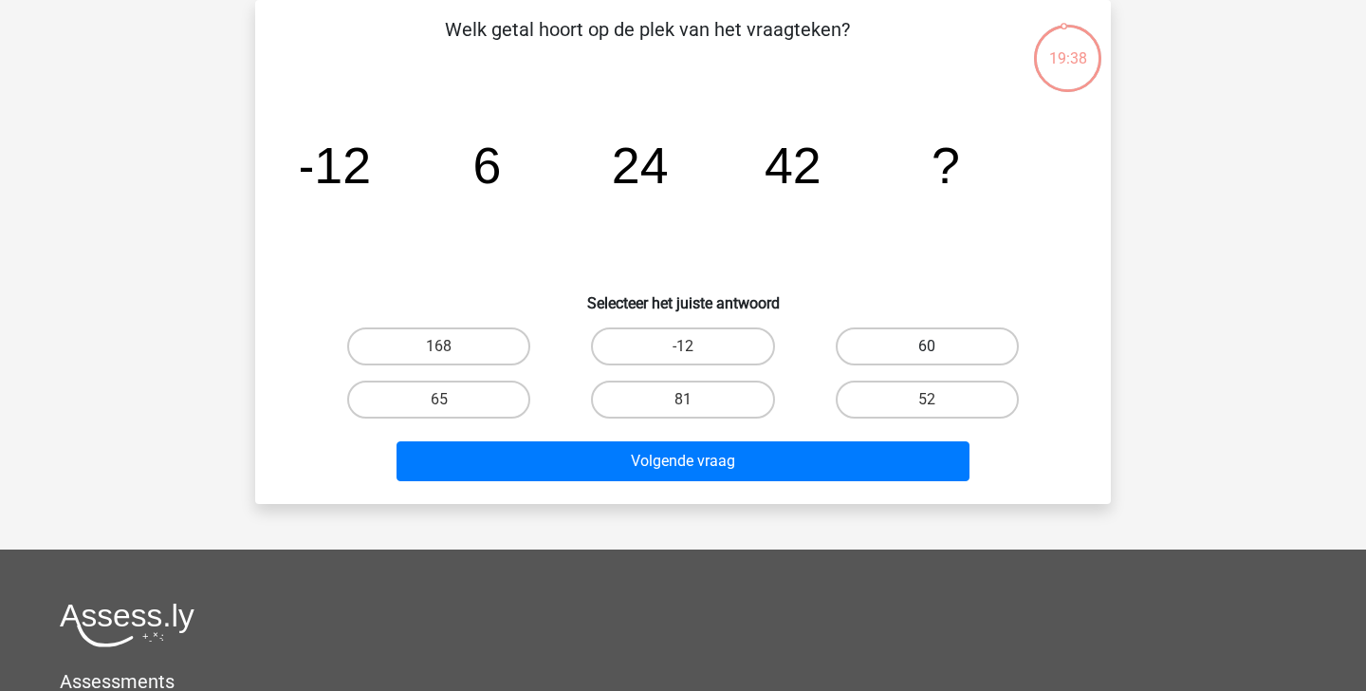
click at [861, 347] on label "60" at bounding box center [927, 346] width 183 height 38
click at [927, 347] on input "60" at bounding box center [933, 352] width 12 height 12
radio input "true"
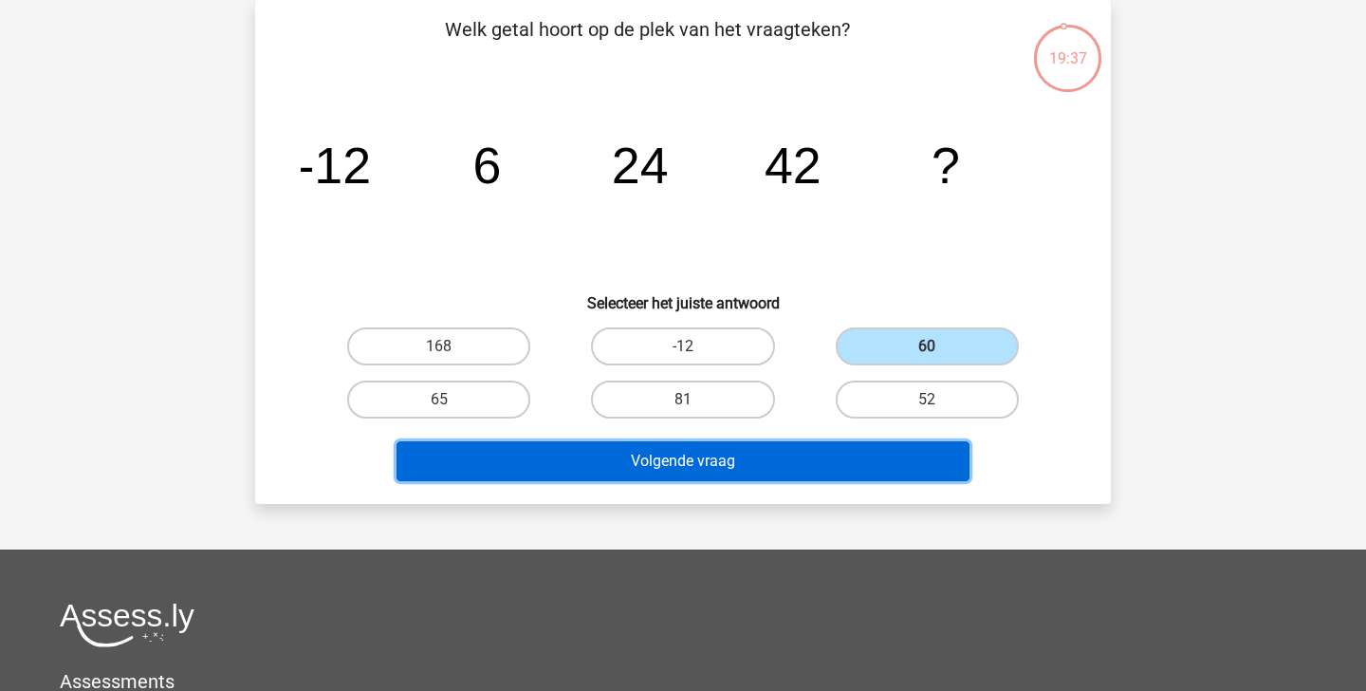
click at [826, 475] on button "Volgende vraag" at bounding box center [684, 461] width 574 height 40
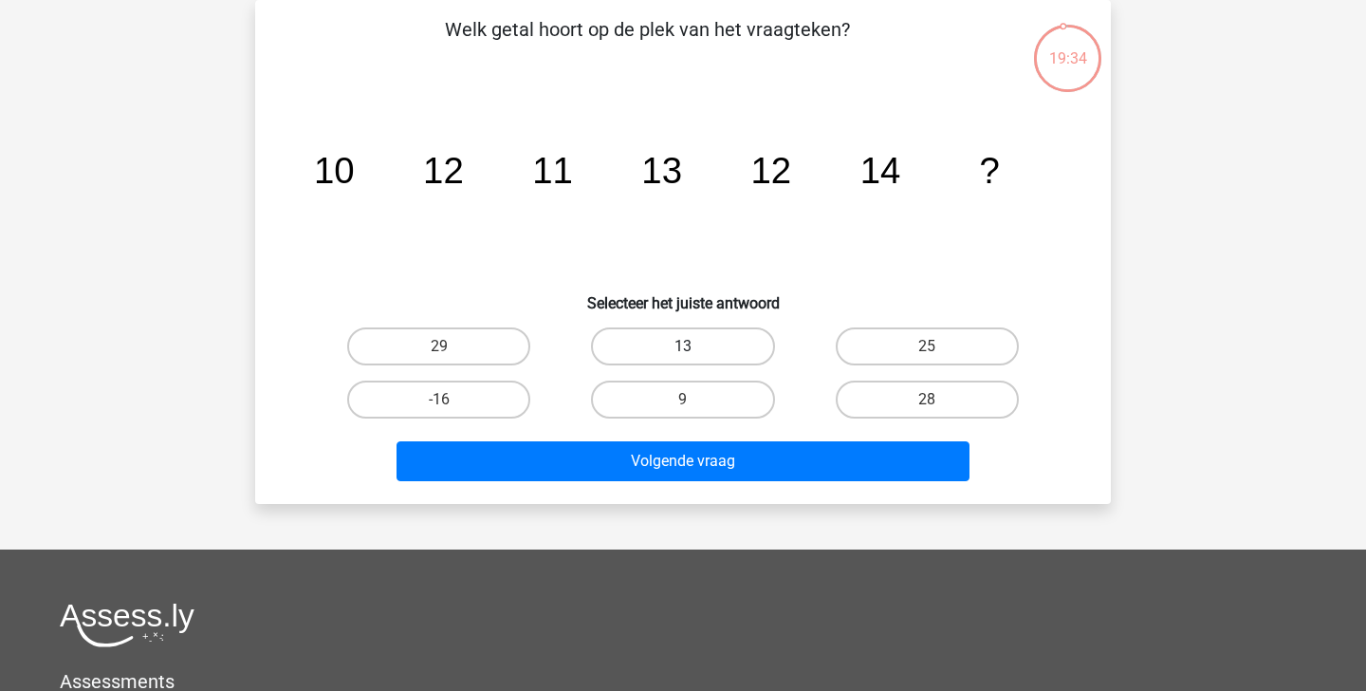
click at [646, 356] on label "13" at bounding box center [682, 346] width 183 height 38
click at [683, 356] on input "13" at bounding box center [689, 352] width 12 height 12
radio input "true"
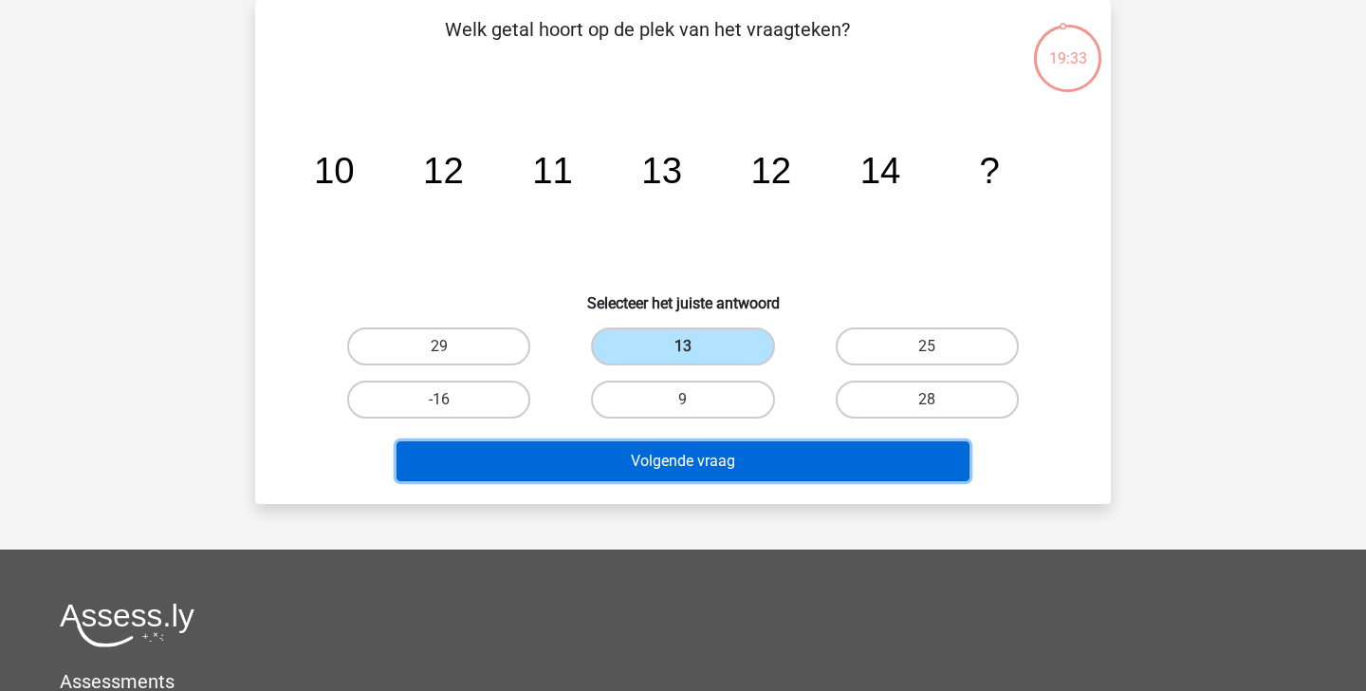
click at [663, 472] on button "Volgende vraag" at bounding box center [684, 461] width 574 height 40
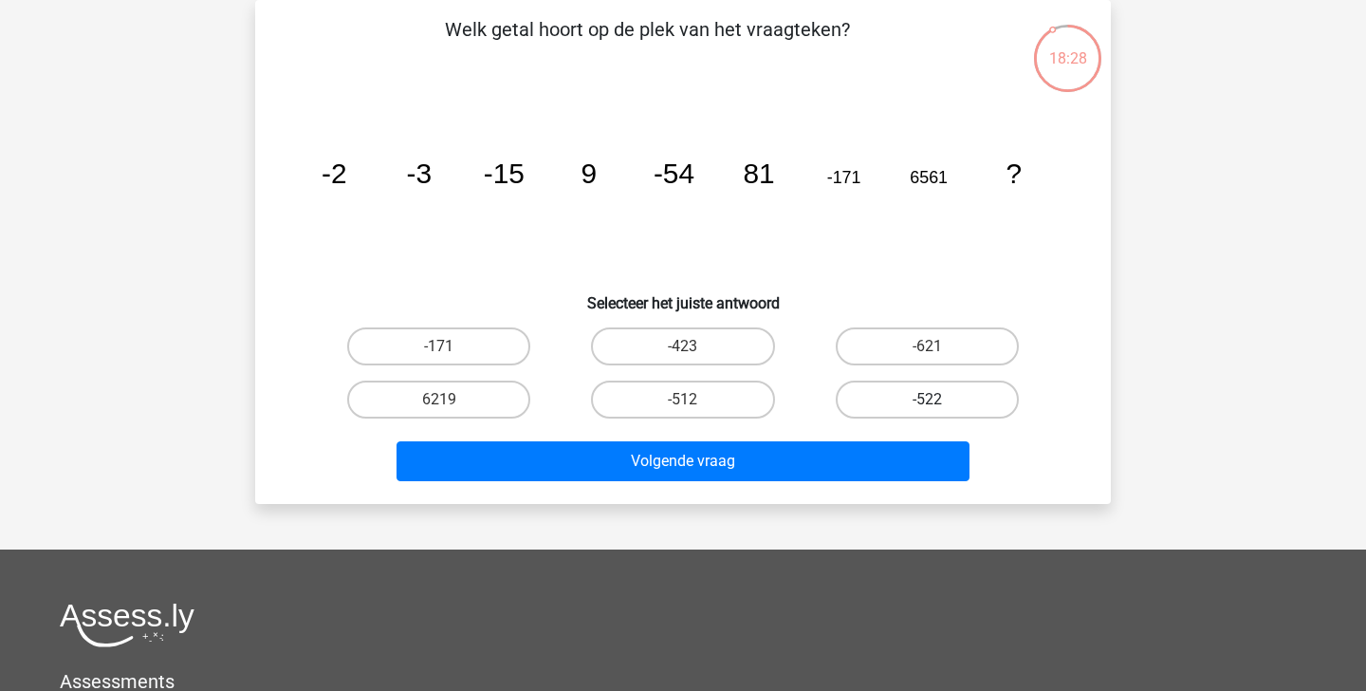
click at [937, 390] on label "-522" at bounding box center [927, 399] width 183 height 38
click at [937, 399] on input "-522" at bounding box center [933, 405] width 12 height 12
radio input "true"
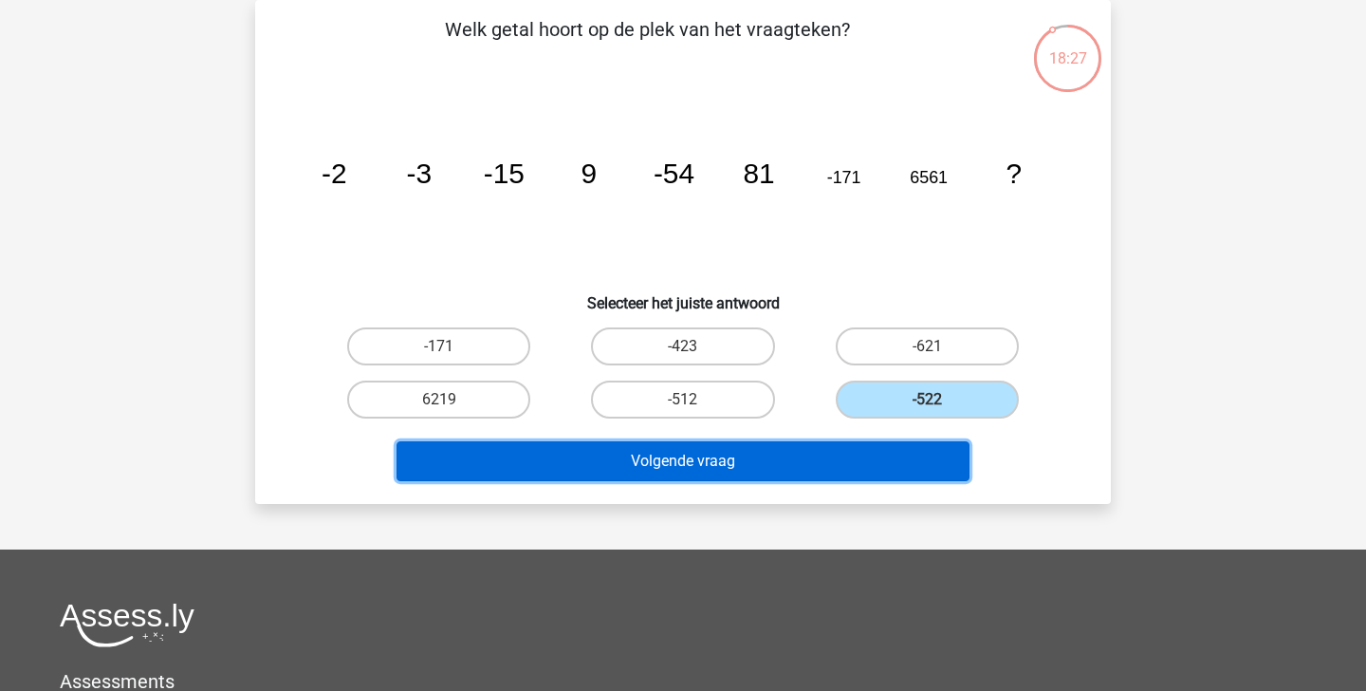
click at [851, 466] on button "Volgende vraag" at bounding box center [684, 461] width 574 height 40
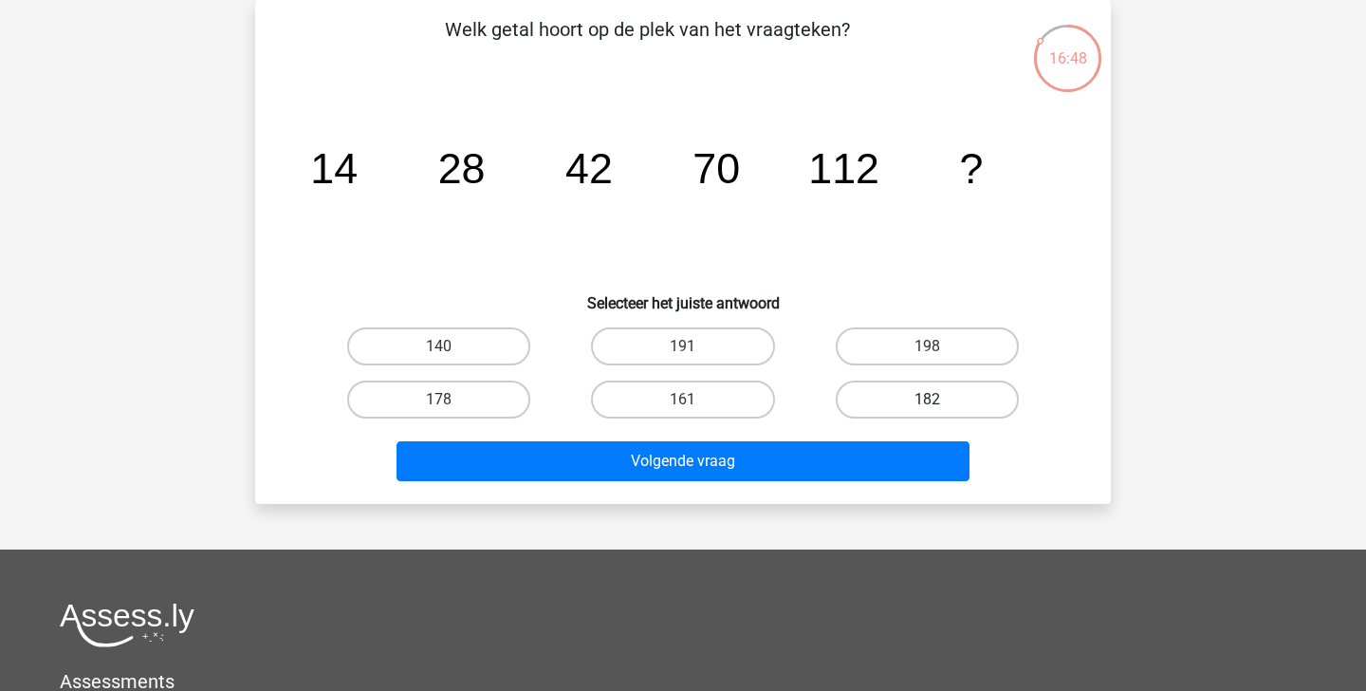
click at [924, 392] on label "182" at bounding box center [927, 399] width 183 height 38
click at [927, 399] on input "182" at bounding box center [933, 405] width 12 height 12
radio input "true"
click at [905, 482] on div "Volgende vraag" at bounding box center [683, 464] width 732 height 47
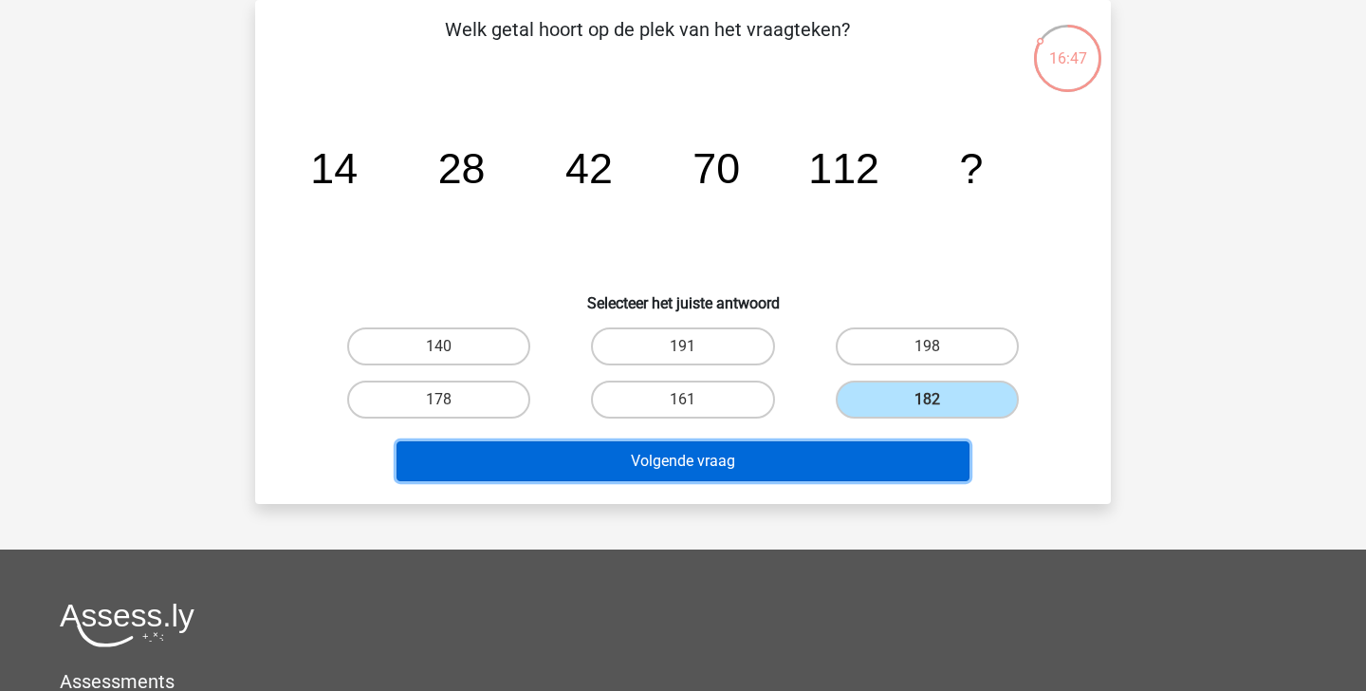
click at [872, 472] on button "Volgende vraag" at bounding box center [684, 461] width 574 height 40
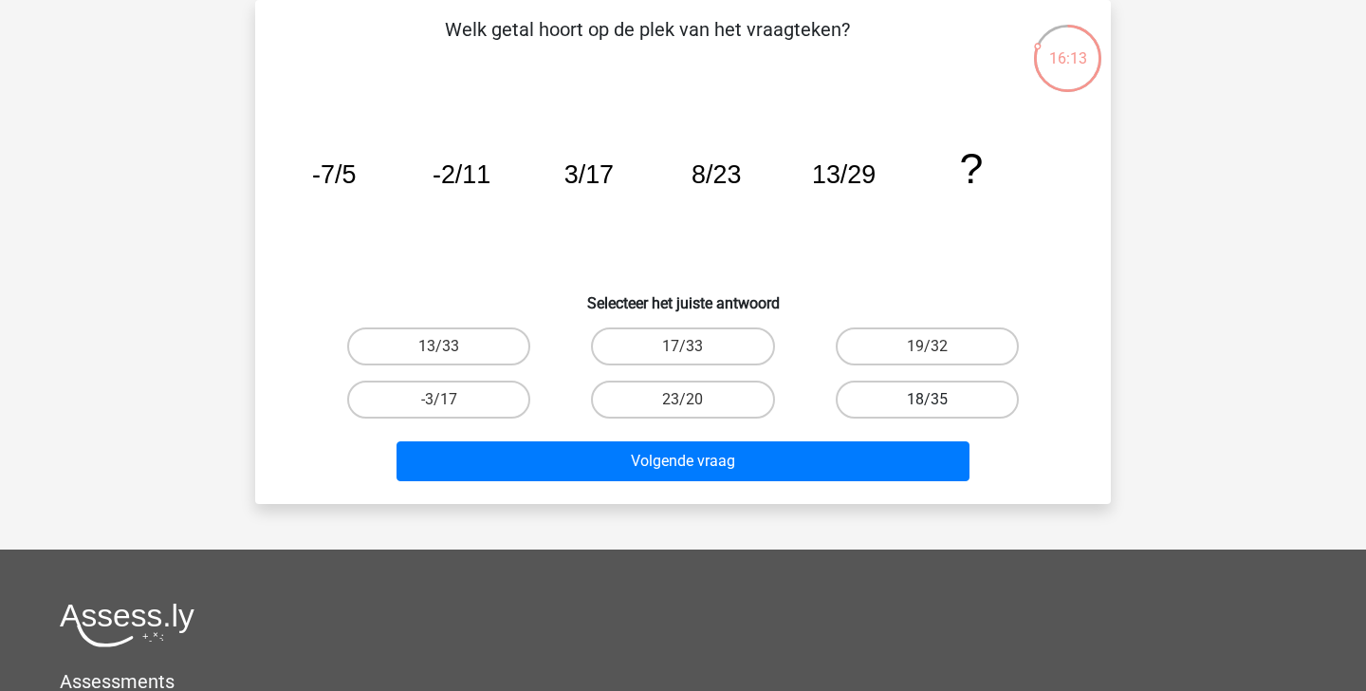
click at [990, 398] on label "18/35" at bounding box center [927, 399] width 183 height 38
click at [939, 399] on input "18/35" at bounding box center [933, 405] width 12 height 12
radio input "true"
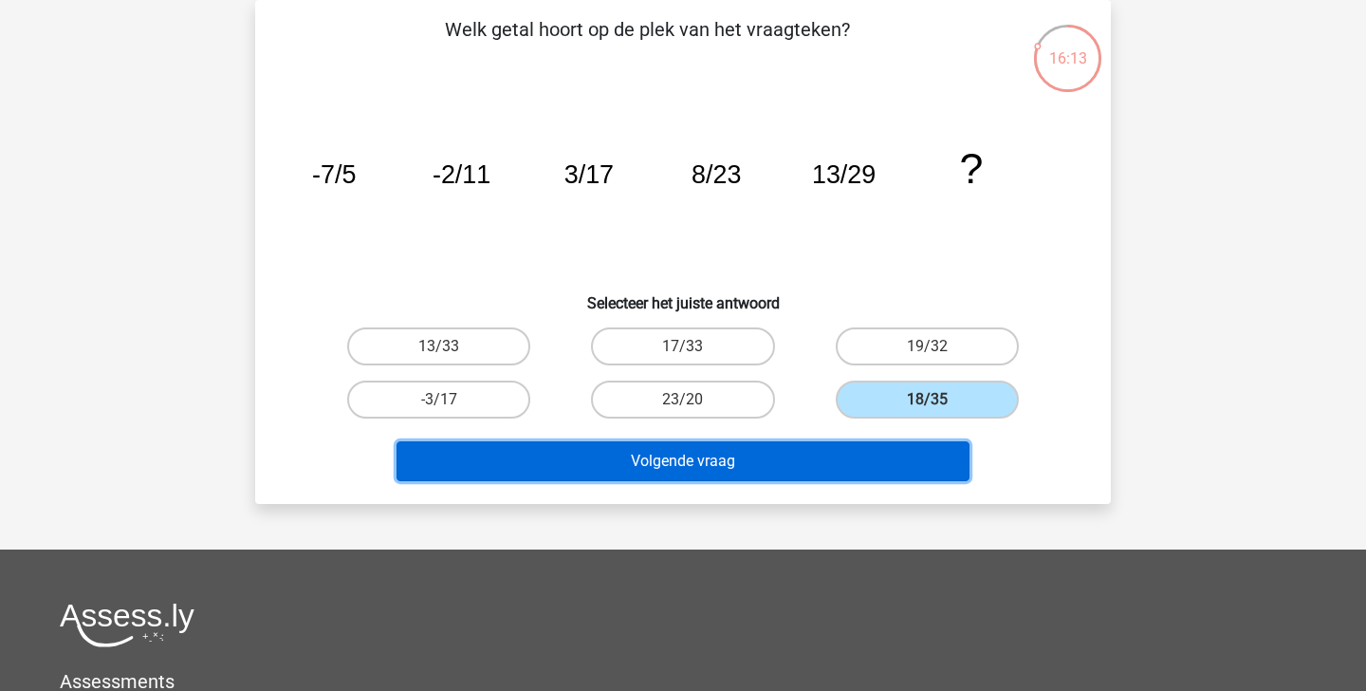
click at [872, 472] on button "Volgende vraag" at bounding box center [684, 461] width 574 height 40
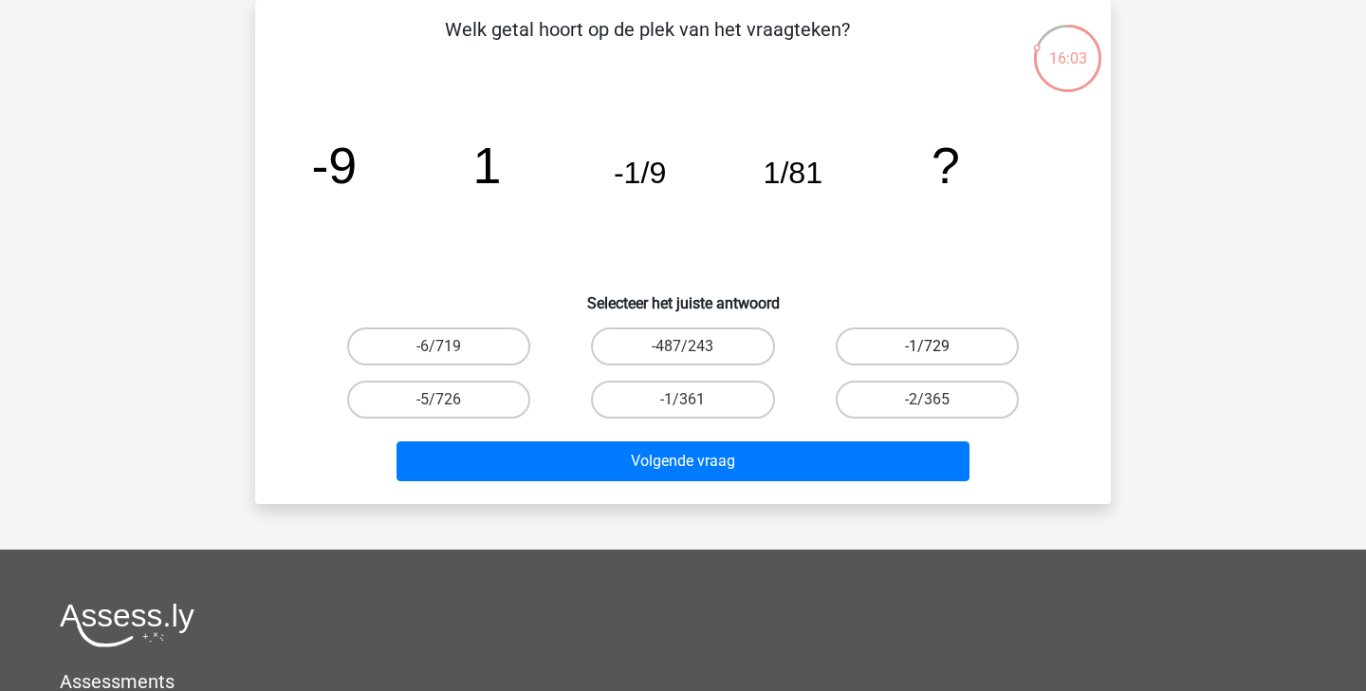
click at [935, 343] on label "-1/729" at bounding box center [927, 346] width 183 height 38
click at [935, 346] on input "-1/729" at bounding box center [933, 352] width 12 height 12
radio input "true"
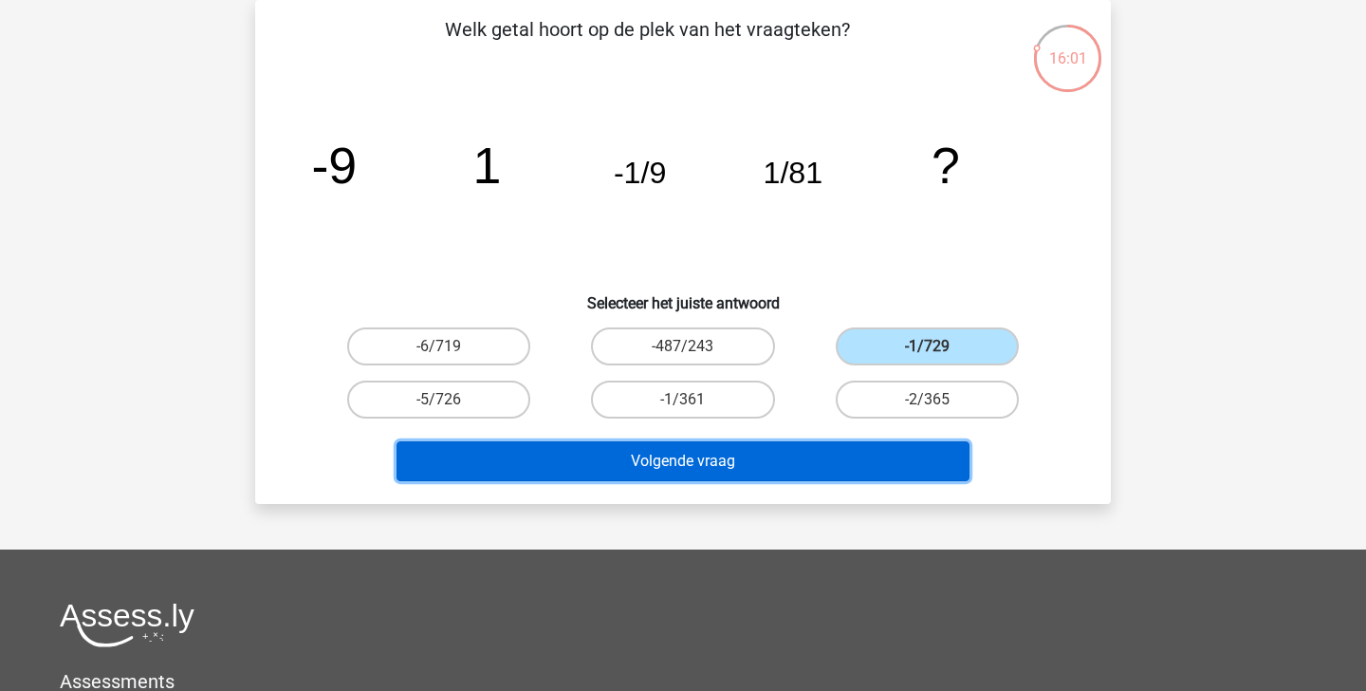
click at [837, 458] on button "Volgende vraag" at bounding box center [684, 461] width 574 height 40
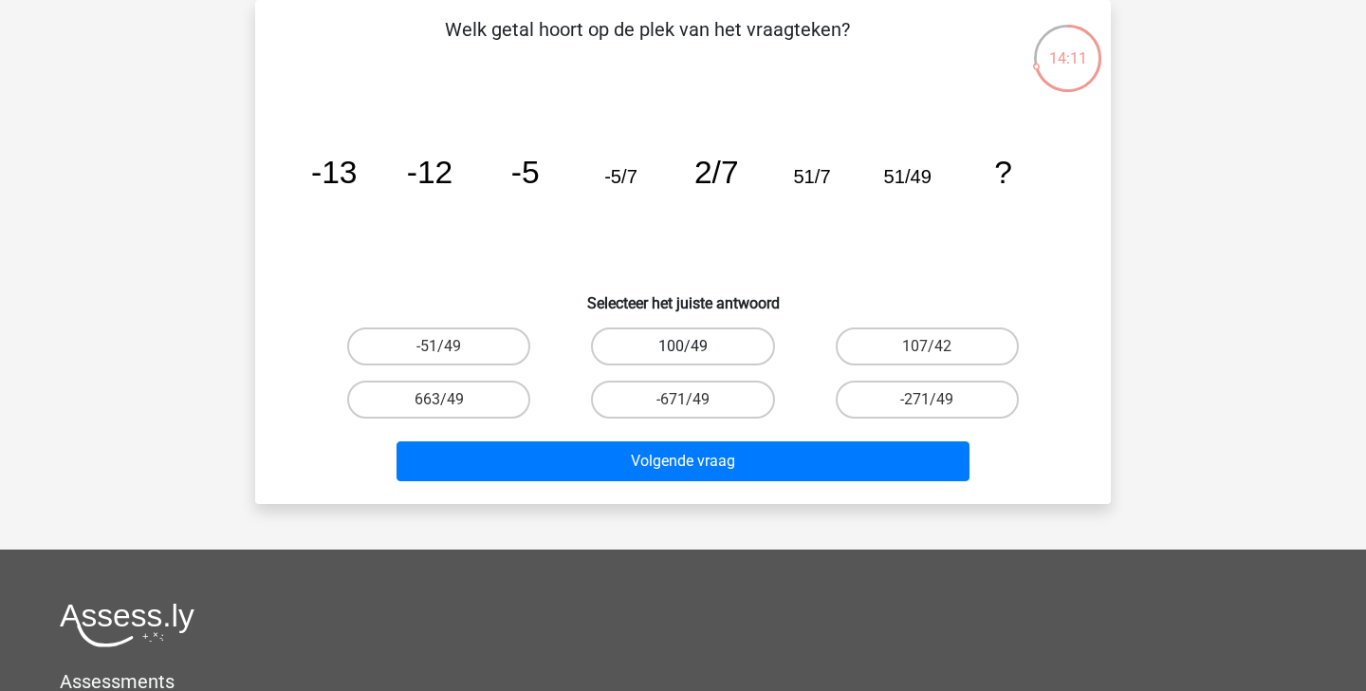
click at [719, 351] on label "100/49" at bounding box center [682, 346] width 183 height 38
click at [695, 351] on input "100/49" at bounding box center [689, 352] width 12 height 12
radio input "true"
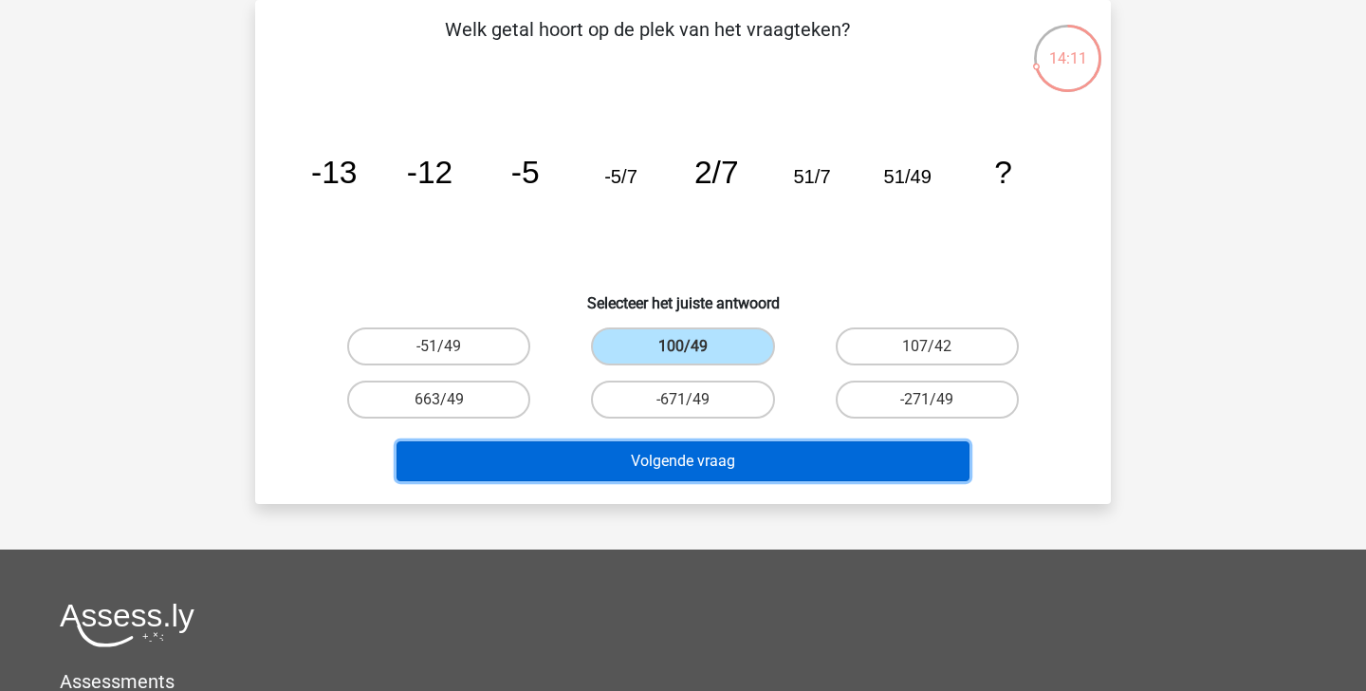
click at [738, 453] on button "Volgende vraag" at bounding box center [684, 461] width 574 height 40
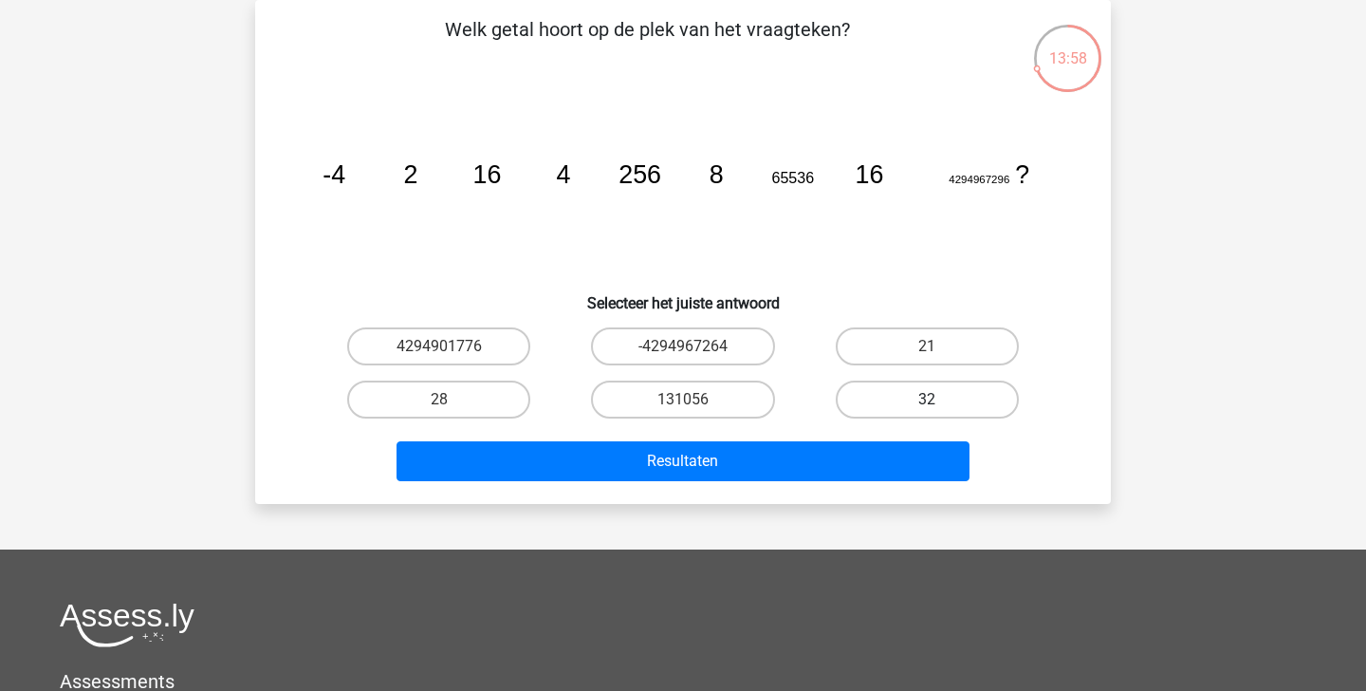
click at [928, 392] on label "32" at bounding box center [927, 399] width 183 height 38
click at [928, 399] on input "32" at bounding box center [933, 405] width 12 height 12
radio input "true"
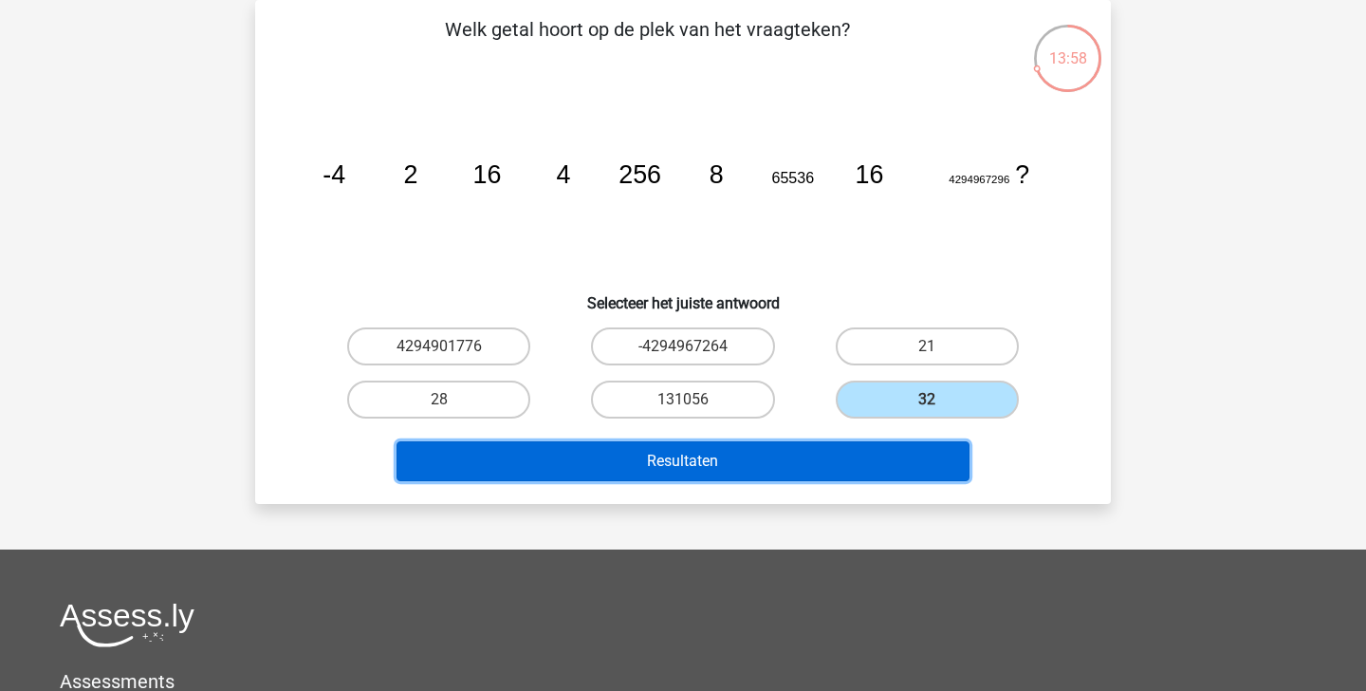
click at [900, 447] on button "Resultaten" at bounding box center [684, 461] width 574 height 40
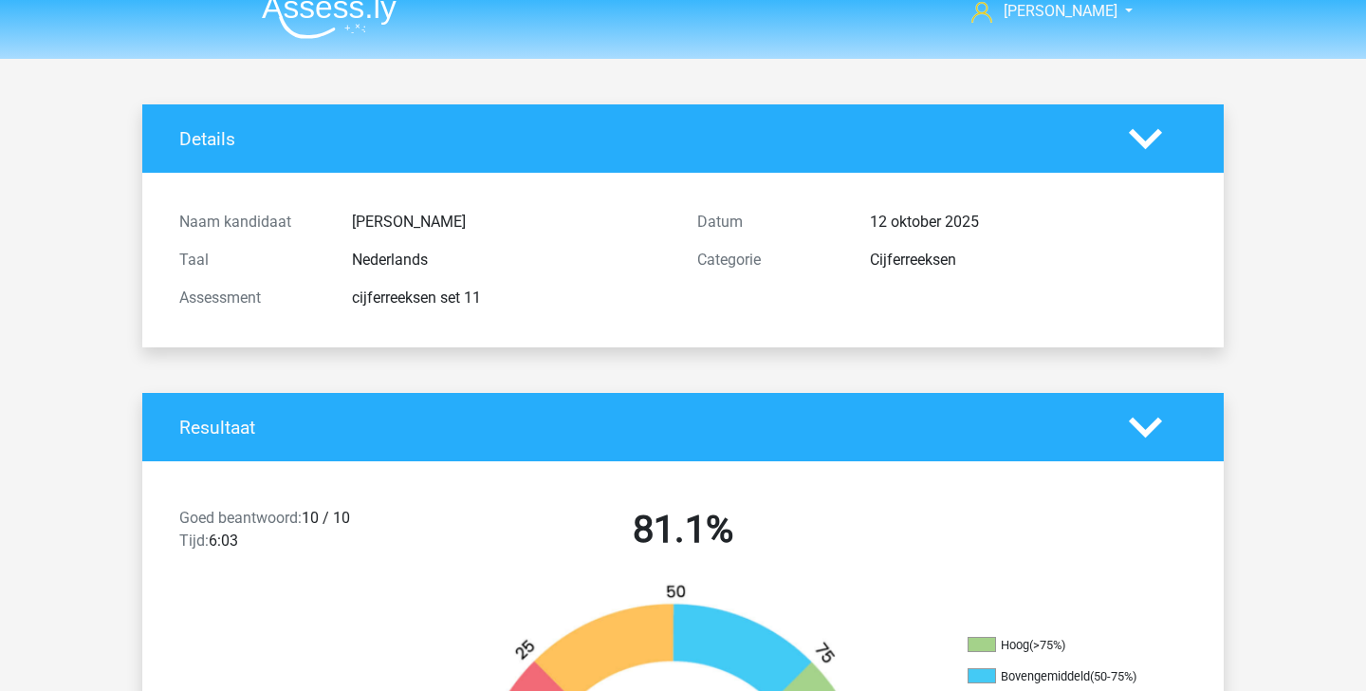
scroll to position [18, 0]
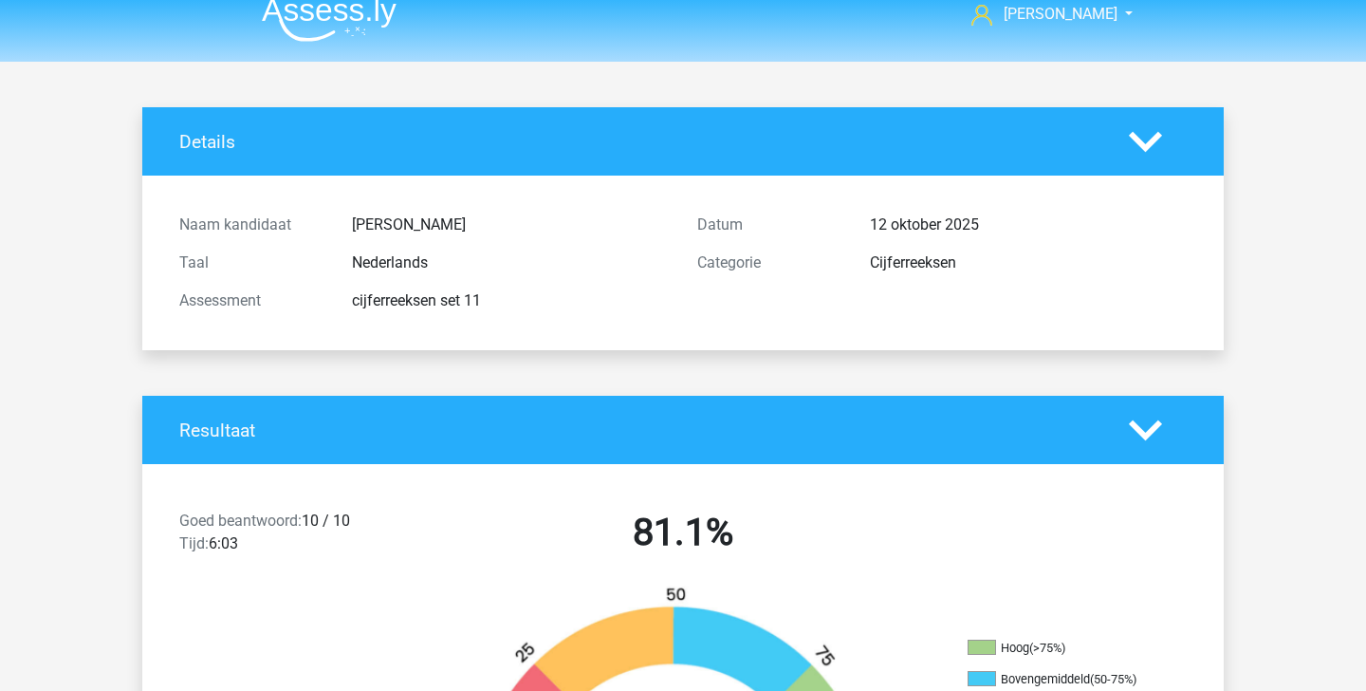
click at [328, 28] on img at bounding box center [329, 19] width 135 height 45
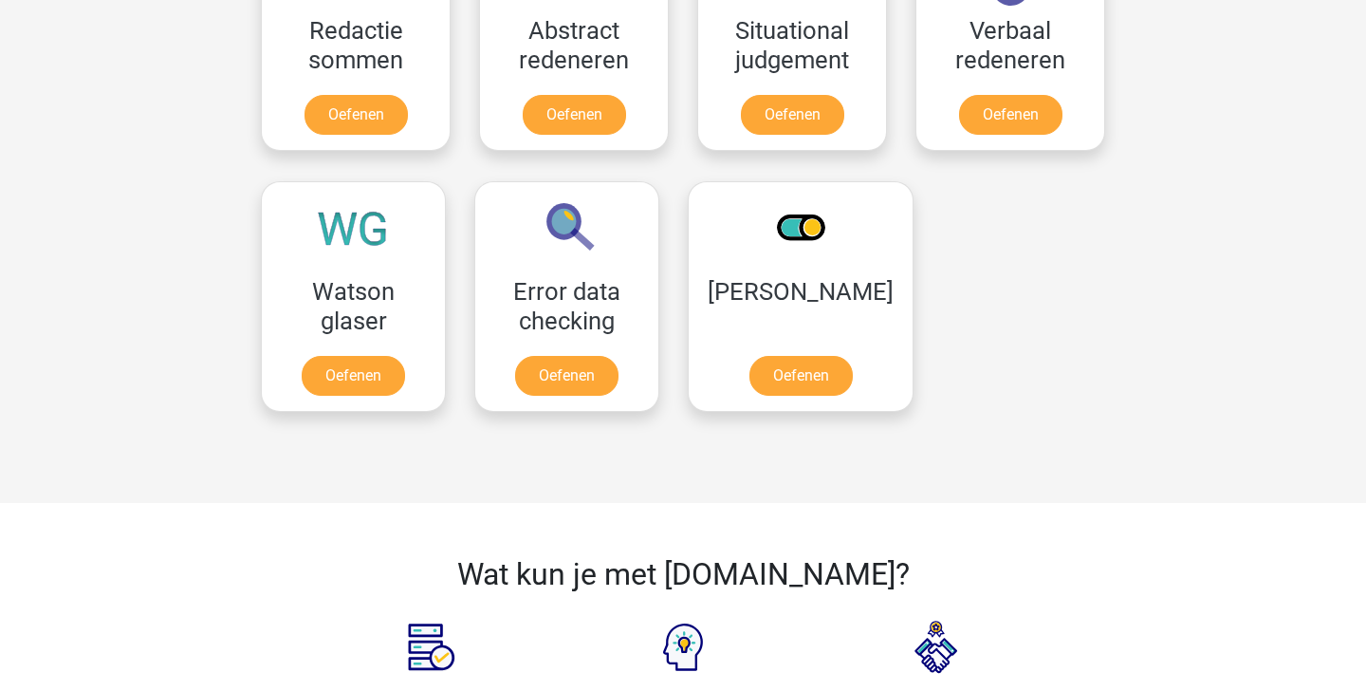
scroll to position [1511, 0]
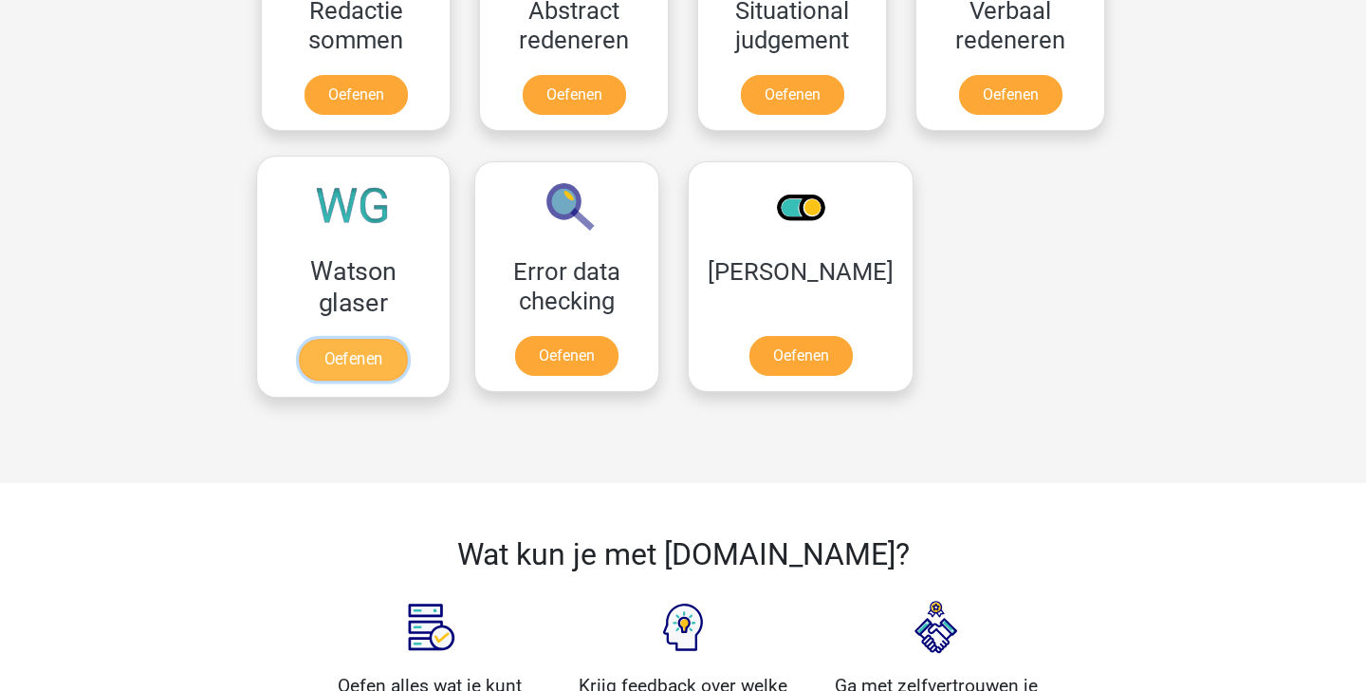
click at [376, 365] on link "Oefenen" at bounding box center [353, 360] width 108 height 42
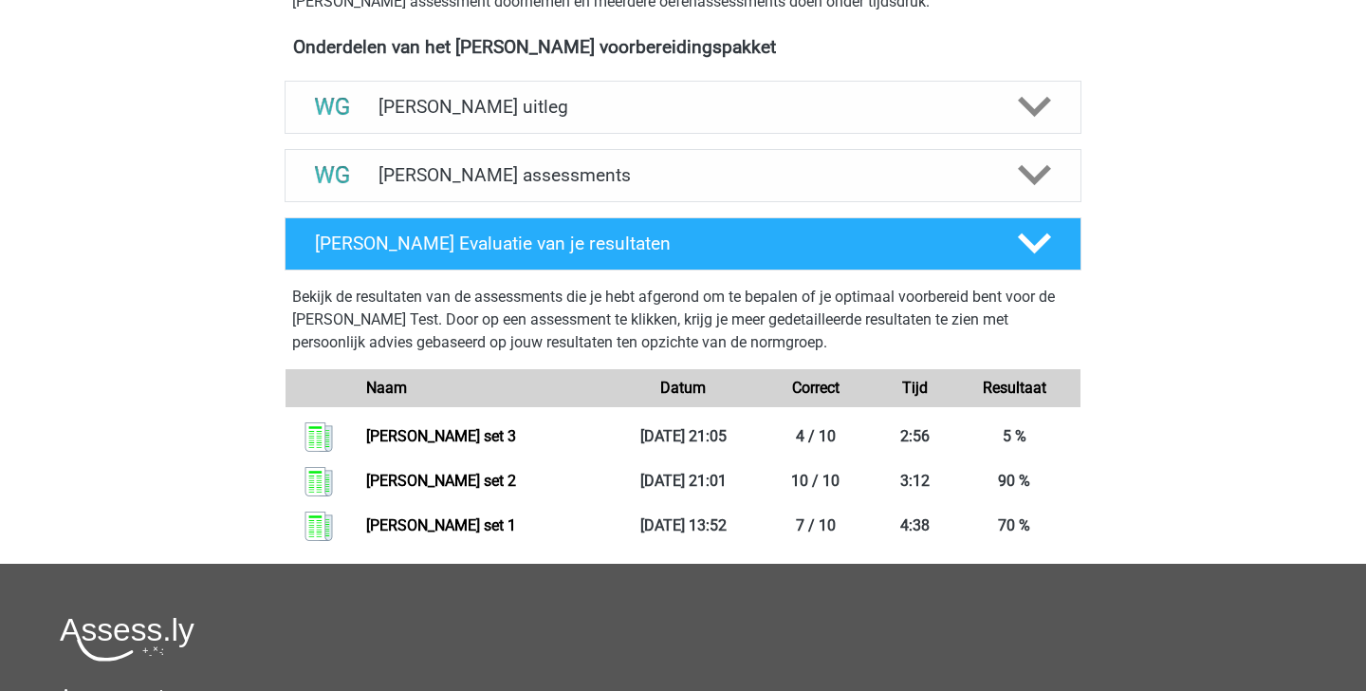
scroll to position [672, 0]
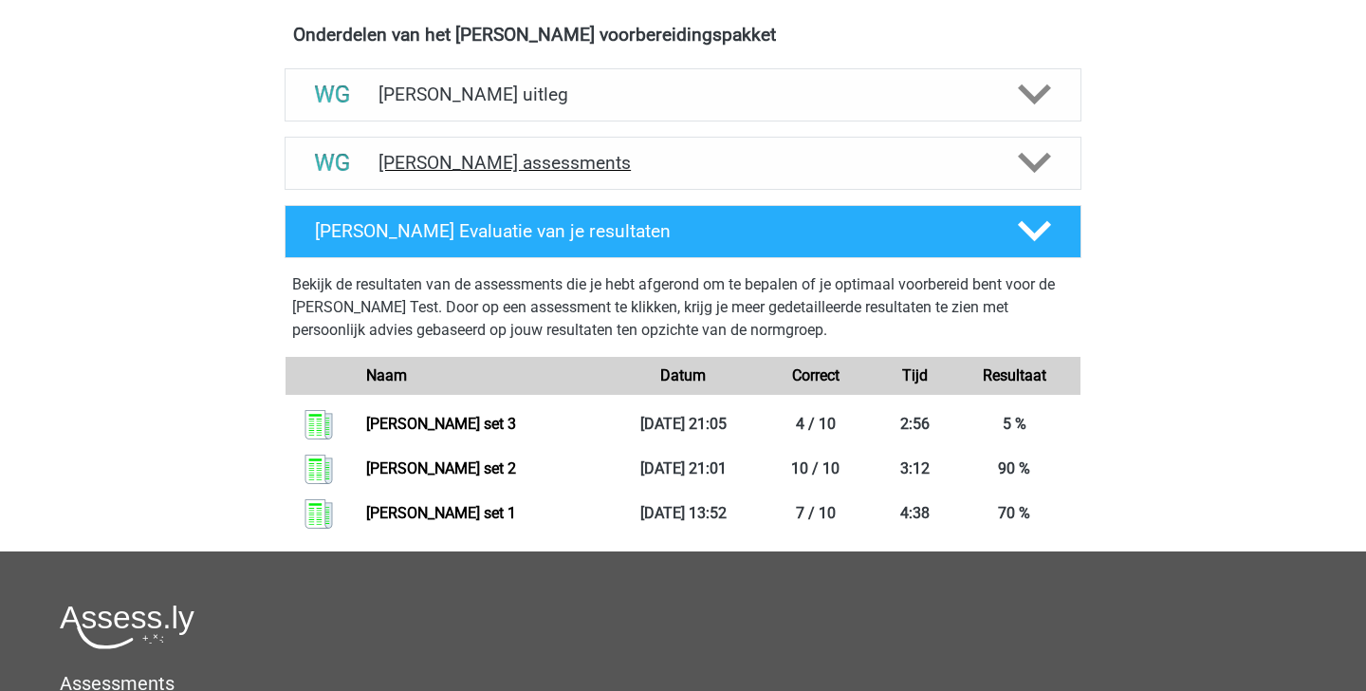
click at [676, 157] on h4 "[PERSON_NAME] assessments" at bounding box center [683, 163] width 609 height 22
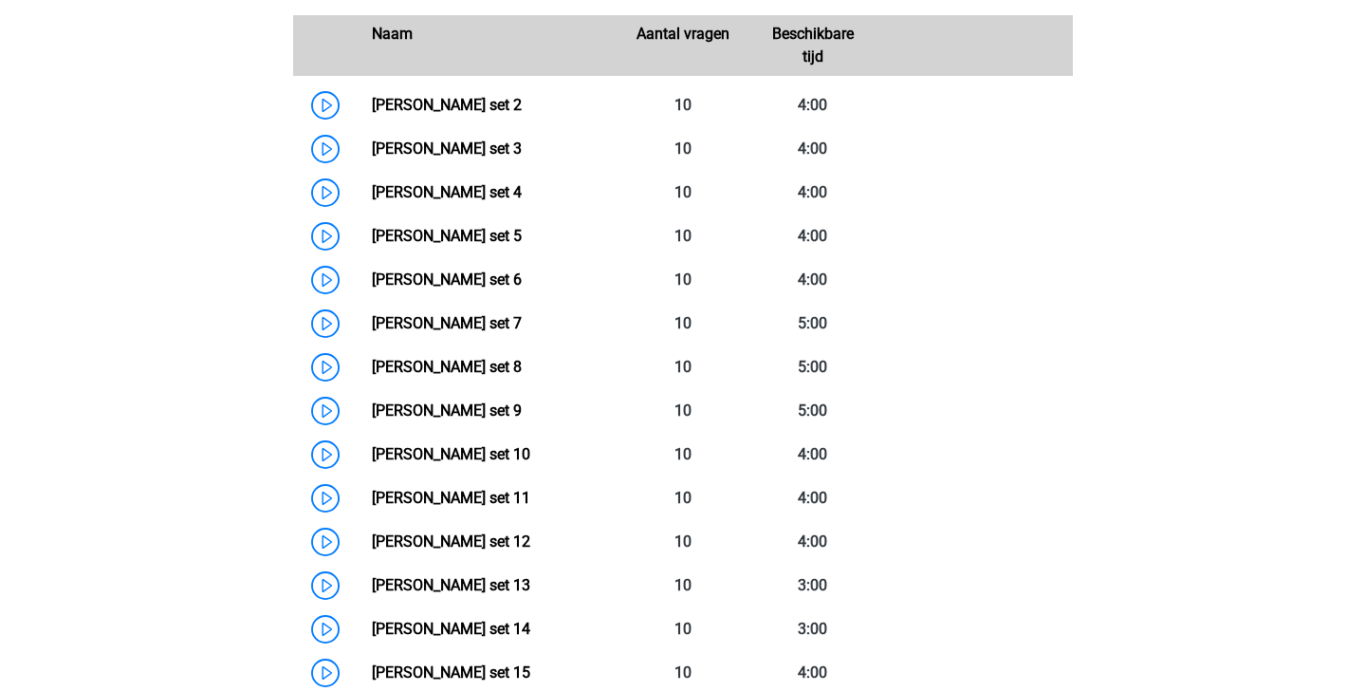
scroll to position [949, 0]
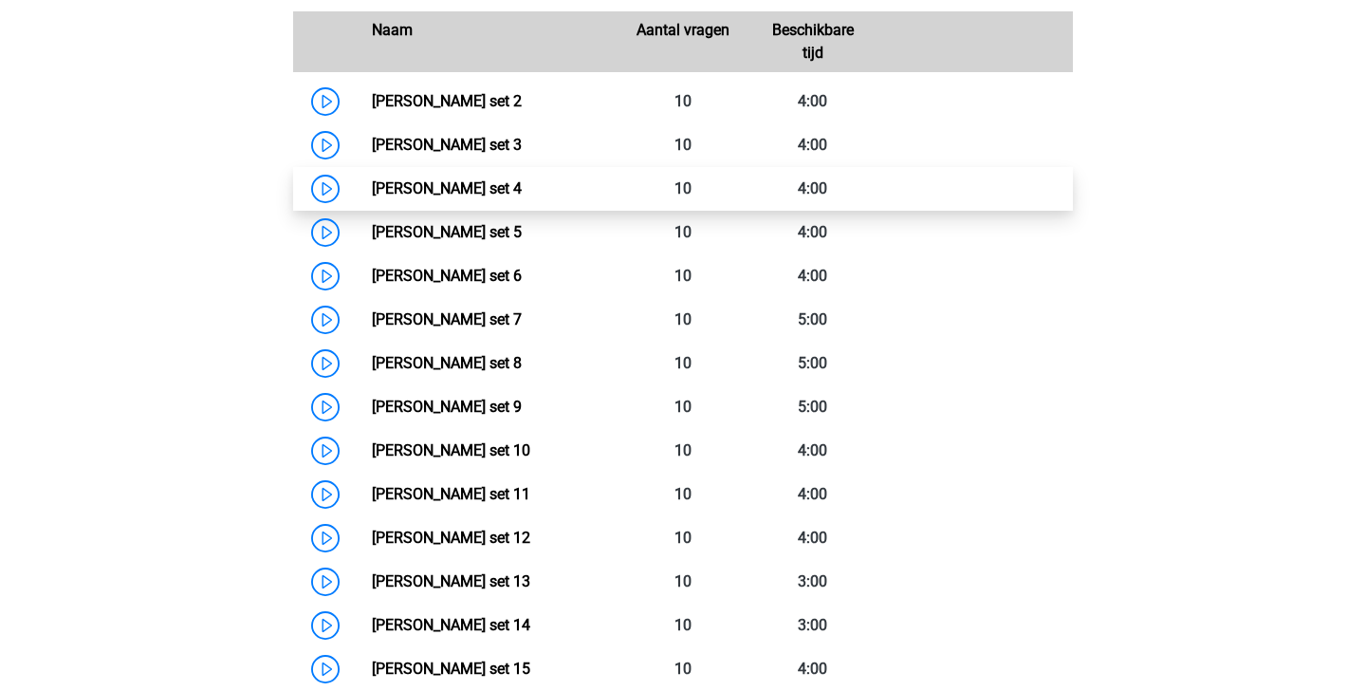
click at [522, 179] on link "[PERSON_NAME] set 4" at bounding box center [447, 188] width 150 height 18
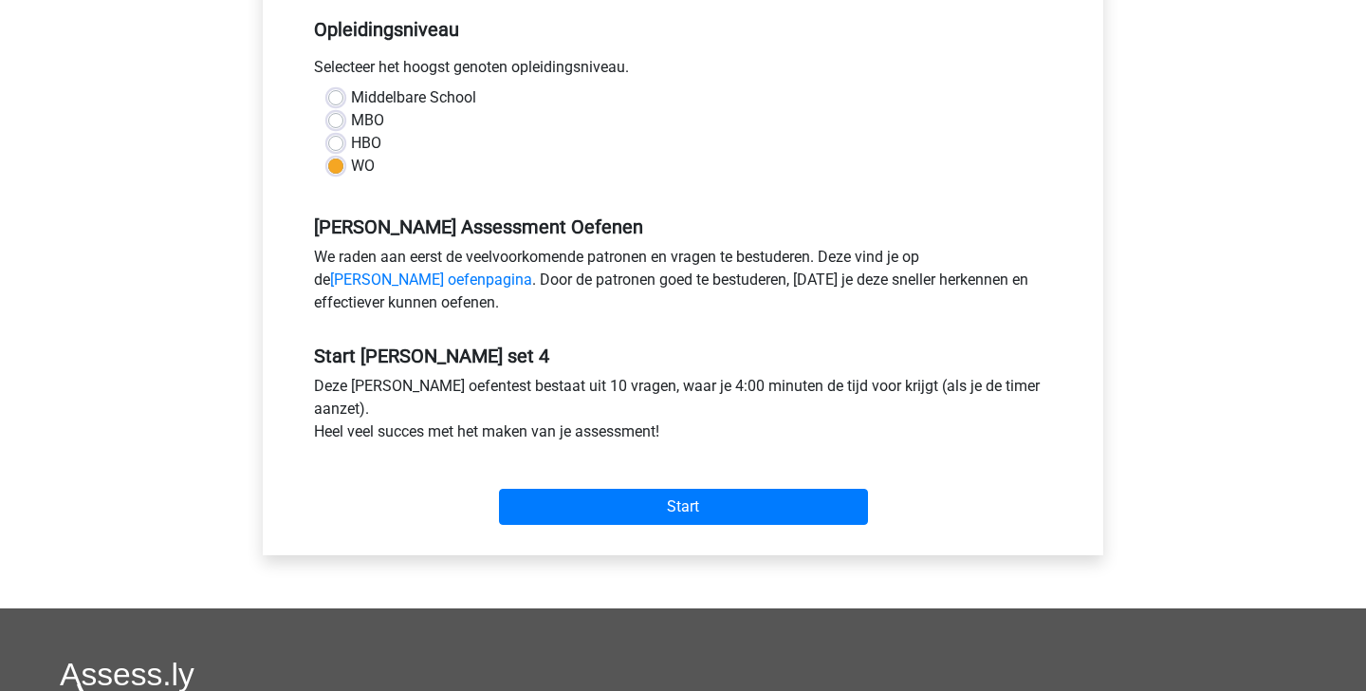
scroll to position [395, 0]
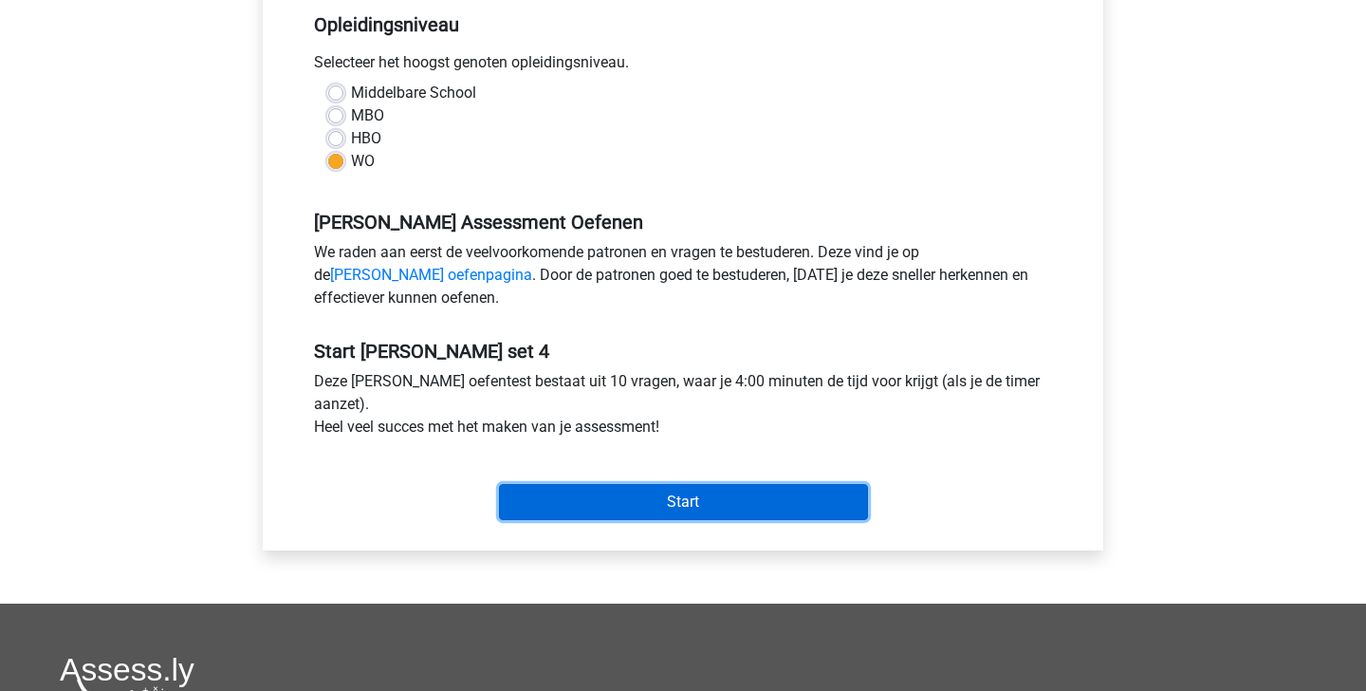
click at [583, 500] on input "Start" at bounding box center [683, 502] width 369 height 36
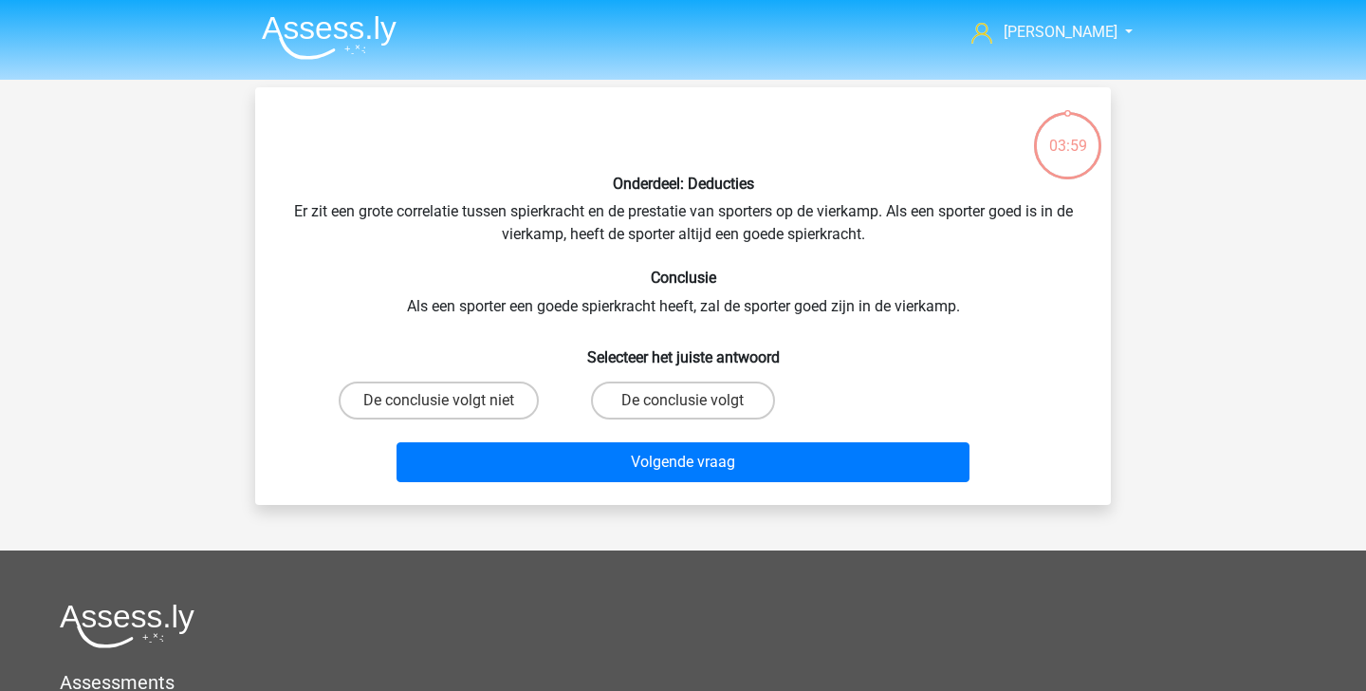
scroll to position [27, 0]
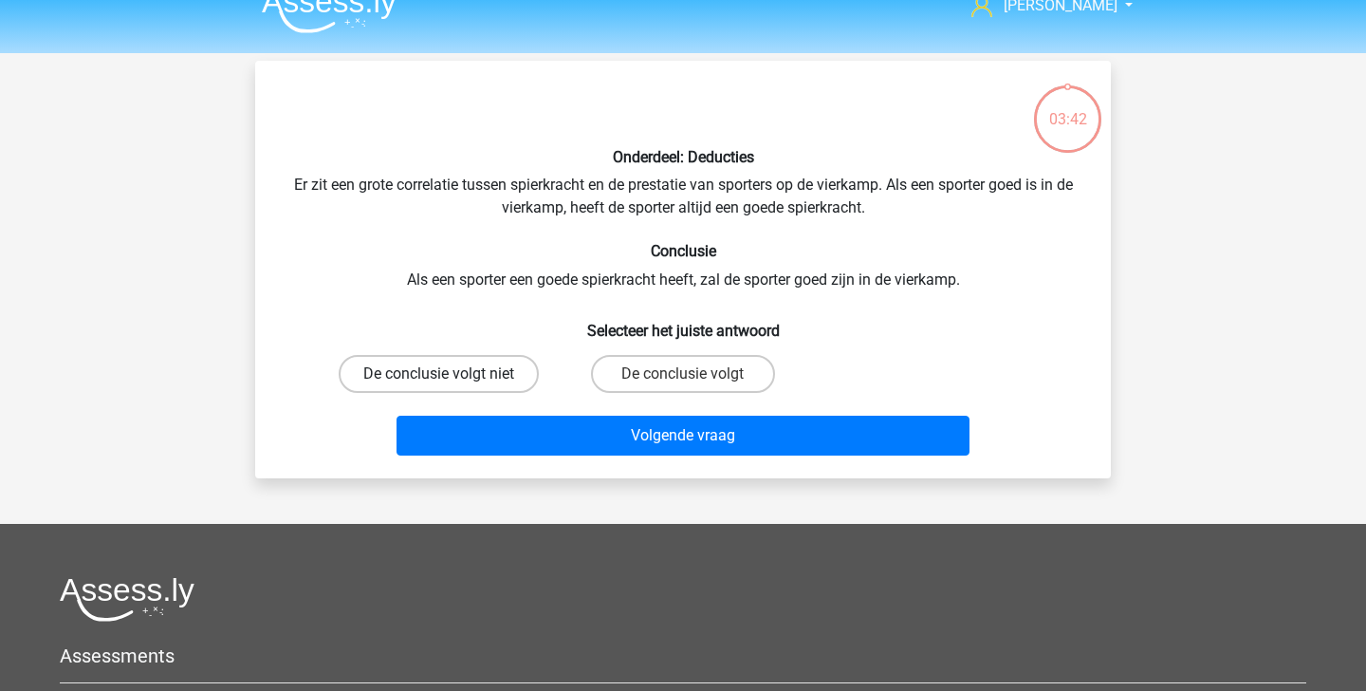
click at [509, 385] on label "De conclusie volgt niet" at bounding box center [439, 374] width 200 height 38
click at [452, 385] on input "De conclusie volgt niet" at bounding box center [445, 380] width 12 height 12
radio input "true"
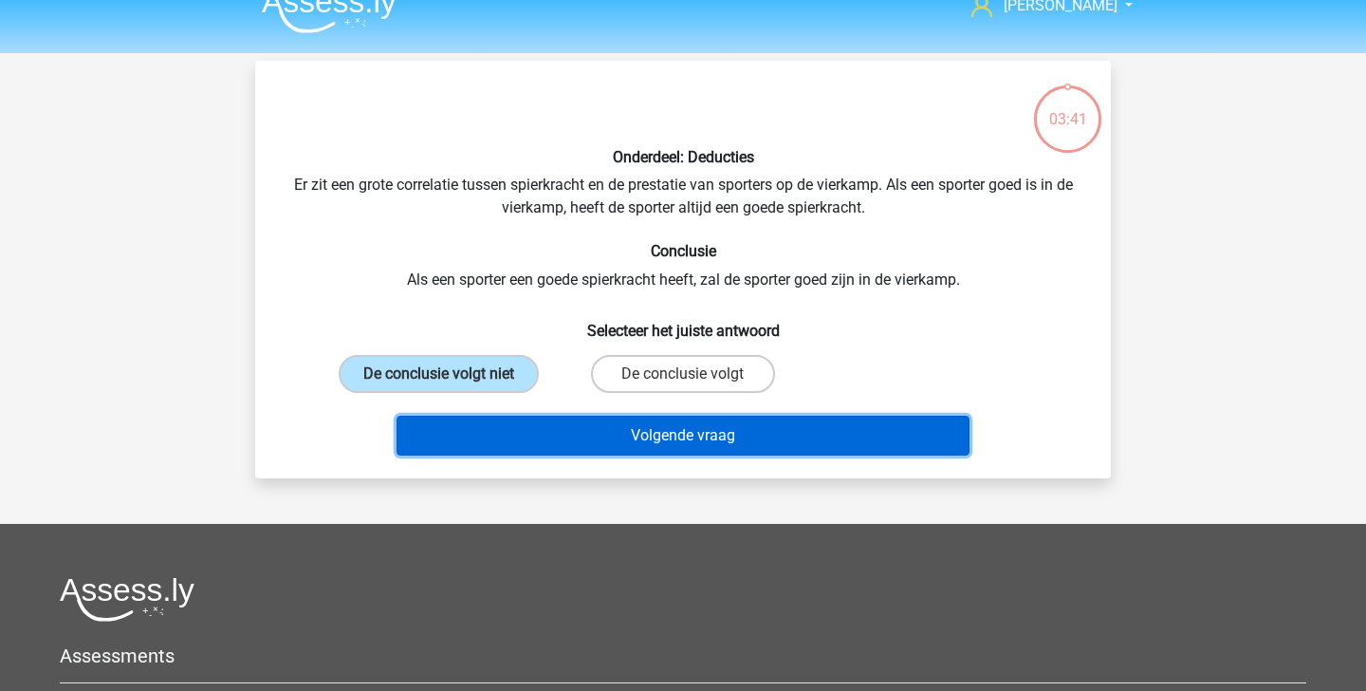
click at [567, 431] on button "Volgende vraag" at bounding box center [684, 436] width 574 height 40
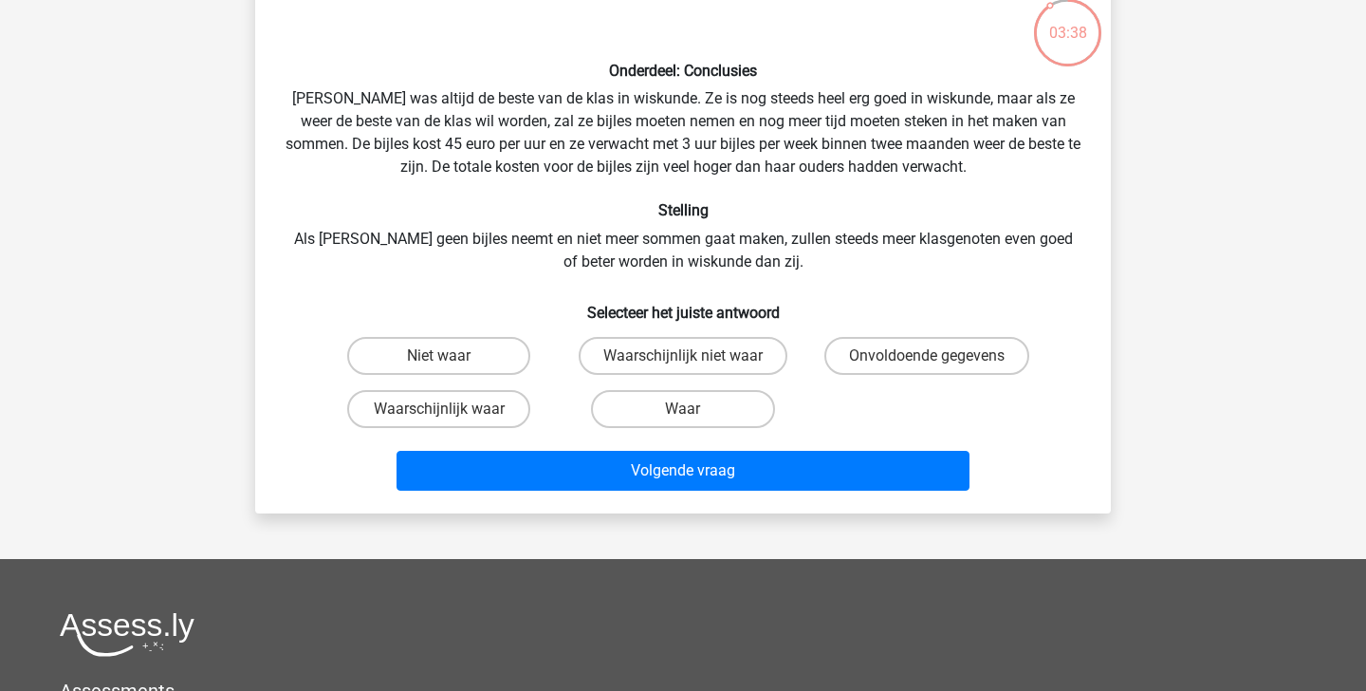
scroll to position [111, 0]
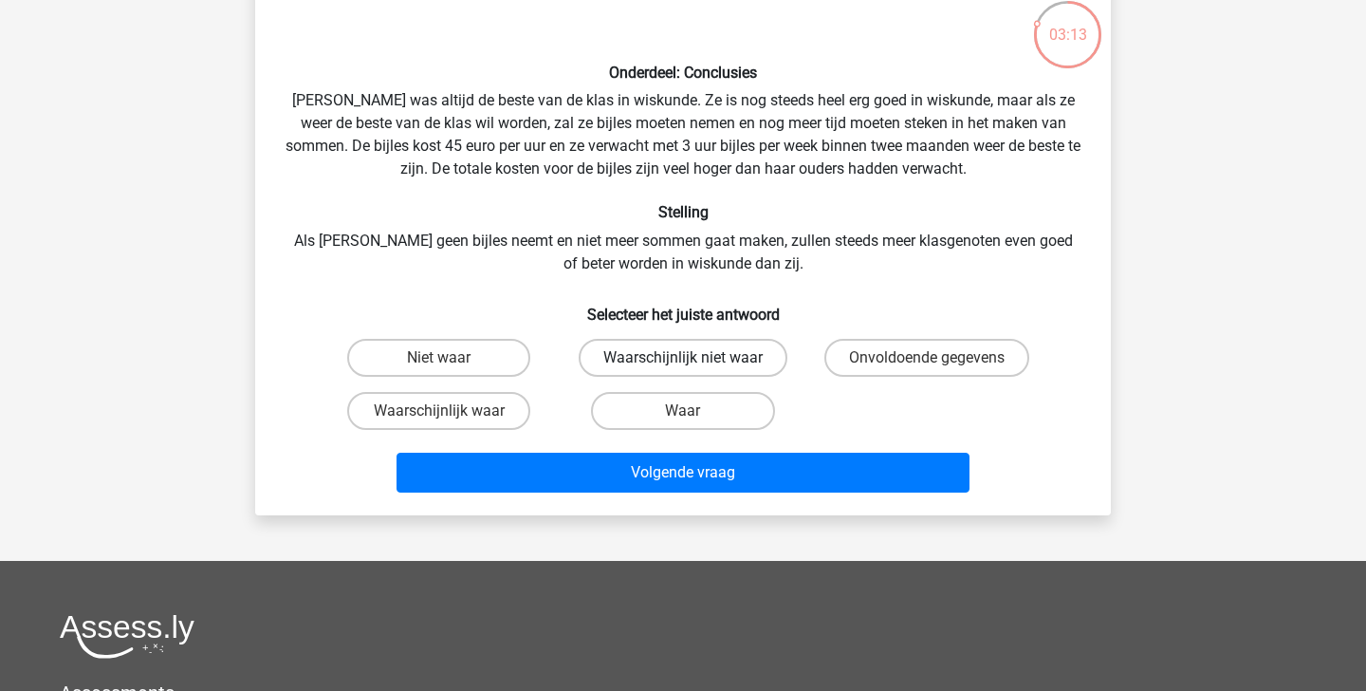
click at [647, 359] on label "Waarschijnlijk niet waar" at bounding box center [683, 358] width 209 height 38
click at [683, 359] on input "Waarschijnlijk niet waar" at bounding box center [689, 364] width 12 height 12
radio input "true"
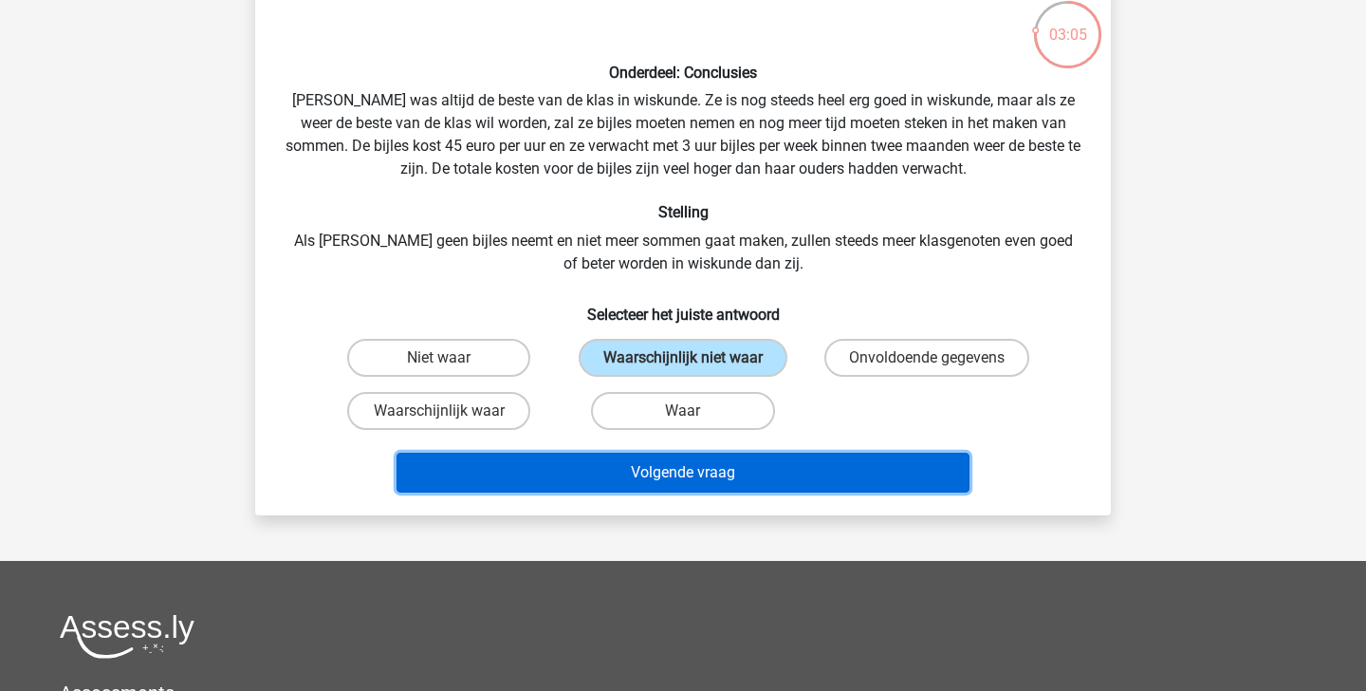
click at [673, 475] on button "Volgende vraag" at bounding box center [684, 473] width 574 height 40
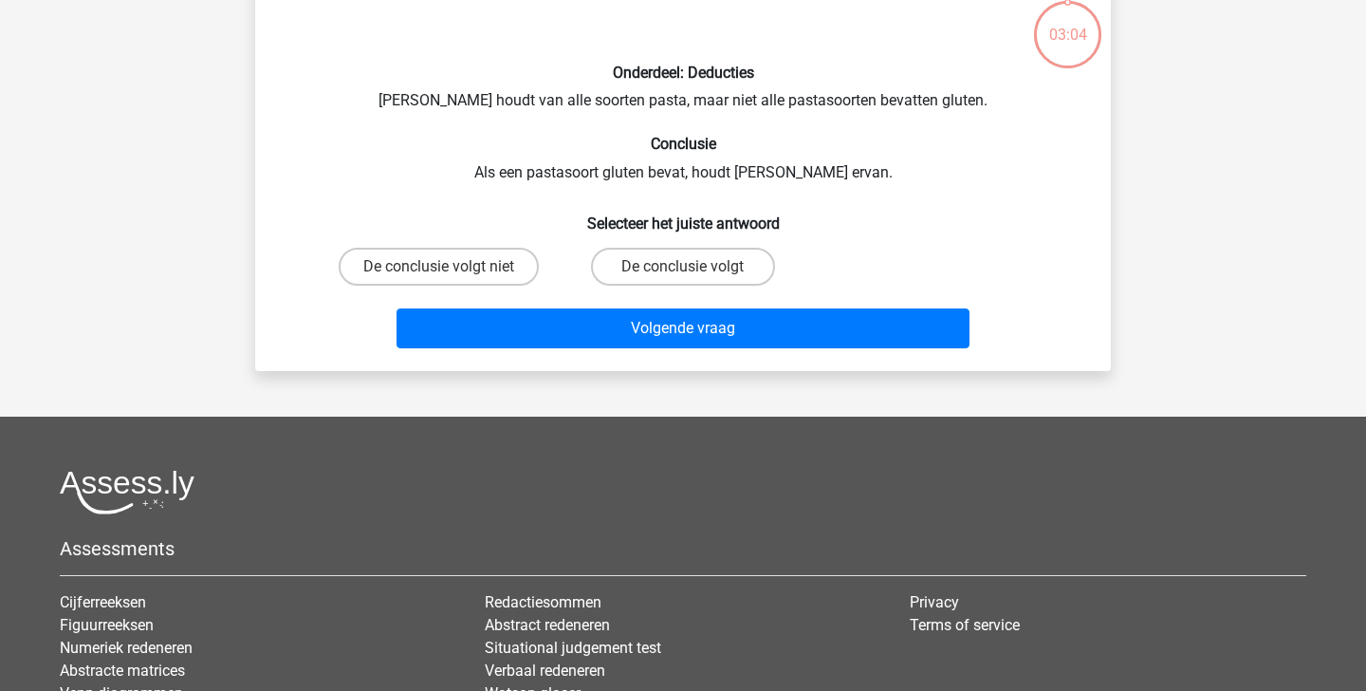
scroll to position [87, 0]
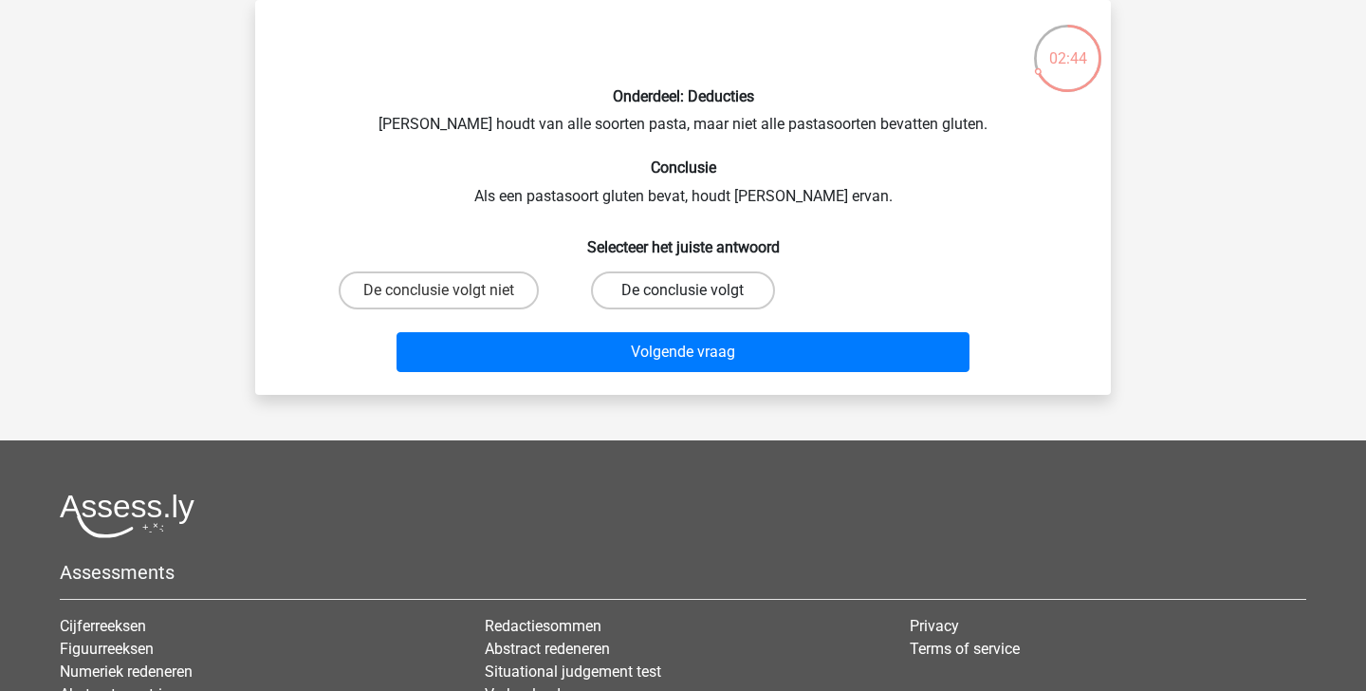
click at [681, 296] on label "De conclusie volgt" at bounding box center [682, 290] width 183 height 38
click at [683, 296] on input "De conclusie volgt" at bounding box center [689, 296] width 12 height 12
radio input "true"
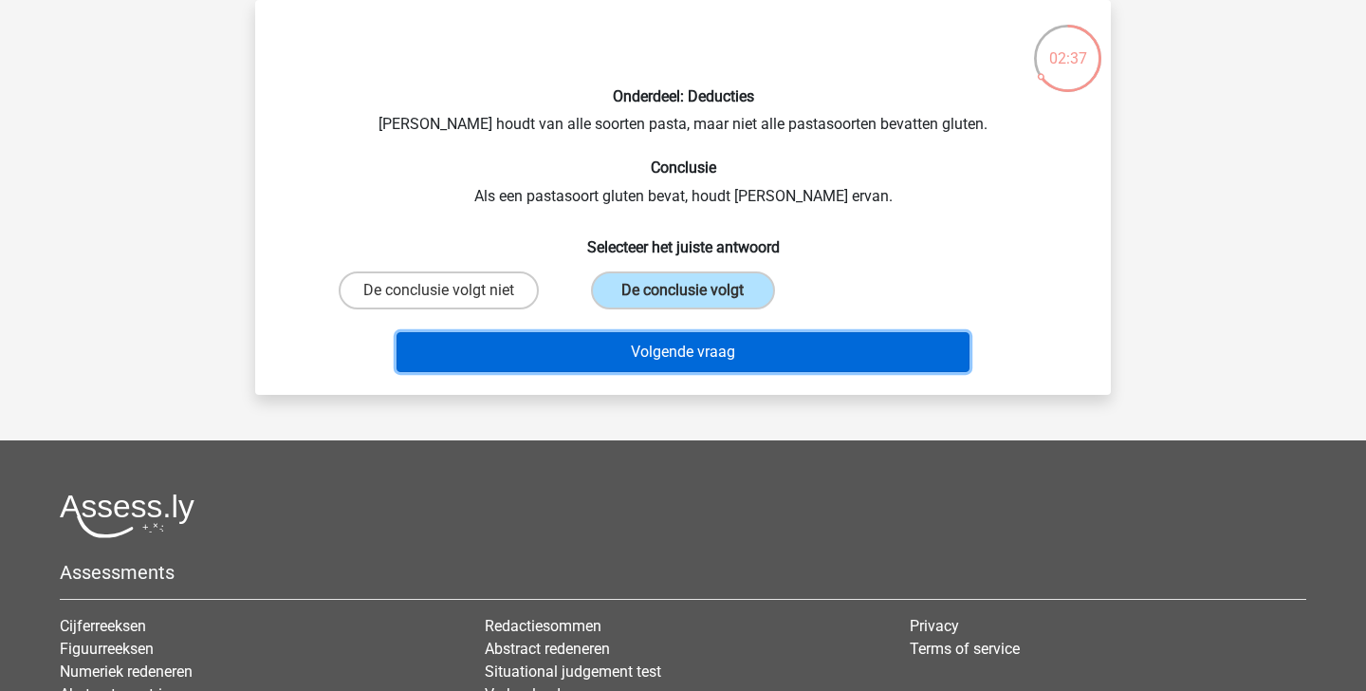
click at [667, 361] on button "Volgende vraag" at bounding box center [684, 352] width 574 height 40
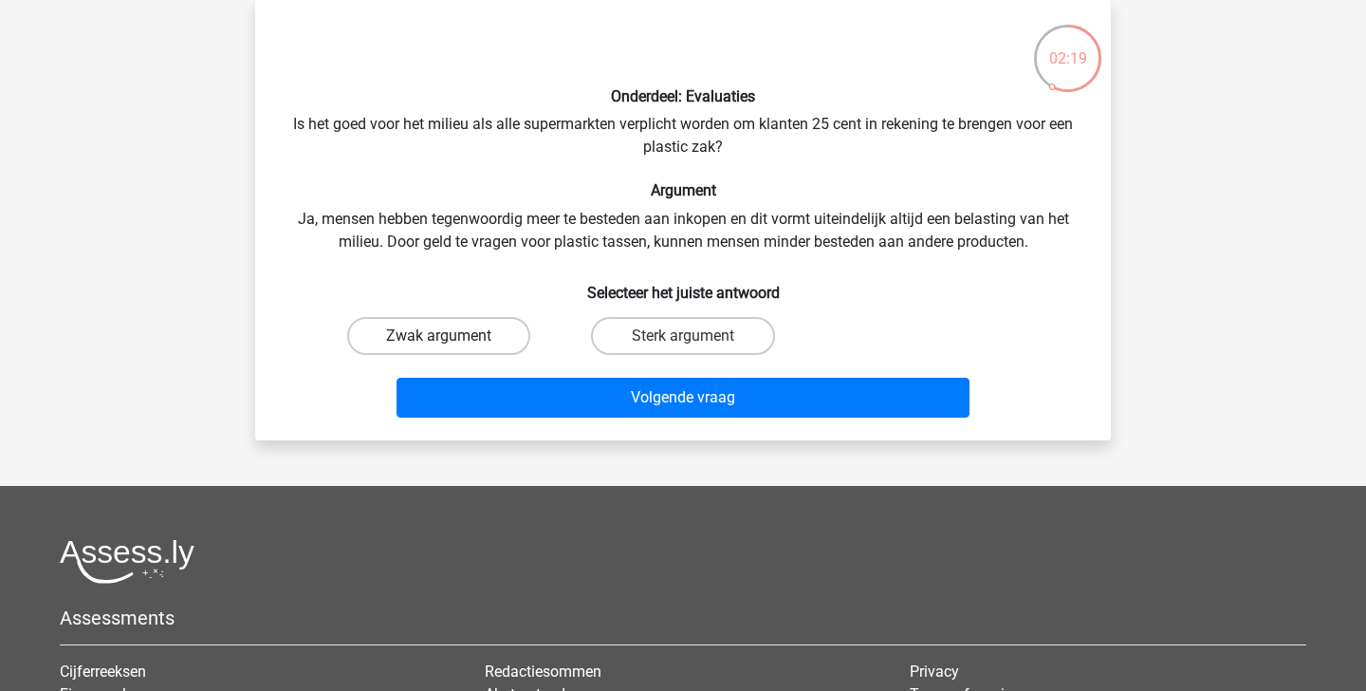
click at [511, 336] on label "Zwak argument" at bounding box center [438, 336] width 183 height 38
click at [452, 336] on input "Zwak argument" at bounding box center [445, 342] width 12 height 12
radio input "true"
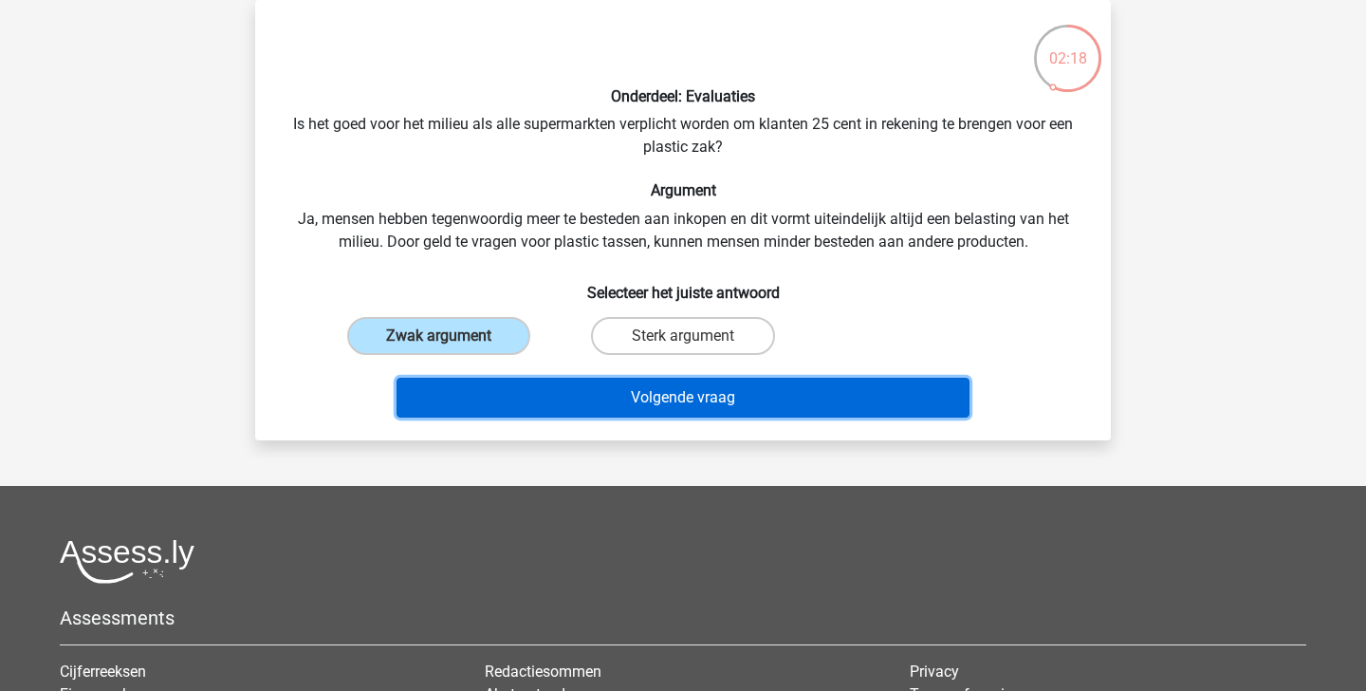
click at [559, 398] on button "Volgende vraag" at bounding box center [684, 398] width 574 height 40
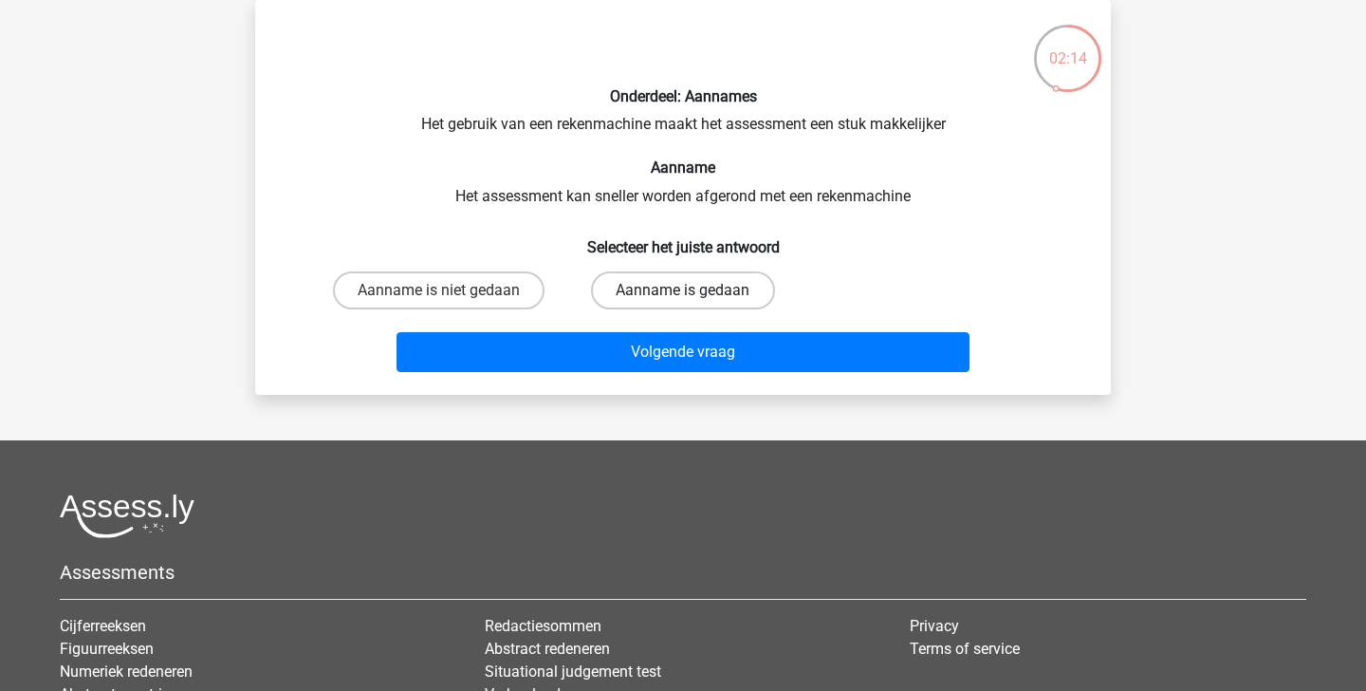
click at [631, 287] on label "Aanname is gedaan" at bounding box center [682, 290] width 183 height 38
click at [683, 290] on input "Aanname is gedaan" at bounding box center [689, 296] width 12 height 12
radio input "true"
click at [484, 299] on label "Aanname is niet gedaan" at bounding box center [439, 290] width 212 height 38
click at [452, 299] on input "Aanname is niet gedaan" at bounding box center [445, 296] width 12 height 12
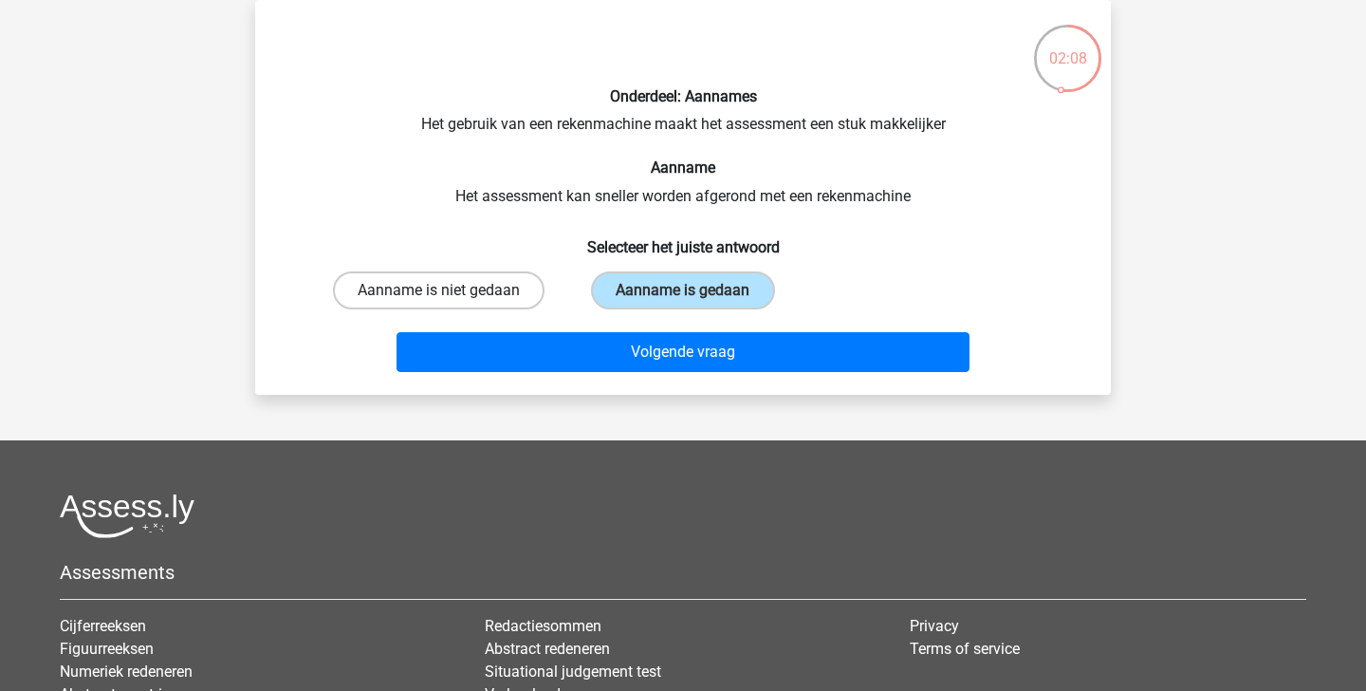
radio input "true"
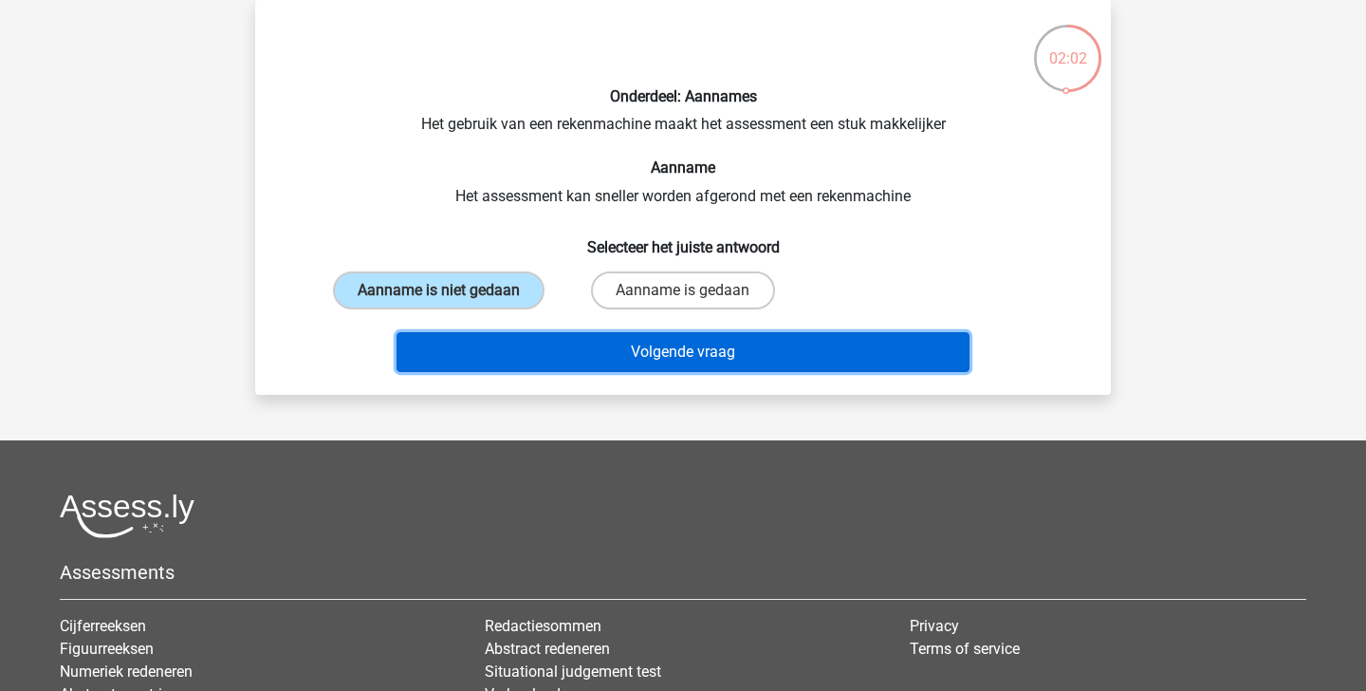
click at [562, 358] on button "Volgende vraag" at bounding box center [684, 352] width 574 height 40
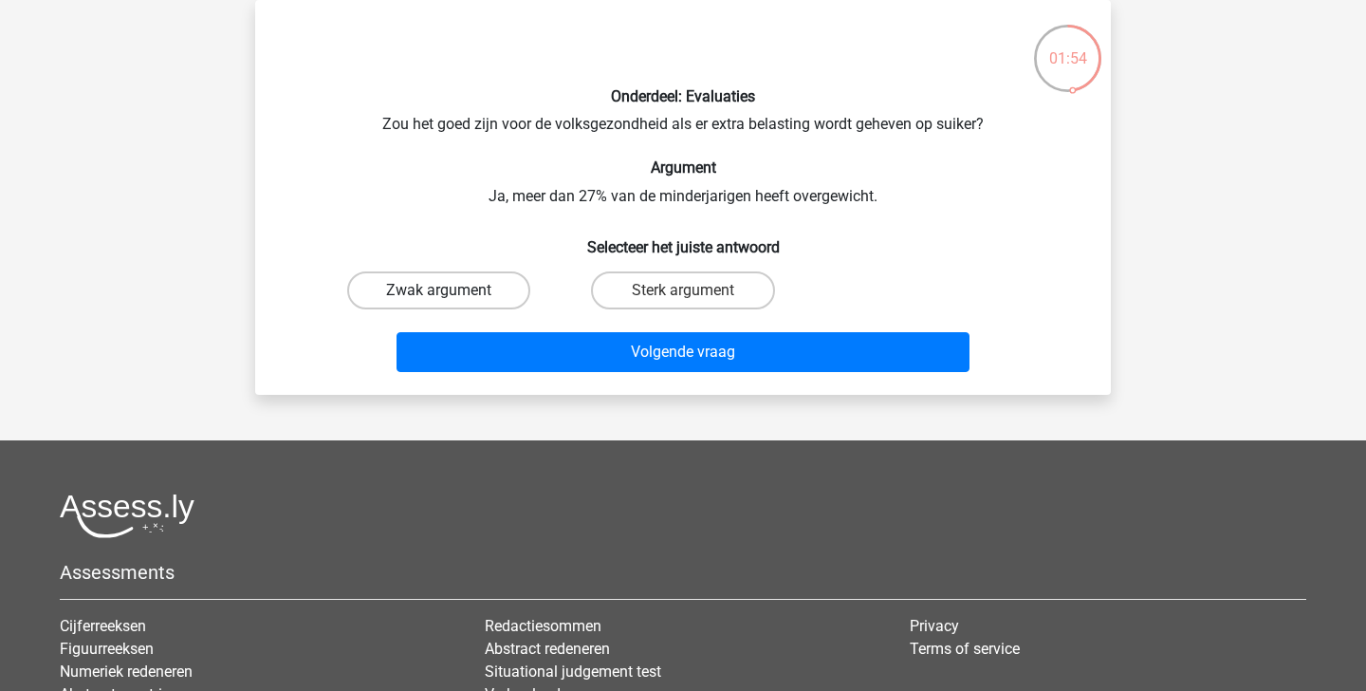
click at [505, 294] on label "Zwak argument" at bounding box center [438, 290] width 183 height 38
click at [452, 294] on input "Zwak argument" at bounding box center [445, 296] width 12 height 12
radio input "true"
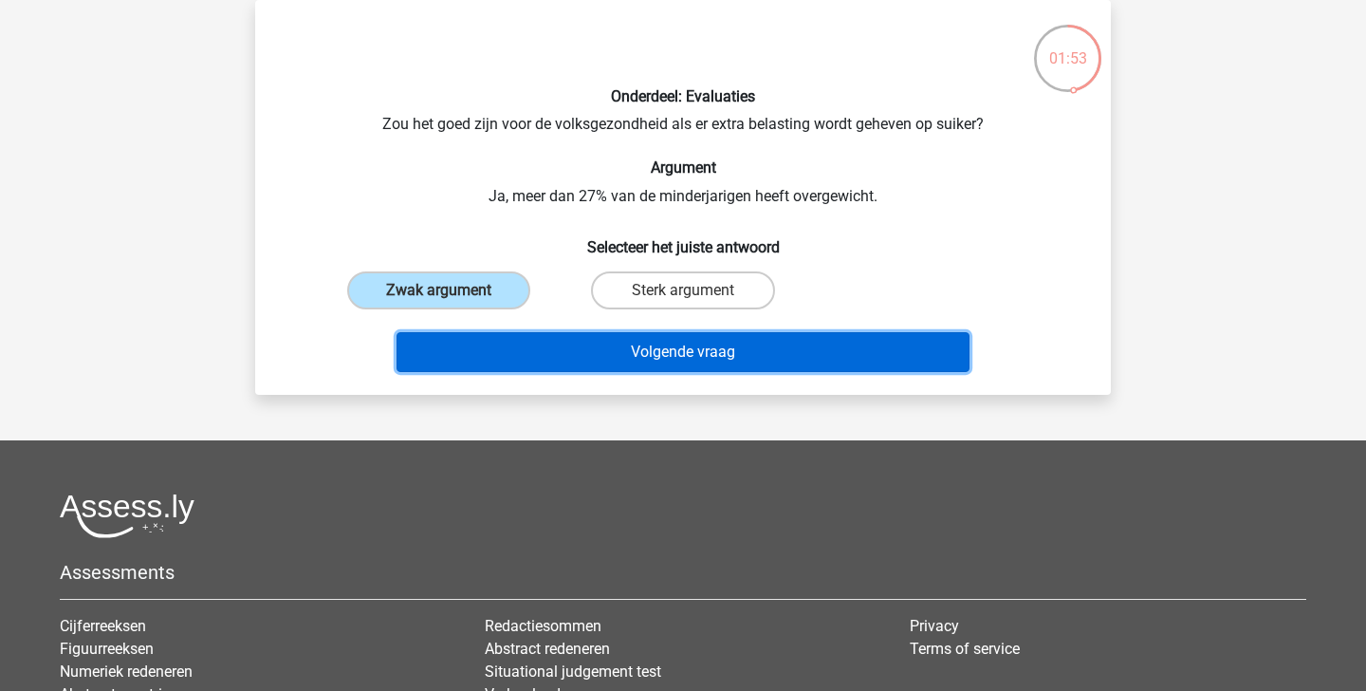
click at [559, 342] on button "Volgende vraag" at bounding box center [684, 352] width 574 height 40
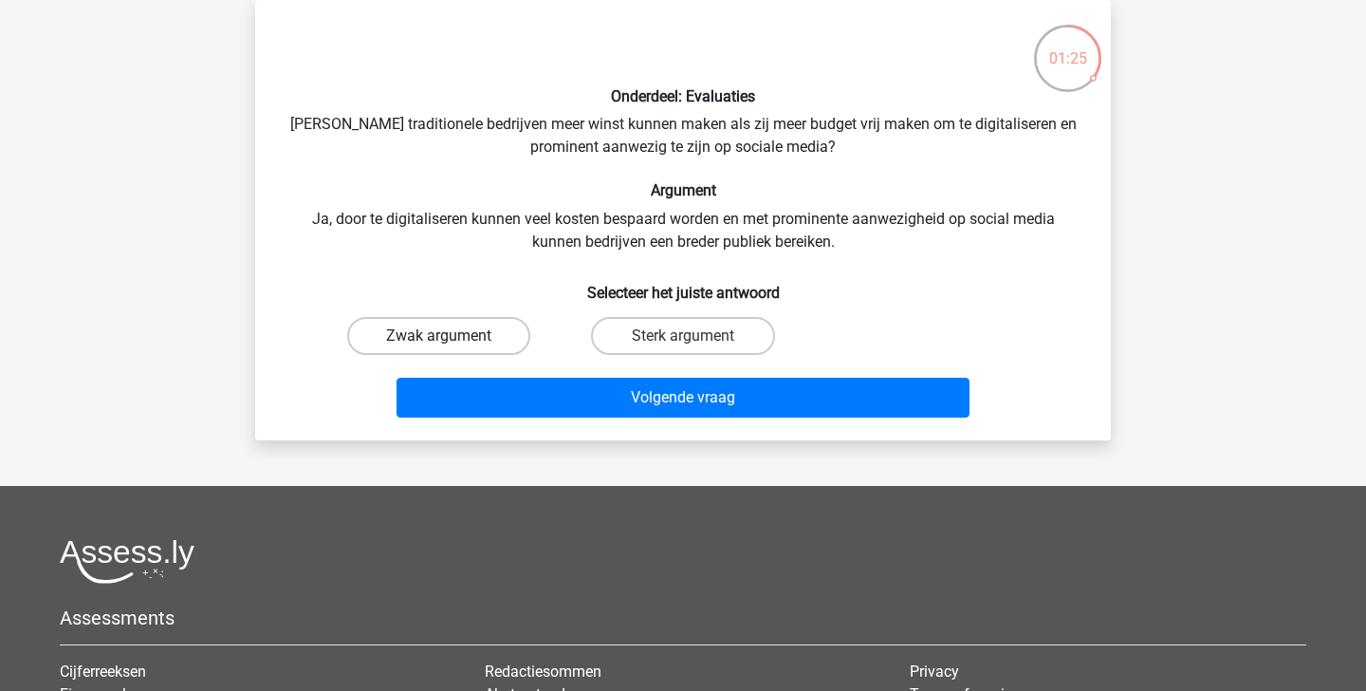
click at [499, 332] on label "Zwak argument" at bounding box center [438, 336] width 183 height 38
click at [452, 336] on input "Zwak argument" at bounding box center [445, 342] width 12 height 12
radio input "true"
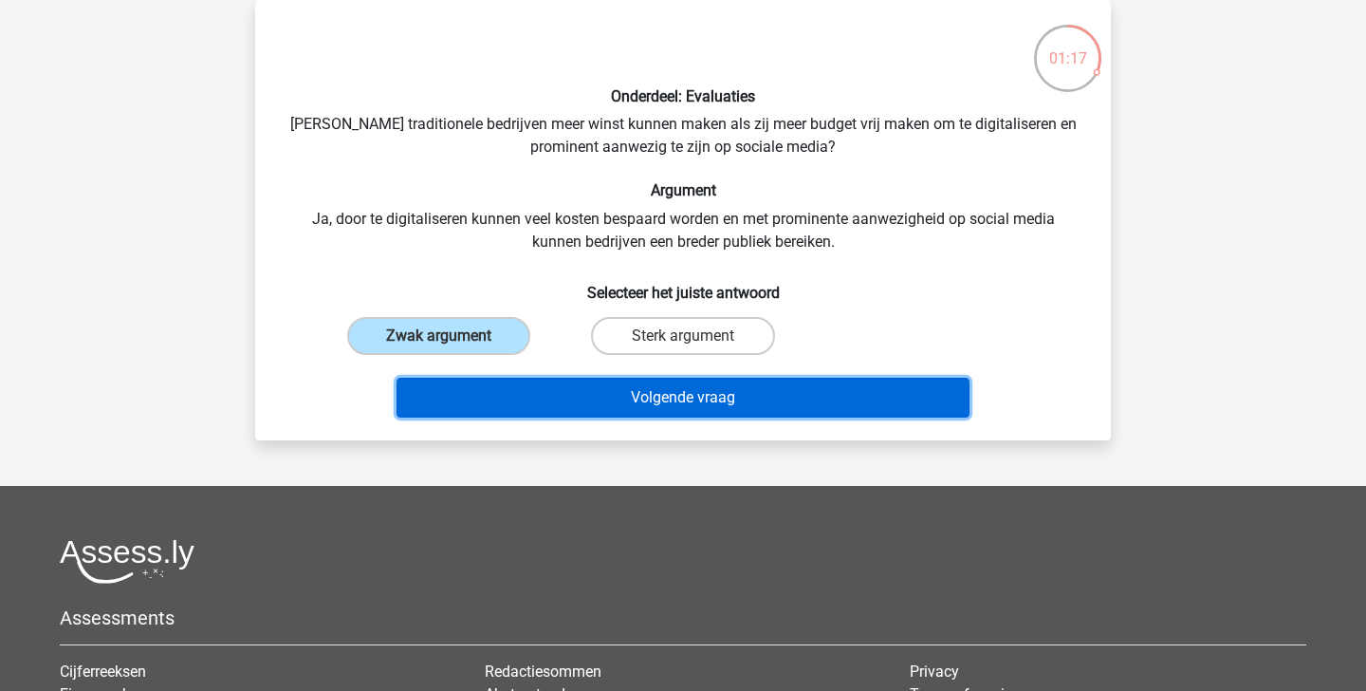
click at [605, 386] on button "Volgende vraag" at bounding box center [684, 398] width 574 height 40
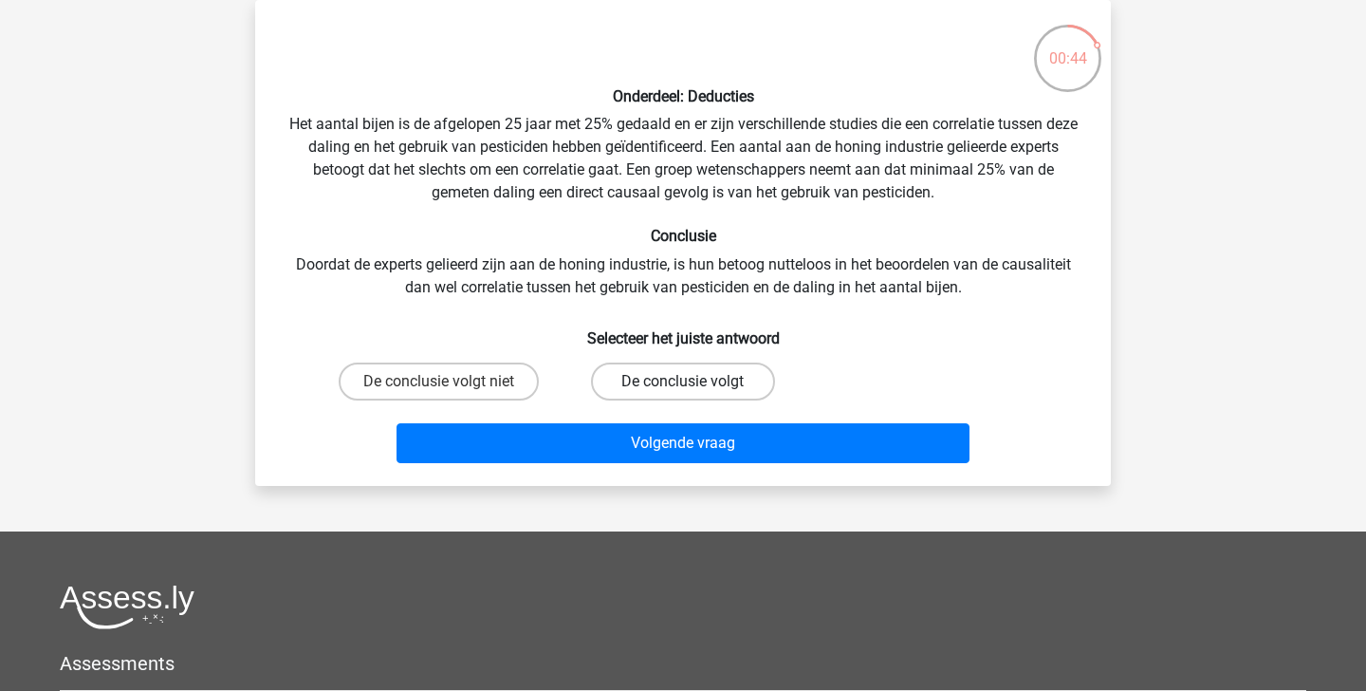
click at [657, 386] on label "De conclusie volgt" at bounding box center [682, 381] width 183 height 38
click at [683, 386] on input "De conclusie volgt" at bounding box center [689, 387] width 12 height 12
radio input "true"
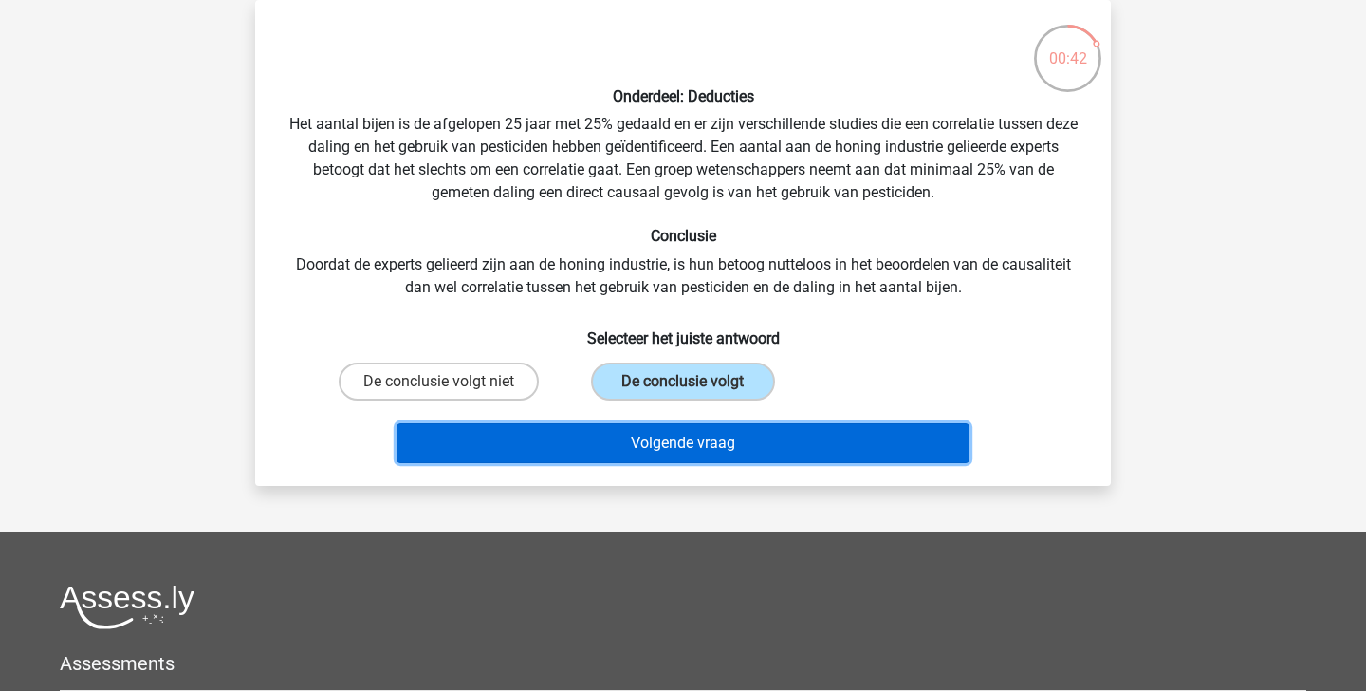
click at [669, 437] on button "Volgende vraag" at bounding box center [684, 443] width 574 height 40
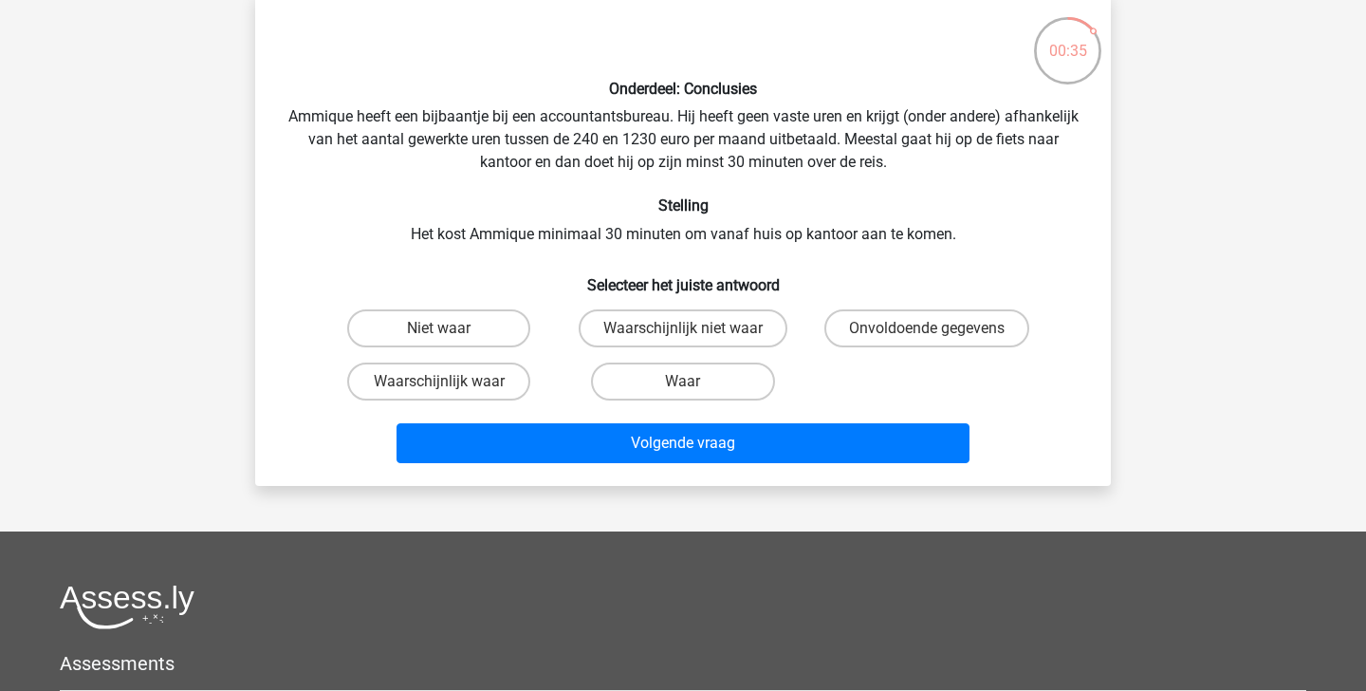
scroll to position [91, 0]
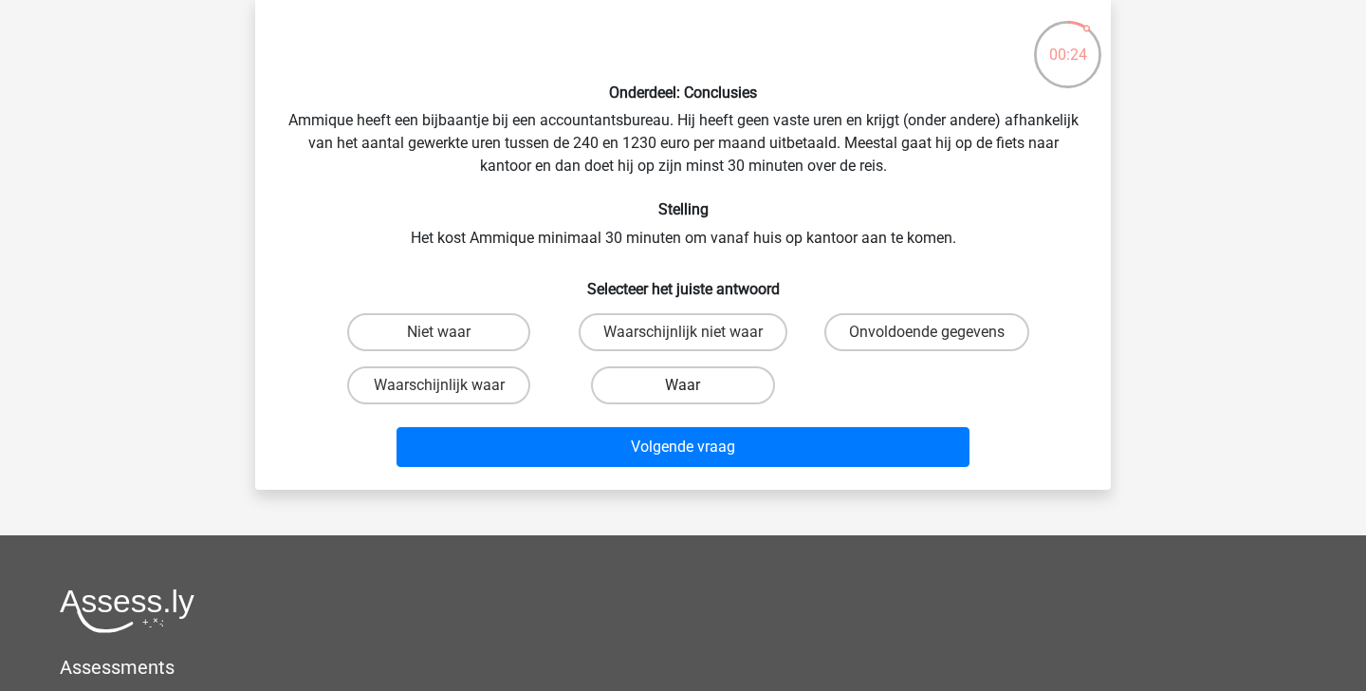
click at [667, 378] on label "Waar" at bounding box center [682, 385] width 183 height 38
click at [683, 385] on input "Waar" at bounding box center [689, 391] width 12 height 12
radio input "true"
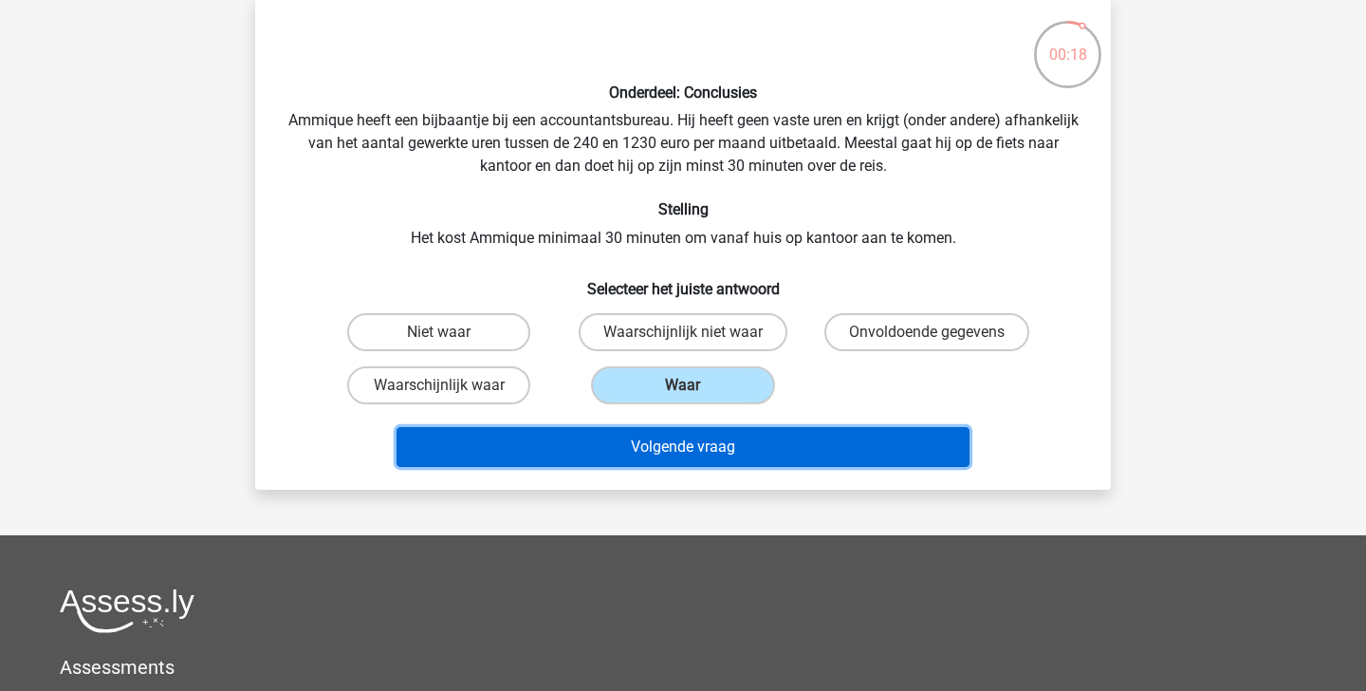
click at [667, 453] on button "Volgende vraag" at bounding box center [684, 447] width 574 height 40
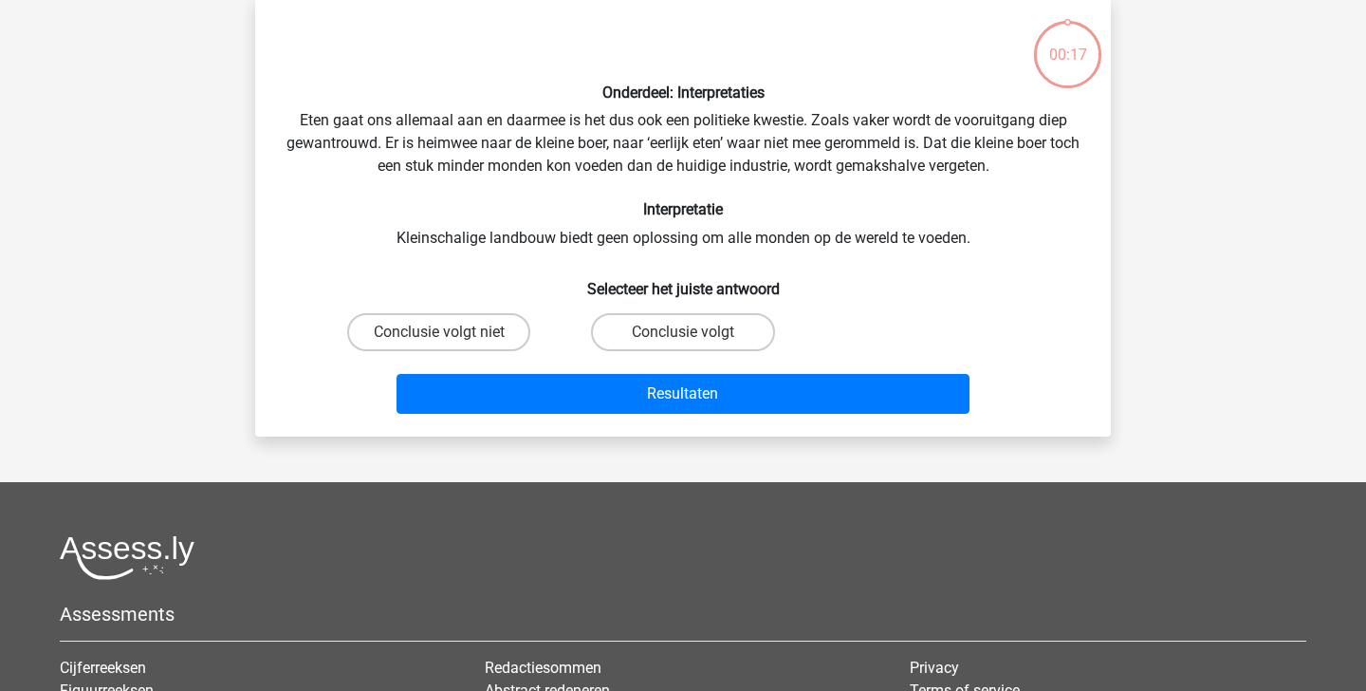
scroll to position [87, 0]
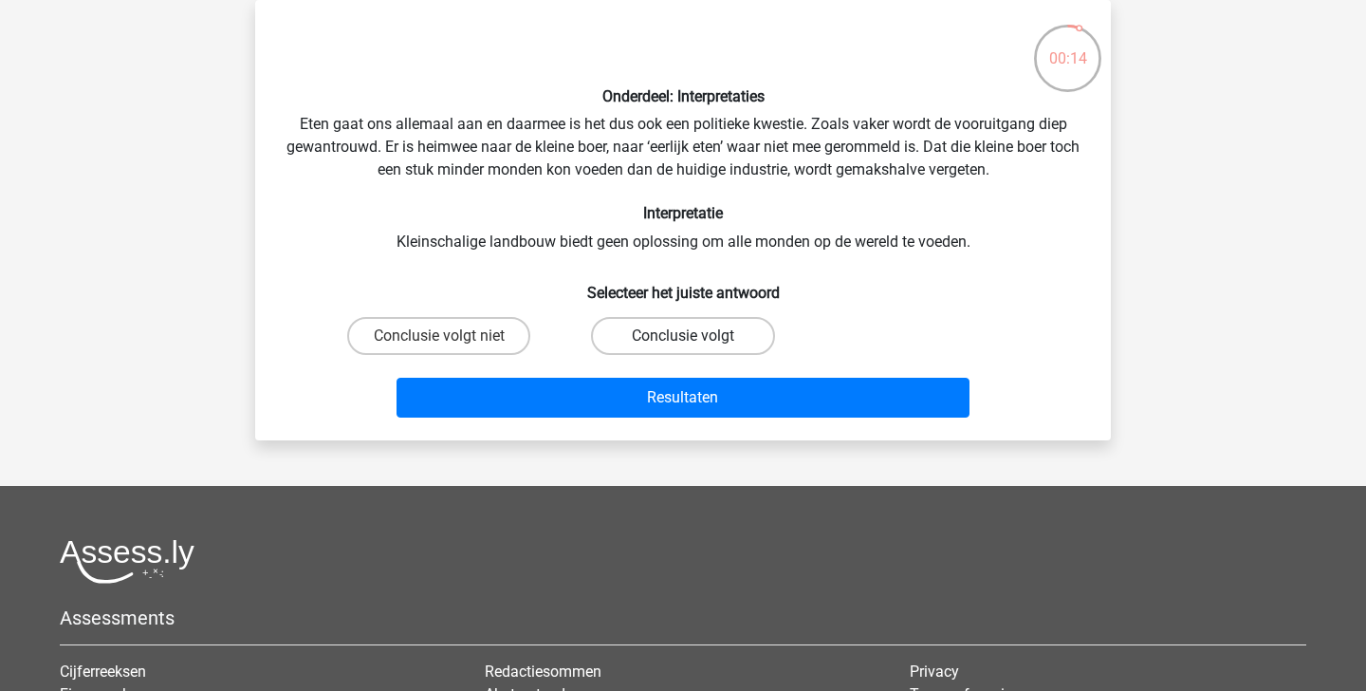
click at [618, 330] on label "Conclusie volgt" at bounding box center [682, 336] width 183 height 38
click at [683, 336] on input "Conclusie volgt" at bounding box center [689, 342] width 12 height 12
radio input "true"
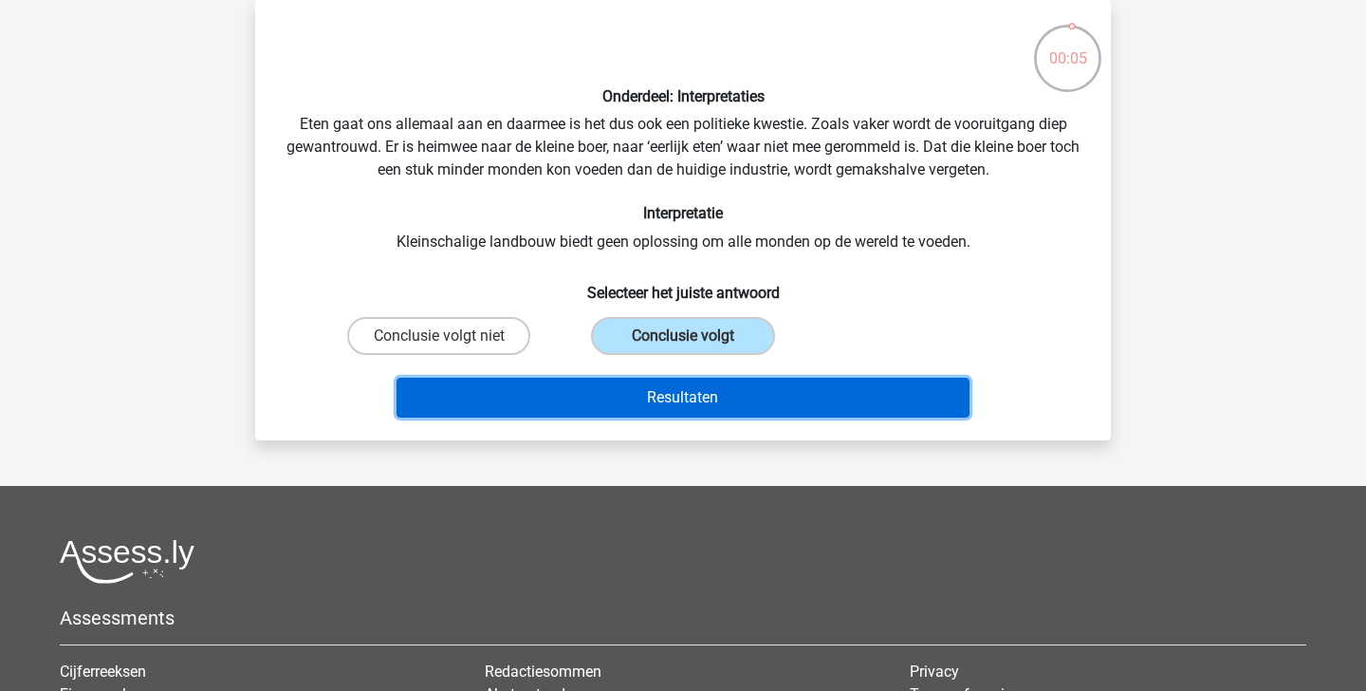
click at [611, 380] on button "Resultaten" at bounding box center [684, 398] width 574 height 40
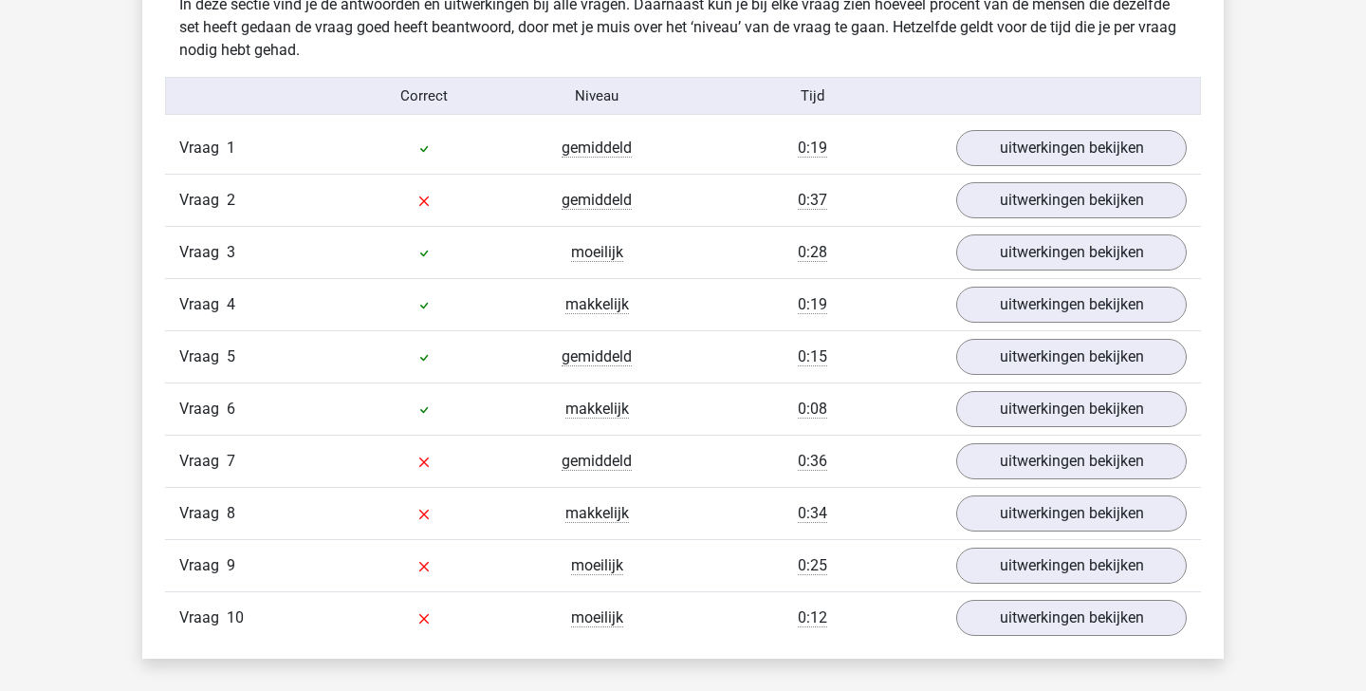
scroll to position [1194, 0]
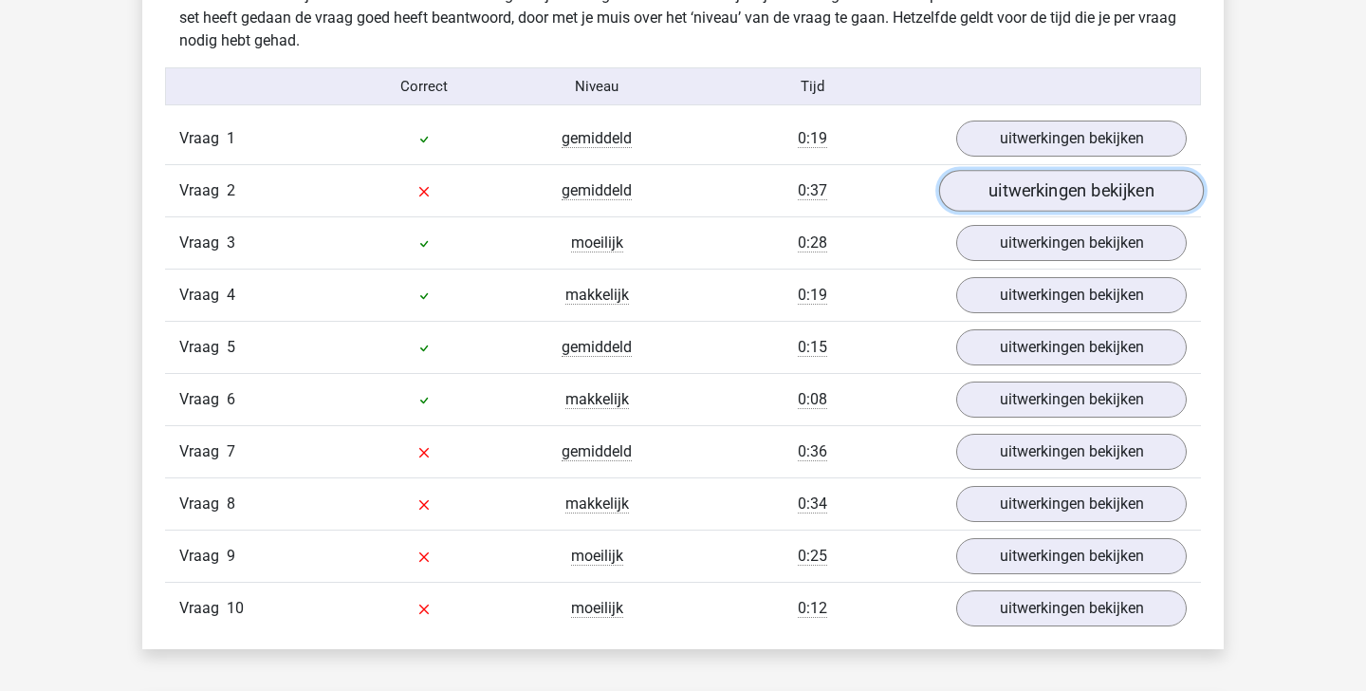
click at [1089, 194] on link "uitwerkingen bekijken" at bounding box center [1071, 191] width 265 height 42
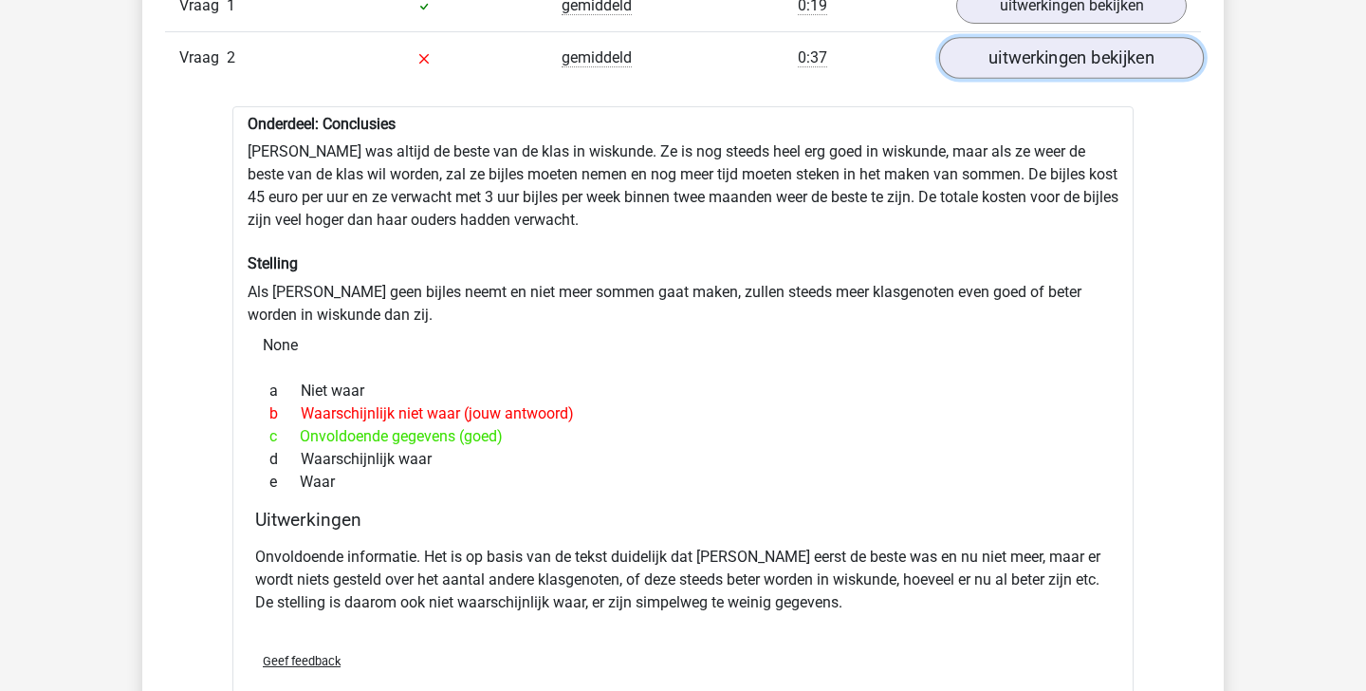
scroll to position [1327, 0]
click at [1047, 57] on link "uitwerkingen bekijken" at bounding box center [1071, 57] width 265 height 42
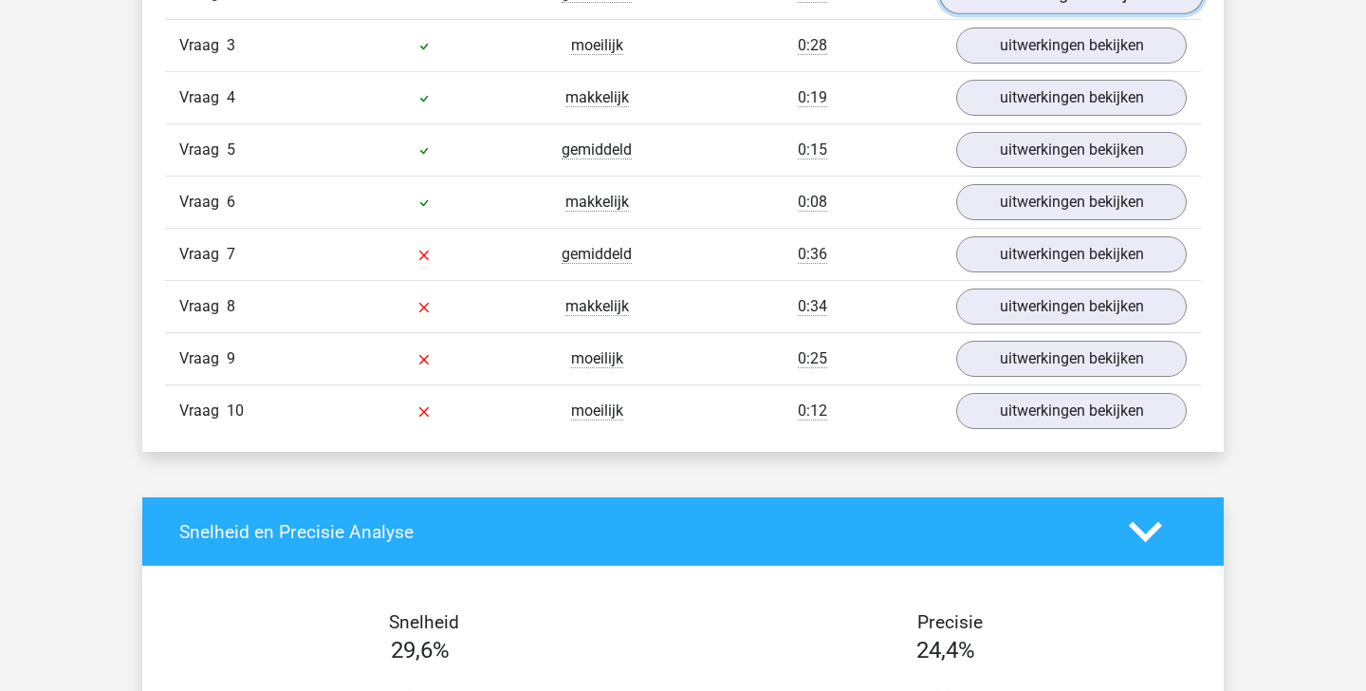
scroll to position [1406, 0]
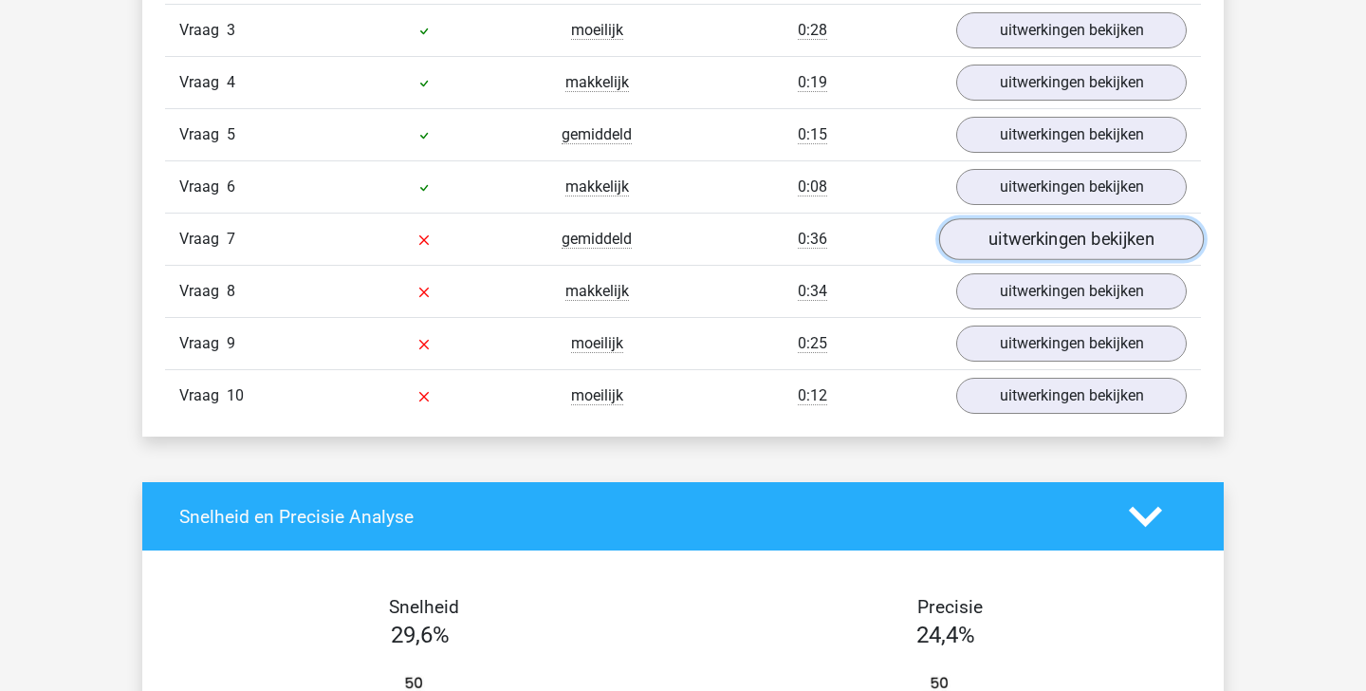
click at [1044, 236] on link "uitwerkingen bekijken" at bounding box center [1071, 239] width 265 height 42
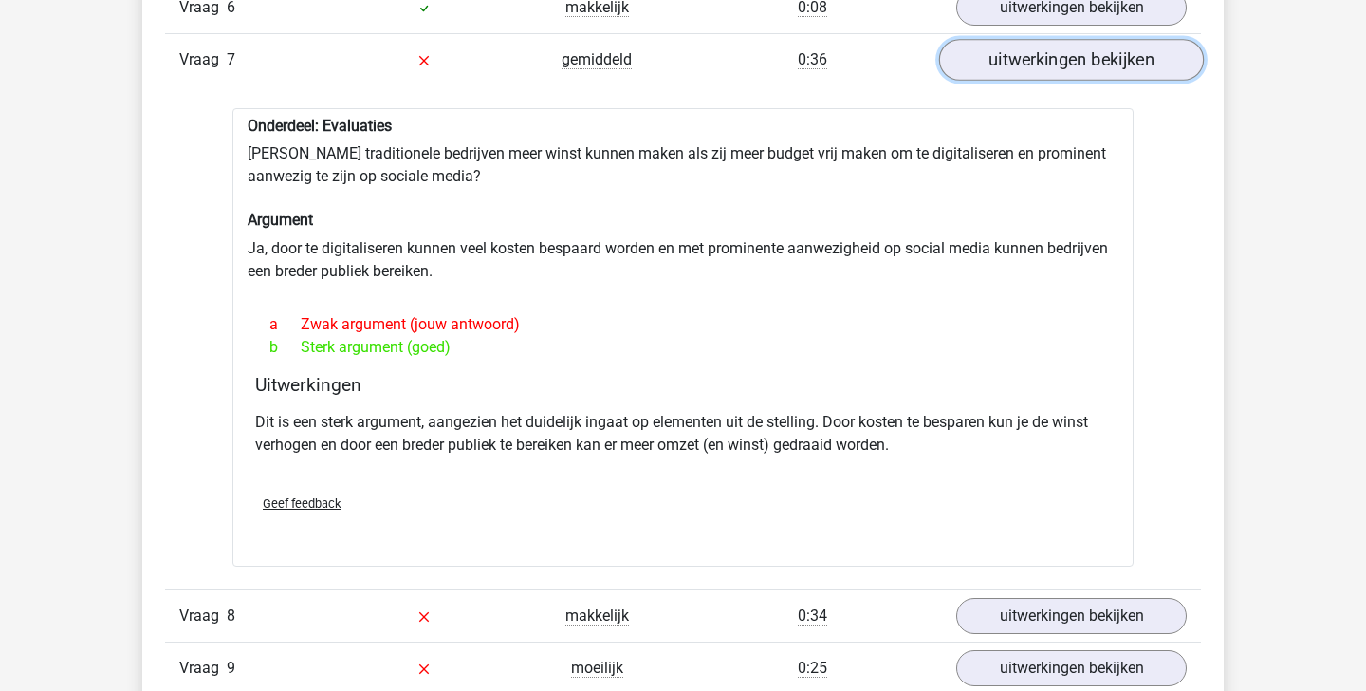
scroll to position [1589, 0]
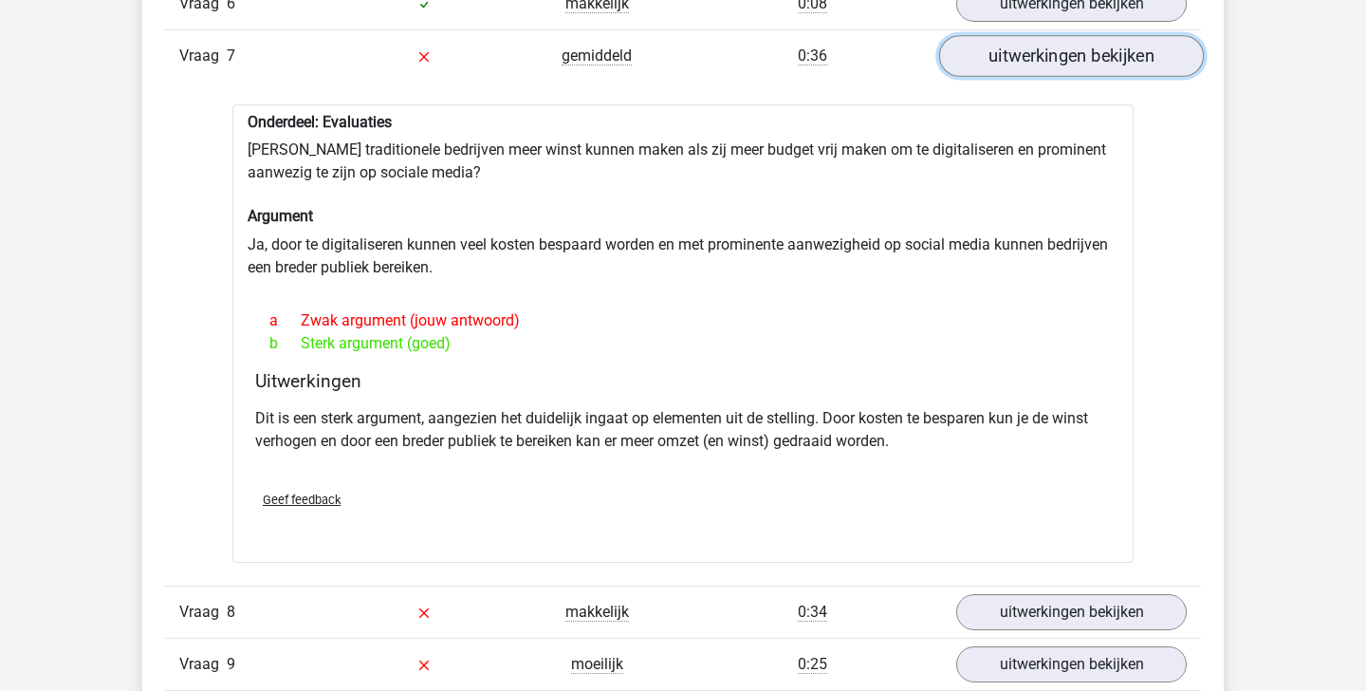
click at [1051, 55] on link "uitwerkingen bekijken" at bounding box center [1071, 56] width 265 height 42
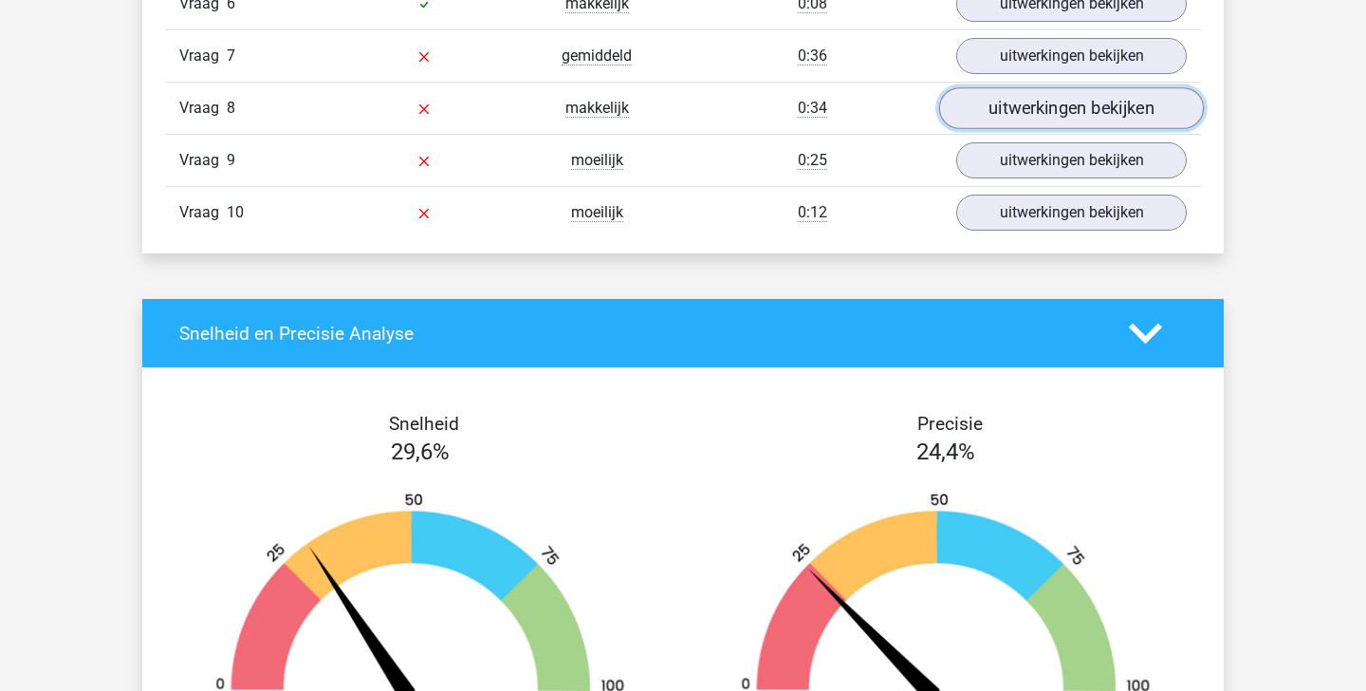
click at [1059, 110] on link "uitwerkingen bekijken" at bounding box center [1071, 108] width 265 height 42
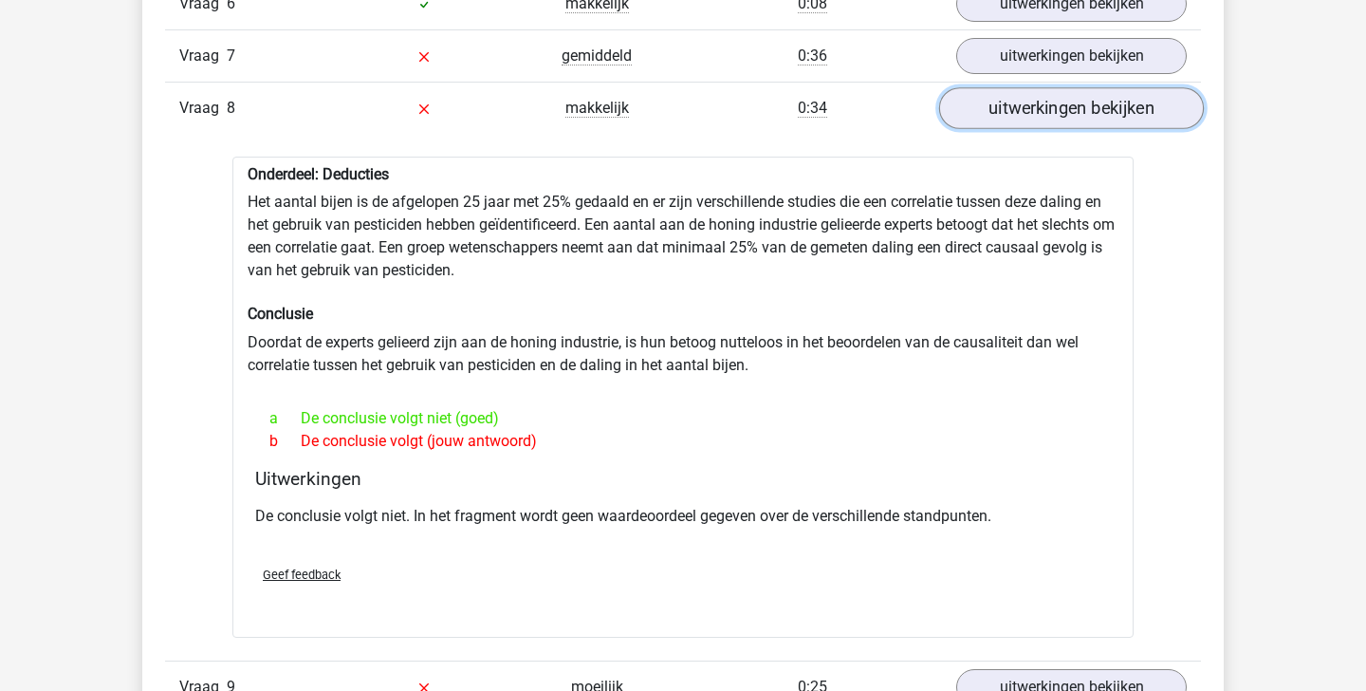
click at [1058, 109] on link "uitwerkingen bekijken" at bounding box center [1071, 108] width 265 height 42
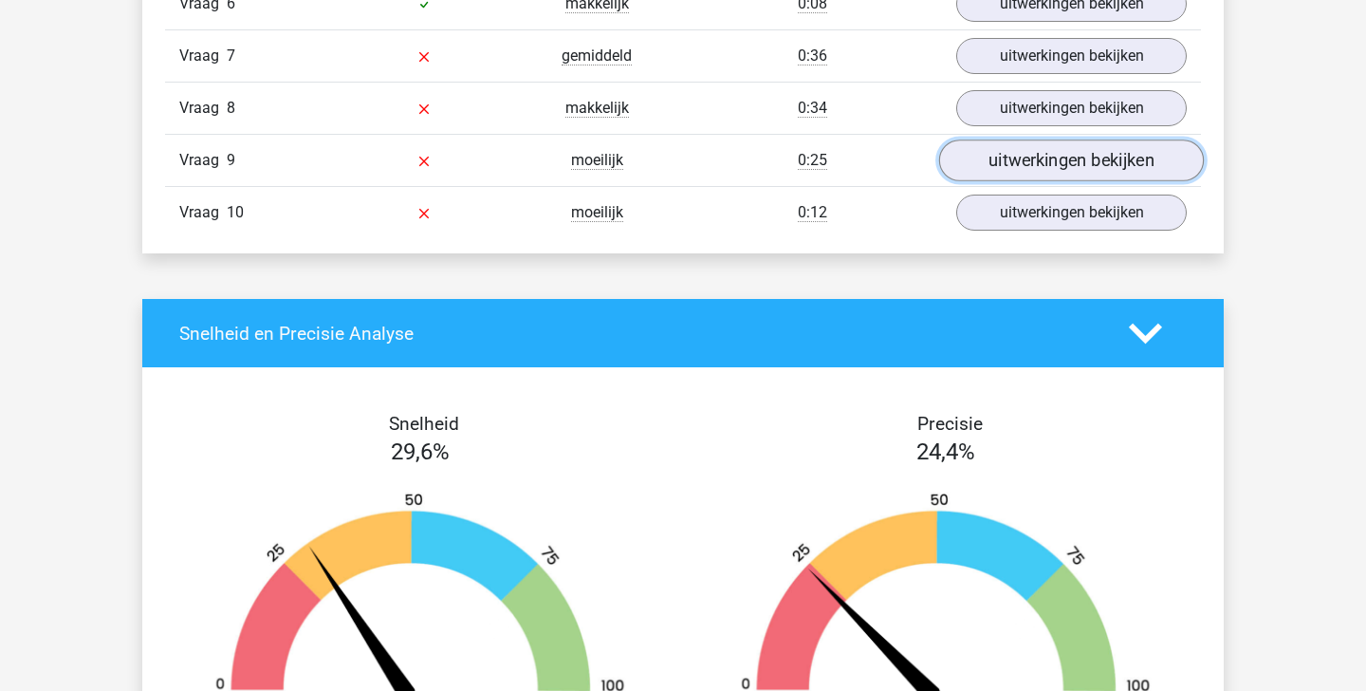
click at [1051, 159] on link "uitwerkingen bekijken" at bounding box center [1071, 160] width 265 height 42
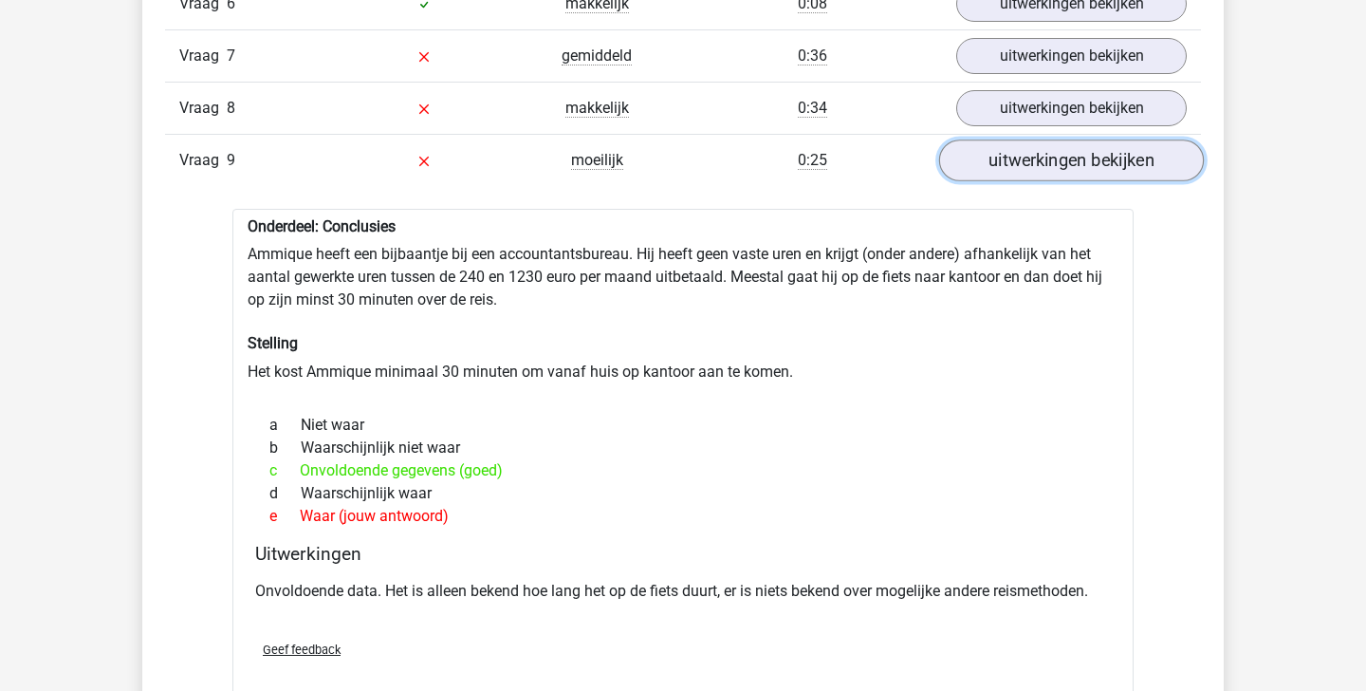
click at [1051, 159] on link "uitwerkingen bekijken" at bounding box center [1071, 160] width 265 height 42
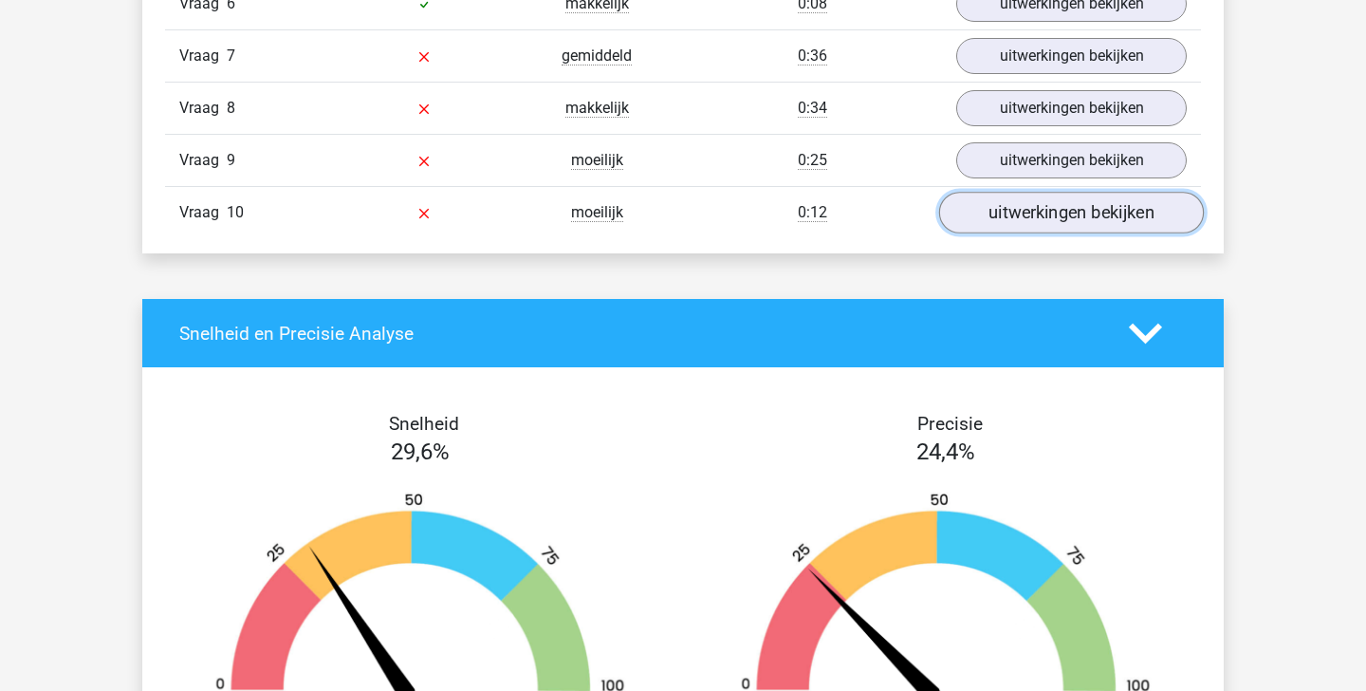
click at [1039, 196] on link "uitwerkingen bekijken" at bounding box center [1071, 213] width 265 height 42
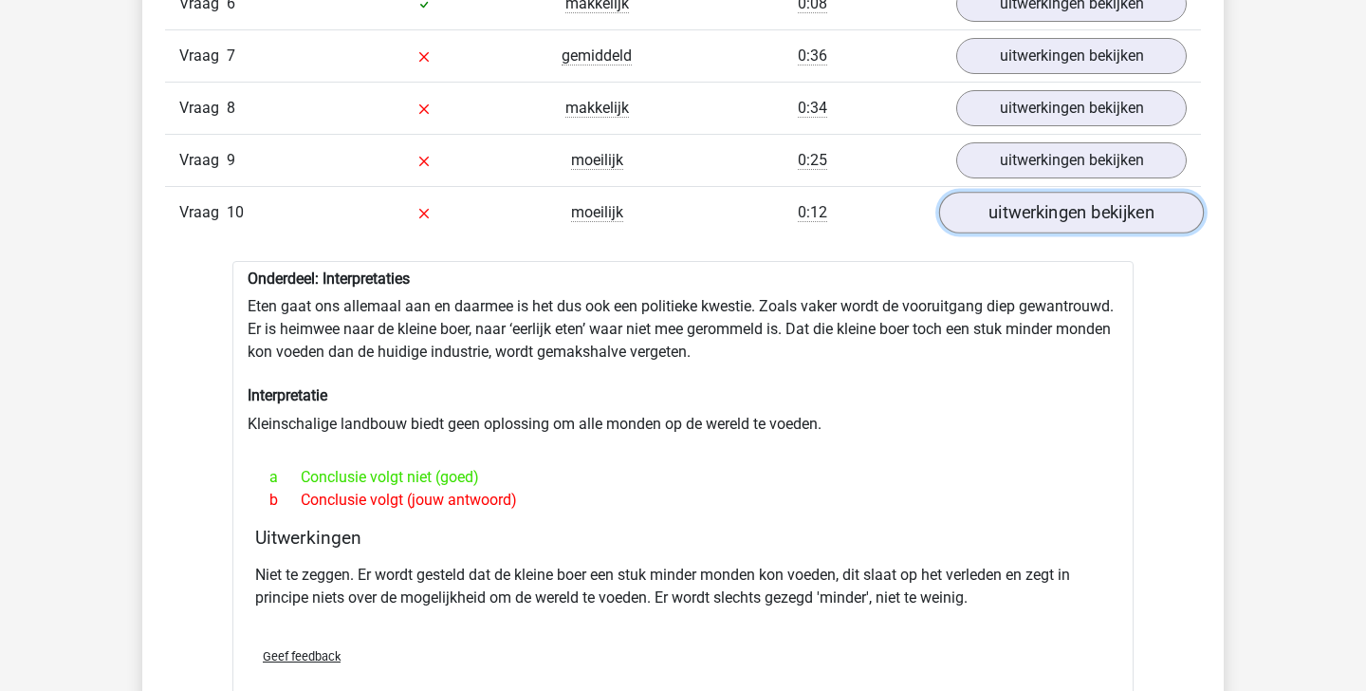
scroll to position [1642, 0]
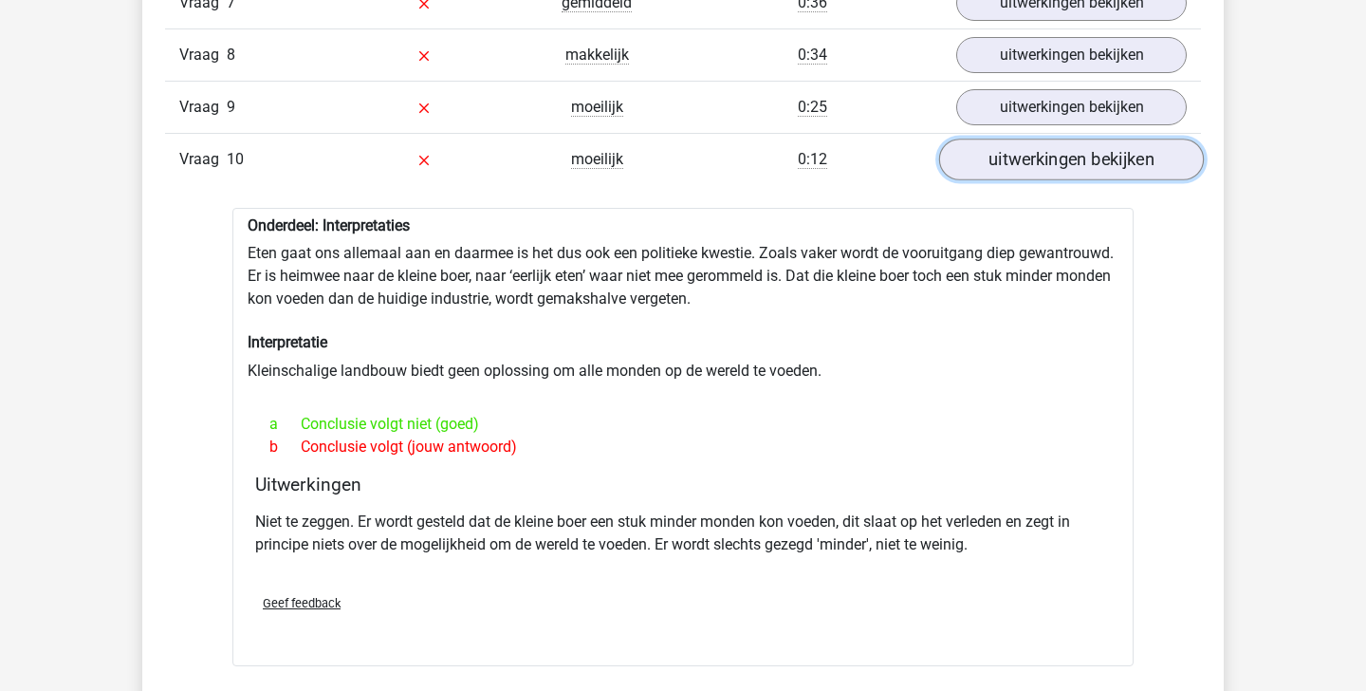
click at [1048, 158] on link "uitwerkingen bekijken" at bounding box center [1071, 160] width 265 height 42
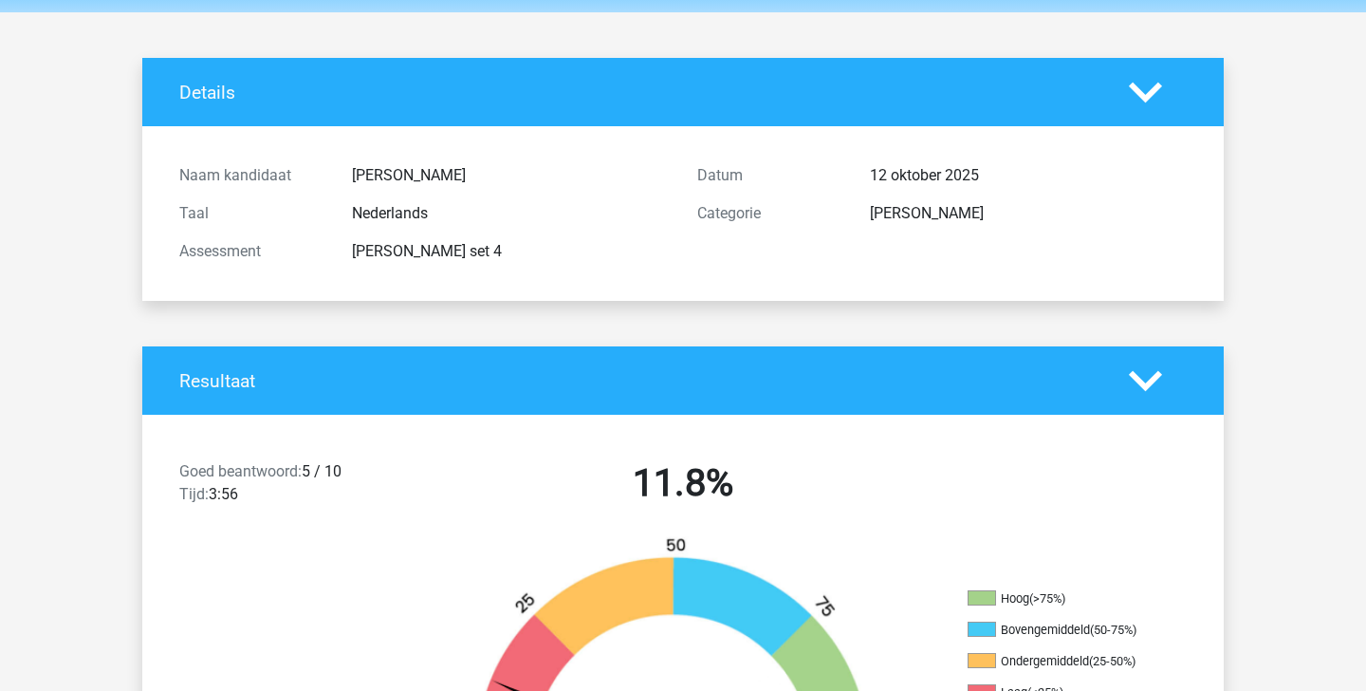
scroll to position [0, 0]
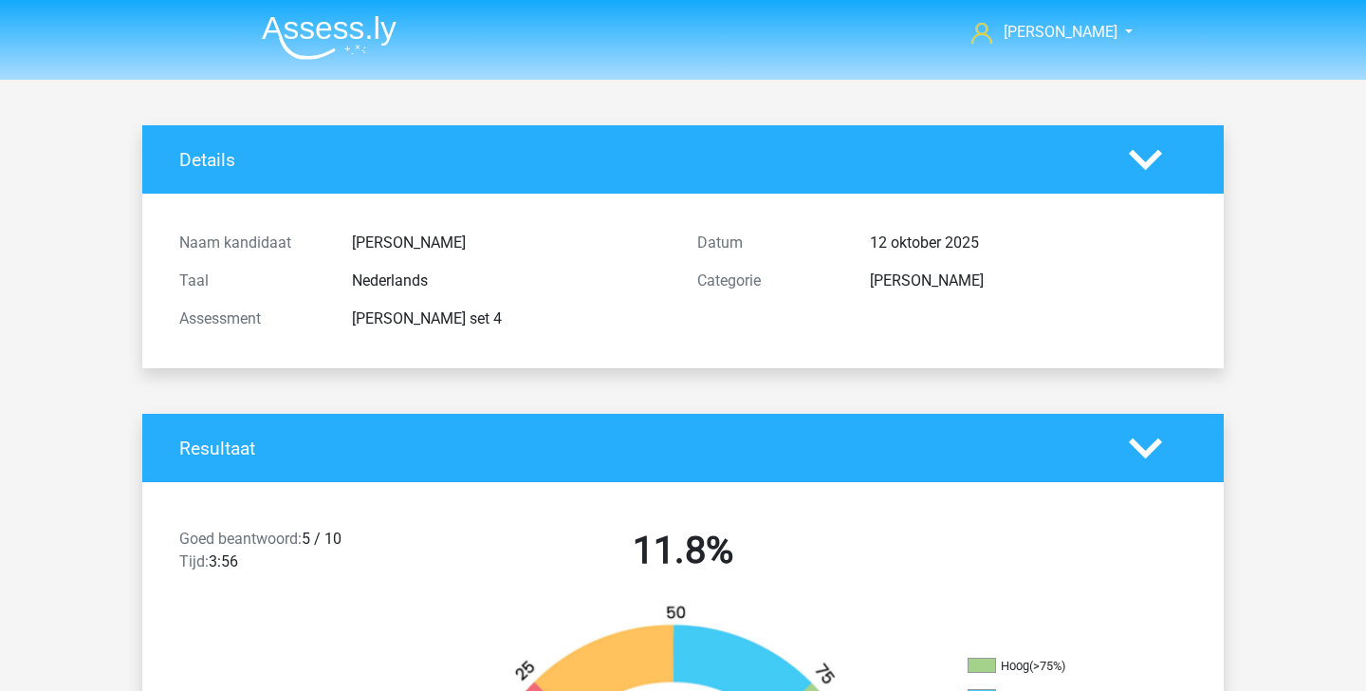
click at [326, 32] on img at bounding box center [329, 37] width 135 height 45
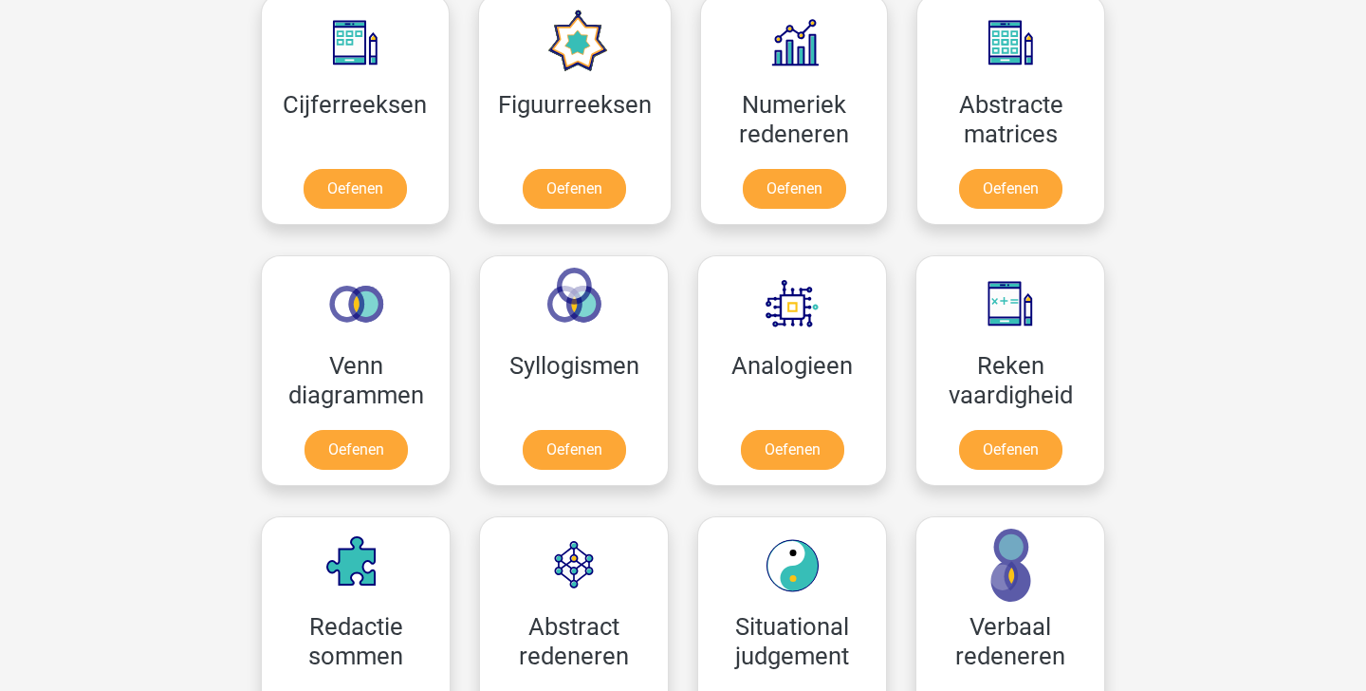
scroll to position [793, 0]
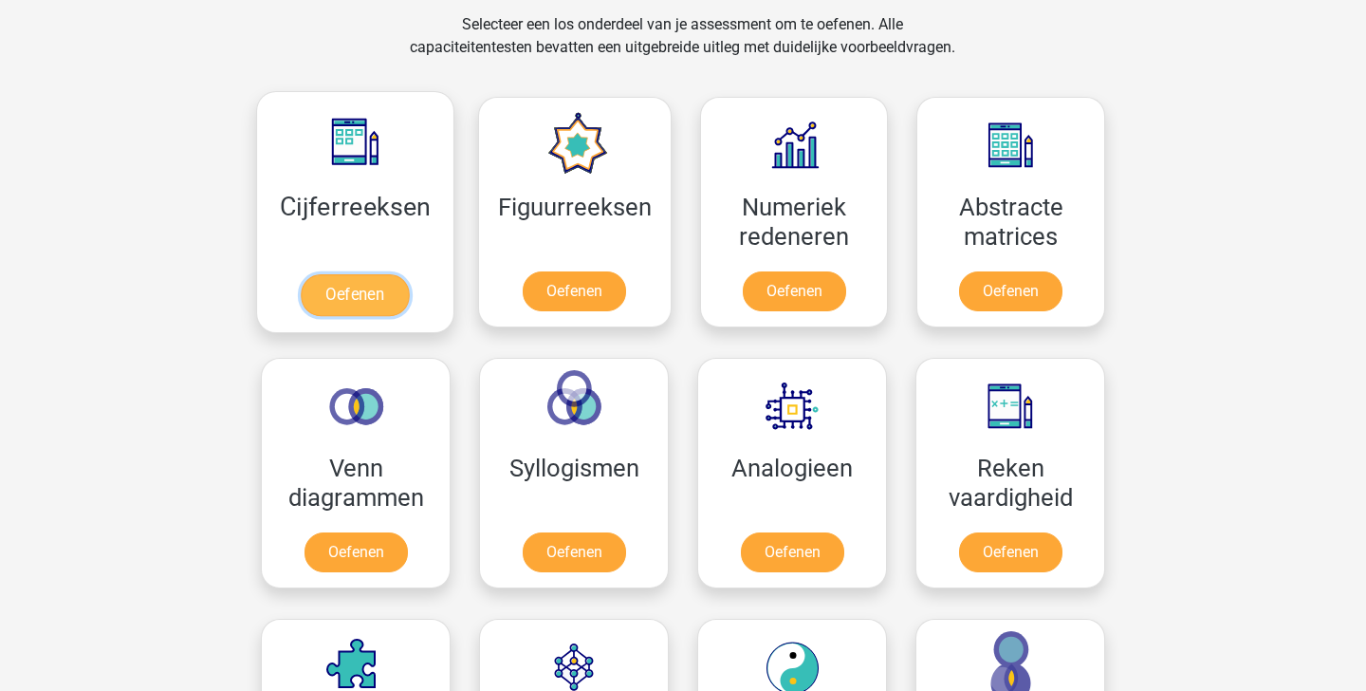
click at [377, 299] on link "Oefenen" at bounding box center [355, 295] width 108 height 42
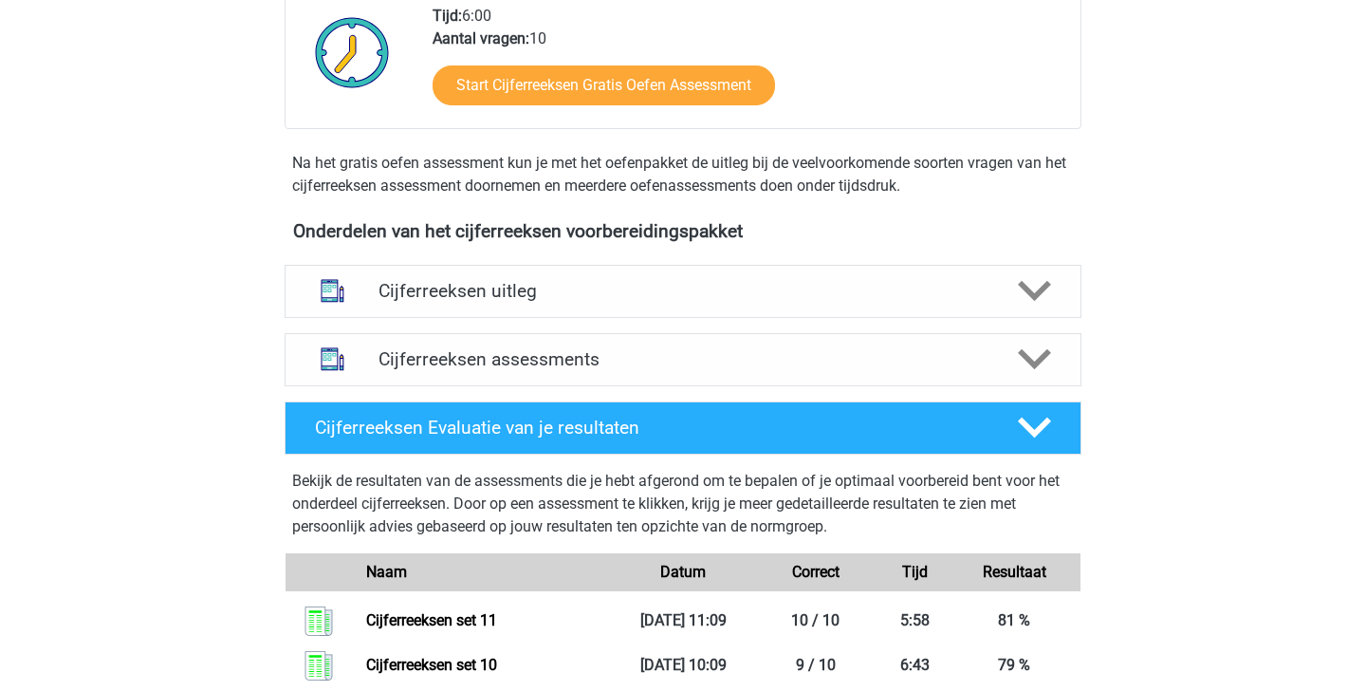
scroll to position [478, 0]
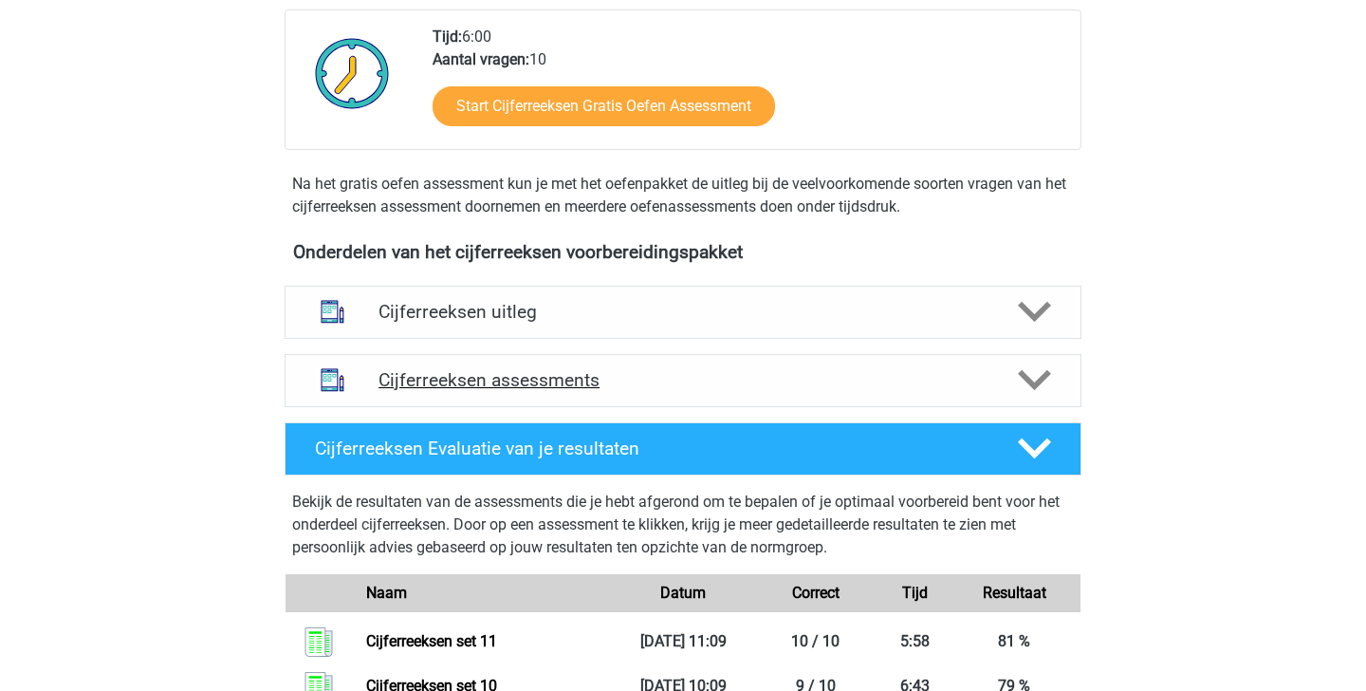
click at [729, 391] on h4 "Cijferreeksen assessments" at bounding box center [683, 380] width 609 height 22
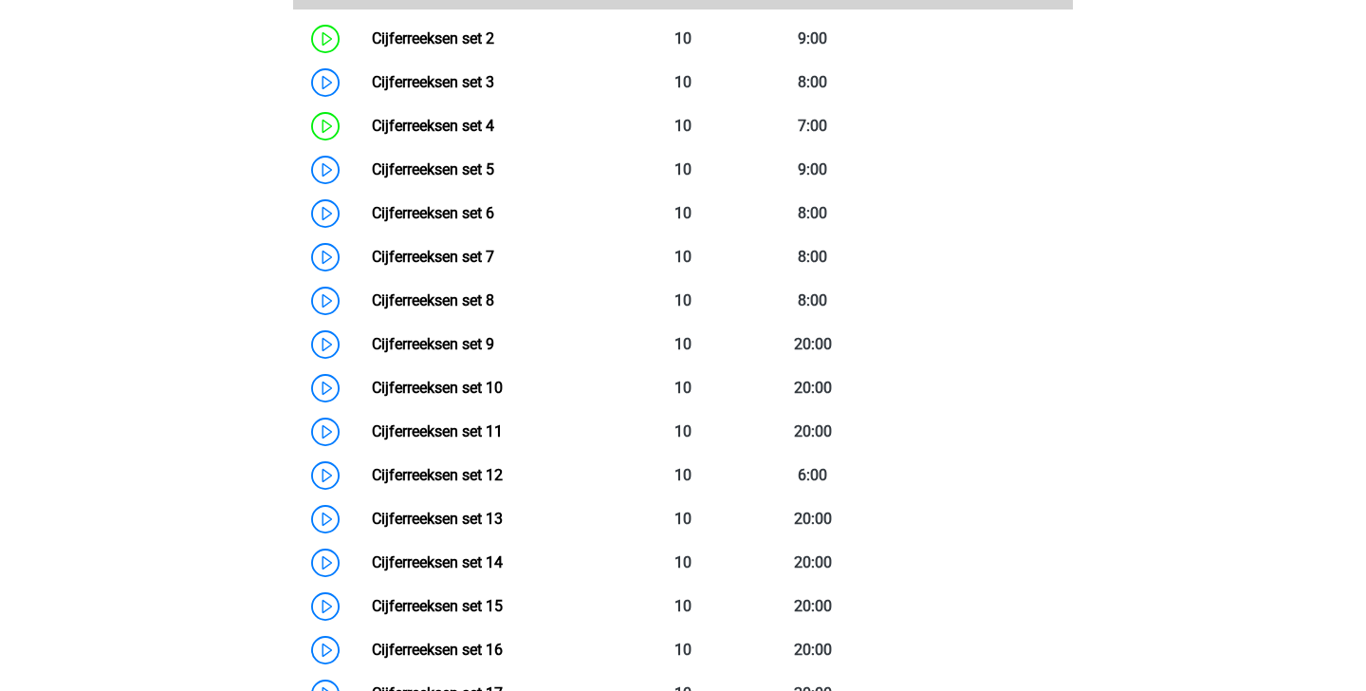
scroll to position [1040, 0]
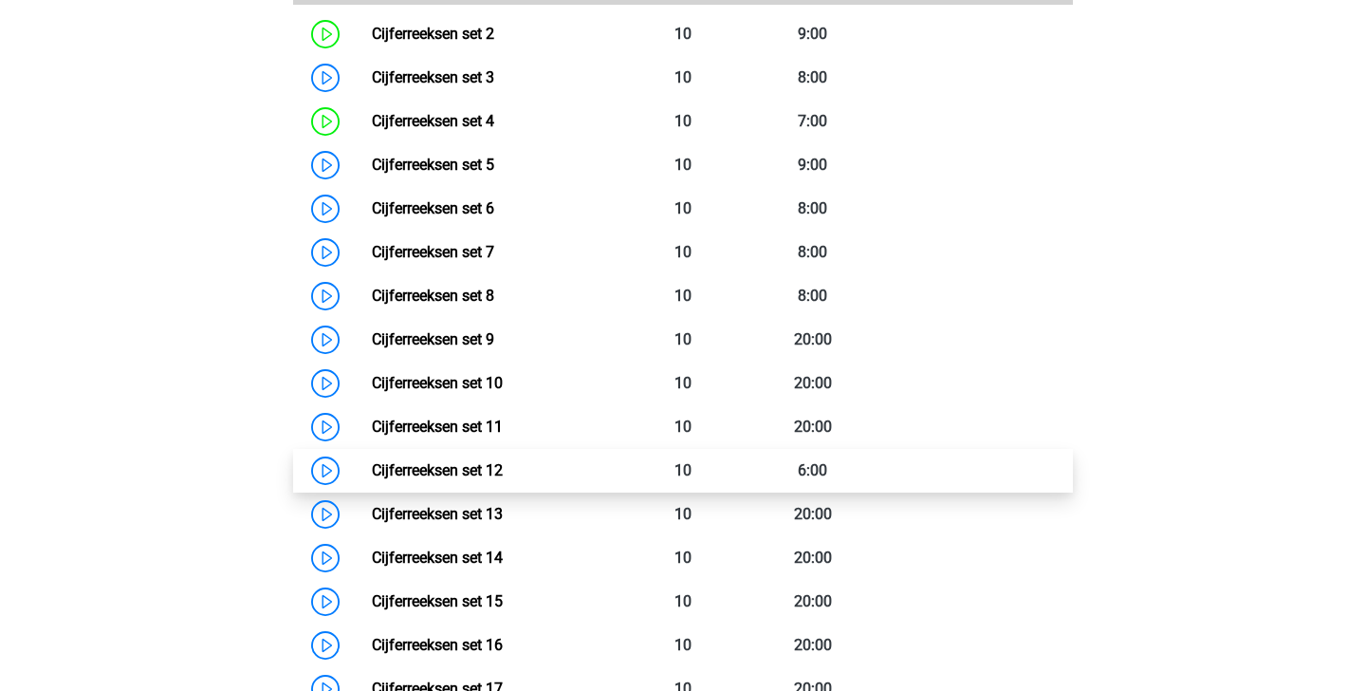
click at [503, 479] on link "Cijferreeksen set 12" at bounding box center [437, 470] width 131 height 18
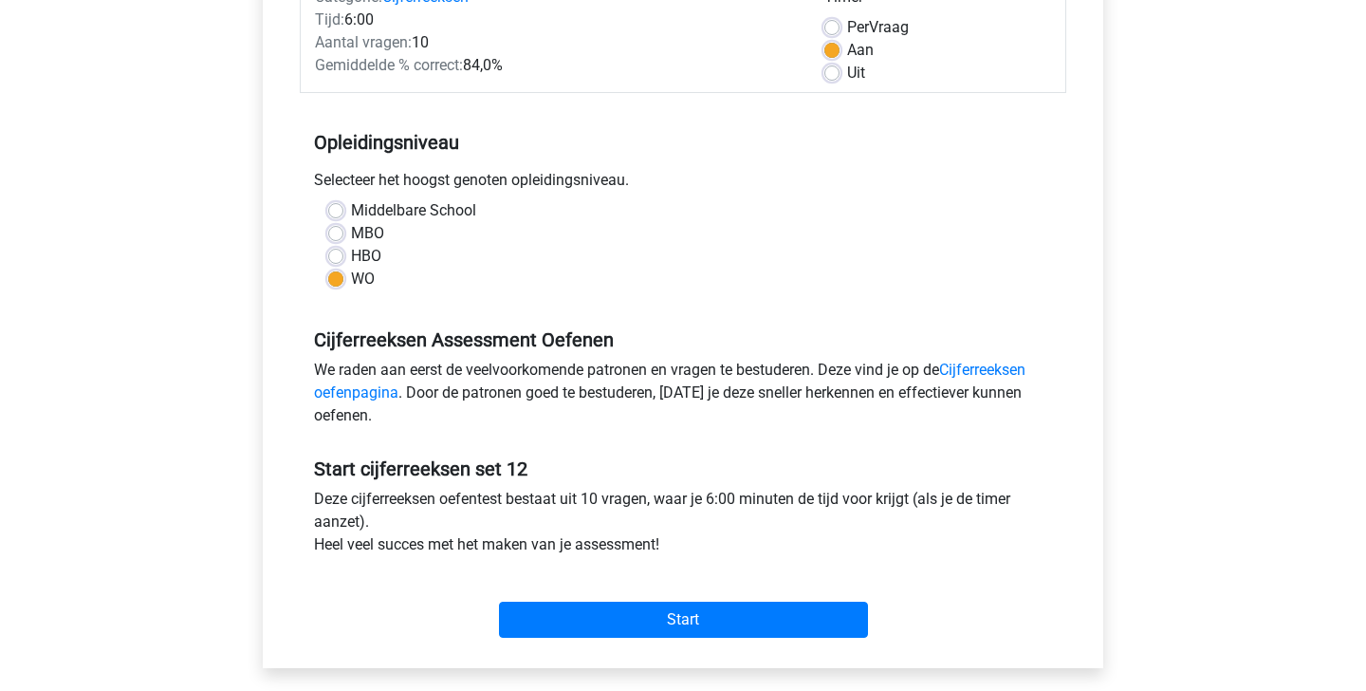
scroll to position [276, 0]
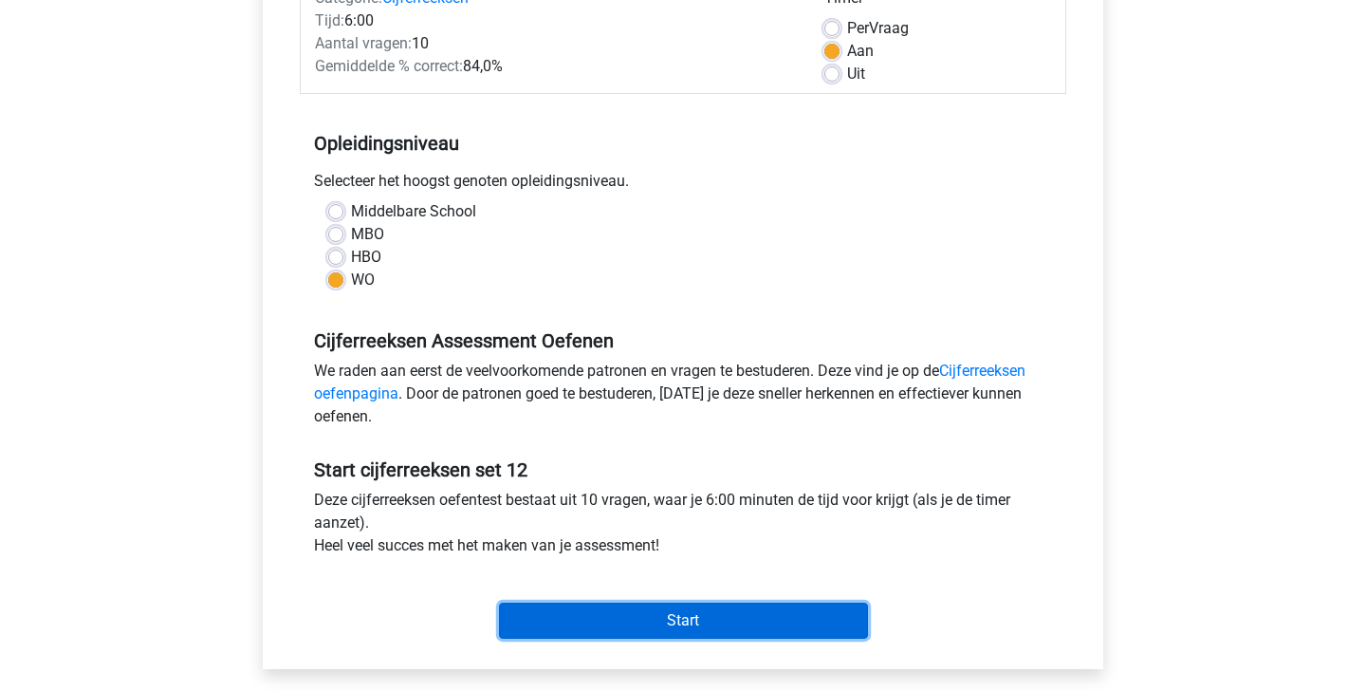
click at [732, 624] on input "Start" at bounding box center [683, 620] width 369 height 36
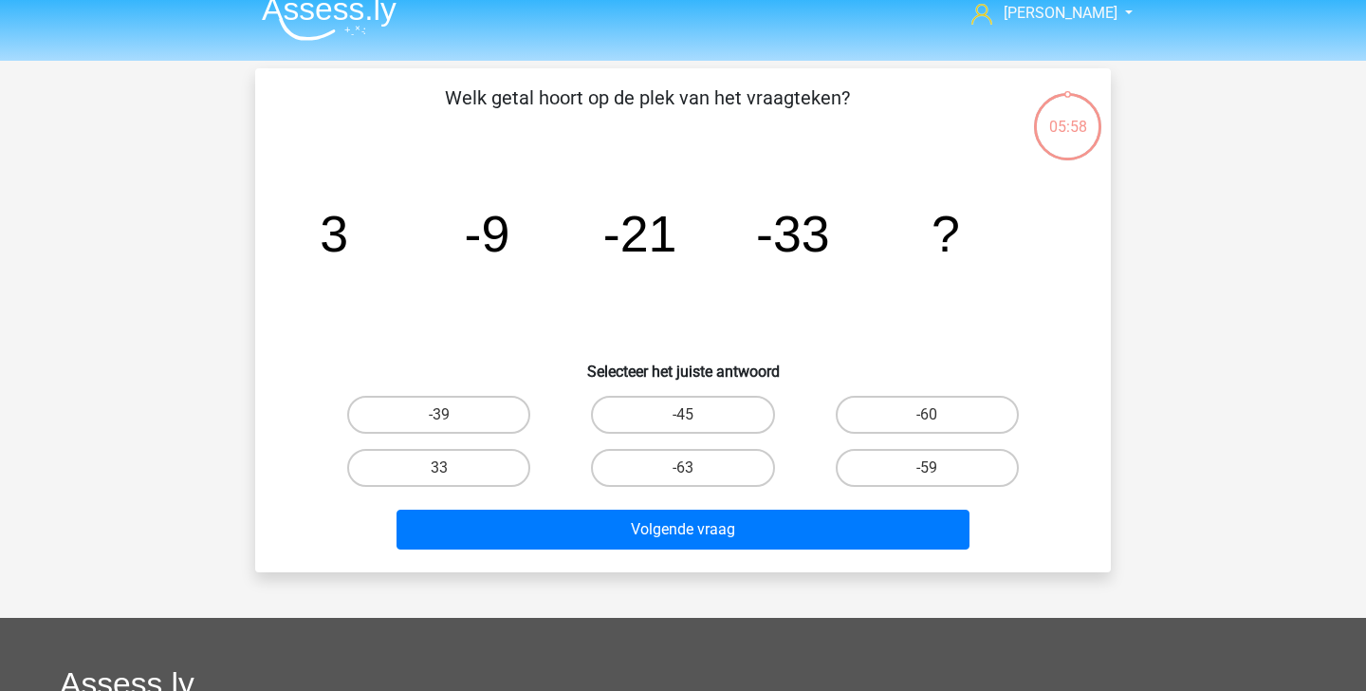
scroll to position [23, 0]
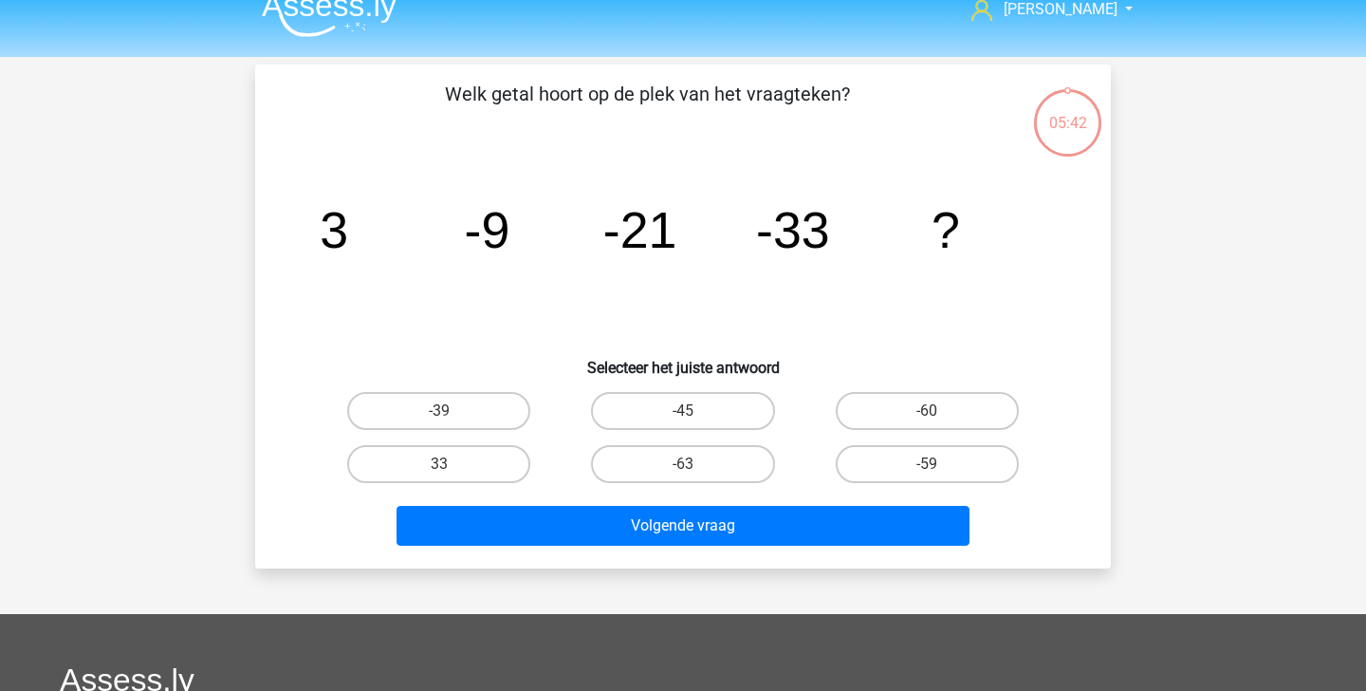
click at [687, 431] on div "-45" at bounding box center [683, 410] width 244 height 53
click at [702, 423] on label "-45" at bounding box center [682, 411] width 183 height 38
click at [695, 423] on input "-45" at bounding box center [689, 417] width 12 height 12
radio input "true"
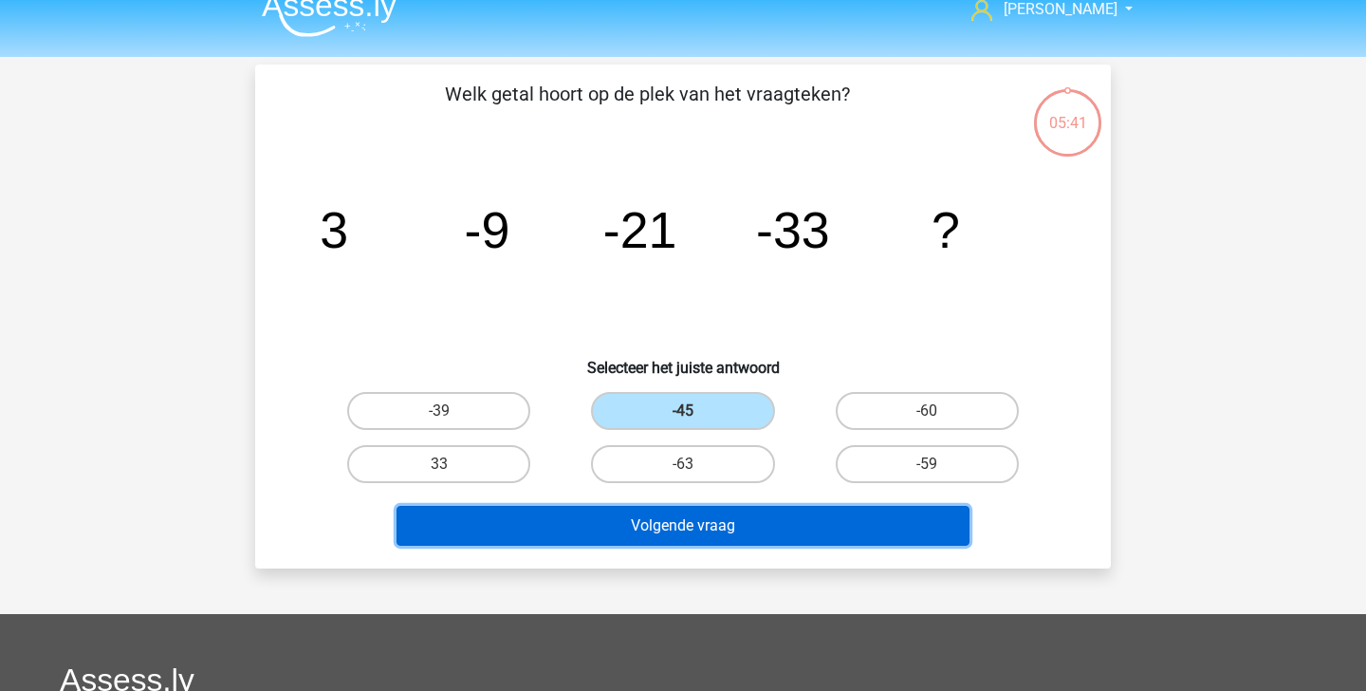
click at [713, 523] on button "Volgende vraag" at bounding box center [684, 526] width 574 height 40
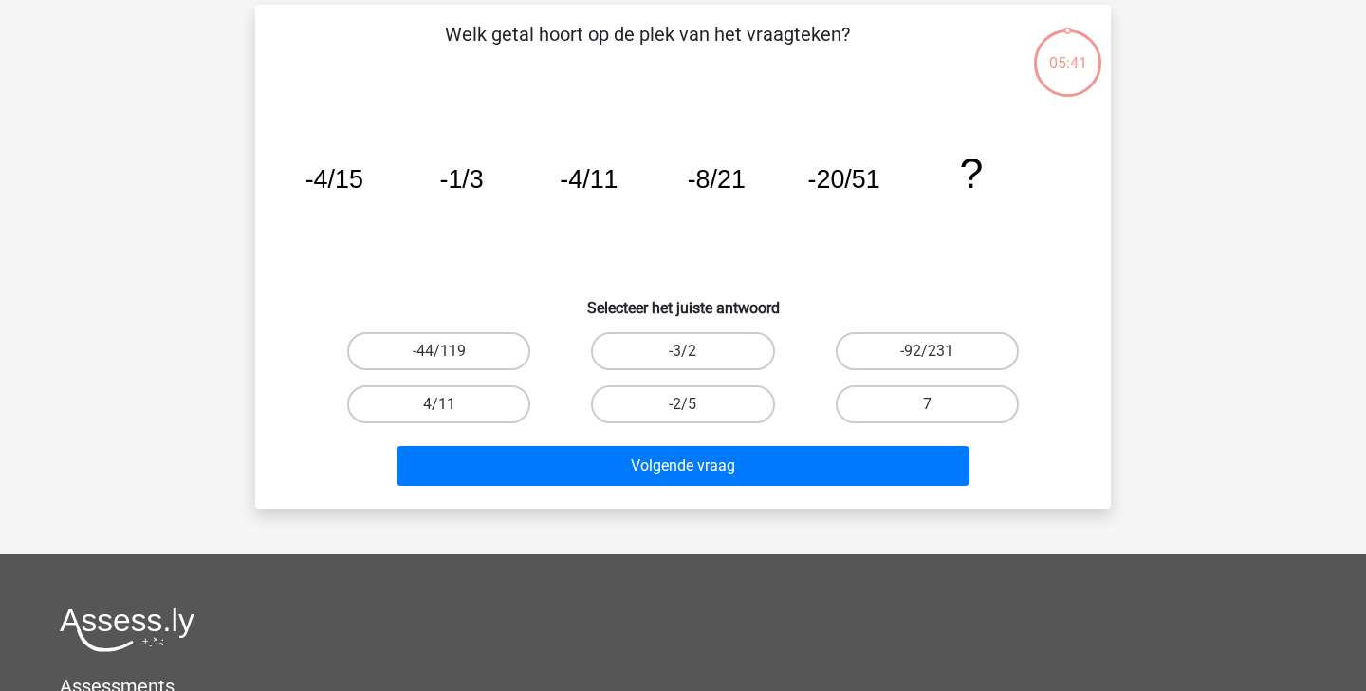
scroll to position [87, 0]
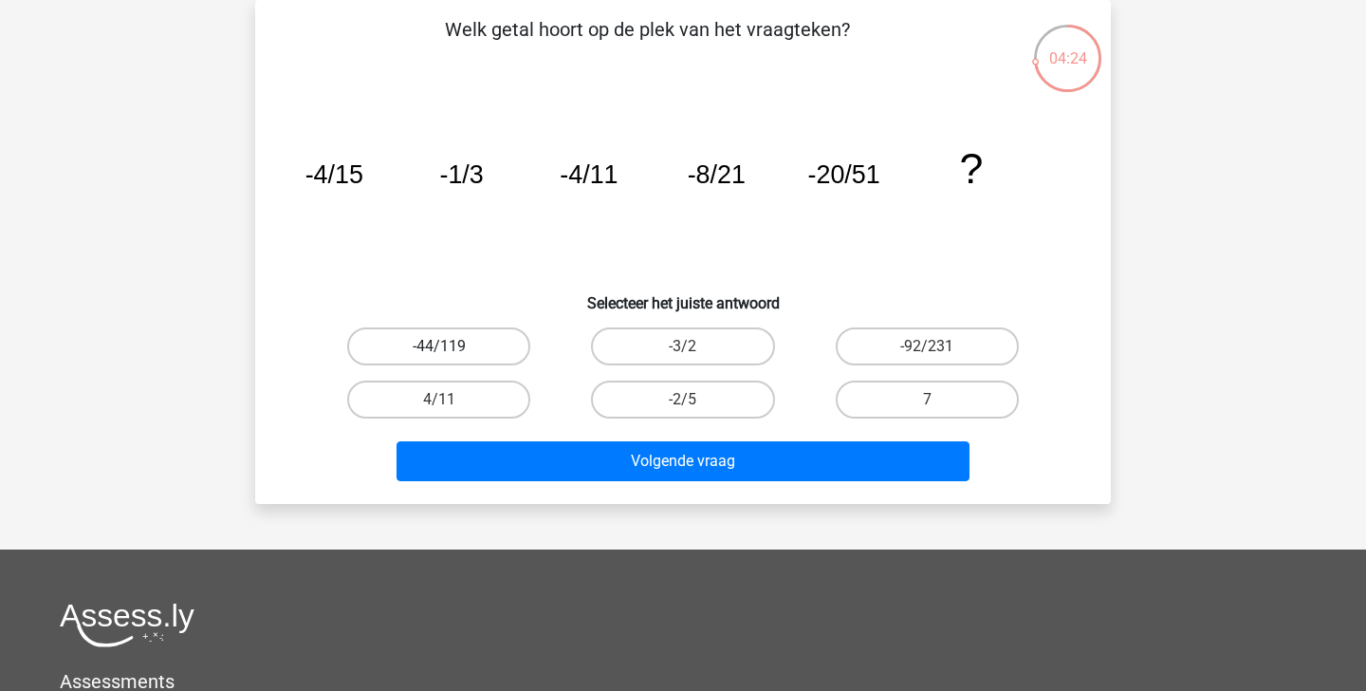
click at [494, 354] on label "-44/119" at bounding box center [438, 346] width 183 height 38
click at [452, 354] on input "-44/119" at bounding box center [445, 352] width 12 height 12
radio input "true"
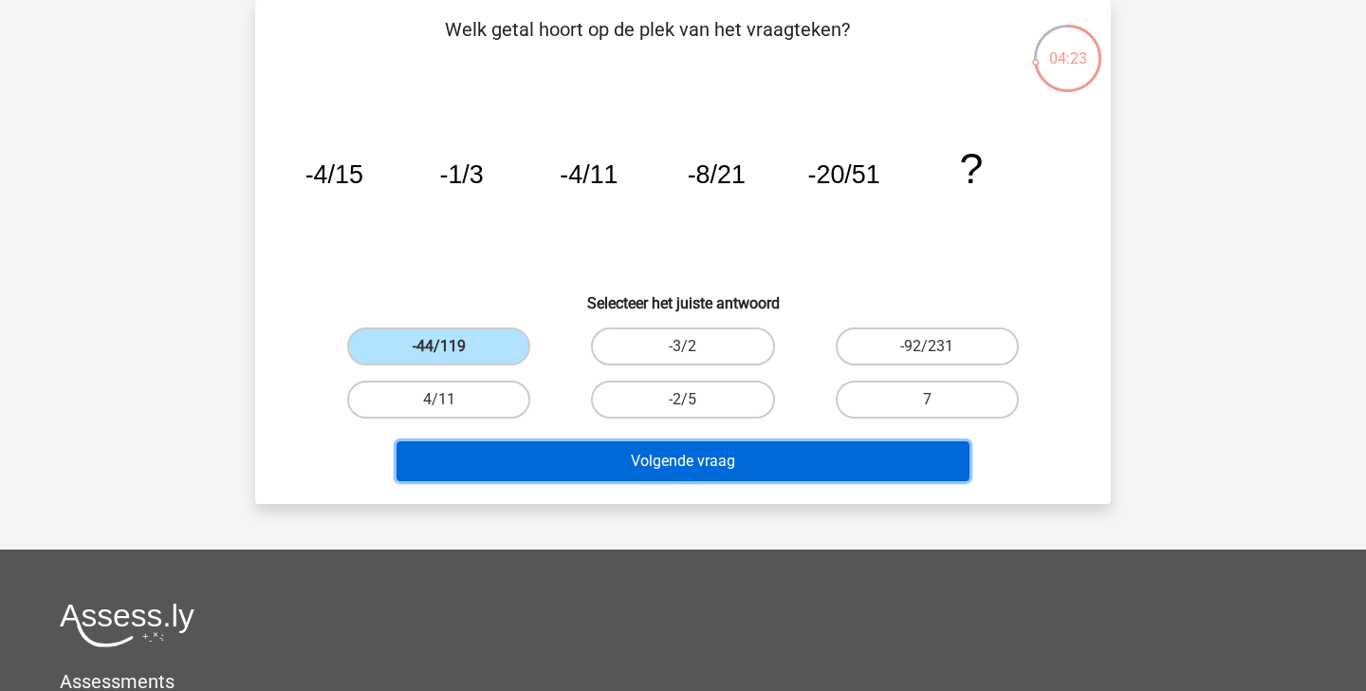
click at [570, 444] on button "Volgende vraag" at bounding box center [684, 461] width 574 height 40
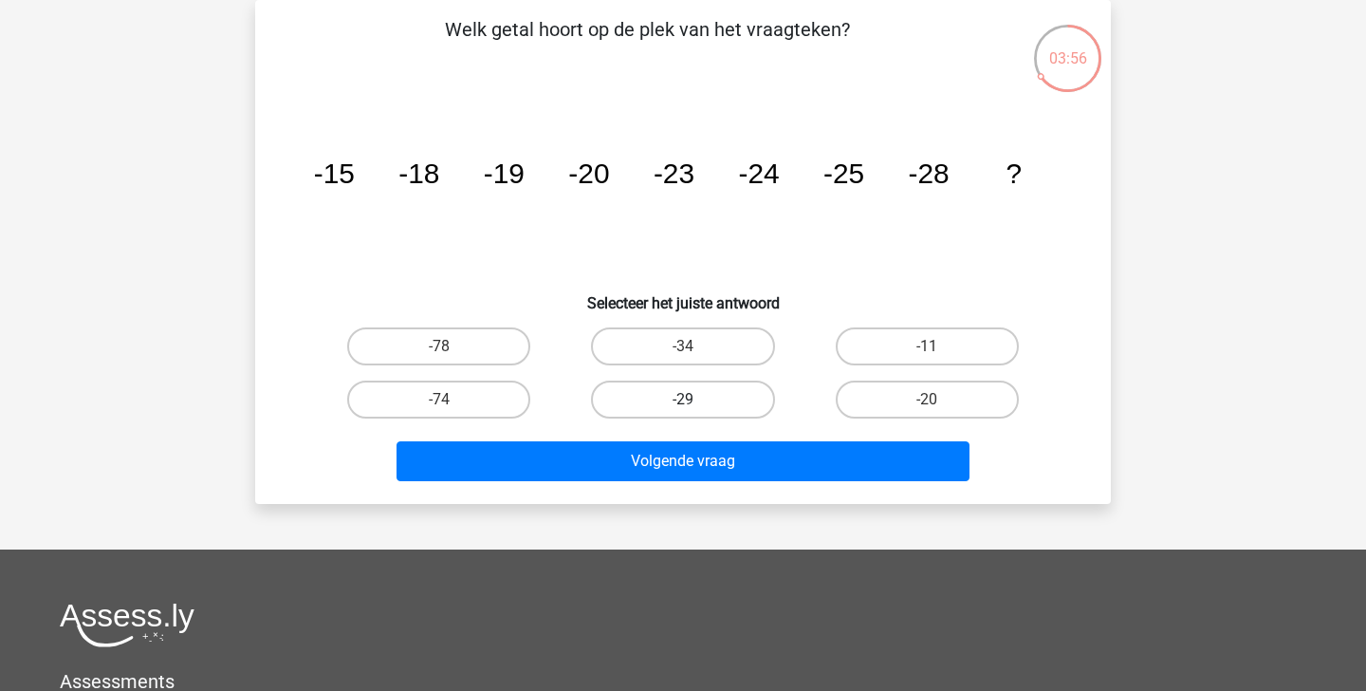
click at [744, 388] on label "-29" at bounding box center [682, 399] width 183 height 38
click at [695, 399] on input "-29" at bounding box center [689, 405] width 12 height 12
radio input "true"
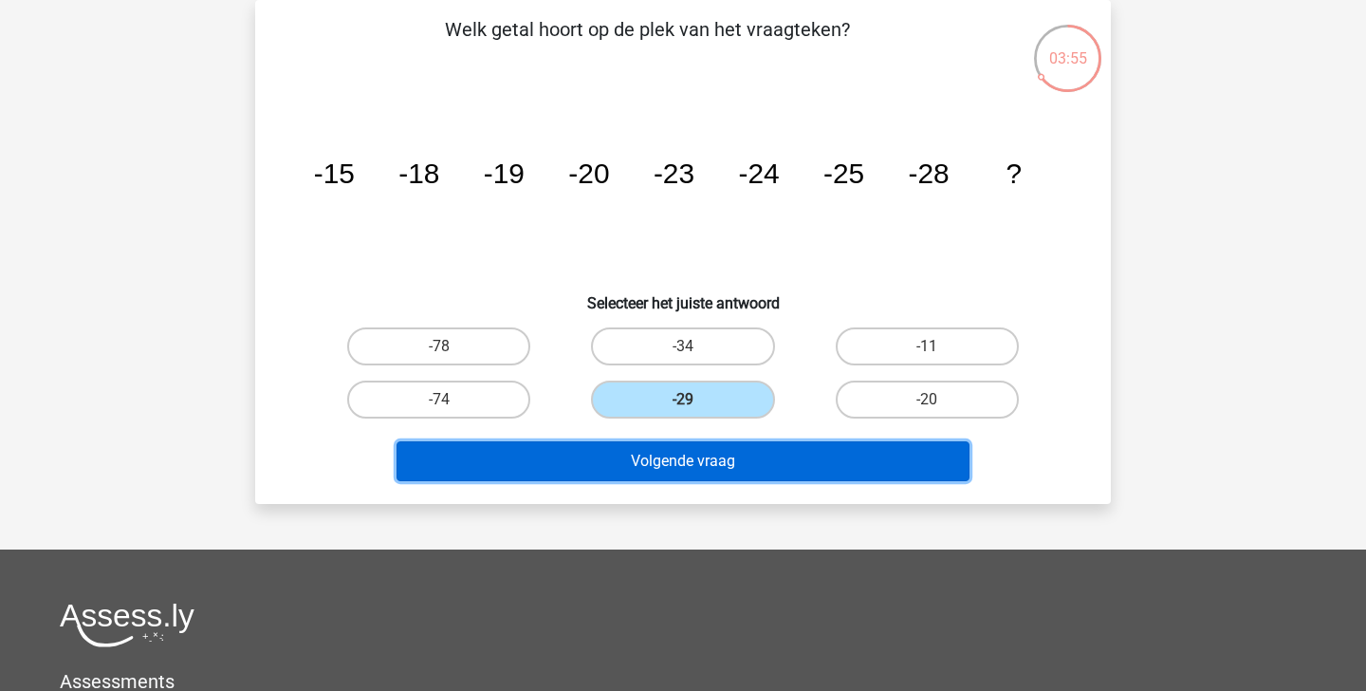
click at [740, 453] on button "Volgende vraag" at bounding box center [684, 461] width 574 height 40
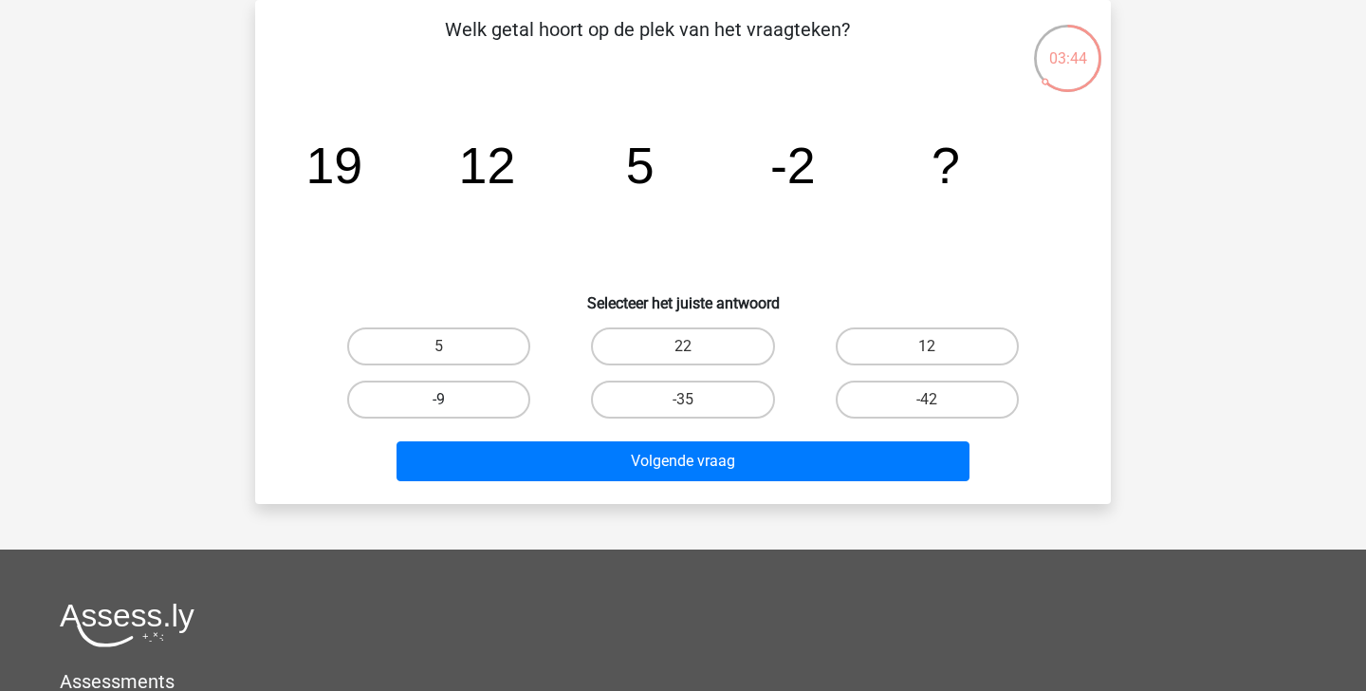
click at [414, 402] on label "-9" at bounding box center [438, 399] width 183 height 38
click at [439, 402] on input "-9" at bounding box center [445, 405] width 12 height 12
radio input "true"
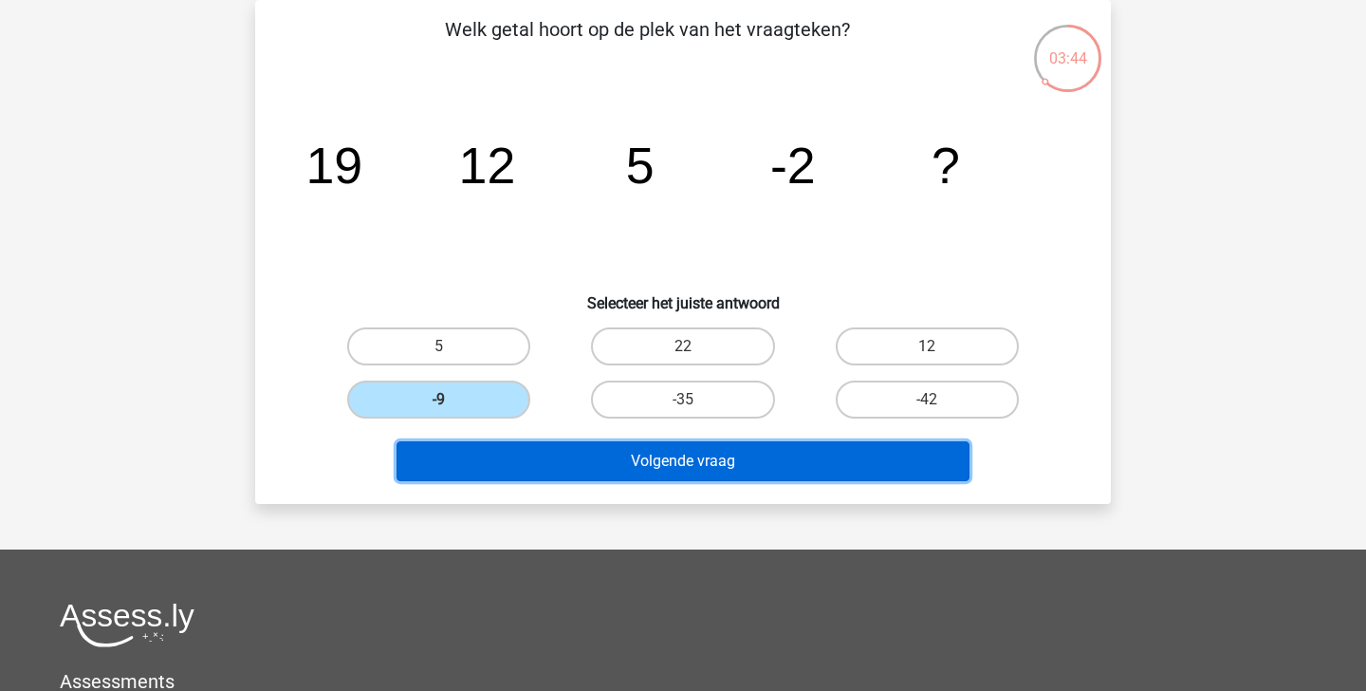
click at [507, 461] on button "Volgende vraag" at bounding box center [684, 461] width 574 height 40
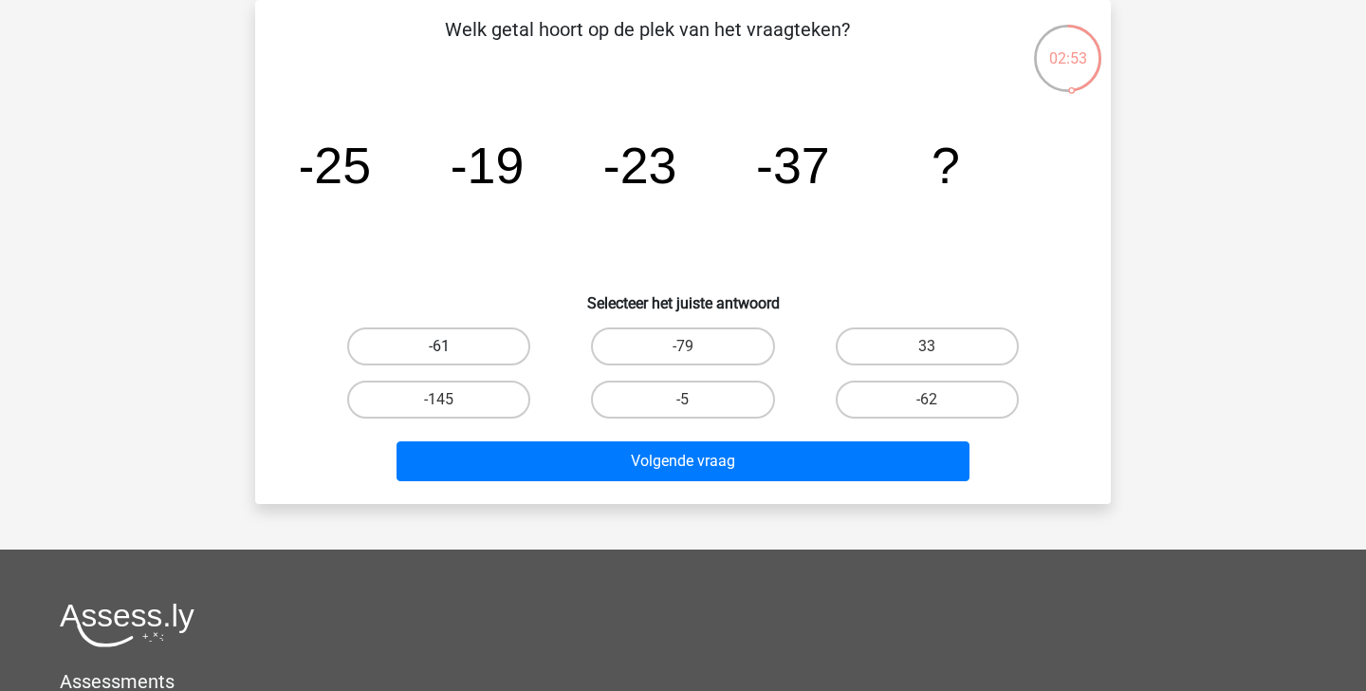
click at [377, 348] on label "-61" at bounding box center [438, 346] width 183 height 38
click at [439, 348] on input "-61" at bounding box center [445, 352] width 12 height 12
radio input "true"
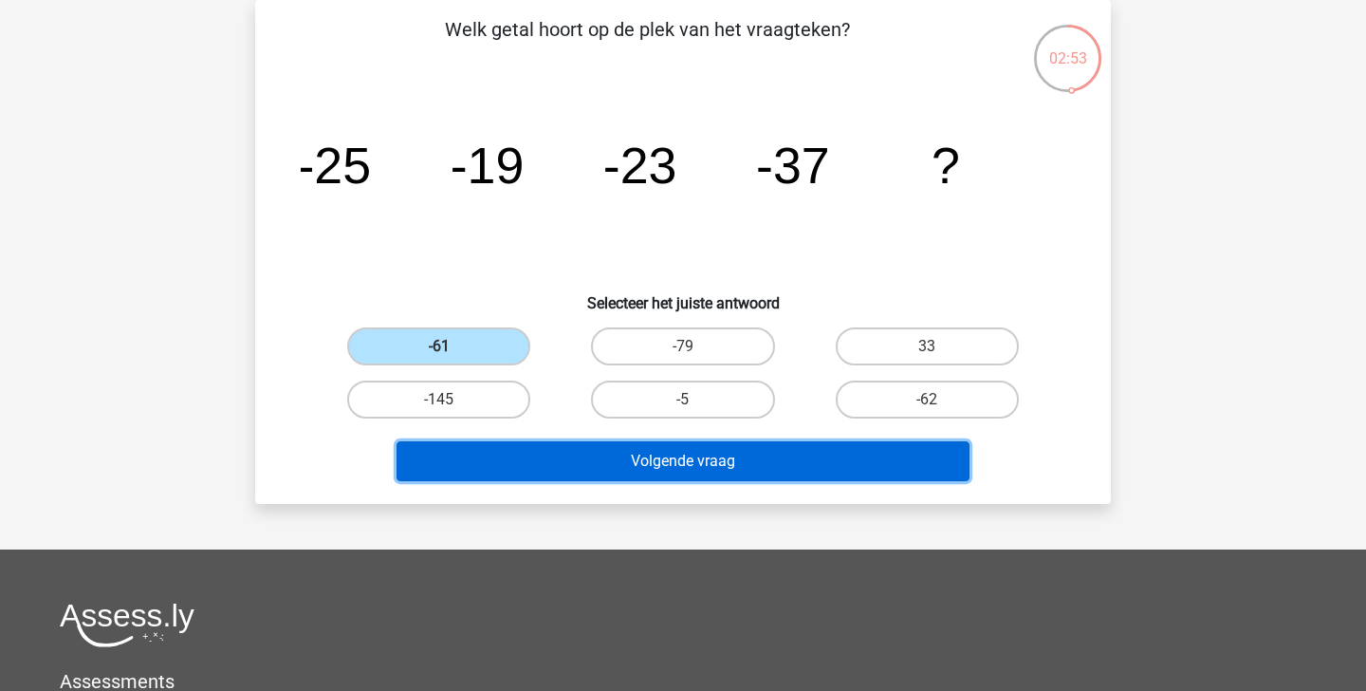
click at [492, 455] on button "Volgende vraag" at bounding box center [684, 461] width 574 height 40
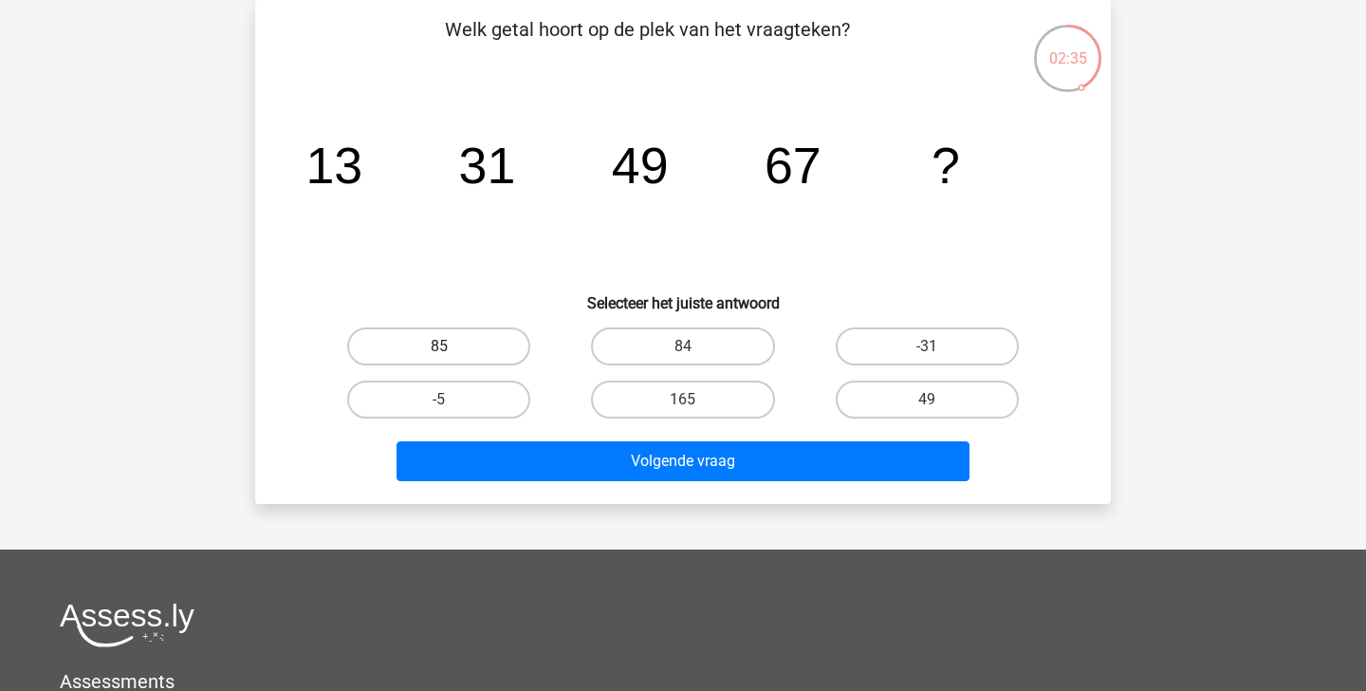
click at [423, 347] on label "85" at bounding box center [438, 346] width 183 height 38
click at [439, 347] on input "85" at bounding box center [445, 352] width 12 height 12
radio input "true"
click at [524, 439] on div "Volgende vraag" at bounding box center [683, 457] width 795 height 63
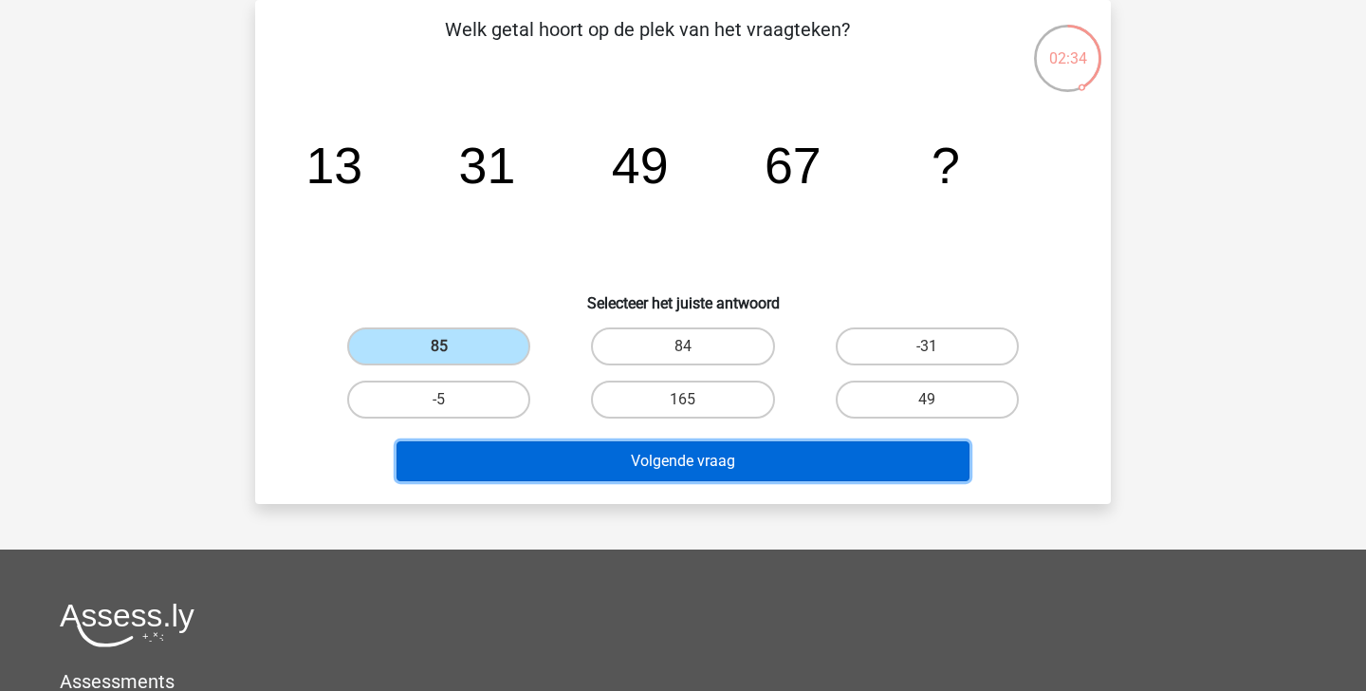
click at [537, 462] on button "Volgende vraag" at bounding box center [684, 461] width 574 height 40
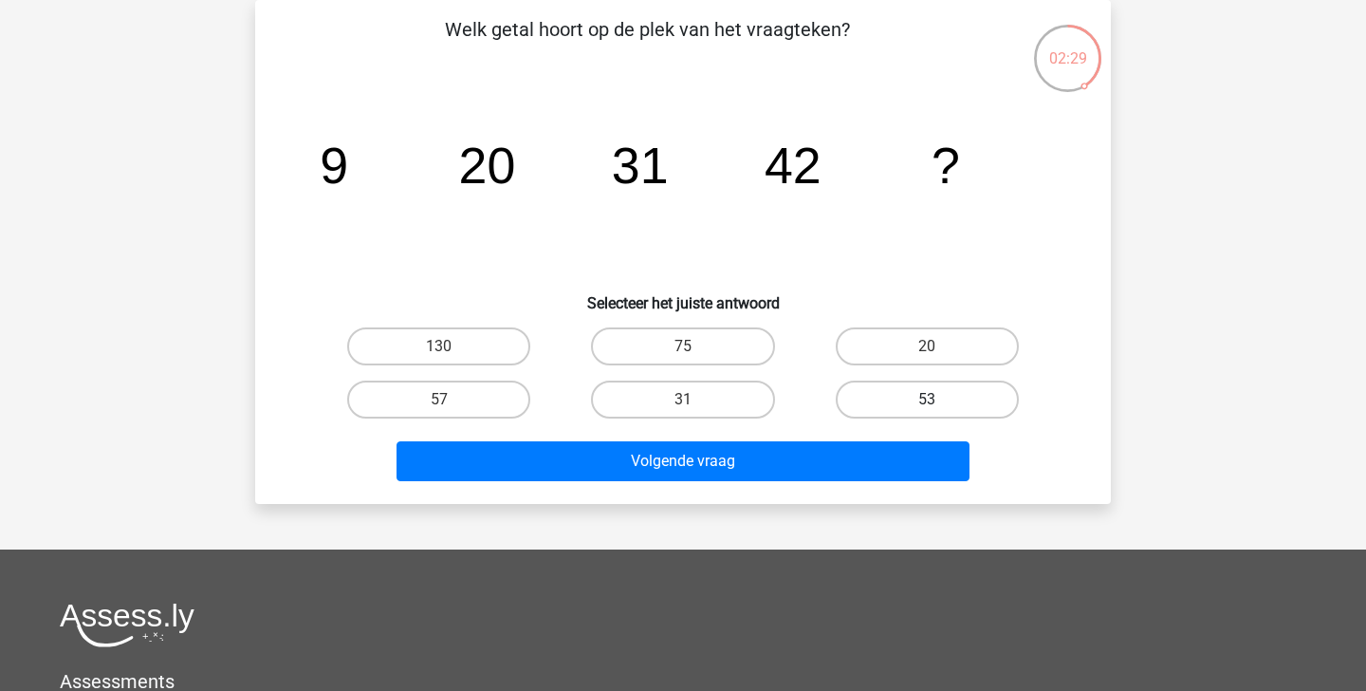
click at [906, 405] on label "53" at bounding box center [927, 399] width 183 height 38
click at [927, 405] on input "53" at bounding box center [933, 405] width 12 height 12
radio input "true"
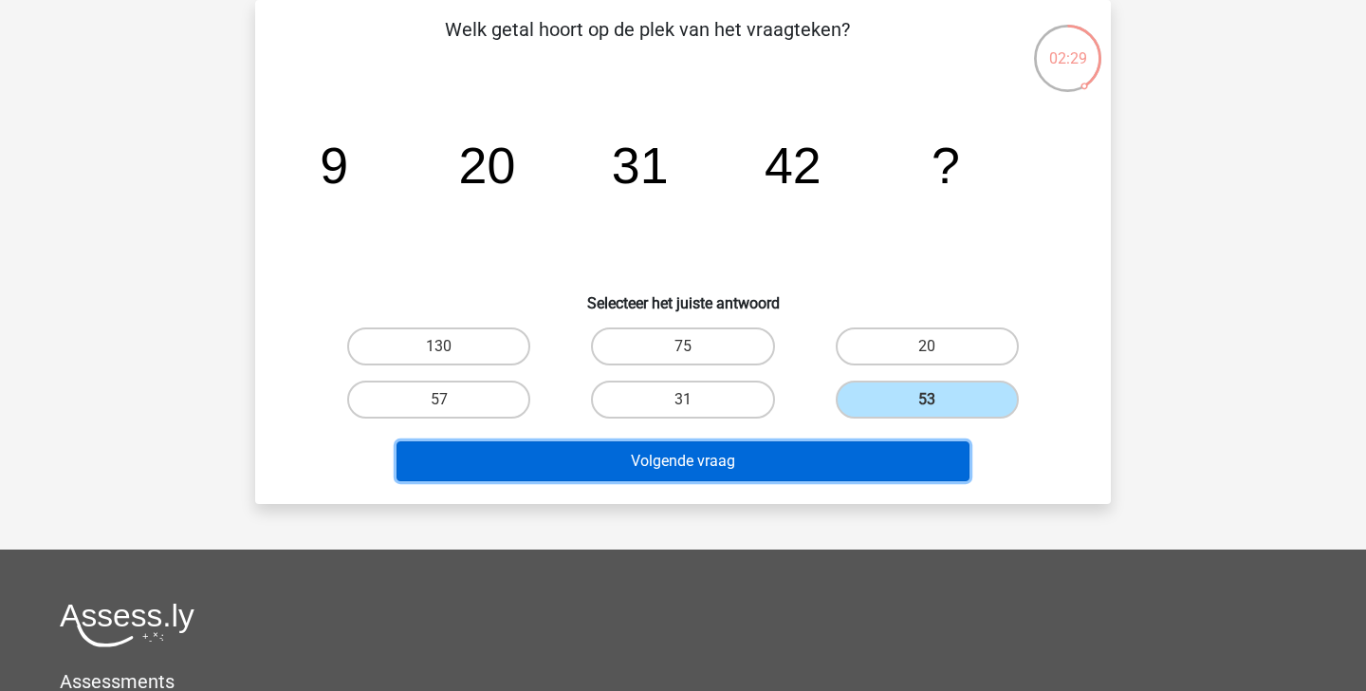
click at [870, 464] on button "Volgende vraag" at bounding box center [684, 461] width 574 height 40
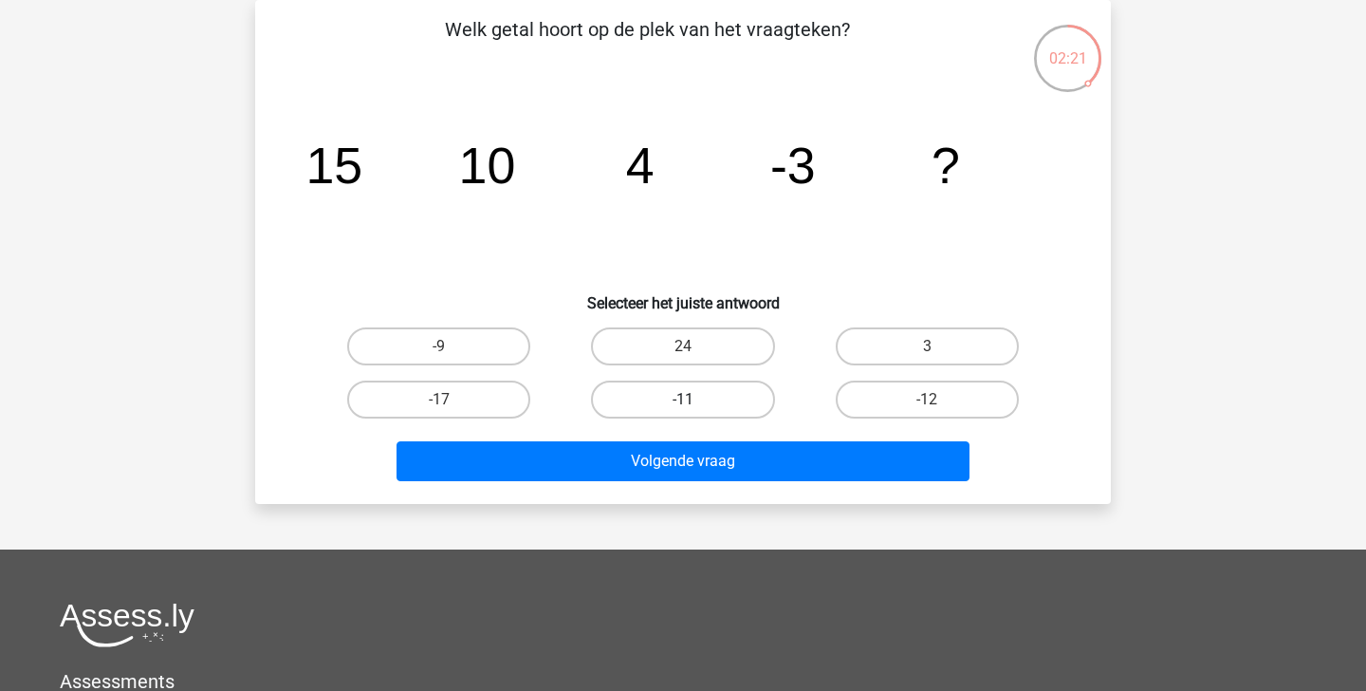
click at [737, 409] on label "-11" at bounding box center [682, 399] width 183 height 38
click at [695, 409] on input "-11" at bounding box center [689, 405] width 12 height 12
radio input "true"
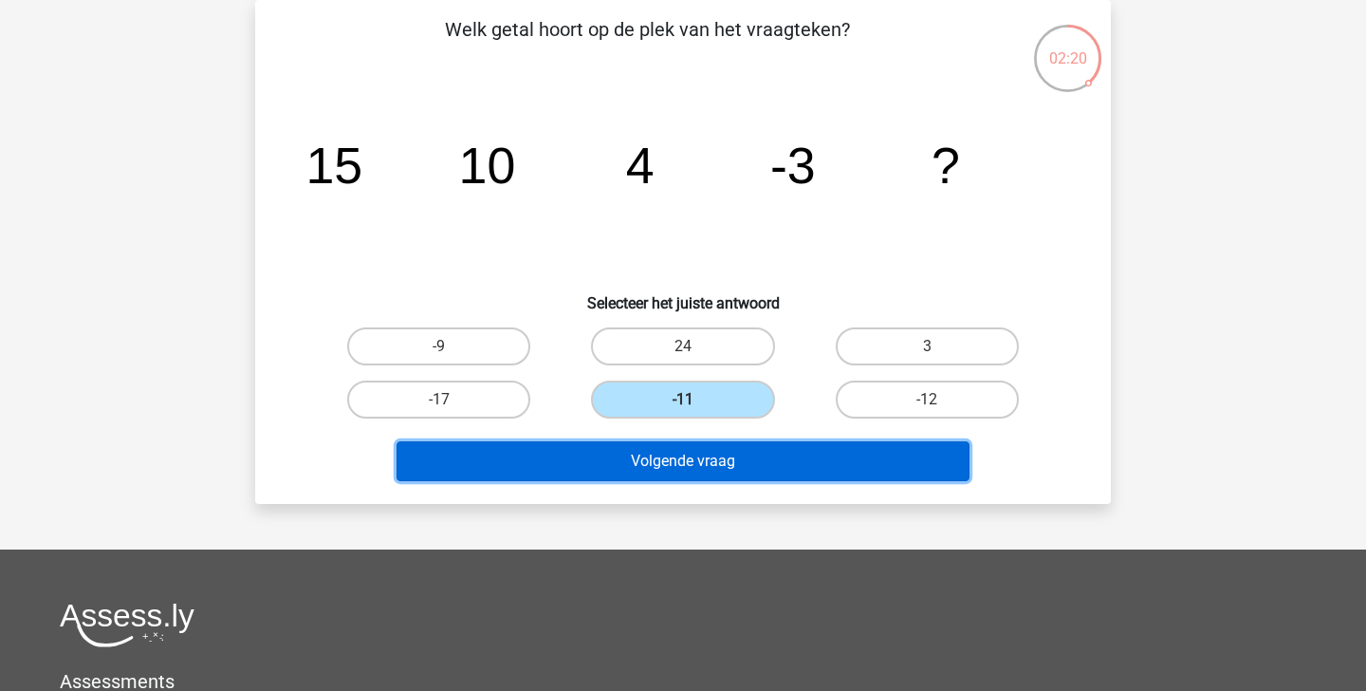
click at [732, 469] on button "Volgende vraag" at bounding box center [684, 461] width 574 height 40
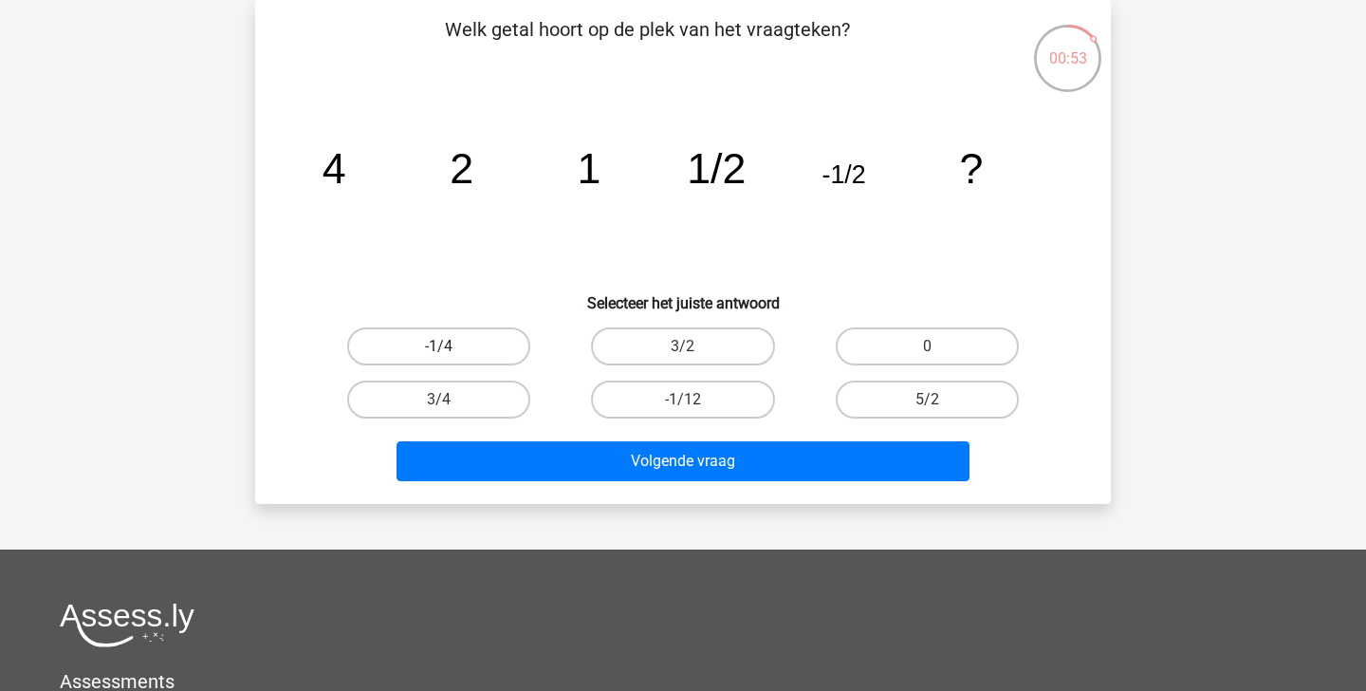
click at [478, 347] on label "-1/4" at bounding box center [438, 346] width 183 height 38
click at [452, 347] on input "-1/4" at bounding box center [445, 352] width 12 height 12
radio input "true"
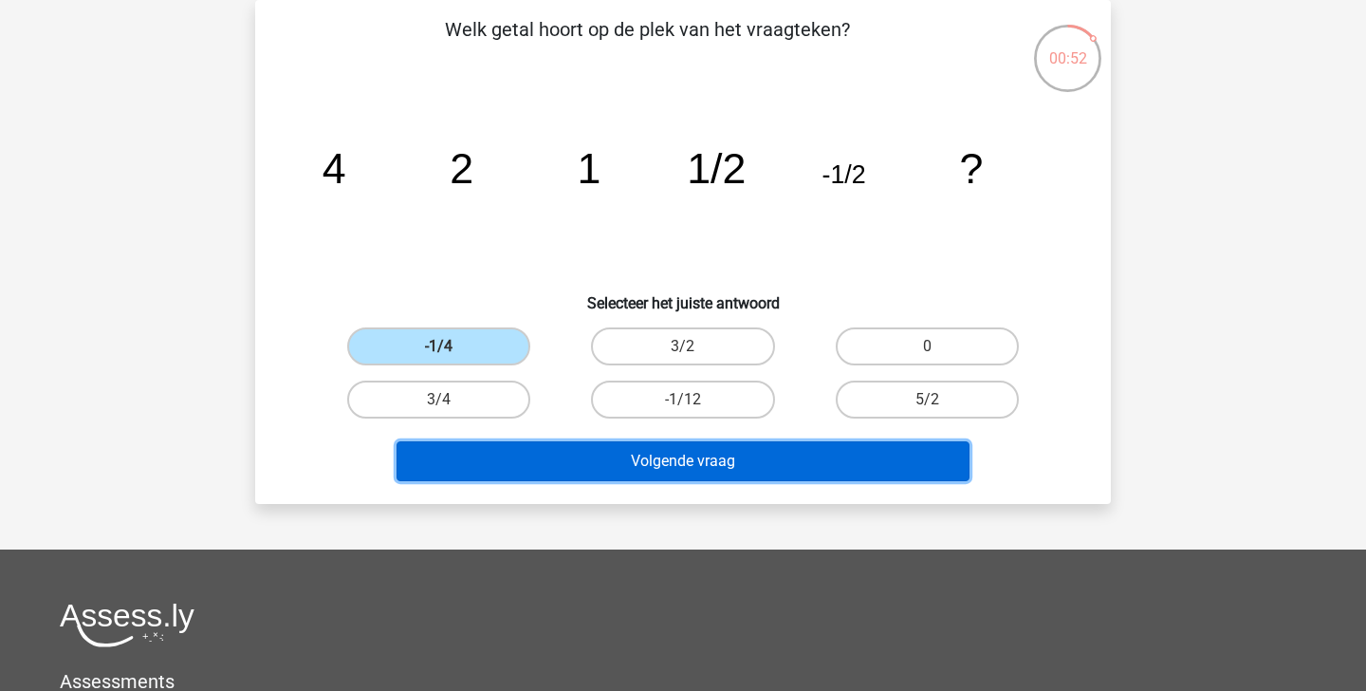
click at [626, 453] on button "Volgende vraag" at bounding box center [684, 461] width 574 height 40
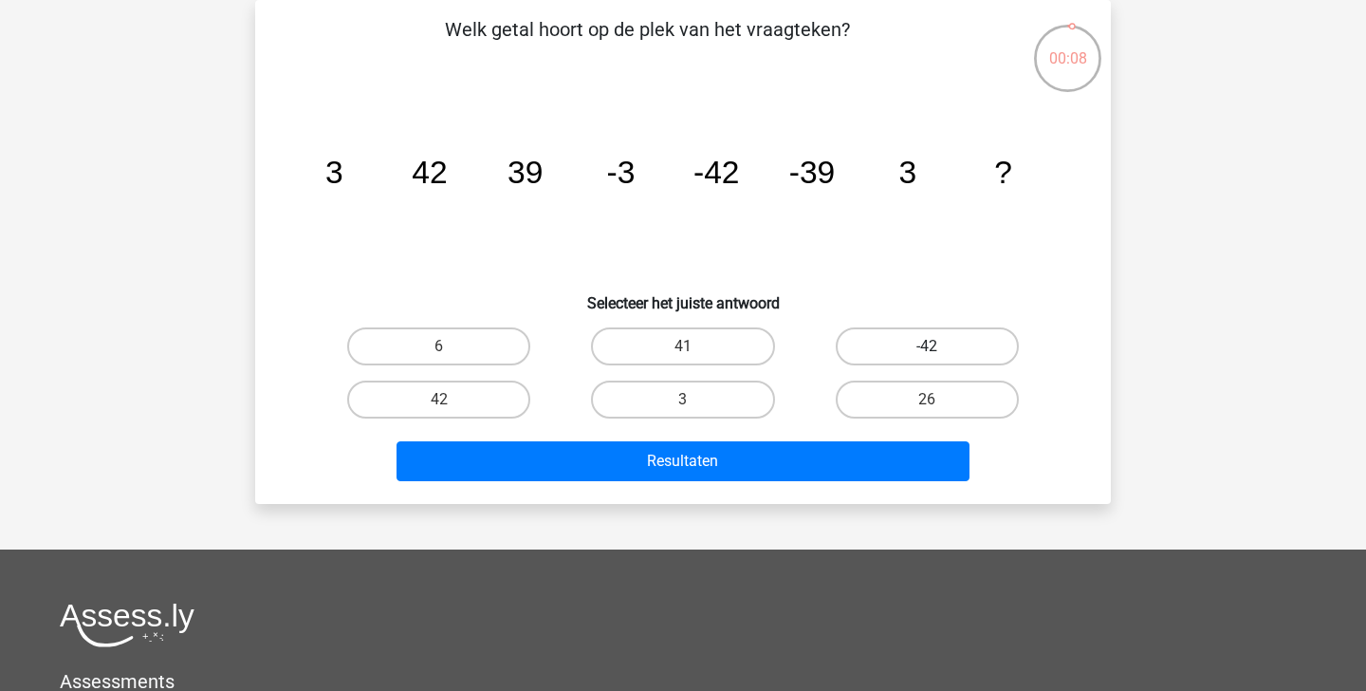
click at [940, 340] on label "-42" at bounding box center [927, 346] width 183 height 38
click at [939, 346] on input "-42" at bounding box center [933, 352] width 12 height 12
radio input "true"
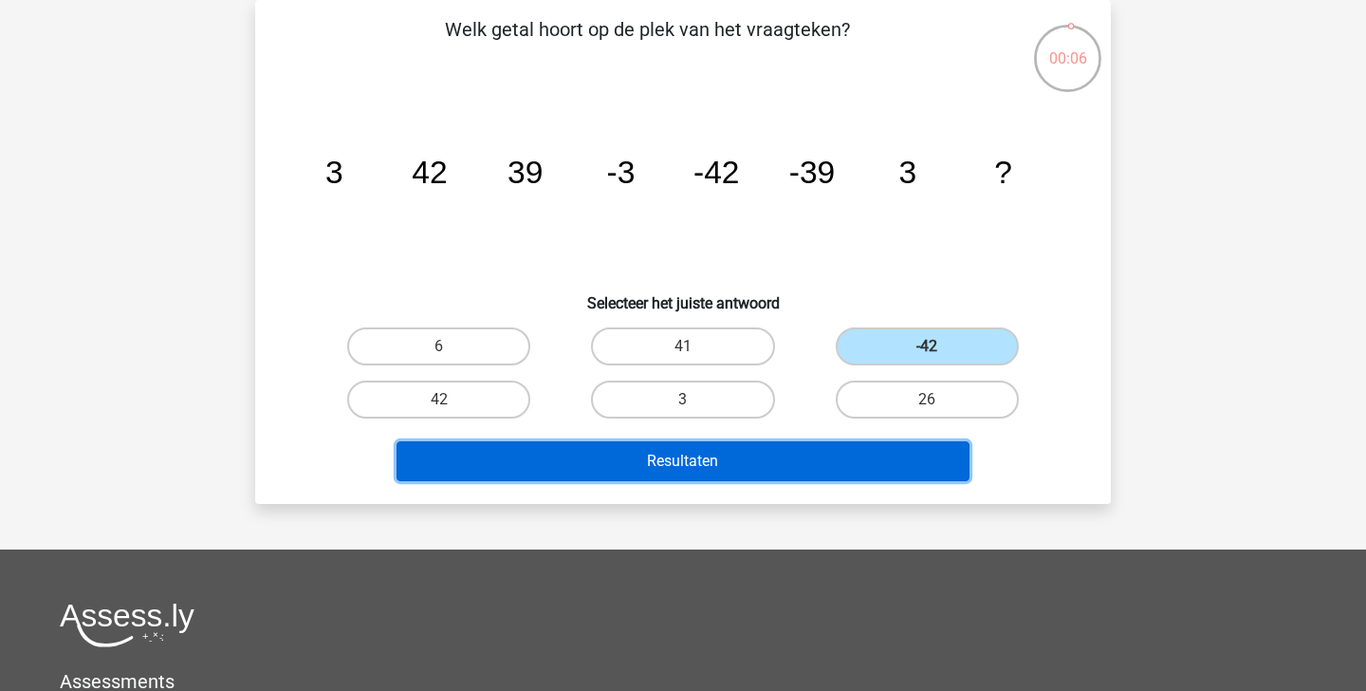
click at [853, 455] on button "Resultaten" at bounding box center [684, 461] width 574 height 40
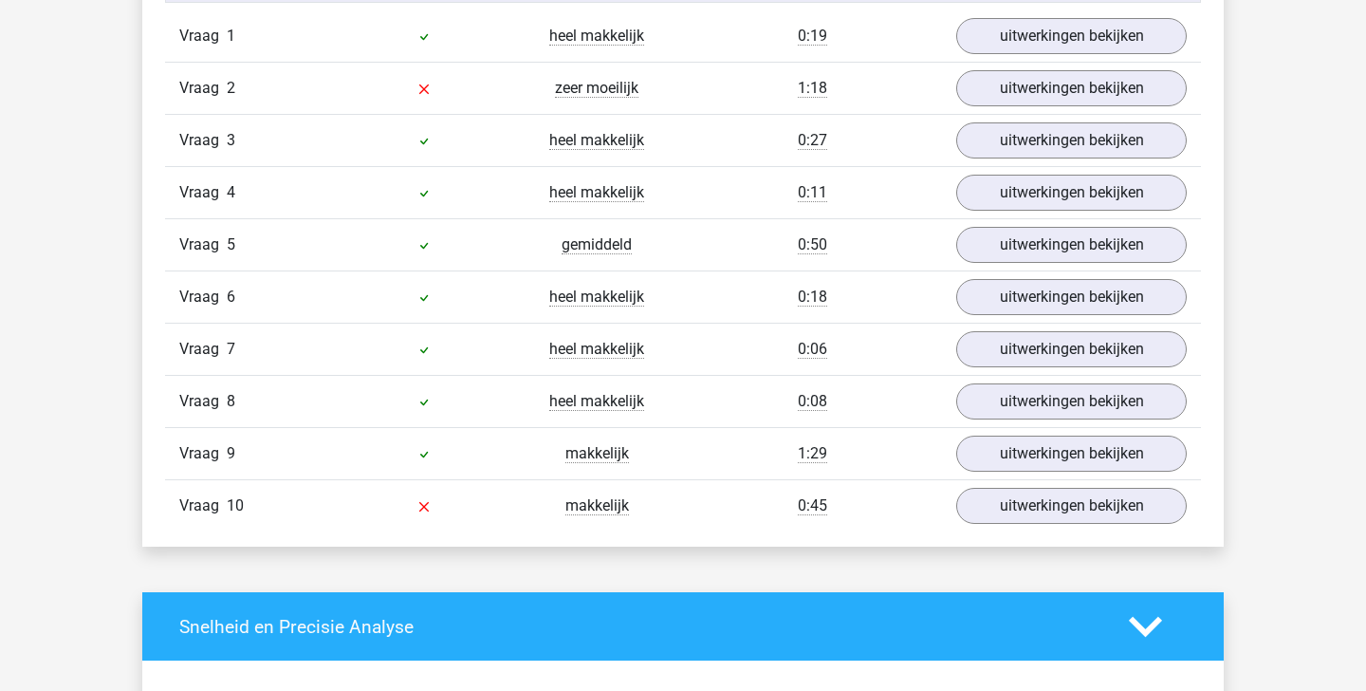
scroll to position [1249, 0]
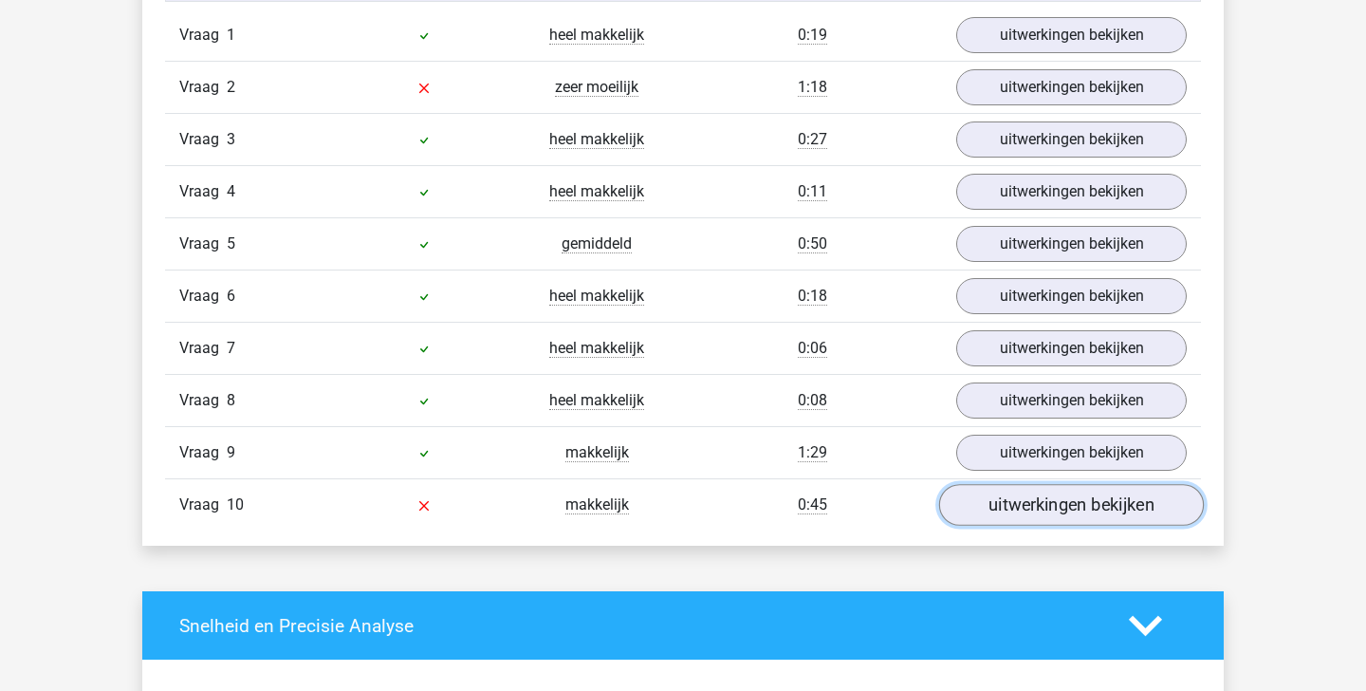
click at [1018, 518] on link "uitwerkingen bekijken" at bounding box center [1071, 505] width 265 height 42
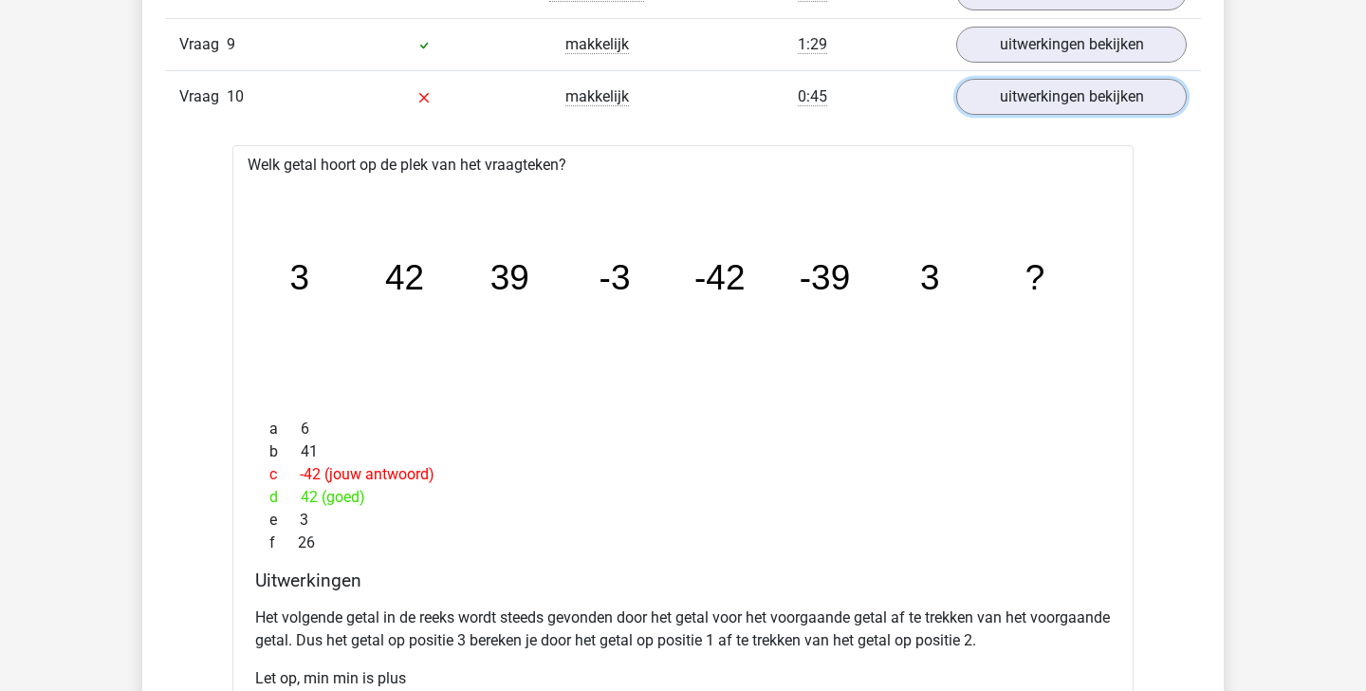
scroll to position [1604, 0]
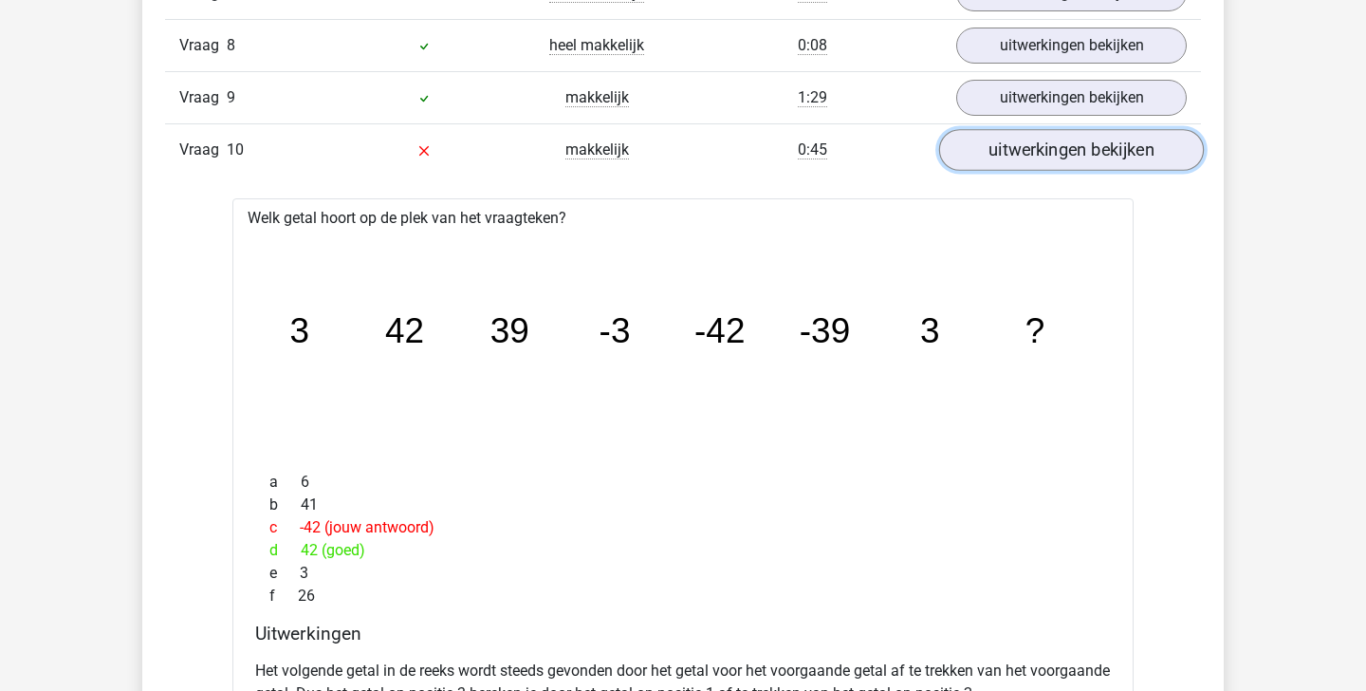
click at [1039, 166] on link "uitwerkingen bekijken" at bounding box center [1071, 150] width 265 height 42
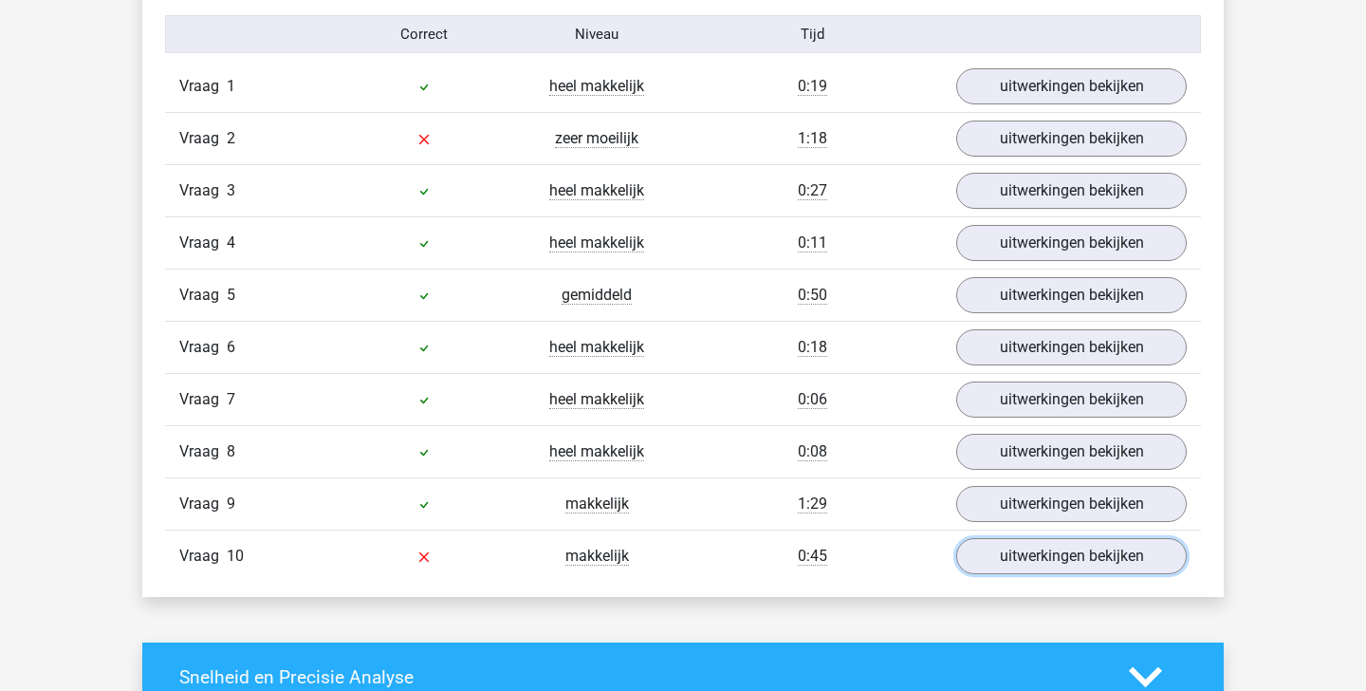
scroll to position [1185, 0]
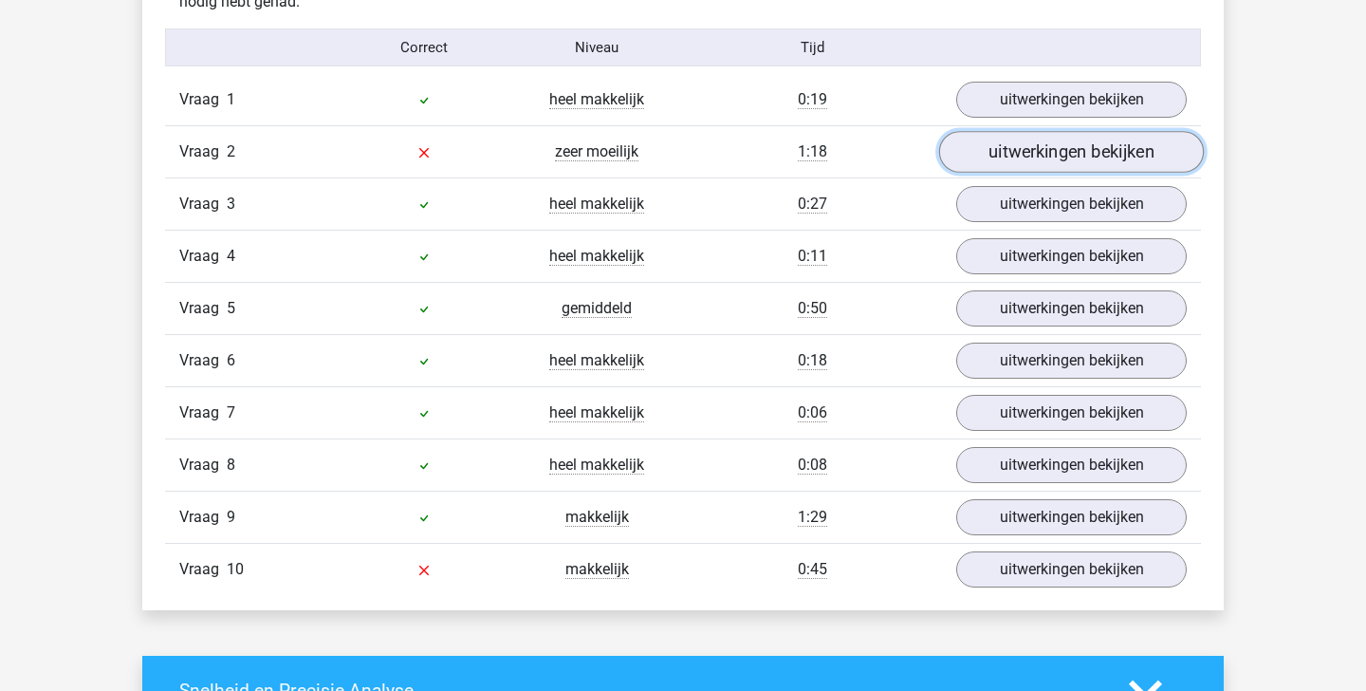
click at [1048, 139] on link "uitwerkingen bekijken" at bounding box center [1071, 152] width 265 height 42
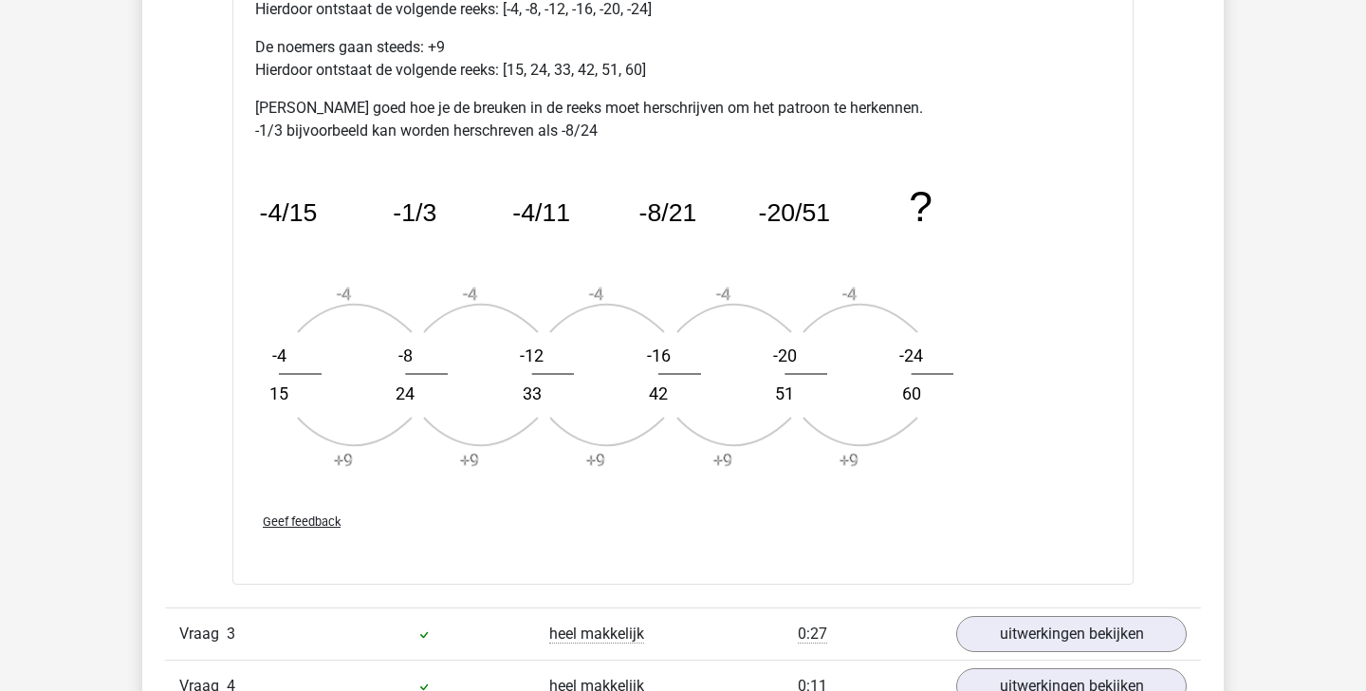
scroll to position [1896, 0]
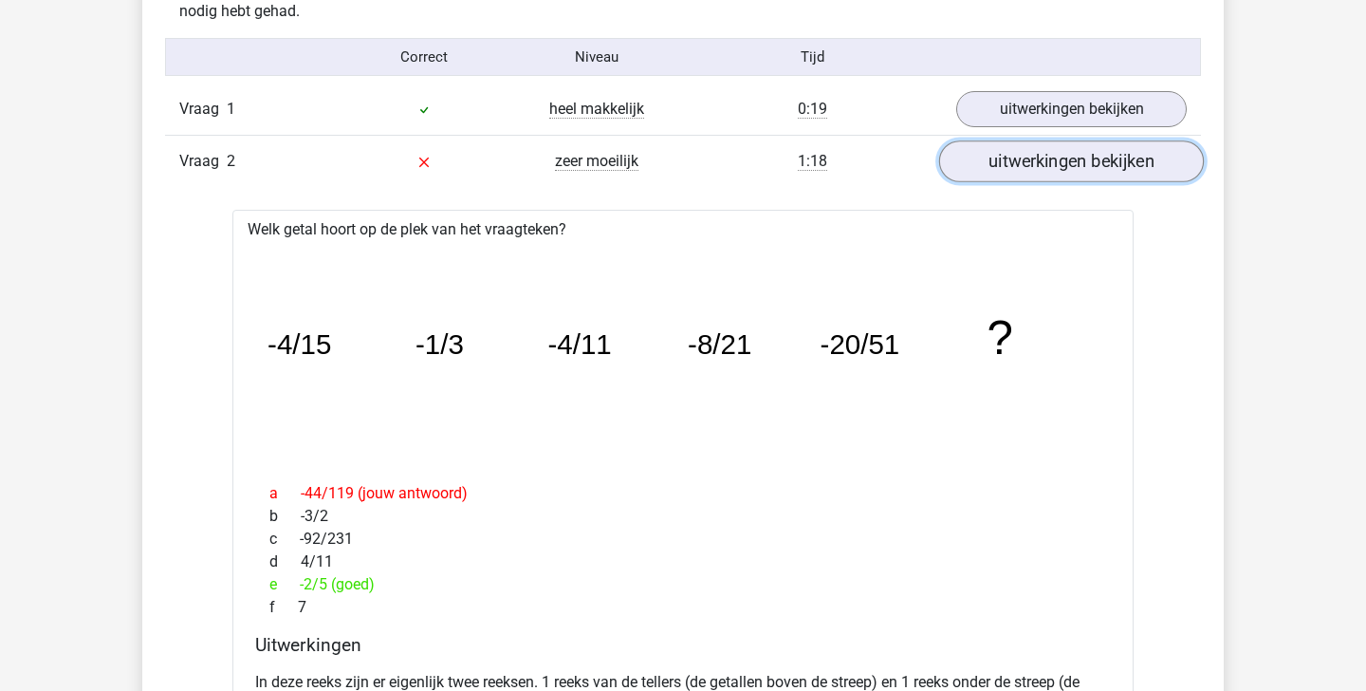
click at [1009, 170] on link "uitwerkingen bekijken" at bounding box center [1071, 161] width 265 height 42
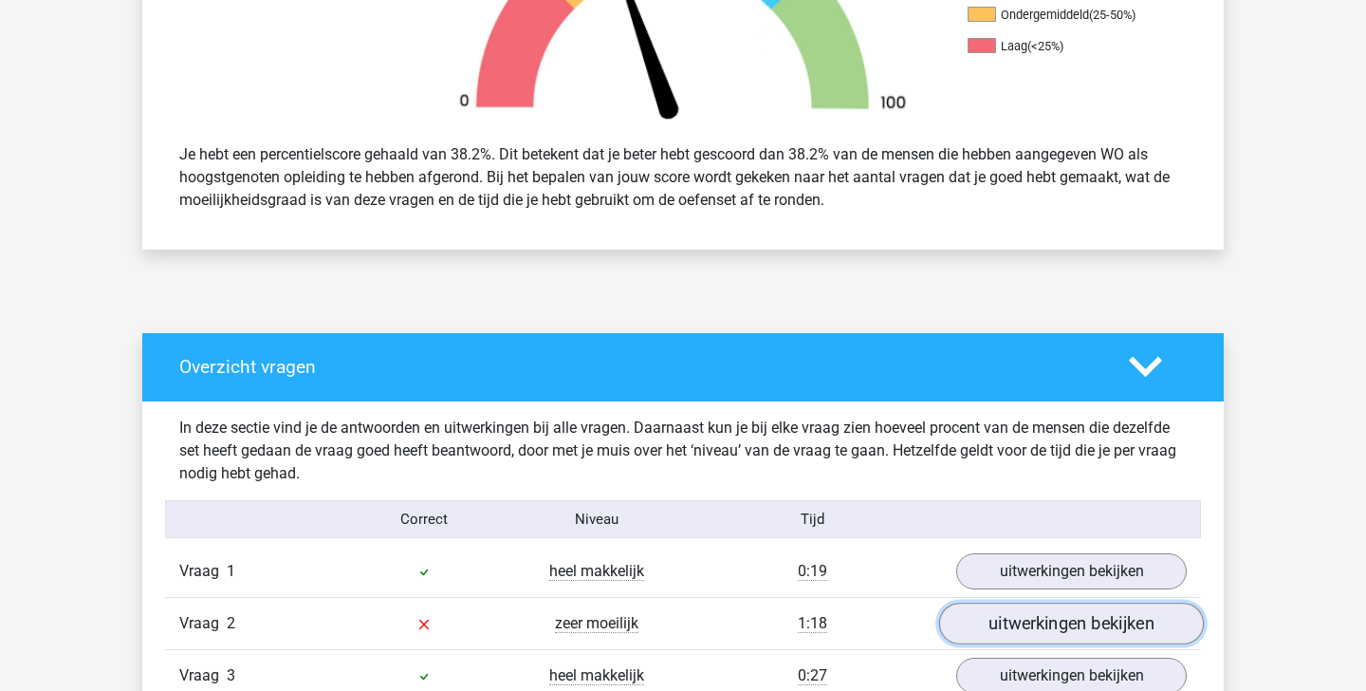
scroll to position [0, 0]
